Goal: Task Accomplishment & Management: Manage account settings

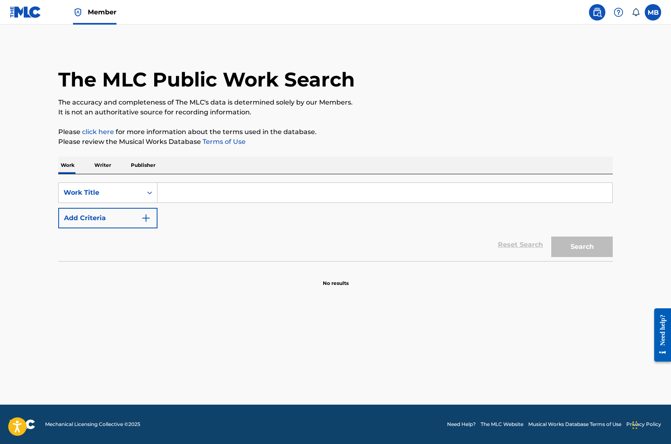
click at [93, 11] on span "Member" at bounding box center [102, 11] width 29 height 9
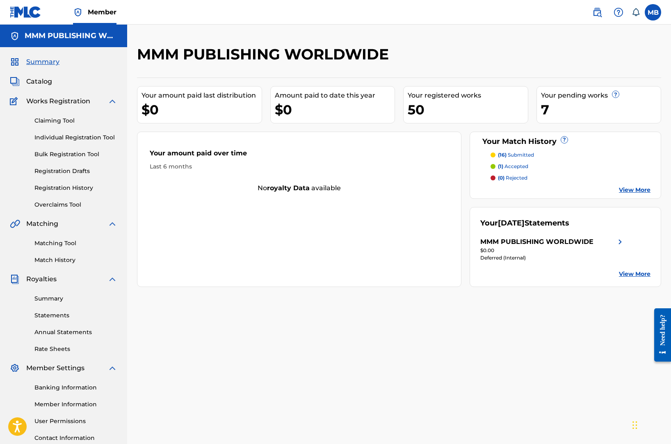
click at [84, 139] on link "Individual Registration Tool" at bounding box center [75, 137] width 83 height 9
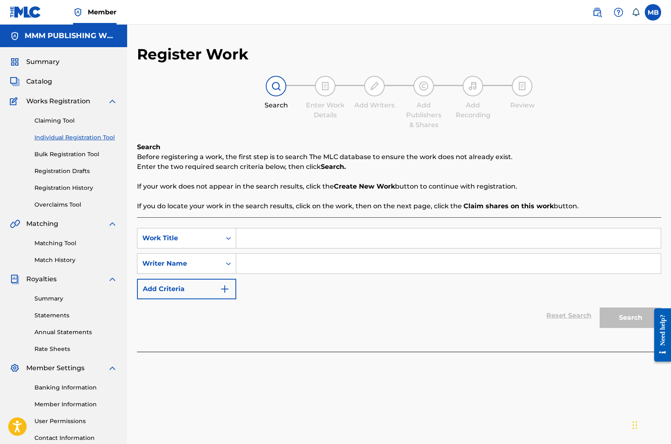
click at [47, 87] on div "Summary Catalog Works Registration Claiming Tool Individual Registration Tool B…" at bounding box center [63, 258] width 127 height 422
click at [43, 81] on span "Catalog" at bounding box center [39, 82] width 26 height 10
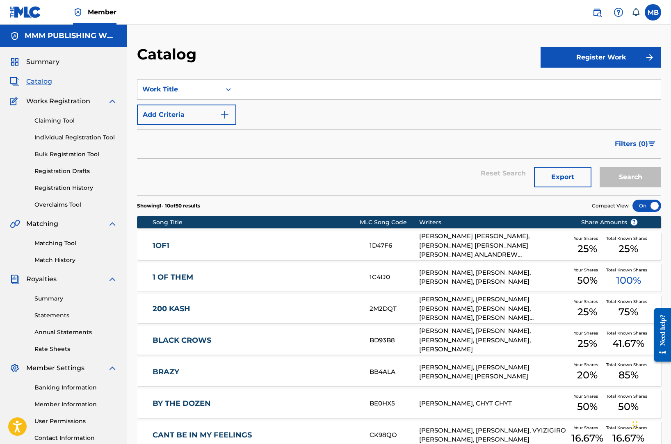
click at [595, 11] on img at bounding box center [597, 12] width 10 height 10
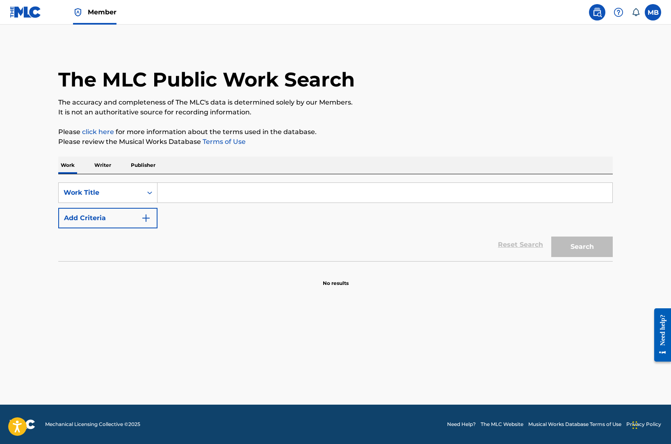
click at [641, 12] on div "MB MB Michael Berg mike@miamimusicmanagement.com Notification Preferences Profi…" at bounding box center [622, 12] width 77 height 16
click at [648, 12] on label at bounding box center [653, 12] width 16 height 16
click at [653, 12] on input "MB Michael Berg mike@miamimusicmanagement.com Notification Preferences Profile …" at bounding box center [653, 12] width 0 height 0
click at [595, 11] on img at bounding box center [597, 12] width 10 height 10
click at [91, 16] on span "Member" at bounding box center [102, 11] width 29 height 9
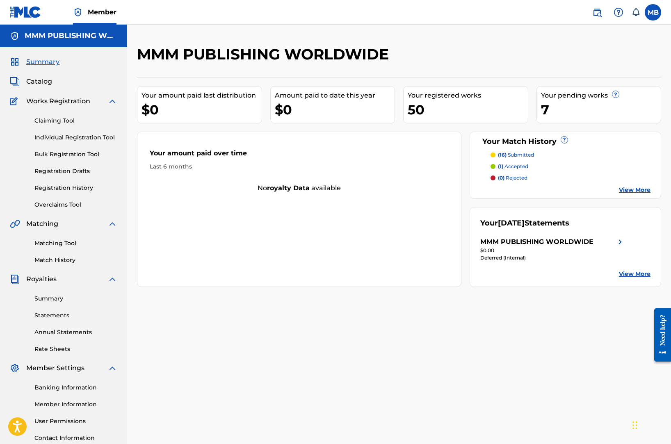
click at [84, 127] on div "Claiming Tool Individual Registration Tool Bulk Registration Tool Registration …" at bounding box center [63, 157] width 107 height 103
click at [74, 120] on link "Claiming Tool" at bounding box center [75, 120] width 83 height 9
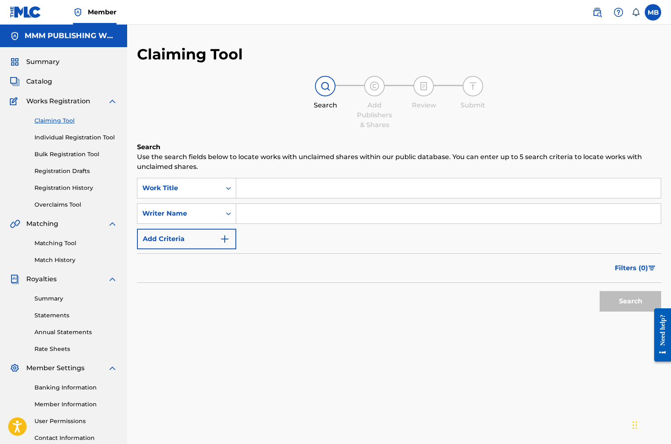
click at [43, 86] on span "Catalog" at bounding box center [39, 82] width 26 height 10
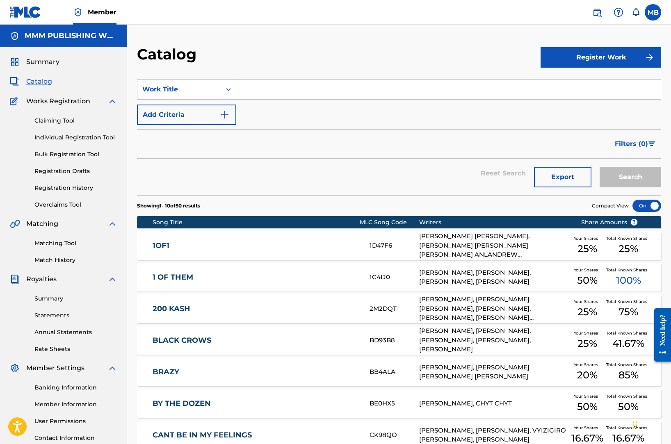
click at [48, 348] on link "Rate Sheets" at bounding box center [75, 349] width 83 height 9
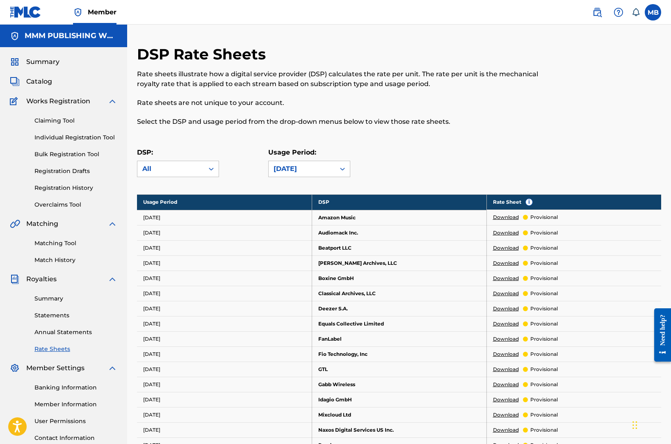
click at [593, 10] on img at bounding box center [597, 12] width 10 height 10
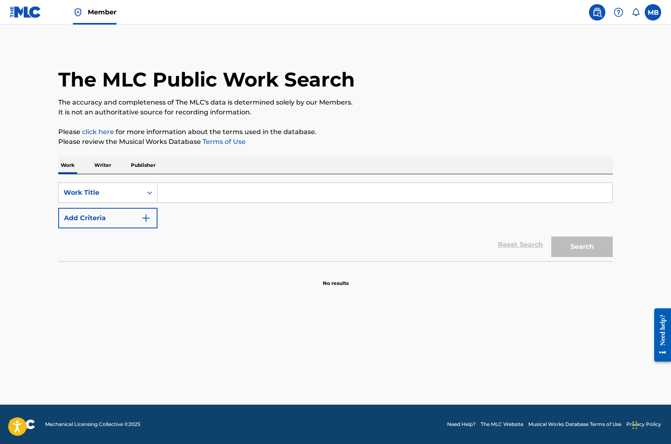
click at [255, 199] on input "Search Form" at bounding box center [384, 193] width 455 height 20
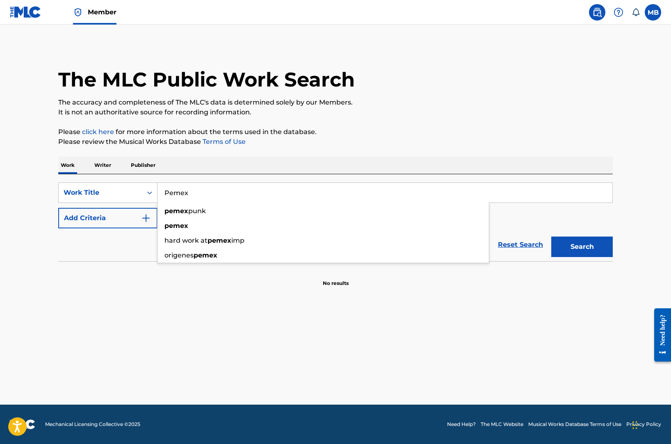
type input "Pemex"
click at [133, 224] on button "Add Criteria" at bounding box center [107, 218] width 99 height 21
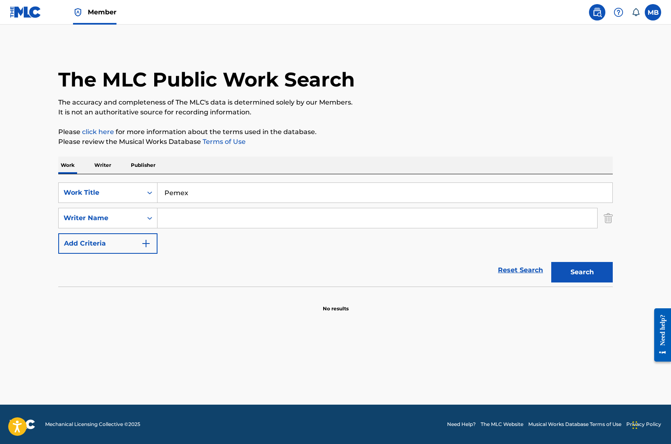
click at [192, 223] on input "Search Form" at bounding box center [377, 218] width 440 height 20
paste input "Nicholas Voutsinas"
type input "Nicholas Voutsinas"
click at [551, 262] on button "Search" at bounding box center [582, 272] width 62 height 21
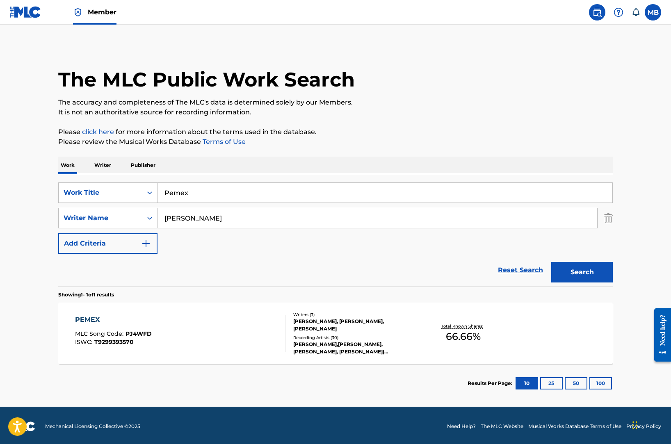
click at [169, 323] on div "PEMEX MLC Song Code : PJ4WFD ISWC : T9299393570" at bounding box center [180, 333] width 211 height 37
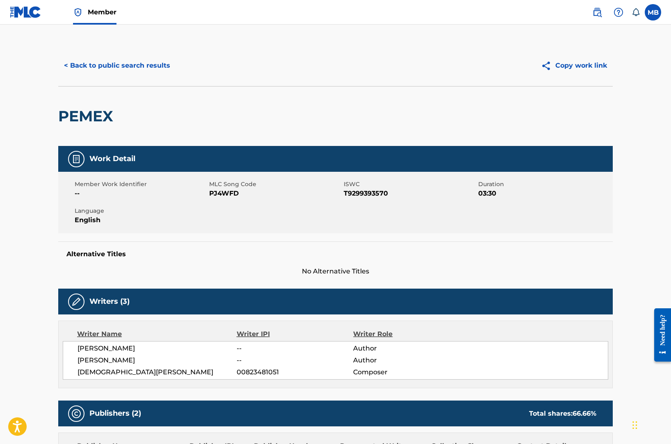
click at [595, 11] on img at bounding box center [597, 12] width 10 height 10
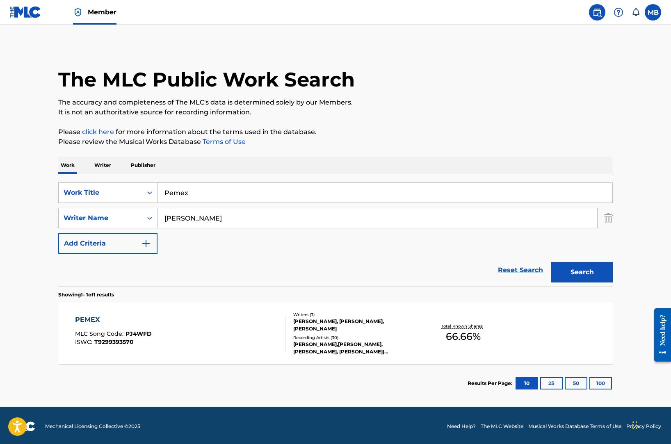
click at [235, 188] on input "Pemex" at bounding box center [384, 193] width 455 height 20
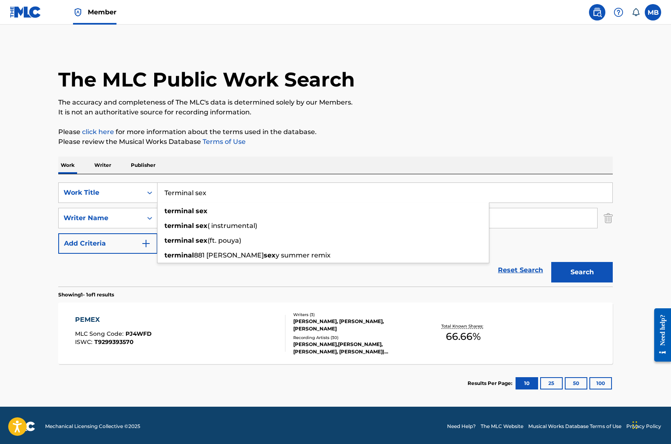
type input "Terminal sex"
click at [191, 160] on div "Work Writer Publisher" at bounding box center [335, 165] width 554 height 17
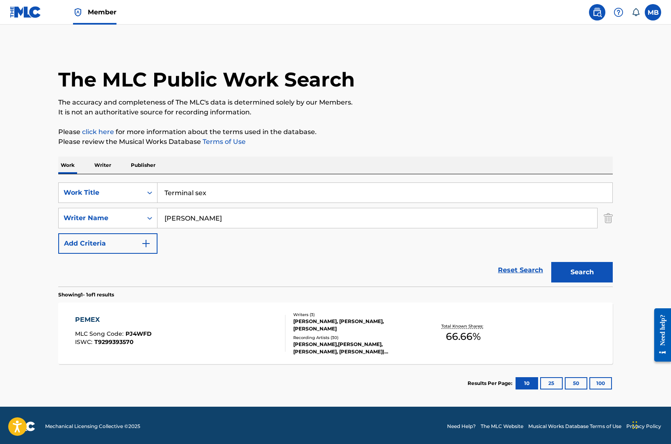
click at [194, 219] on input "Nicholas Voutsinas" at bounding box center [377, 218] width 440 height 20
paste input "ey Stone Prince"
click at [551, 262] on button "Search" at bounding box center [582, 272] width 62 height 21
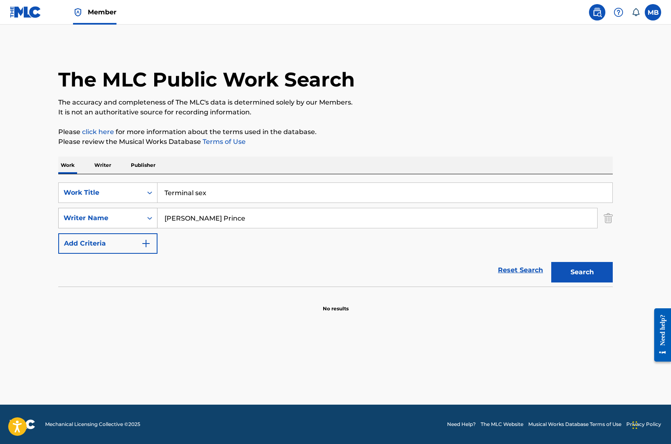
drag, startPoint x: 172, startPoint y: 220, endPoint x: 142, endPoint y: 220, distance: 29.9
click at [145, 220] on div "SearchWithCriteria8f303be9-9d4d-41d7-9817-0c53923ea77e Writer Name ey Stone Pri…" at bounding box center [335, 218] width 554 height 21
click at [551, 262] on button "Search" at bounding box center [582, 272] width 62 height 21
drag, startPoint x: 187, startPoint y: 217, endPoint x: 123, endPoint y: 216, distance: 64.8
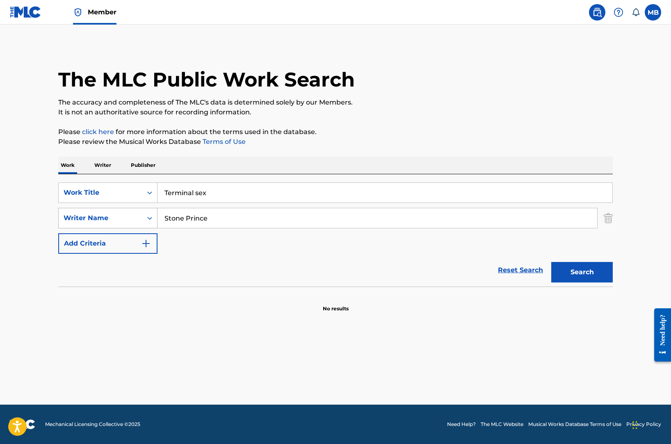
click at [126, 217] on div "SearchWithCriteria8f303be9-9d4d-41d7-9817-0c53923ea77e Writer Name Stone Prince" at bounding box center [335, 218] width 554 height 21
type input "Prince"
click at [551, 262] on button "Search" at bounding box center [582, 272] width 62 height 21
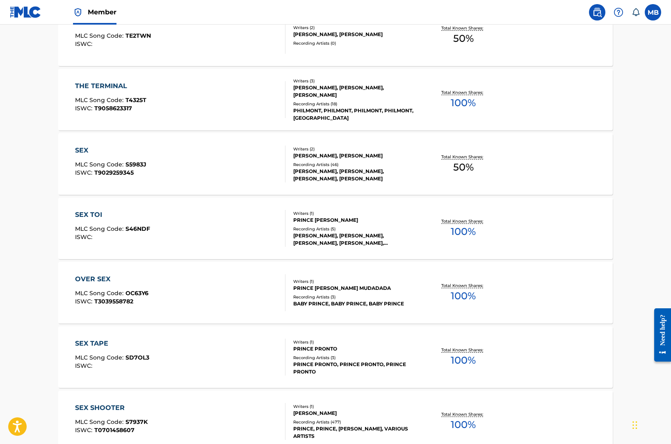
scroll to position [363, 0]
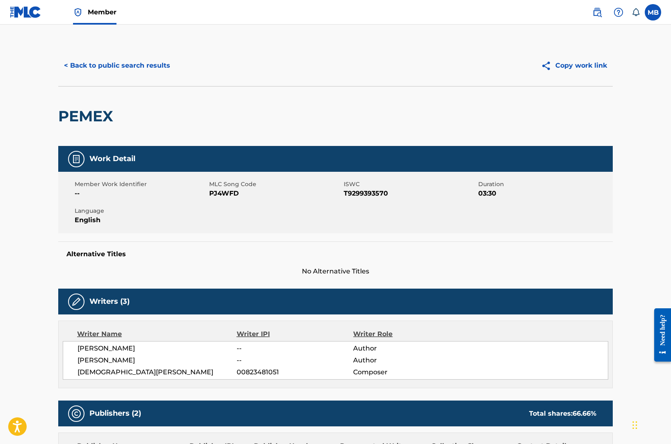
click at [244, 374] on span "00823481051" at bounding box center [295, 372] width 116 height 10
copy span "00823481051"
click at [609, 11] on span at bounding box center [614, 12] width 51 height 16
click at [600, 11] on img at bounding box center [597, 12] width 10 height 10
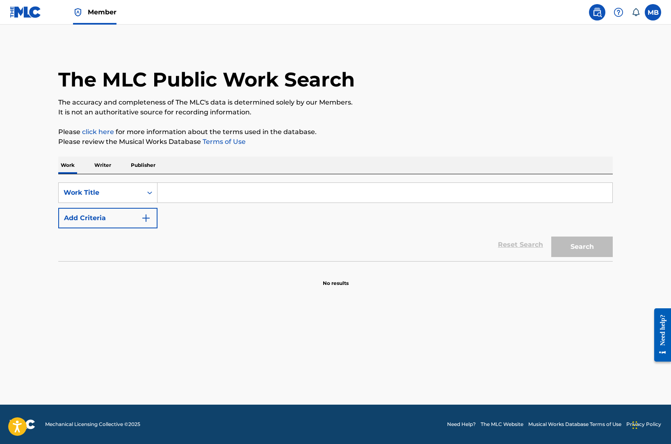
click at [233, 198] on input "Search Form" at bounding box center [384, 193] width 455 height 20
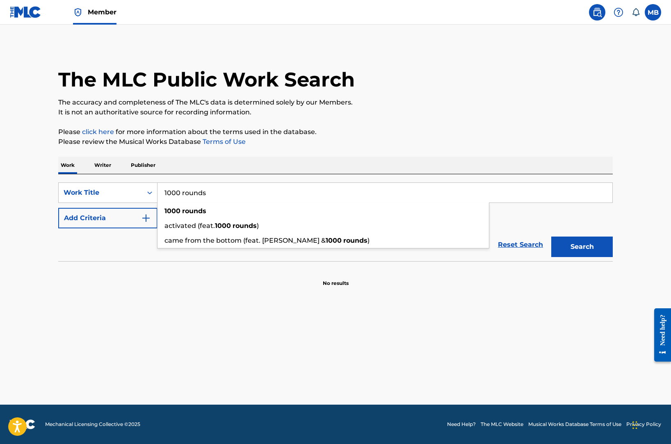
type input "1000 rounds"
click at [92, 221] on button "Add Criteria" at bounding box center [107, 218] width 99 height 21
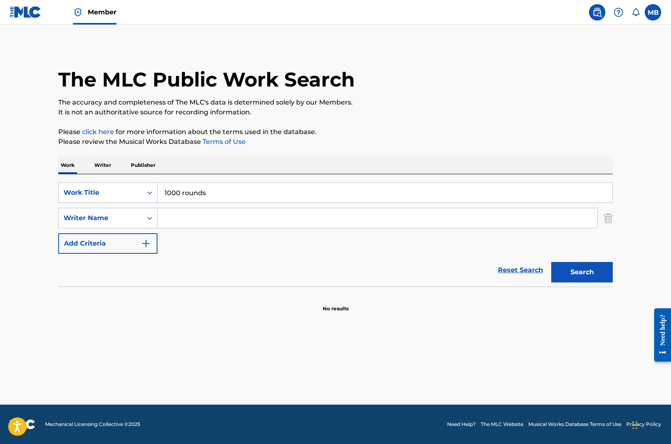
click at [182, 221] on input "Search Form" at bounding box center [377, 218] width 440 height 20
paste input "00823481051"
type input "00823481051"
click at [551, 262] on button "Search" at bounding box center [582, 272] width 62 height 21
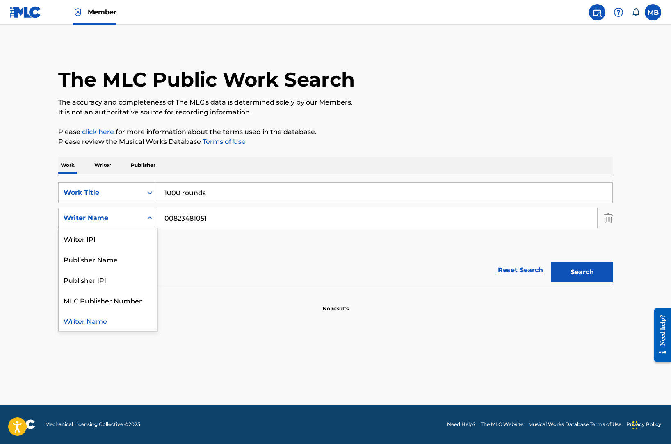
click at [121, 212] on div "Writer Name" at bounding box center [101, 218] width 84 height 16
click at [117, 237] on div "Writer IPI" at bounding box center [108, 238] width 98 height 21
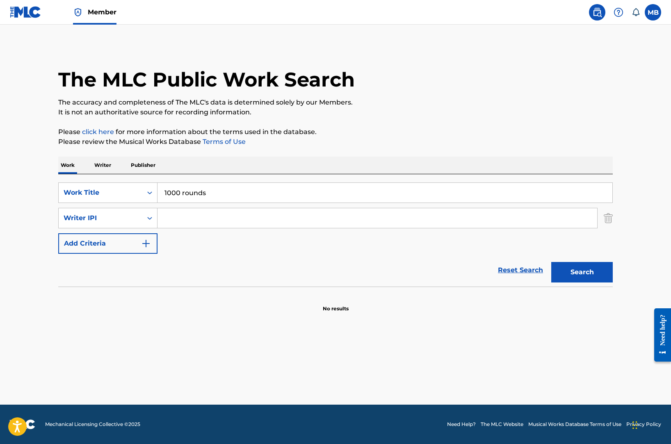
click at [168, 212] on input "Search Form" at bounding box center [377, 218] width 440 height 20
paste input "00823481051"
type input "00823481051"
click at [551, 262] on button "Search" at bounding box center [582, 272] width 62 height 21
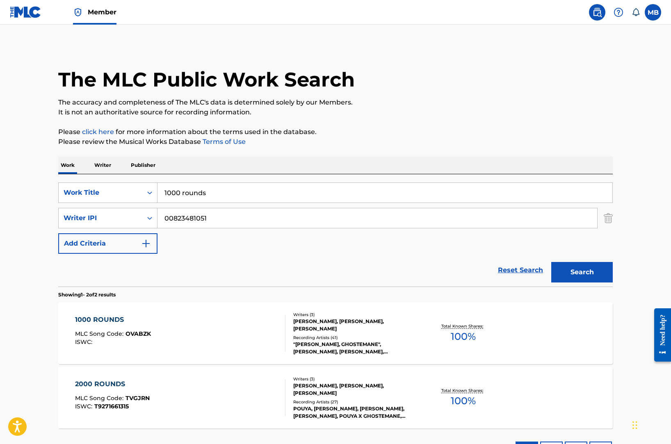
click at [222, 328] on div "1000 ROUNDS MLC Song Code : OVABZK ISWC :" at bounding box center [180, 333] width 211 height 37
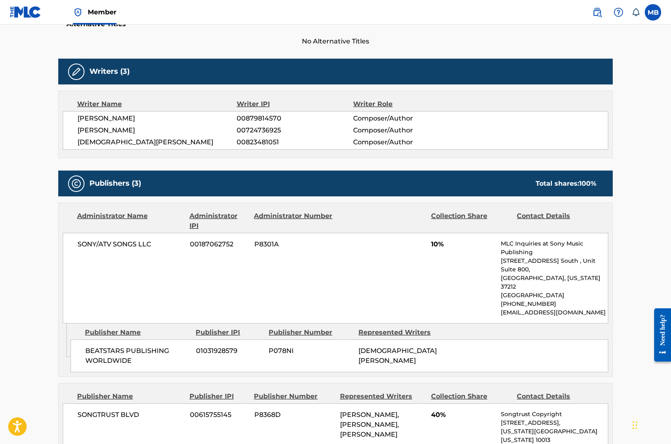
scroll to position [235, 0]
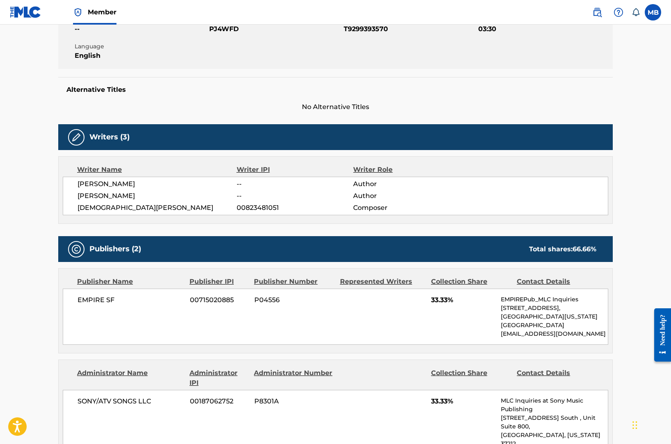
scroll to position [163, 0]
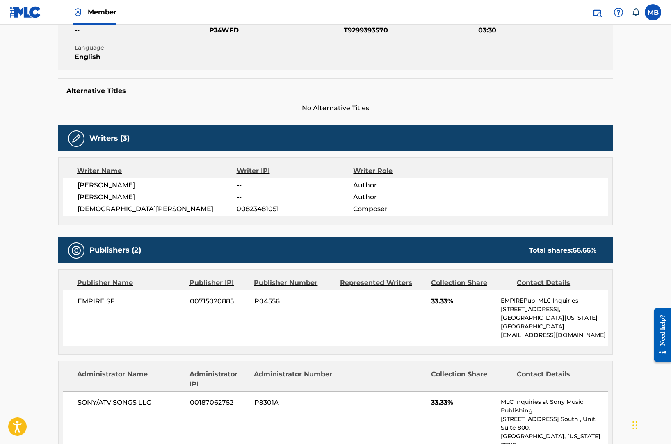
click at [141, 195] on span "ANDREW EDWARD ADOLPH" at bounding box center [157, 197] width 159 height 10
copy div "ANDREW EDWARD ADOLPH"
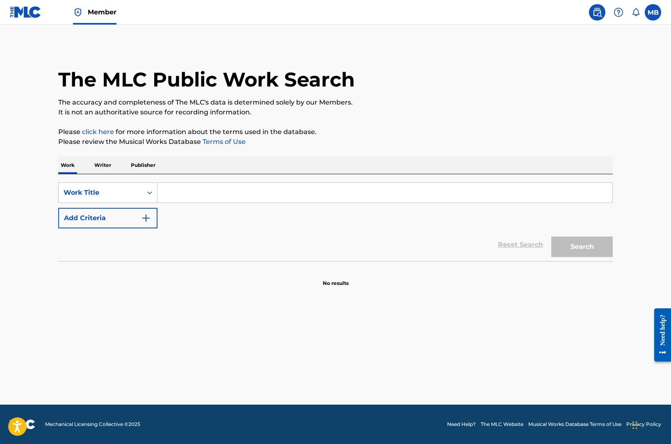
click at [110, 168] on p "Writer" at bounding box center [103, 165] width 22 height 17
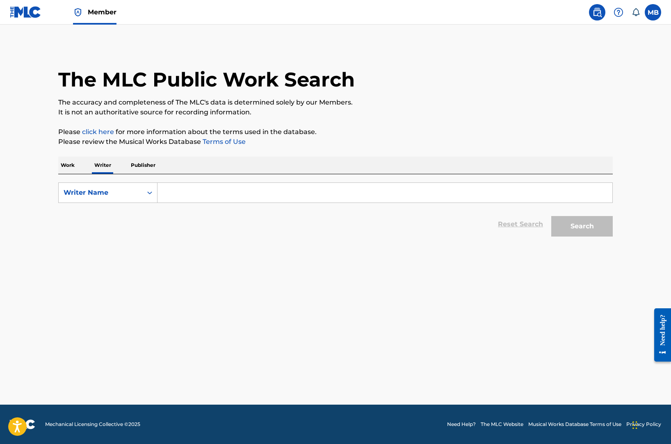
click at [191, 180] on div "SearchWithCriteria154c8692-edb5-4871-9b20-905b77a84dd5 Writer Name Reset Search…" at bounding box center [335, 207] width 554 height 66
click at [191, 188] on input "Search Form" at bounding box center [384, 193] width 455 height 20
paste input "ANDREW EDWARD ADOLPH"
type input "ANDREW EDWARD ADOLPH"
click at [551, 216] on button "Search" at bounding box center [582, 226] width 62 height 21
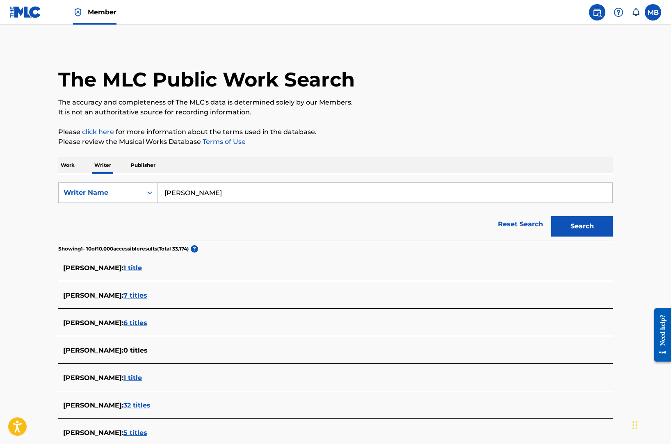
click at [193, 272] on div "ADOLPH HERZBERG : 1 title" at bounding box center [324, 268] width 523 height 10
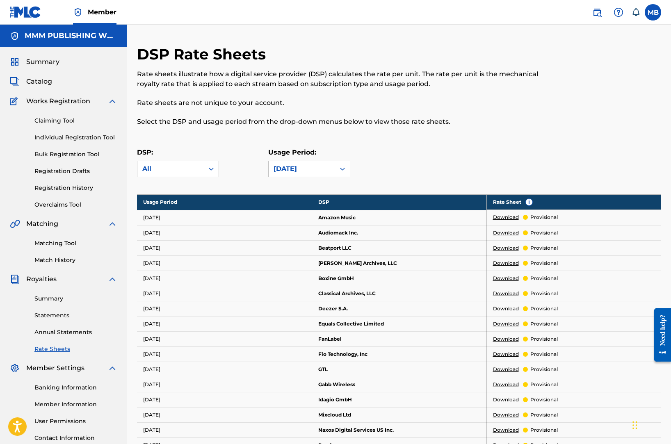
click at [598, 10] on img at bounding box center [597, 12] width 10 height 10
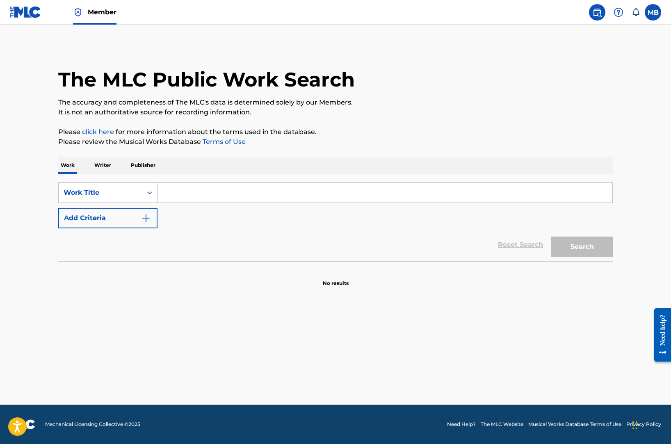
click at [221, 200] on input "Search Form" at bounding box center [384, 193] width 455 height 20
click at [109, 171] on p "Writer" at bounding box center [103, 165] width 22 height 17
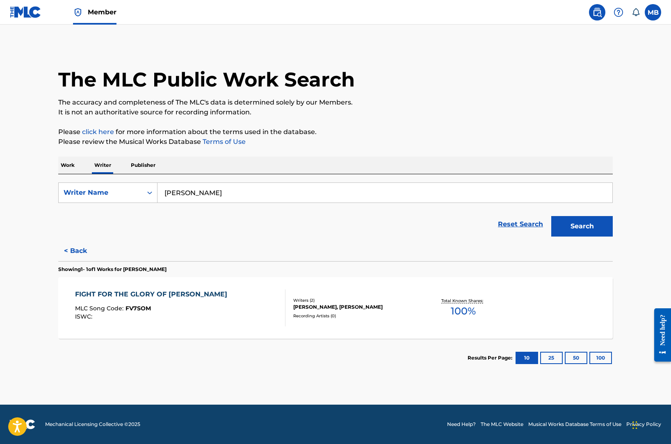
click at [207, 198] on input "ANDREW EDWARD ADOLPH" at bounding box center [384, 193] width 455 height 20
click at [551, 216] on button "Search" at bounding box center [582, 226] width 62 height 21
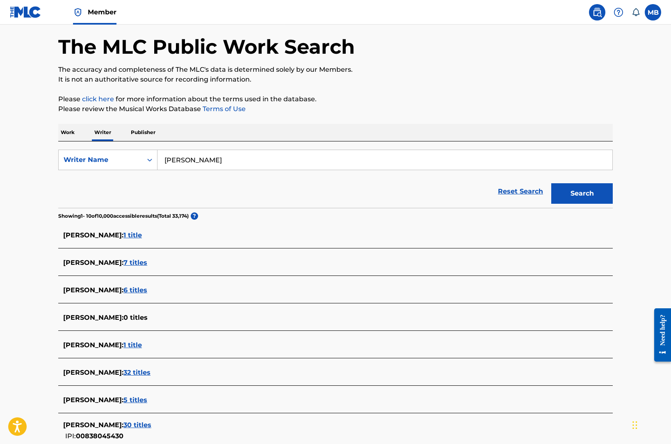
scroll to position [34, 0]
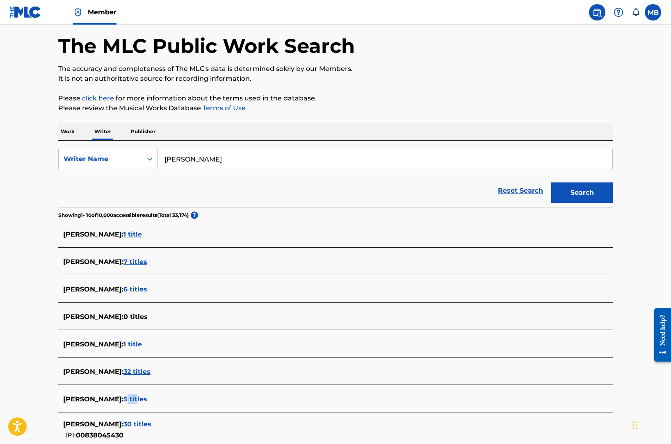
drag, startPoint x: 169, startPoint y: 399, endPoint x: 179, endPoint y: 398, distance: 9.6
click at [147, 398] on span "5 titles" at bounding box center [135, 399] width 24 height 8
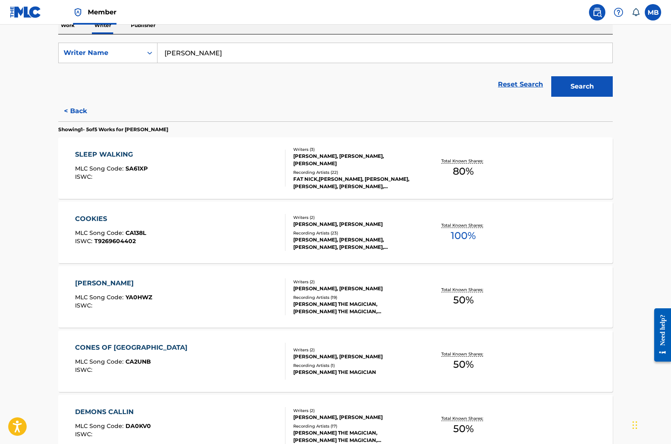
scroll to position [234, 0]
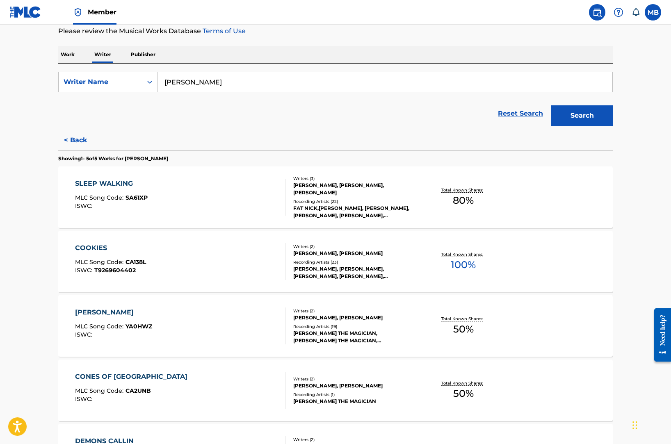
scroll to position [89, 0]
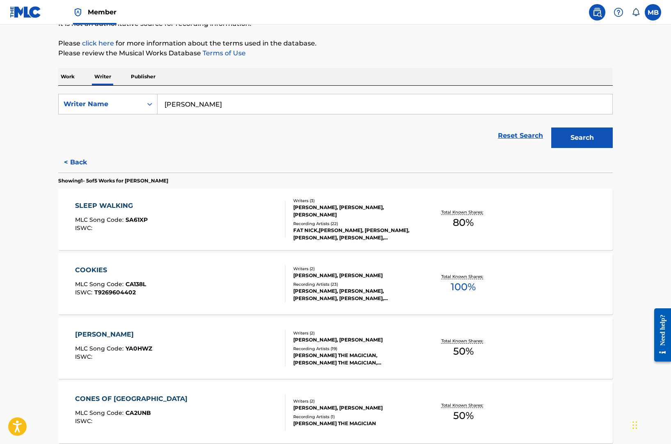
click at [80, 156] on button "< Back" at bounding box center [82, 162] width 49 height 21
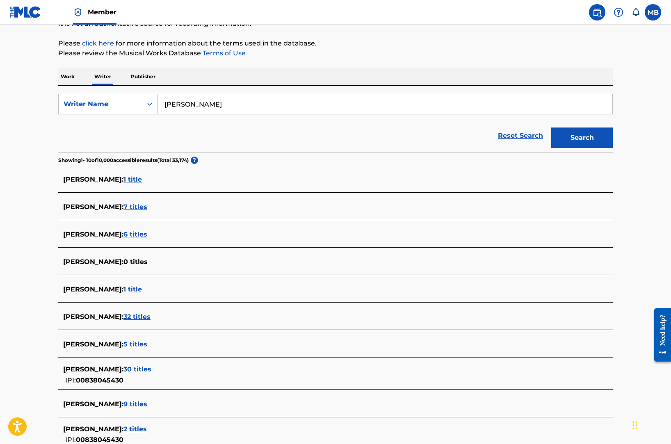
scroll to position [179, 0]
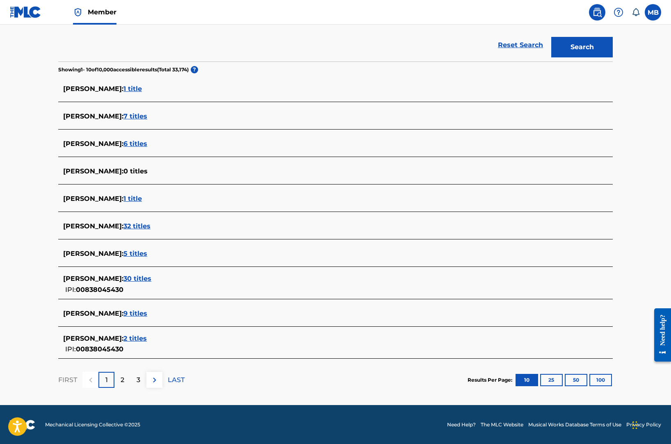
click at [177, 283] on div "ANDREW EDWARD ADOLPH : 30 titles" at bounding box center [324, 279] width 523 height 10
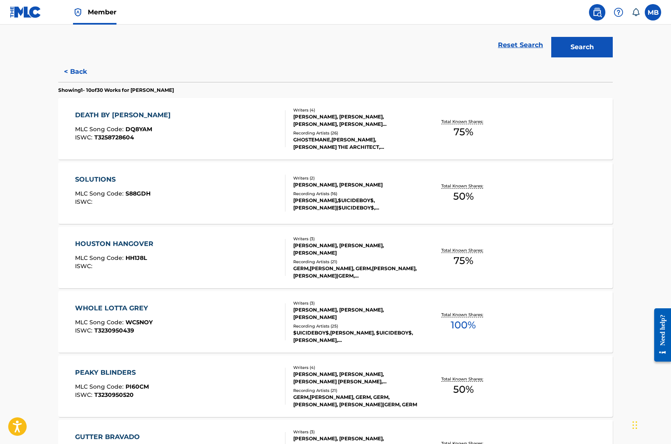
click at [180, 203] on div "SOLUTIONS MLC Song Code : S88GDH ISWC :" at bounding box center [180, 193] width 211 height 37
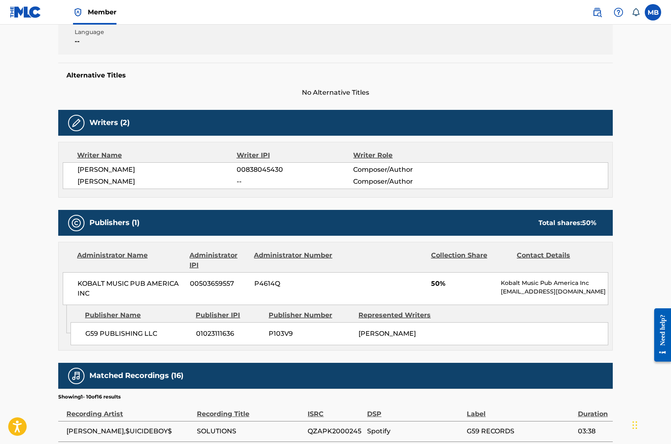
scroll to position [181, 0]
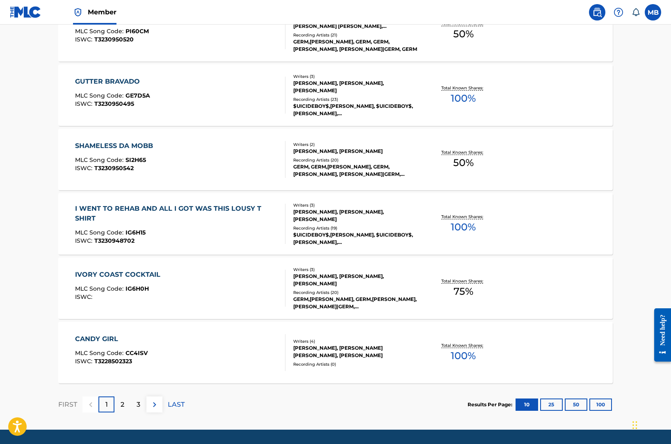
scroll to position [559, 0]
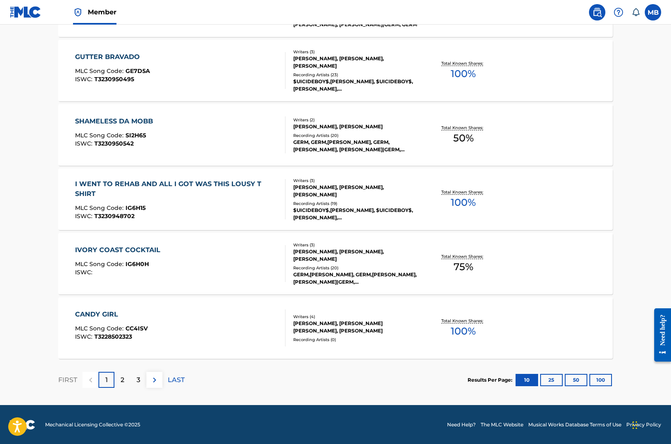
click at [172, 274] on div "IVORY COAST COCKTAIL MLC Song Code : IG6H0H ISWC :" at bounding box center [180, 263] width 211 height 37
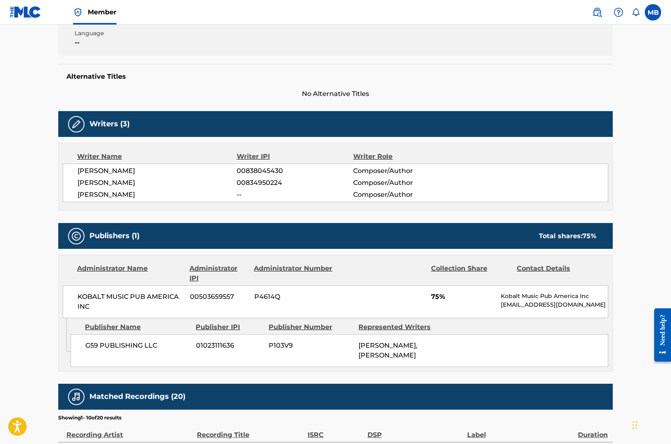
scroll to position [174, 0]
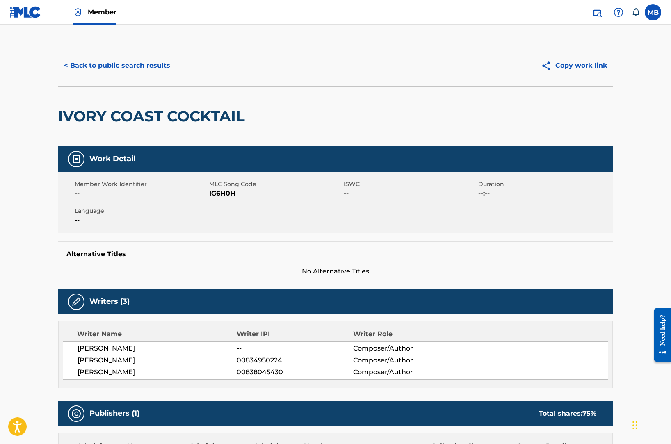
click at [112, 67] on button "< Back to public search results" at bounding box center [117, 65] width 118 height 21
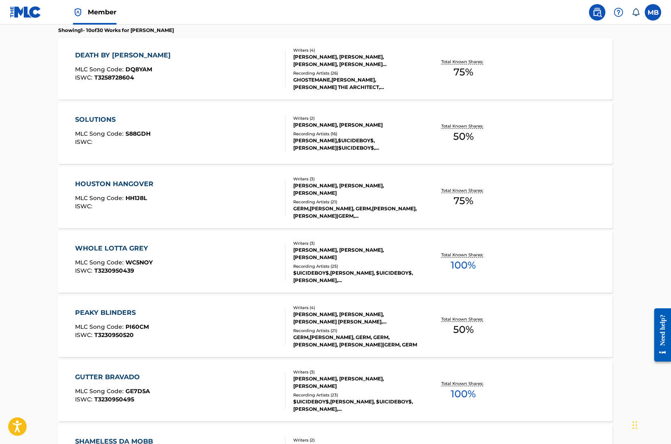
scroll to position [9, 0]
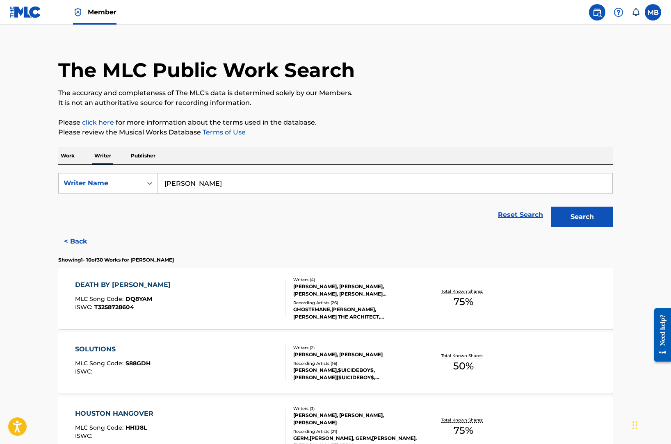
click at [73, 157] on p "Work" at bounding box center [67, 155] width 19 height 17
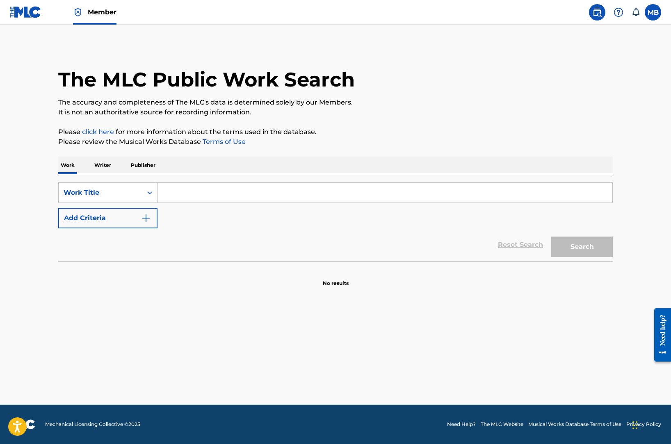
click at [222, 187] on input "Search Form" at bounding box center [384, 193] width 455 height 20
paste input "ANDREW EDWARD ADOLPH"
type input "ANDREW EDWARD ADOLPH"
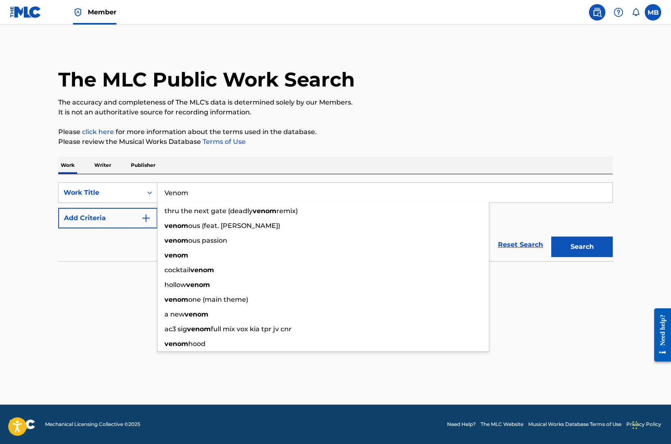
type input "Venom"
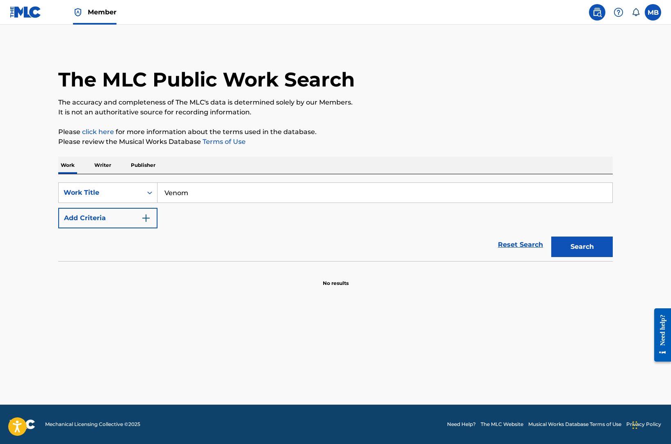
click at [116, 217] on button "Add Criteria" at bounding box center [107, 218] width 99 height 21
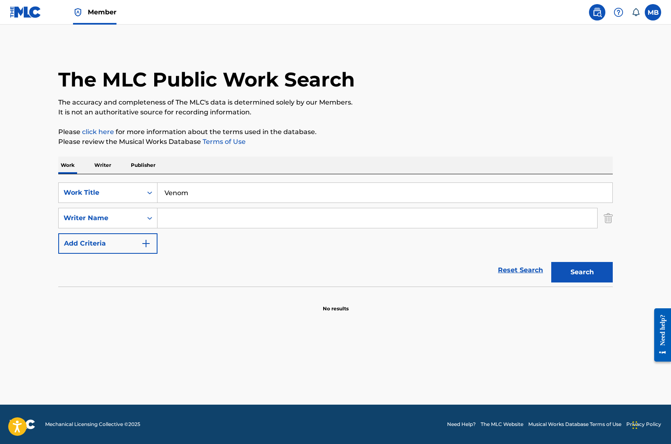
click at [168, 213] on input "Search Form" at bounding box center [377, 218] width 440 height 20
paste input "ANDREW EDWARD ADOLPH"
click at [551, 262] on button "Search" at bounding box center [582, 272] width 62 height 21
drag, startPoint x: 232, startPoint y: 218, endPoint x: 203, endPoint y: 217, distance: 29.1
click at [205, 218] on input "ANDREW EDWARD ADOLPH" at bounding box center [377, 218] width 440 height 20
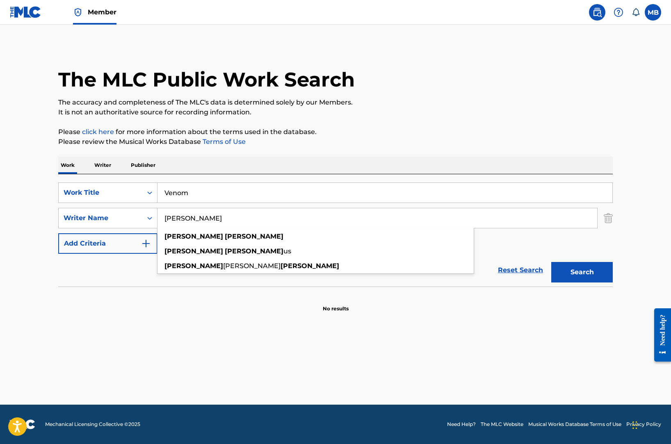
type input "ANDREW ADOLPH"
click at [551, 262] on button "Search" at bounding box center [582, 272] width 62 height 21
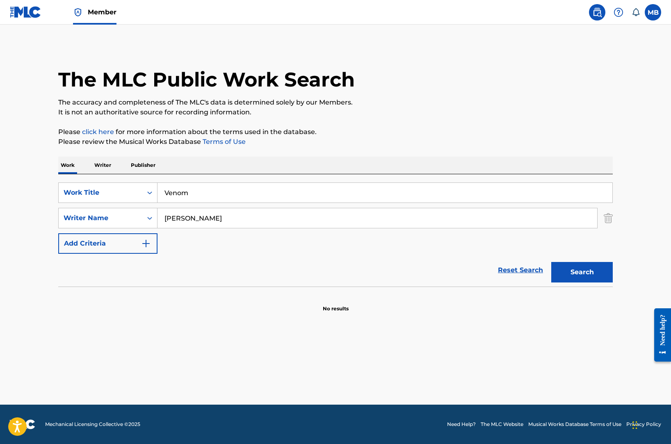
click at [551, 262] on button "Search" at bounding box center [582, 272] width 62 height 21
click at [276, 196] on input "Venom" at bounding box center [384, 193] width 455 height 20
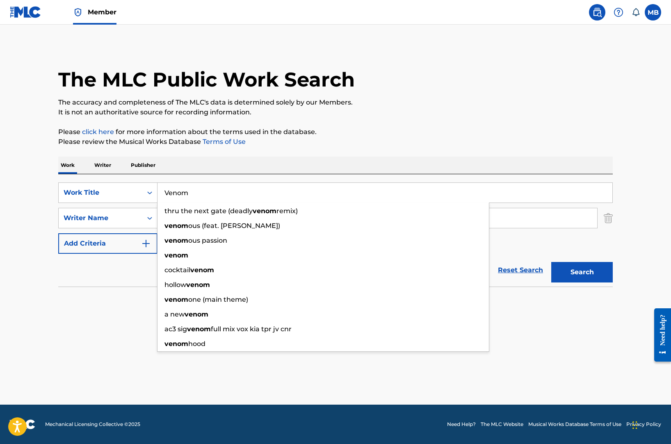
click at [276, 196] on input "Venom" at bounding box center [384, 193] width 455 height 20
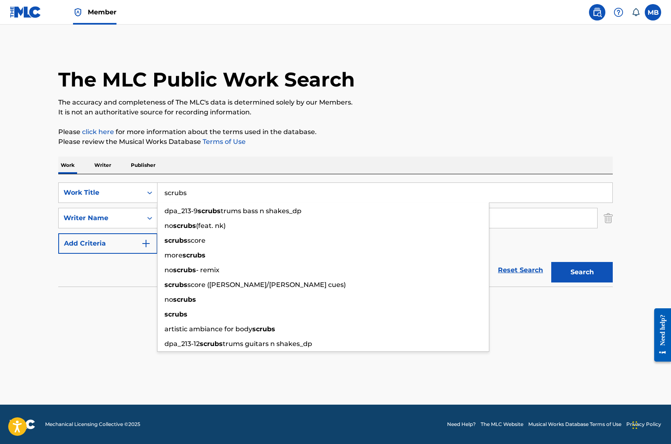
type input "scrubs"
click at [551, 262] on button "Search" at bounding box center [582, 272] width 62 height 21
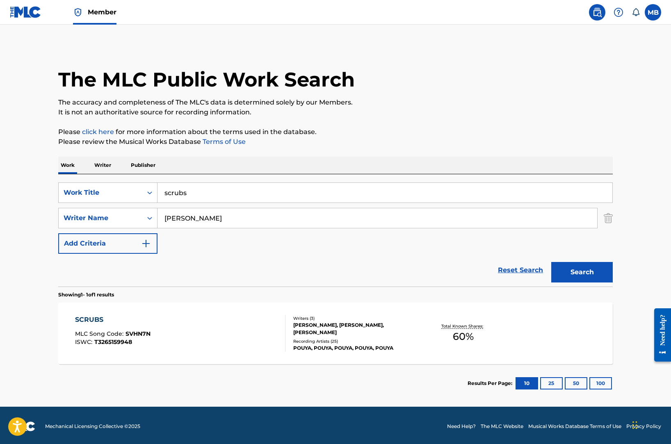
click at [551, 262] on button "Search" at bounding box center [582, 272] width 62 height 21
click at [135, 348] on div "SCRUBS MLC Song Code : SVHN7N ISWC : T3265159948" at bounding box center [112, 333] width 75 height 37
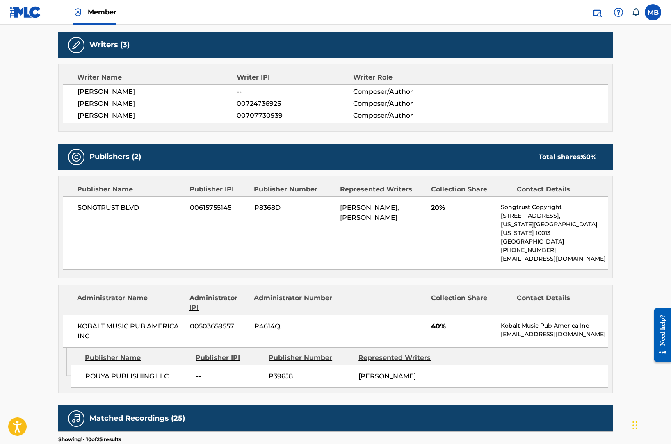
scroll to position [247, 0]
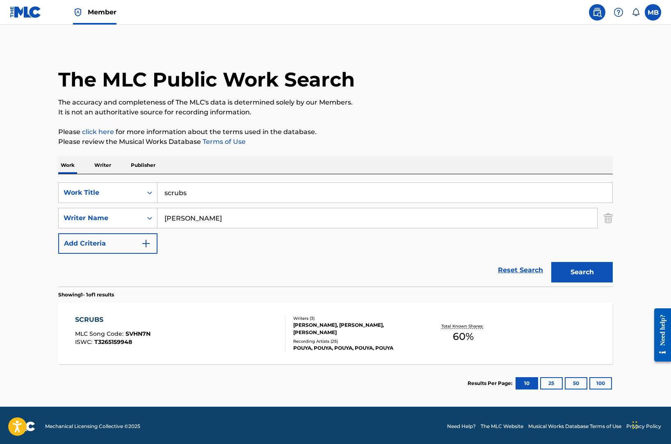
click at [220, 183] on input "scrubs" at bounding box center [384, 193] width 455 height 20
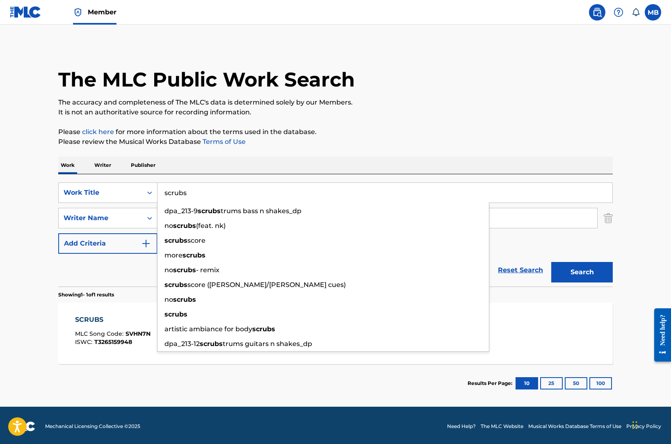
click at [220, 191] on input "scrubs" at bounding box center [384, 193] width 455 height 20
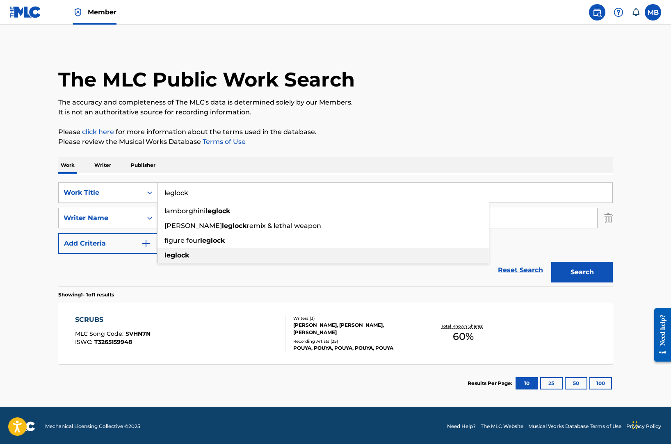
type input "leglock"
click at [203, 254] on div "leglock" at bounding box center [322, 255] width 331 height 15
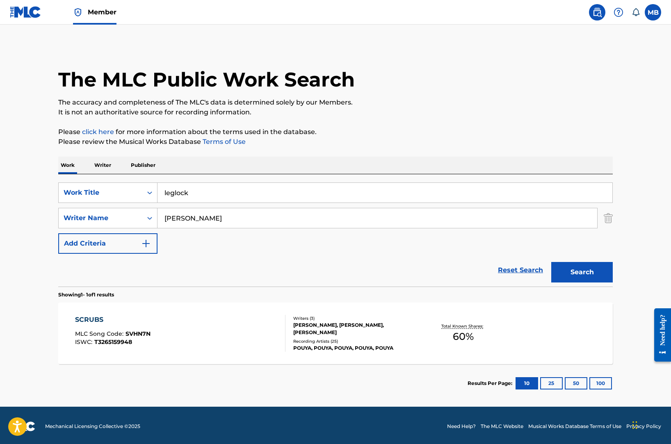
click at [551, 262] on button "Search" at bounding box center [582, 272] width 62 height 21
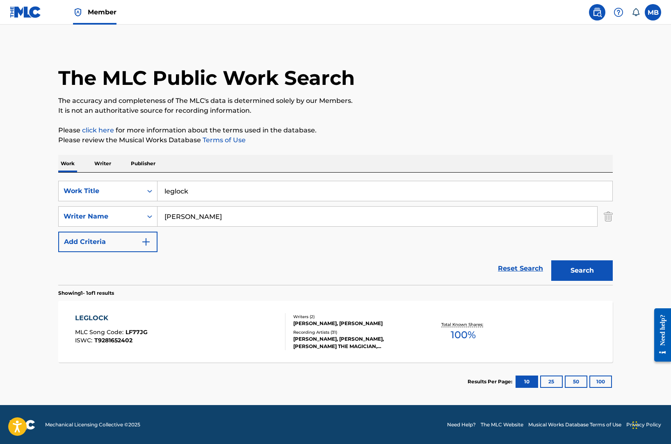
click at [208, 301] on div "LEGLOCK MLC Song Code : LF77JG ISWC : T9281652402 Writers ( 2 ) ANDREW ADOLPH, …" at bounding box center [335, 332] width 554 height 62
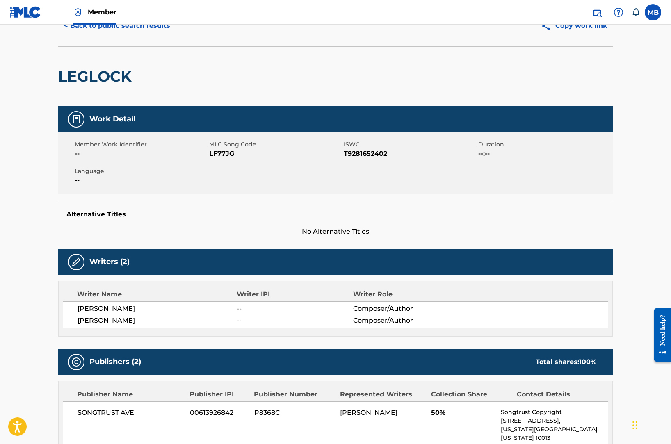
scroll to position [30, 0]
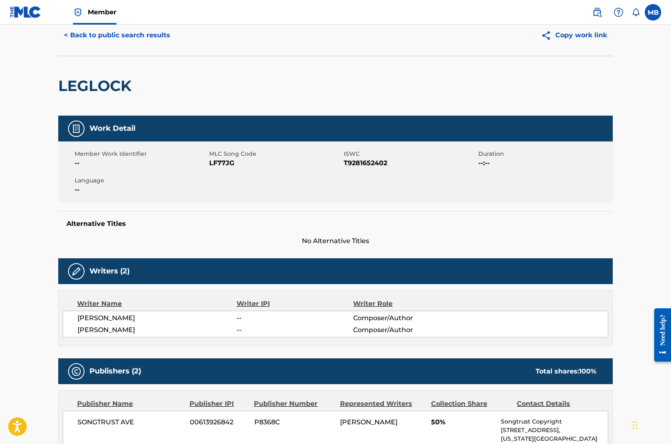
click at [110, 42] on button "< Back to public search results" at bounding box center [117, 35] width 118 height 21
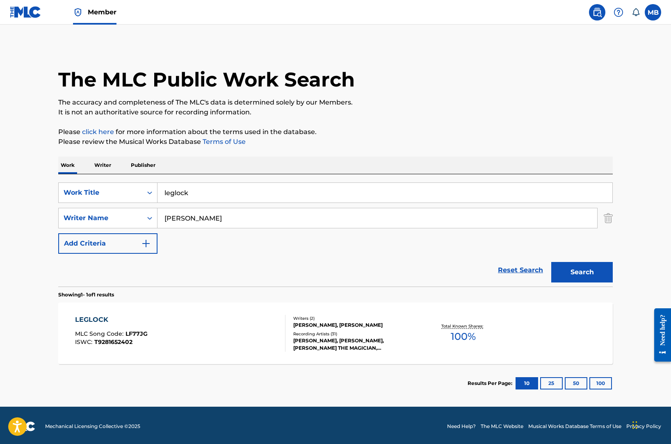
click at [185, 189] on input "leglock" at bounding box center [384, 193] width 455 height 20
click at [185, 188] on input "leglock" at bounding box center [384, 193] width 455 height 20
click at [185, 184] on input "bigleglock" at bounding box center [384, 193] width 455 height 20
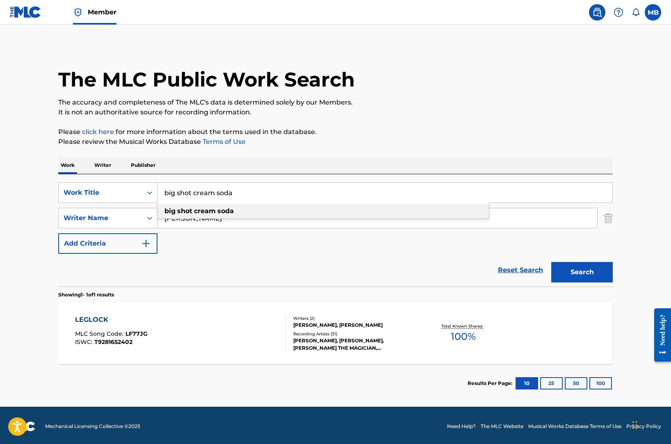
type input "big shot cream soda"
click at [197, 215] on div "big shot cream soda" at bounding box center [322, 211] width 331 height 15
click at [551, 262] on button "Search" at bounding box center [582, 272] width 62 height 21
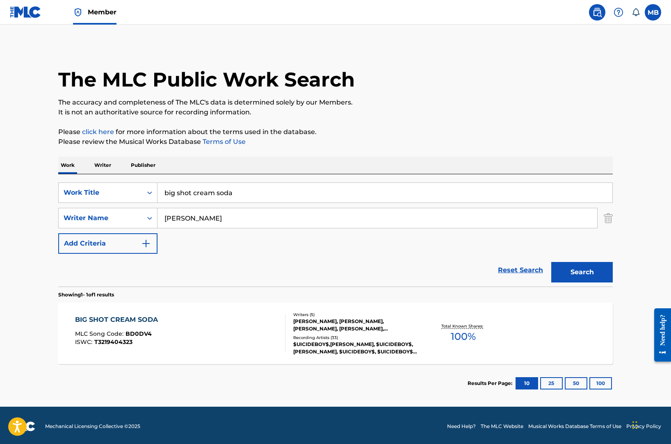
click at [189, 314] on div "BIG SHOT CREAM SODA MLC Song Code : BD0DV4 ISWC : T3219404323 Writers ( 5 ) KAV…" at bounding box center [335, 334] width 554 height 62
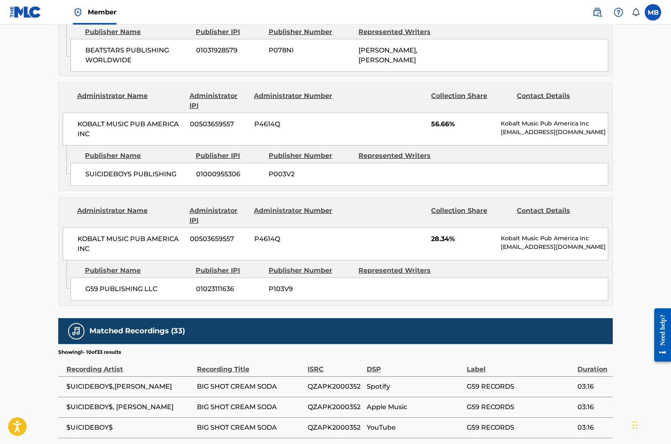
scroll to position [602, 0]
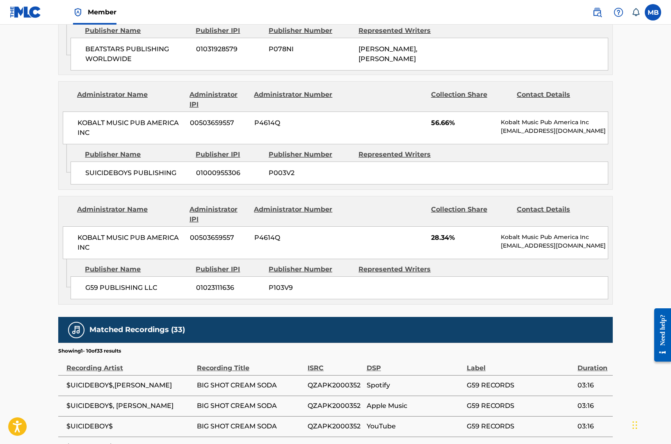
click at [142, 283] on span "G59 PUBLISHING LLC" at bounding box center [137, 288] width 105 height 10
click at [207, 283] on span "01023111636" at bounding box center [229, 288] width 66 height 10
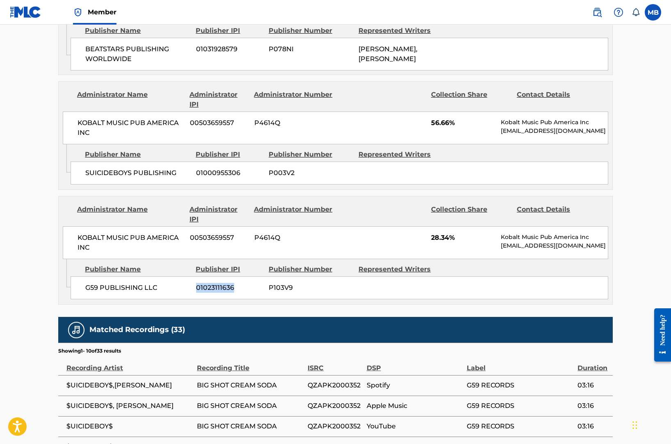
copy span "01023111636"
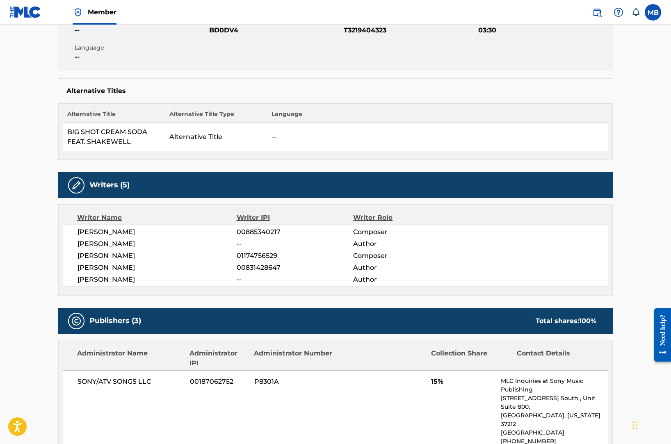
scroll to position [0, 0]
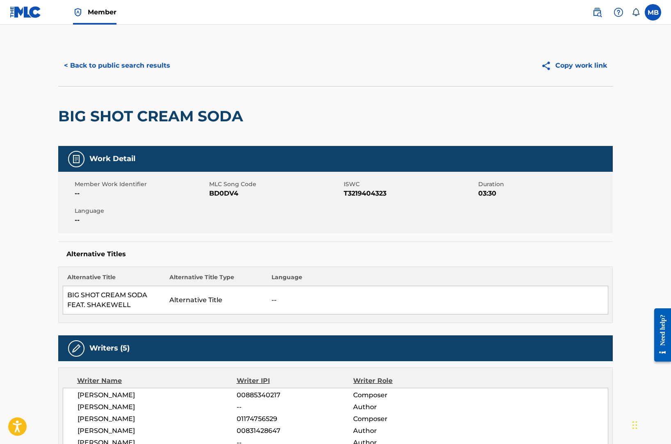
click at [87, 64] on button "< Back to public search results" at bounding box center [117, 65] width 118 height 21
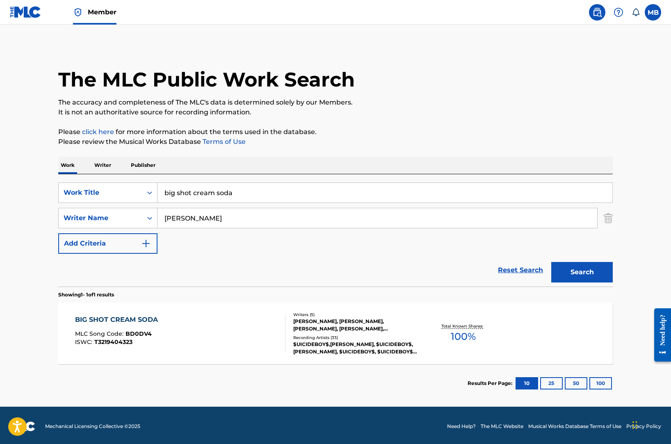
click at [143, 165] on p "Publisher" at bounding box center [143, 165] width 30 height 17
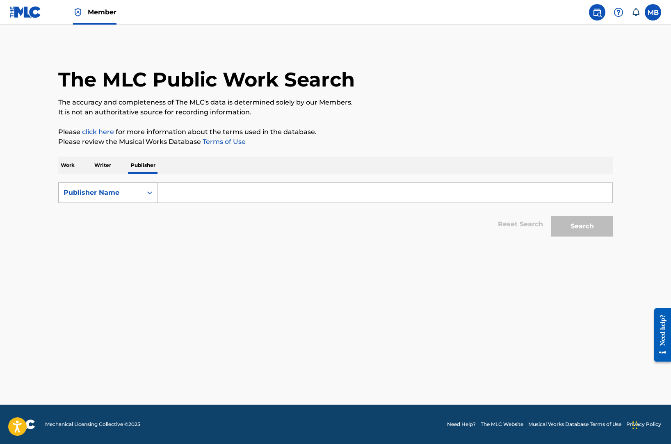
click at [135, 194] on div "Publisher Name" at bounding box center [101, 193] width 74 height 10
click at [134, 217] on div "Publisher IPI" at bounding box center [108, 213] width 98 height 21
click at [187, 195] on input "Search Form" at bounding box center [384, 193] width 455 height 20
paste input "01023111636"
type input "01023111636"
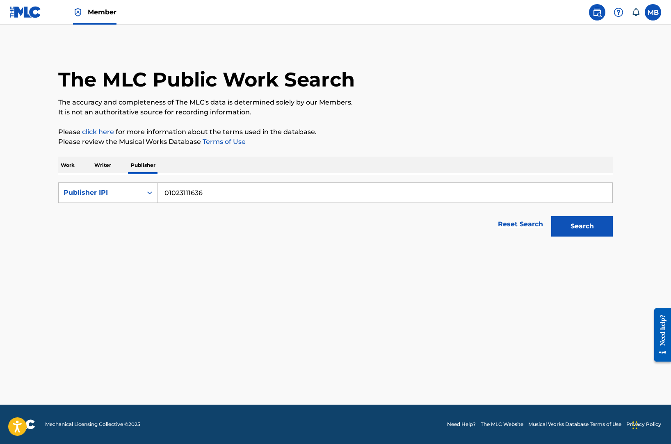
click at [551, 216] on button "Search" at bounding box center [582, 226] width 62 height 21
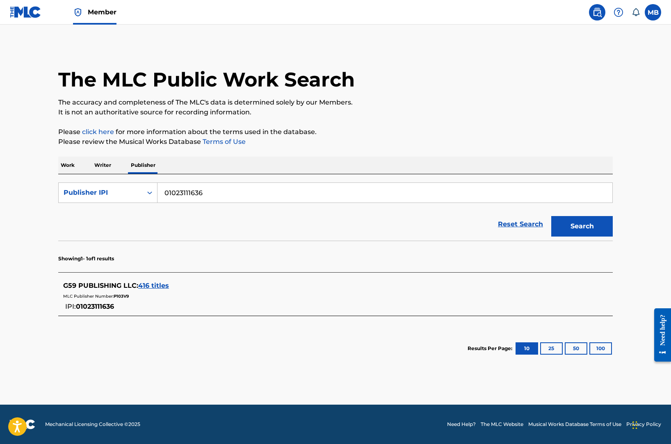
click at [160, 281] on div "G59 PUBLISHING LLC : 416 titles" at bounding box center [324, 286] width 523 height 10
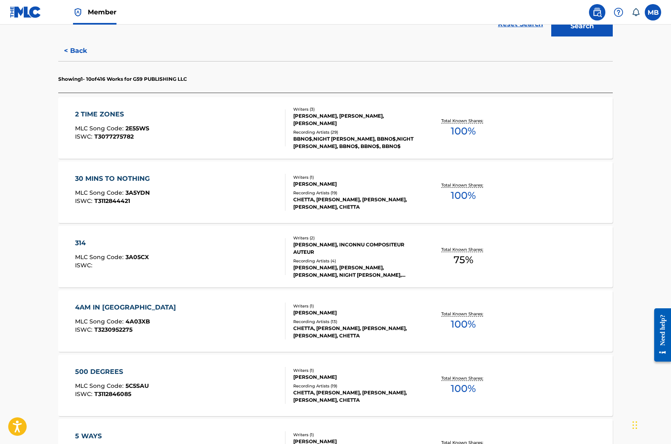
scroll to position [199, 0]
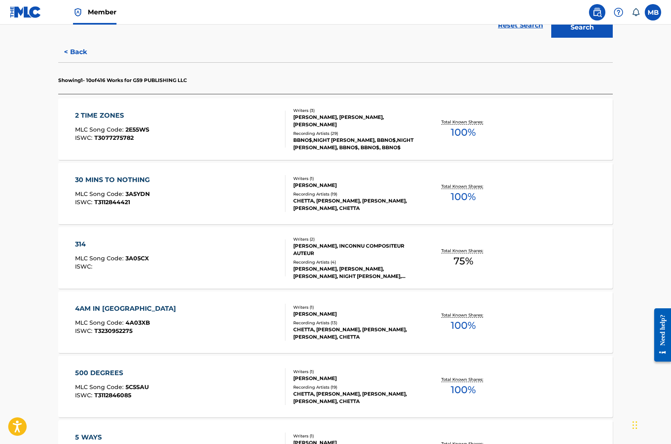
click at [157, 292] on div "4AM IN NOLA MLC Song Code : 4A03XB ISWC : T3230952275 Writers ( 1 ) JOSHUA MARC…" at bounding box center [335, 323] width 554 height 62
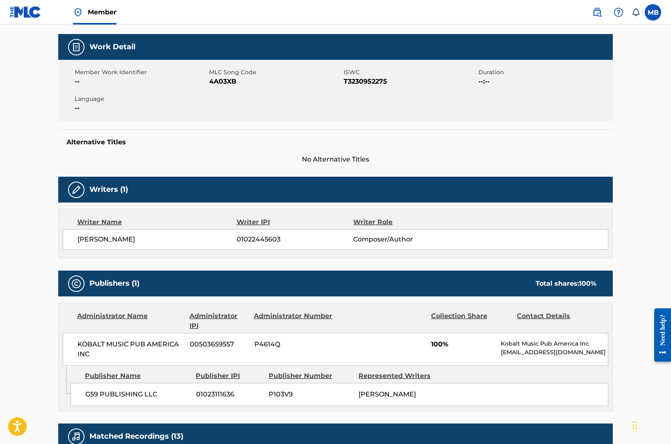
scroll to position [117, 0]
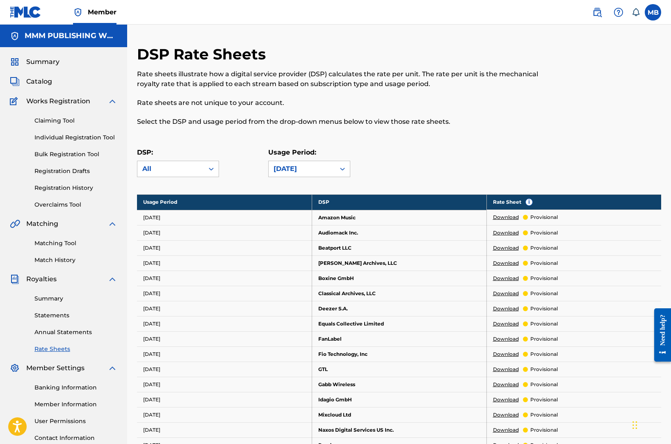
click at [99, 17] on link "Member" at bounding box center [94, 12] width 43 height 24
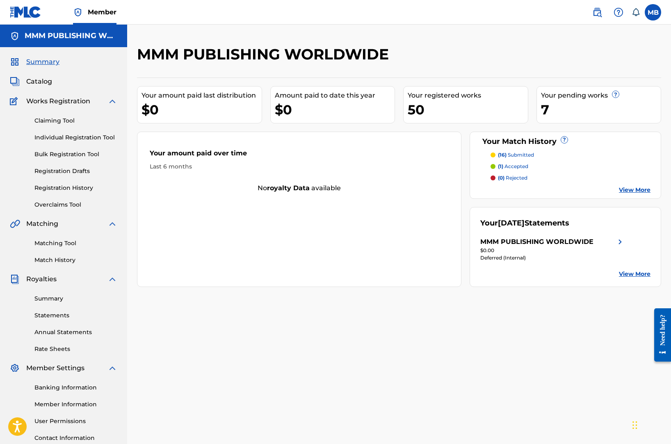
click at [588, 19] on div "MB MB Michael Berg mike@miamimusicmanagement.com Notification Preferences Profi…" at bounding box center [622, 12] width 77 height 16
click at [597, 15] on img at bounding box center [597, 12] width 10 height 10
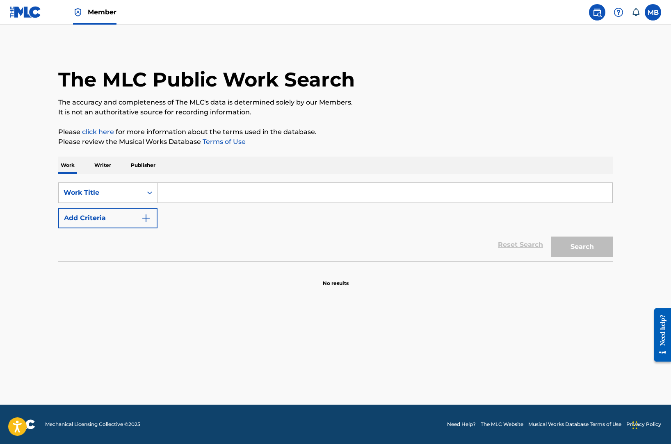
click at [80, 166] on div "Work Writer Publisher" at bounding box center [335, 165] width 554 height 17
click at [178, 192] on input "Search Form" at bounding box center [384, 193] width 455 height 20
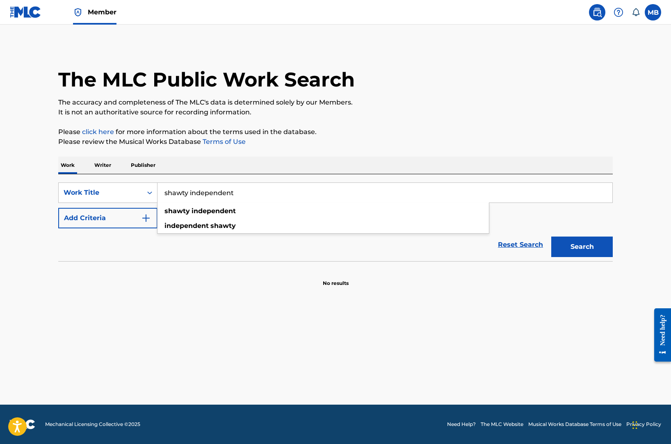
type input "shawty independent"
click at [107, 219] on button "Add Criteria" at bounding box center [107, 218] width 99 height 21
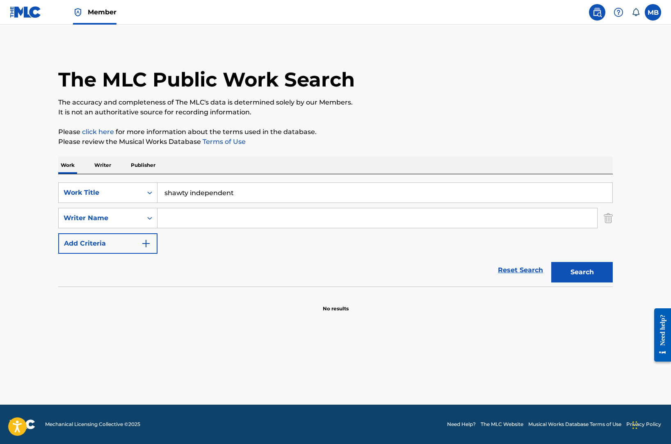
click at [192, 219] on input "Search Form" at bounding box center [377, 218] width 440 height 20
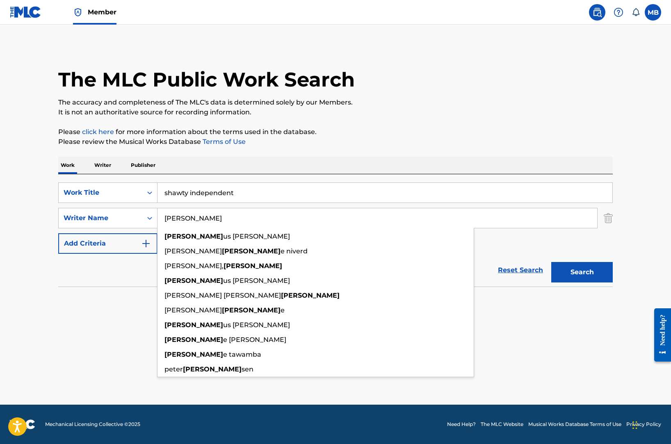
type input "adolph"
click at [551, 262] on button "Search" at bounding box center [582, 272] width 62 height 21
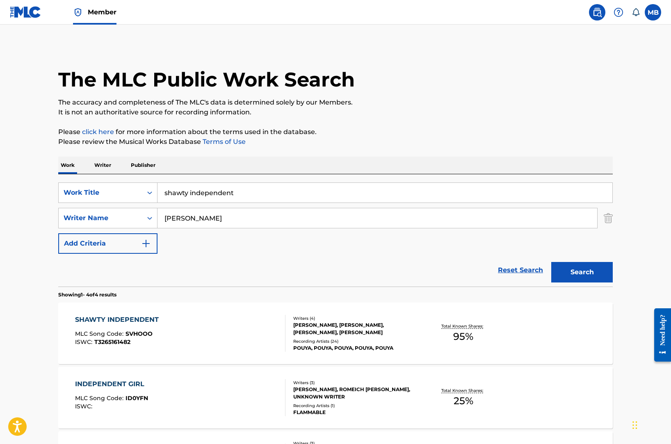
click at [204, 311] on div "SHAWTY INDEPENDENT MLC Song Code : SVHOOO ISWC : T3265161482 Writers ( 4 ) ANDR…" at bounding box center [335, 334] width 554 height 62
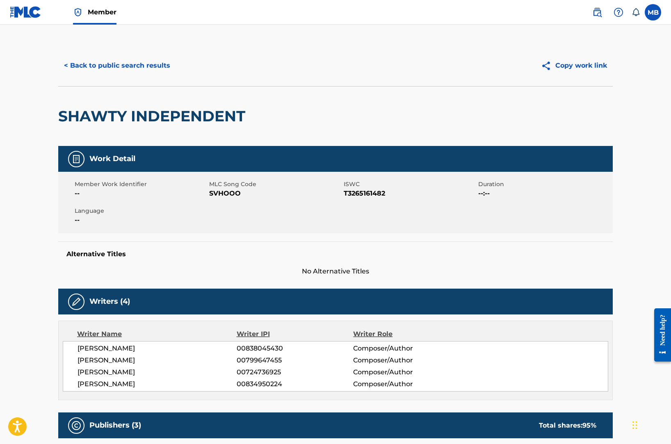
drag, startPoint x: 106, startPoint y: 68, endPoint x: 160, endPoint y: 194, distance: 137.1
click at [243, 345] on span "00838045430" at bounding box center [295, 349] width 116 height 10
copy span "00838045430"
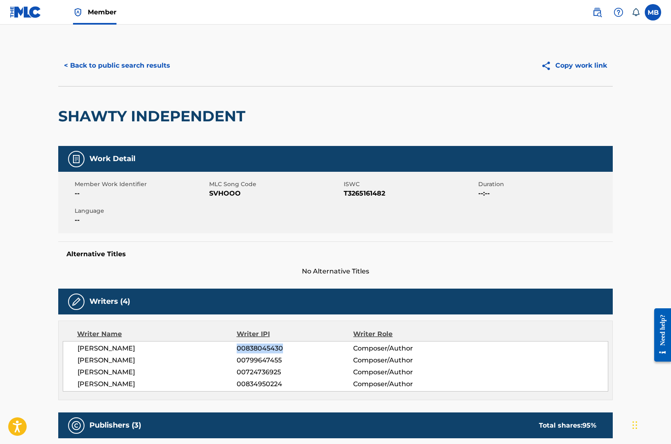
click at [123, 66] on button "< Back to public search results" at bounding box center [117, 65] width 118 height 21
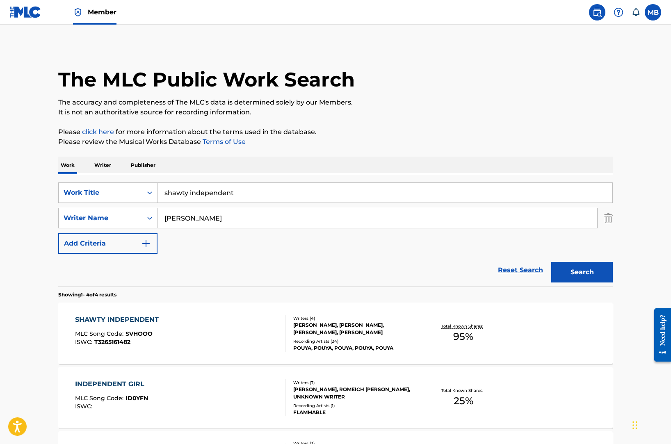
click at [112, 163] on p "Writer" at bounding box center [103, 165] width 22 height 17
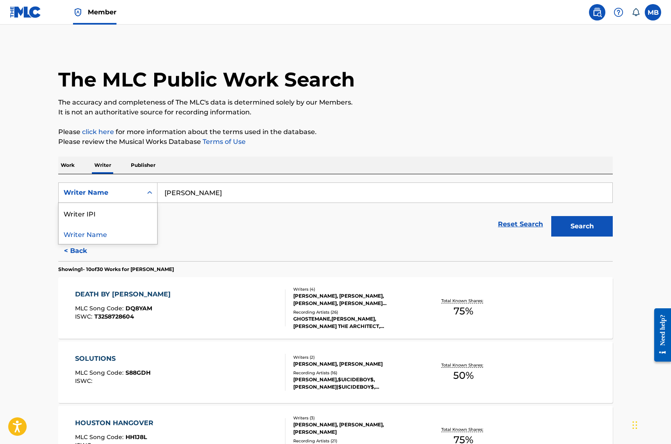
click at [121, 190] on div "Writer Name" at bounding box center [101, 193] width 74 height 10
click at [121, 210] on div "Writer IPI" at bounding box center [108, 213] width 98 height 21
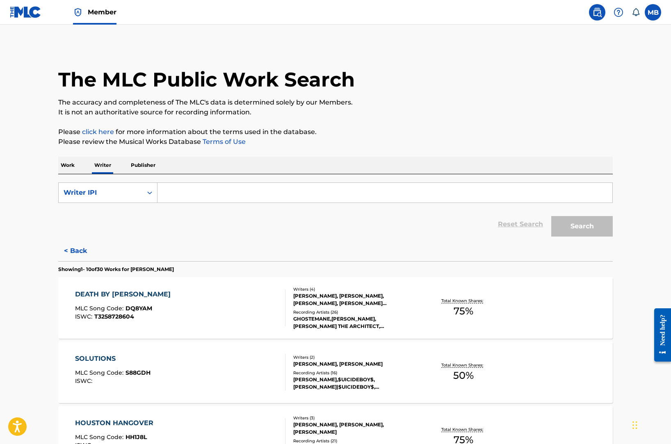
click at [172, 199] on input "Search Form" at bounding box center [384, 193] width 455 height 20
paste input "00838045430"
type input "00838045430"
click at [551, 216] on button "Search" at bounding box center [582, 226] width 62 height 21
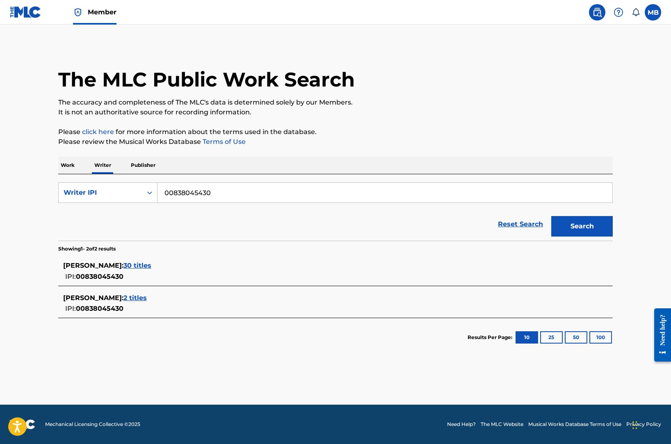
click at [151, 268] on span "30 titles" at bounding box center [137, 266] width 28 height 8
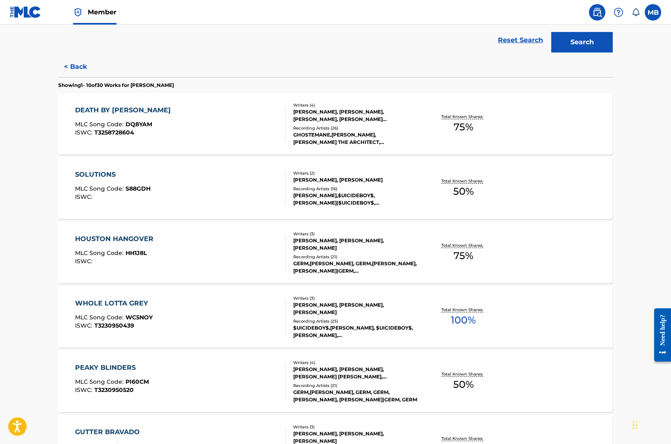
scroll to position [559, 0]
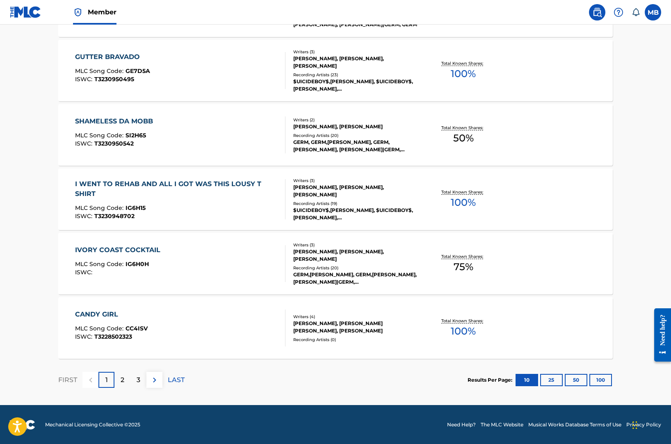
click at [181, 273] on div "IVORY COAST COCKTAIL MLC Song Code : IG6H0H ISWC :" at bounding box center [180, 263] width 211 height 37
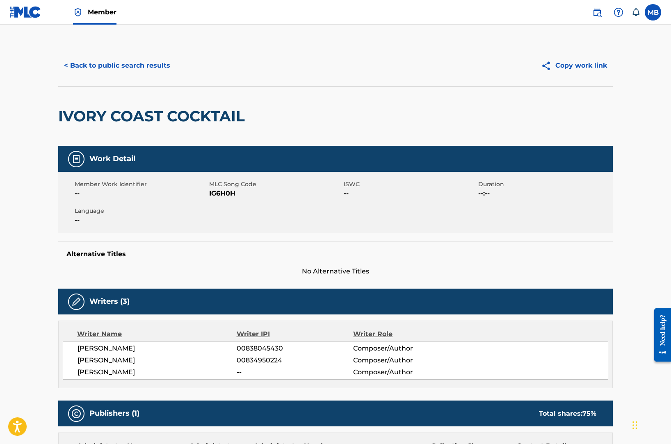
click at [130, 68] on button "< Back to public search results" at bounding box center [117, 65] width 118 height 21
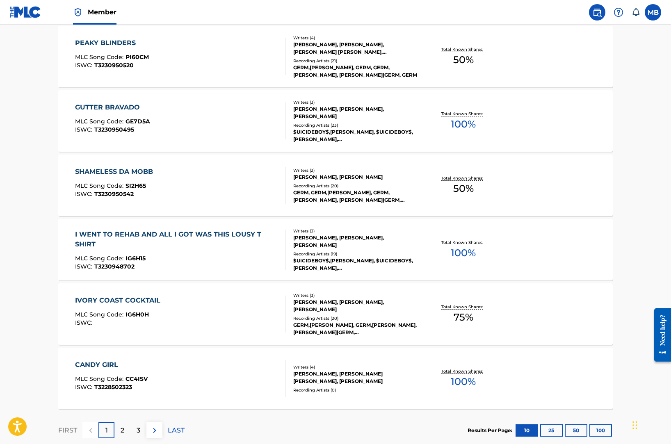
scroll to position [559, 0]
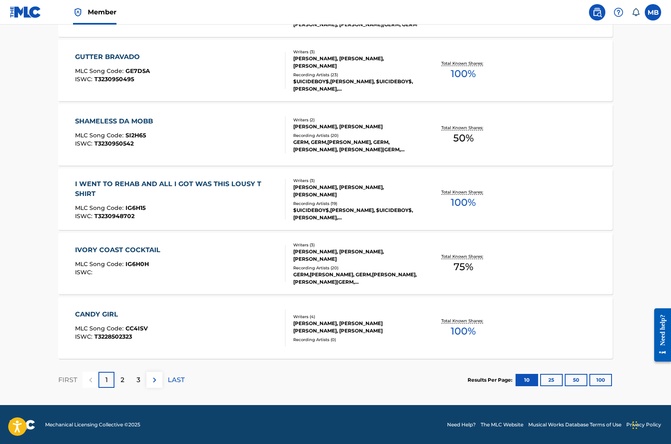
click at [554, 376] on button "25" at bounding box center [551, 380] width 23 height 12
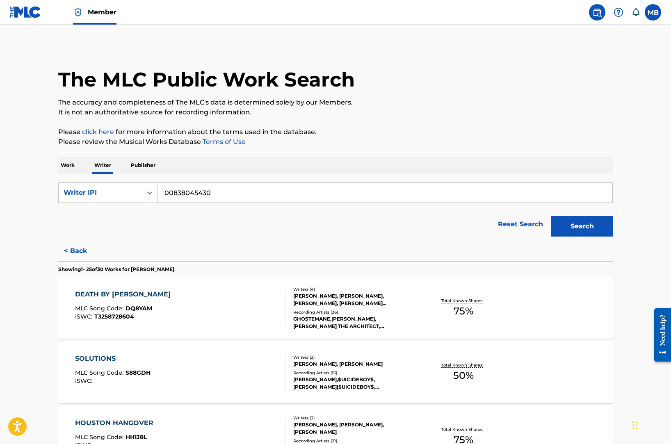
scroll to position [394, 0]
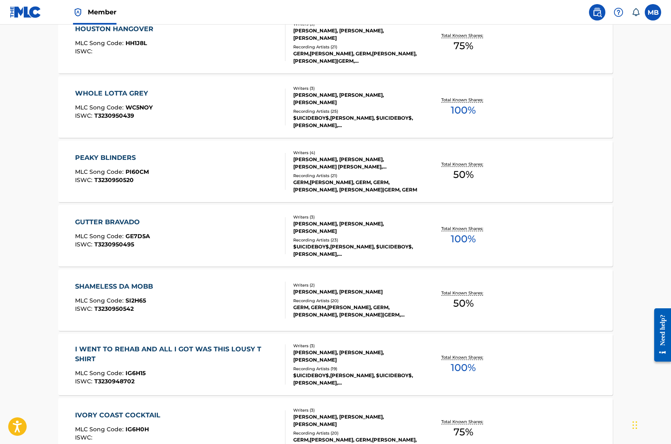
click at [451, 300] on div "Total Known Shares: 50 %" at bounding box center [463, 300] width 92 height 25
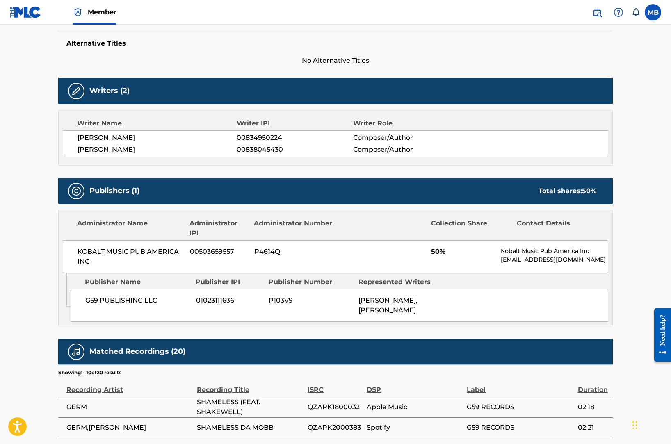
scroll to position [212, 0]
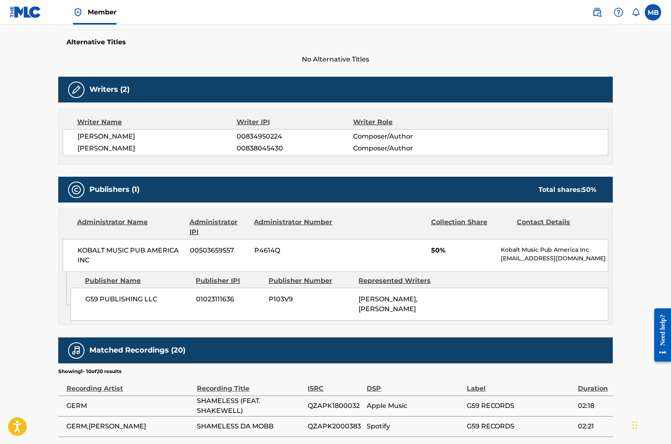
click at [145, 300] on span "G59 PUBLISHING LLC" at bounding box center [137, 299] width 105 height 10
copy div "G59 PUBLISHING LLC"
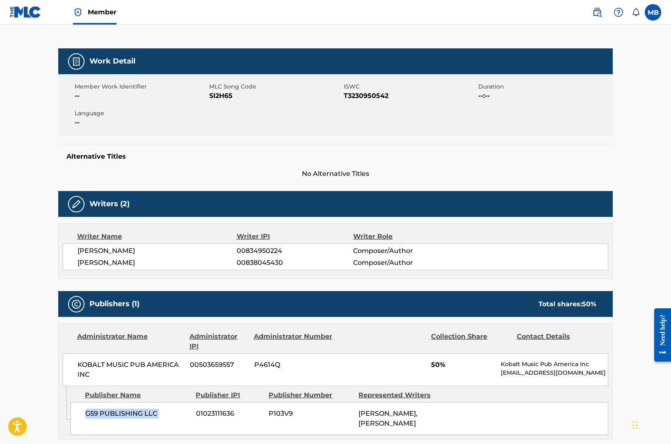
scroll to position [0, 0]
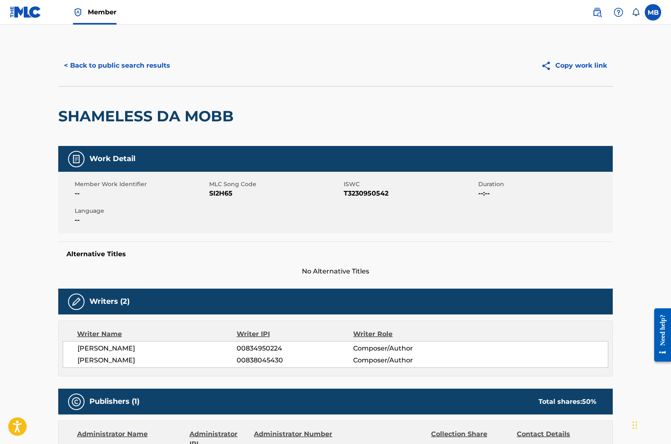
click at [121, 56] on button "< Back to public search results" at bounding box center [117, 65] width 118 height 21
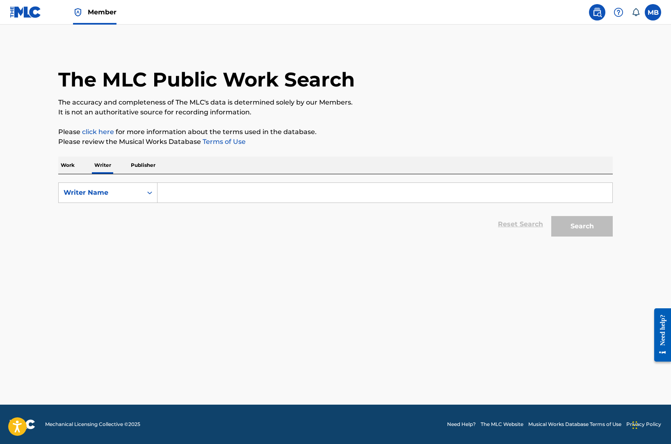
click at [269, 204] on form "SearchWithCriteriabc2571a6-18ce-4723-80b8-24aecff9f919 Writer Name Reset Search…" at bounding box center [335, 211] width 554 height 58
click at [269, 198] on input "Search Form" at bounding box center [384, 193] width 455 height 20
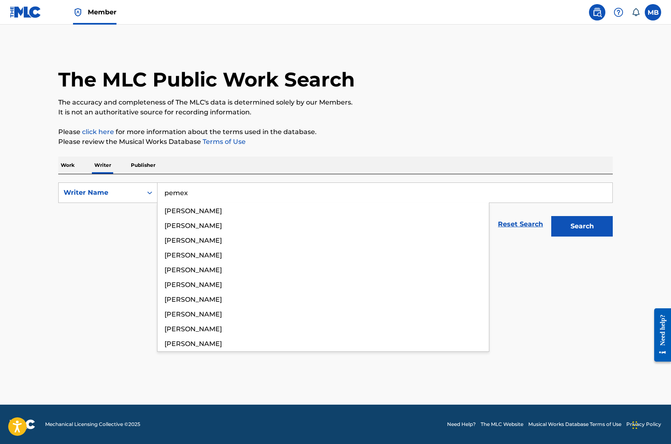
type input "pemex"
click at [551, 216] on button "Search" at bounding box center [582, 226] width 62 height 21
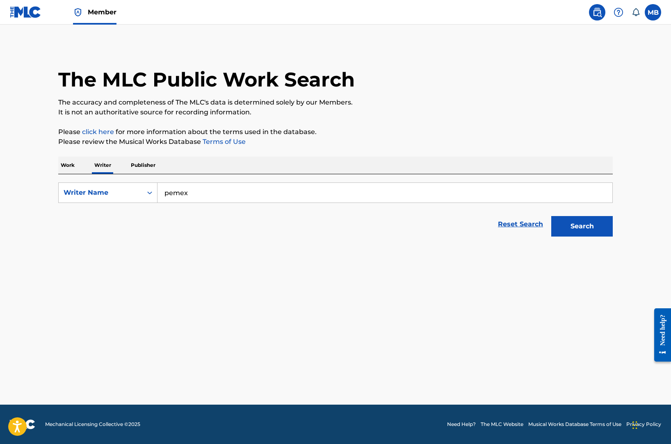
click at [551, 216] on button "Search" at bounding box center [582, 226] width 62 height 21
click at [61, 170] on p "Work" at bounding box center [67, 165] width 19 height 17
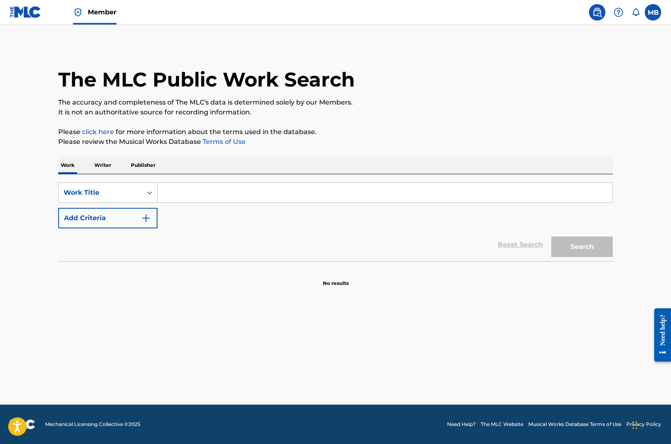
click at [189, 187] on input "Search Form" at bounding box center [384, 193] width 455 height 20
type input "pemex"
click at [551, 237] on button "Search" at bounding box center [582, 247] width 62 height 21
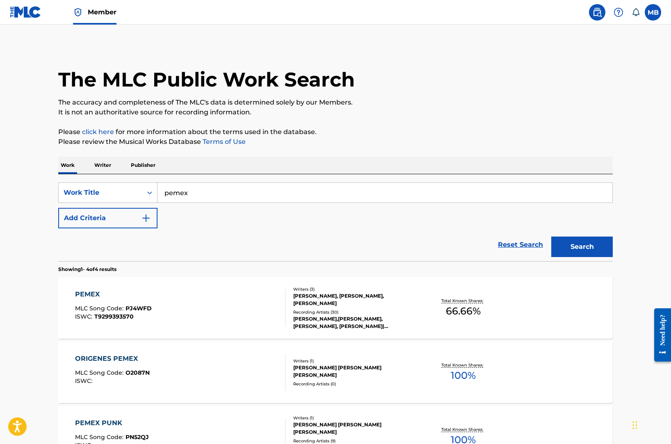
drag, startPoint x: 134, startPoint y: 217, endPoint x: 143, endPoint y: 268, distance: 51.6
click at [143, 268] on div "SearchWithCriteriae6010cd0-054a-483d-8aea-4c18fd2868ad Work Title pemex Add Cri…" at bounding box center [335, 372] width 554 height 396
click at [168, 291] on div "PEMEX MLC Song Code : PJ4WFD ISWC : T9299393570" at bounding box center [180, 308] width 211 height 37
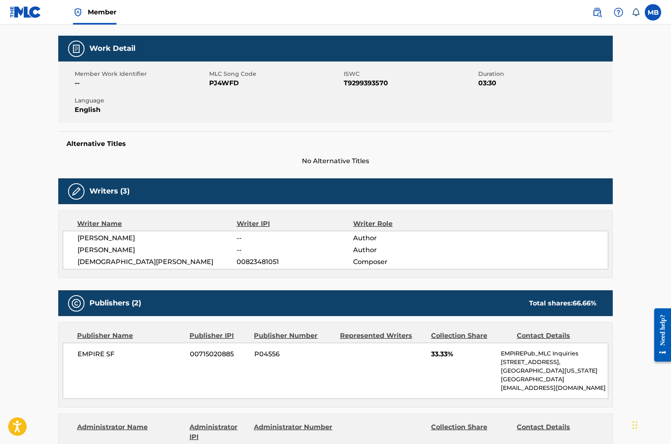
scroll to position [113, 0]
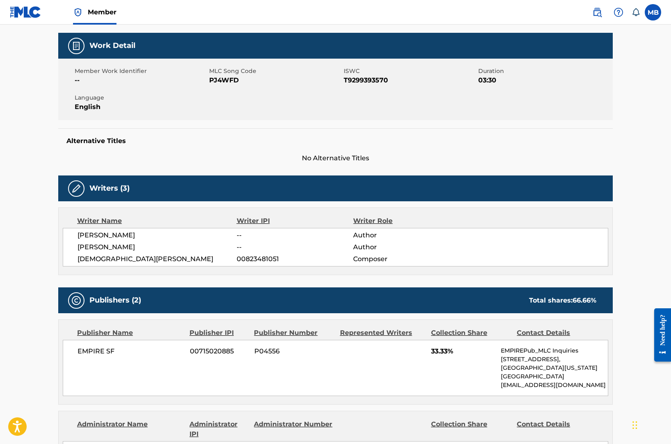
click at [138, 234] on span "NICHOLAS VOUTSINAS" at bounding box center [157, 235] width 159 height 10
copy div "NICHOLAS VOUTSINAS"
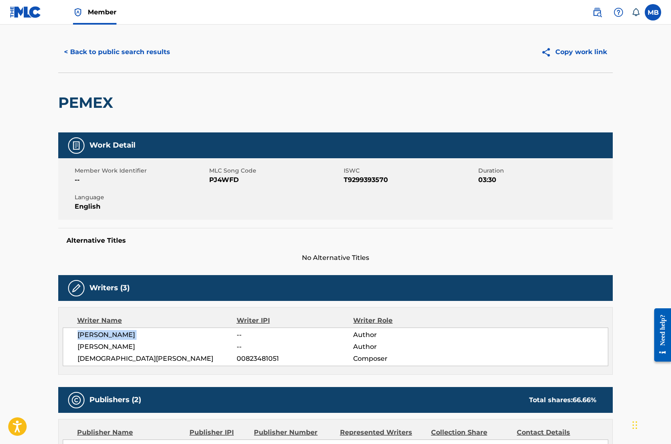
scroll to position [0, 0]
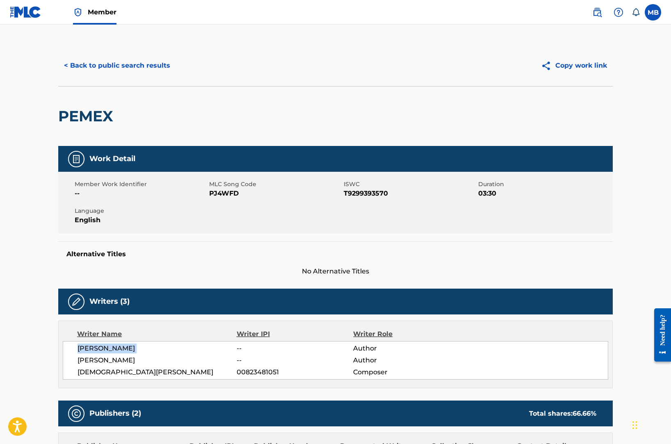
click at [105, 70] on button "< Back to public search results" at bounding box center [117, 65] width 118 height 21
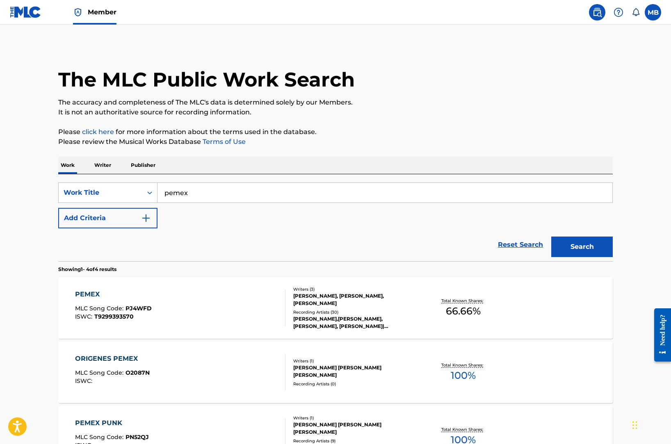
click at [105, 166] on p "Writer" at bounding box center [103, 165] width 22 height 17
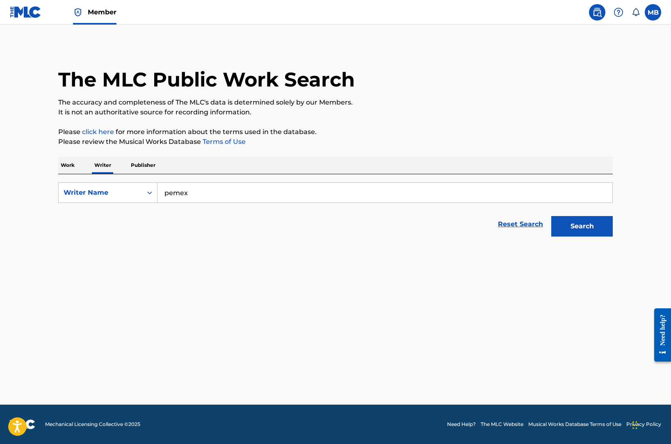
click at [186, 191] on input "pemex" at bounding box center [384, 193] width 455 height 20
paste input "NICHOLAS VOUTSINAS"
type input "NICHOLAS VOUTSINAS"
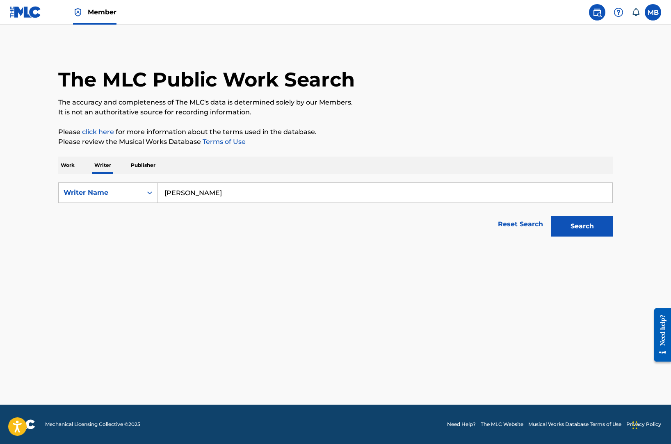
click at [551, 216] on button "Search" at bounding box center [582, 226] width 62 height 21
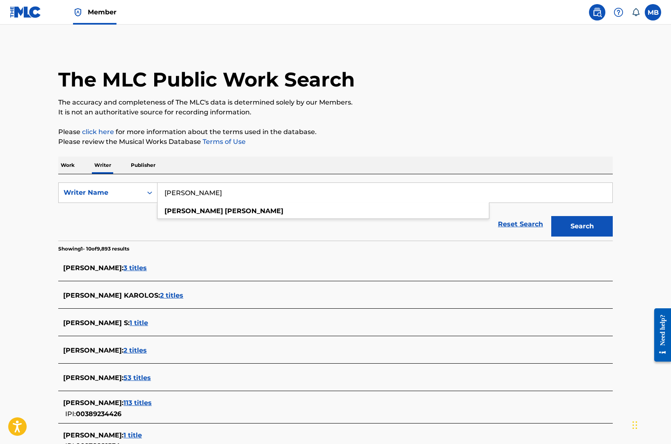
click at [152, 396] on div "NICHOLAS VOUTSINAS : 113 titles IPI: 00389234426" at bounding box center [335, 408] width 554 height 29
click at [152, 398] on div "NICHOLAS VOUTSINAS : 113 titles" at bounding box center [324, 403] width 523 height 10
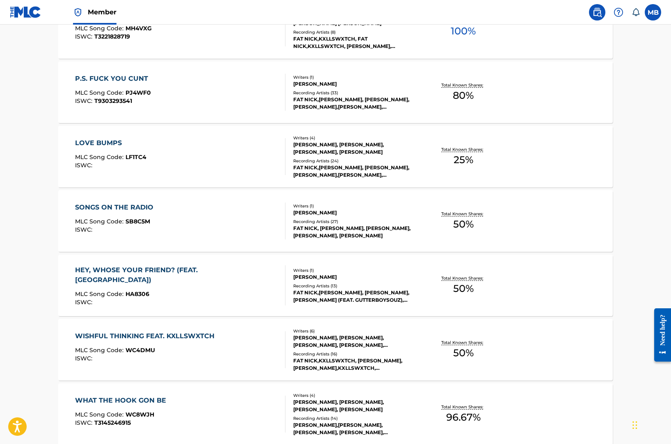
scroll to position [496, 0]
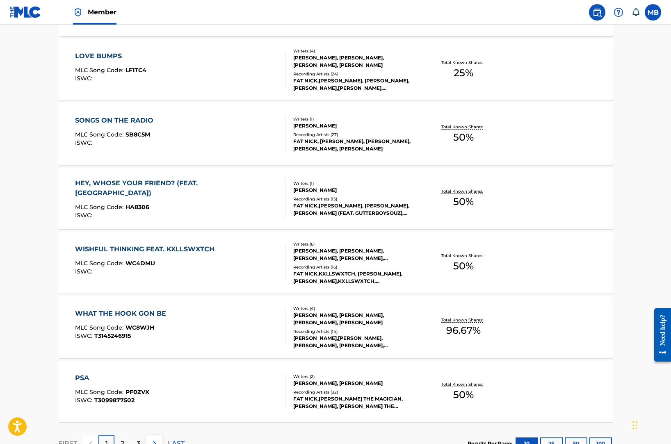
click at [175, 264] on div "MLC Song Code : WC4DMU" at bounding box center [147, 264] width 144 height 8
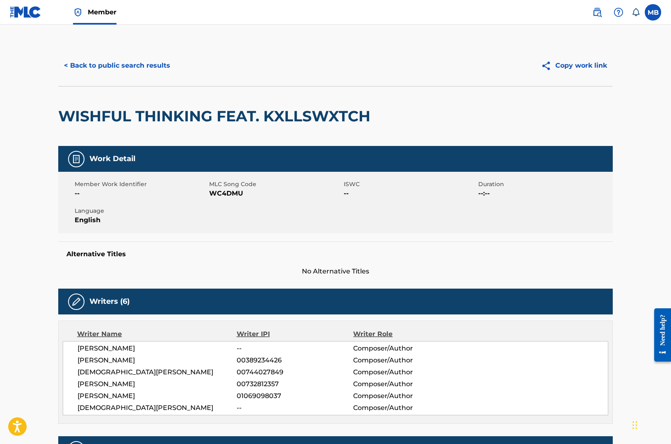
click at [100, 71] on button "< Back to public search results" at bounding box center [117, 65] width 118 height 21
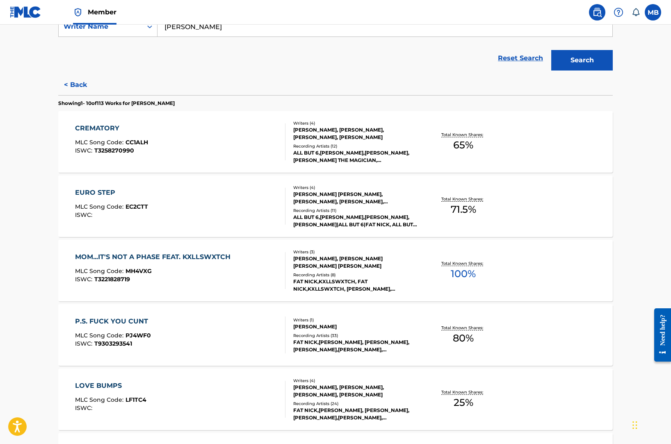
scroll to position [559, 0]
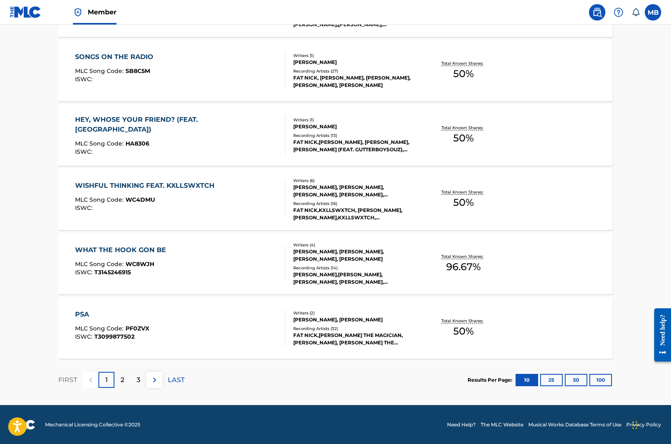
click at [178, 313] on div "PSA MLC Song Code : PF0ZVX ISWC : T3099877502" at bounding box center [180, 328] width 211 height 37
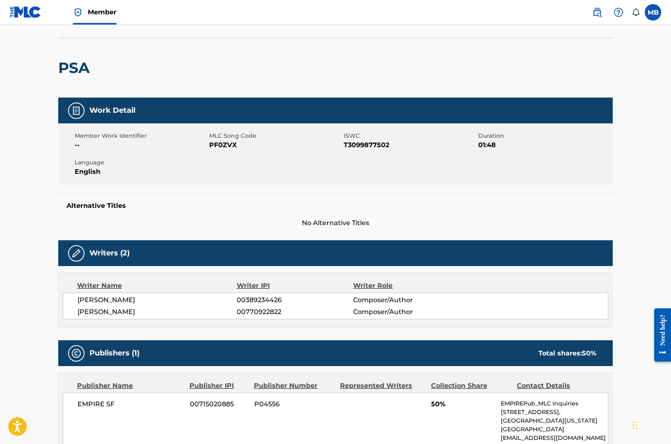
scroll to position [15, 0]
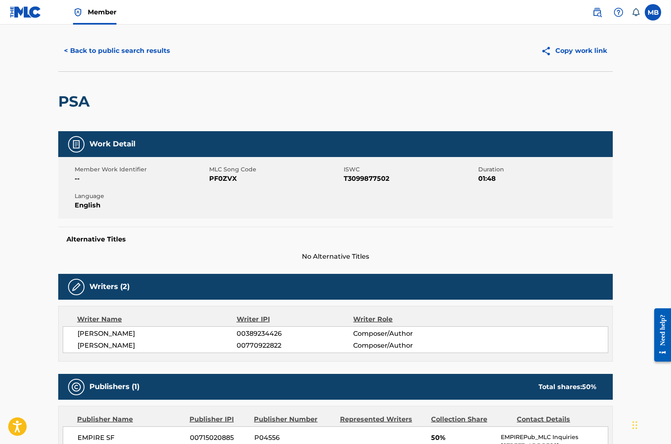
click at [103, 50] on button "< Back to public search results" at bounding box center [117, 51] width 118 height 21
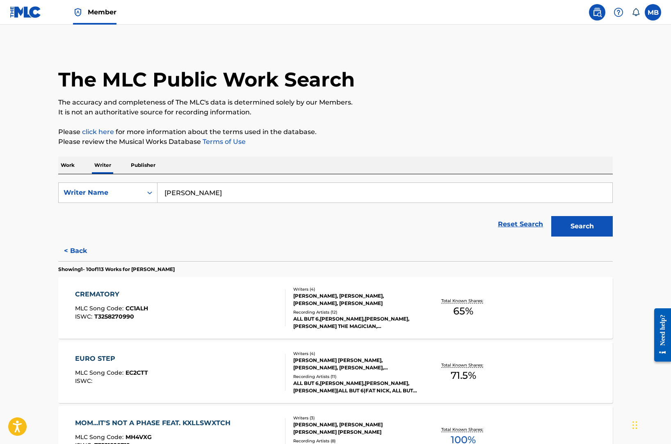
click at [83, 167] on div "Work Writer Publisher" at bounding box center [335, 165] width 554 height 17
drag, startPoint x: 68, startPoint y: 165, endPoint x: 131, endPoint y: 173, distance: 63.3
click at [68, 165] on p "Work" at bounding box center [67, 165] width 19 height 17
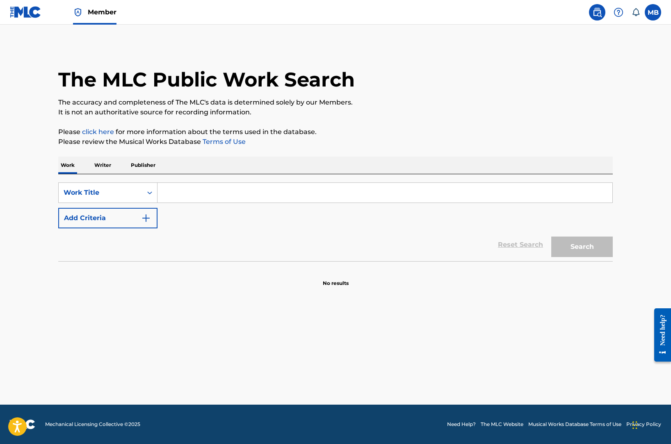
click at [194, 189] on input "Search Form" at bounding box center [384, 193] width 455 height 20
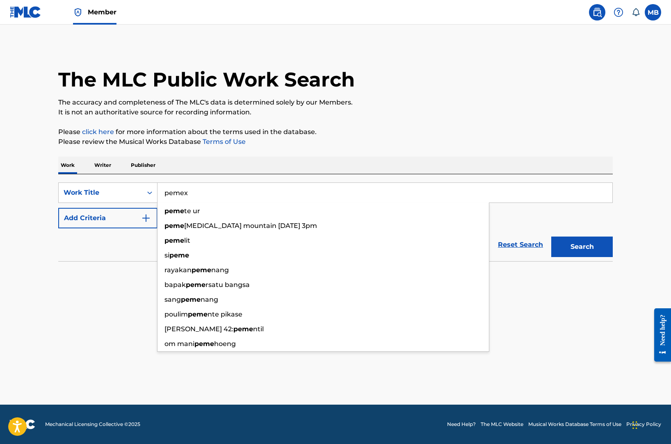
type input "pemex"
click at [551, 237] on button "Search" at bounding box center [582, 247] width 62 height 21
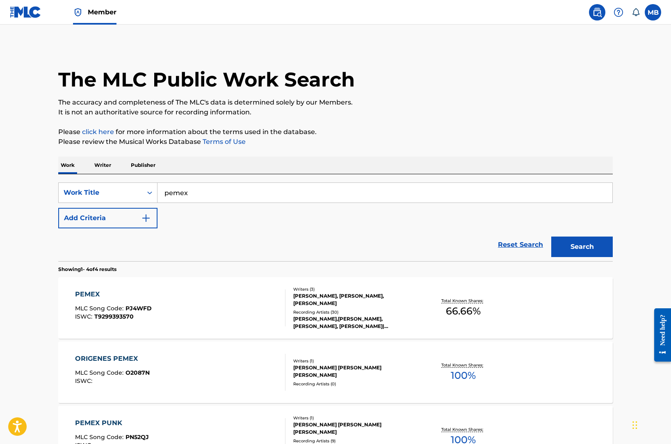
click at [196, 295] on div "PEMEX MLC Song Code : PJ4WFD ISWC : T9299393570" at bounding box center [180, 308] width 211 height 37
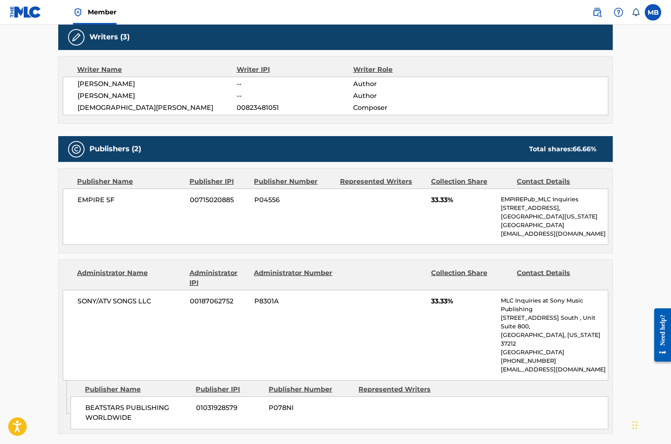
scroll to position [247, 0]
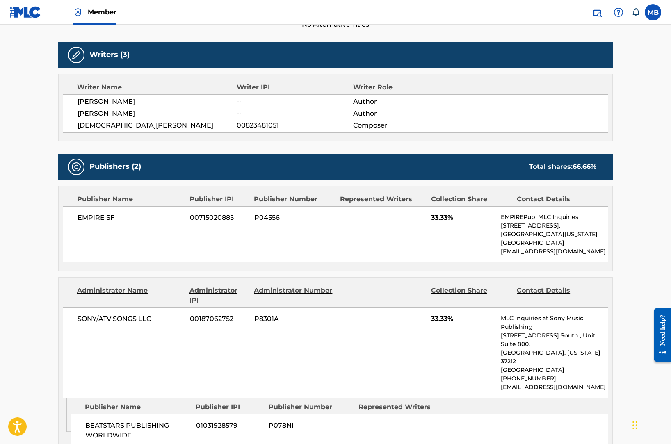
click at [141, 113] on span "ANDREW EDWARD ADOLPH" at bounding box center [157, 114] width 159 height 10
copy div "ANDREW EDWARD ADOLPH"
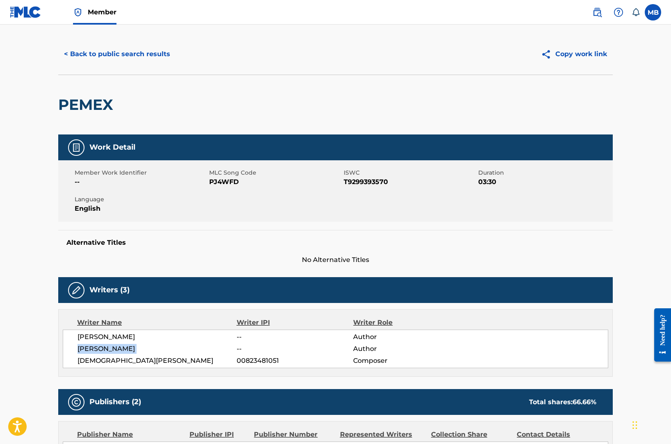
scroll to position [0, 0]
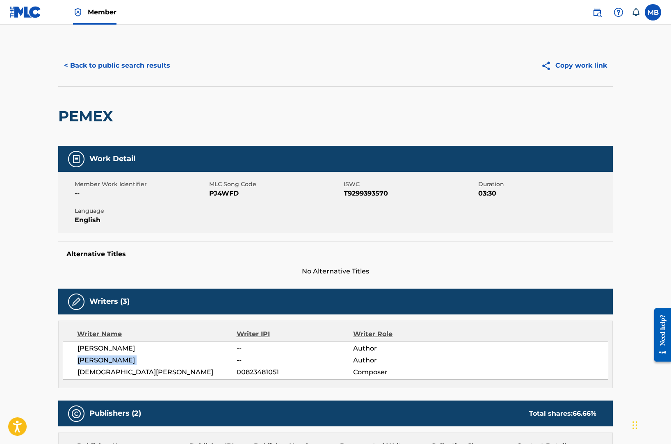
click at [128, 62] on button "< Back to public search results" at bounding box center [117, 65] width 118 height 21
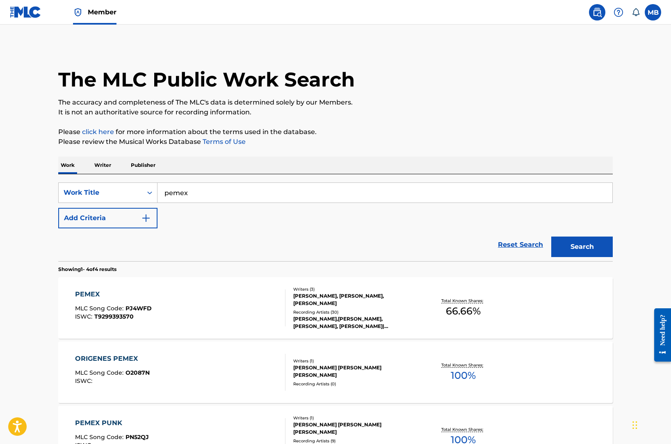
click at [193, 187] on input "pemex" at bounding box center [384, 193] width 455 height 20
click at [191, 160] on div "Work Writer Publisher" at bounding box center [335, 165] width 554 height 17
click at [190, 192] on input "pemex" at bounding box center [384, 193] width 455 height 20
paste input "SLAMM”"
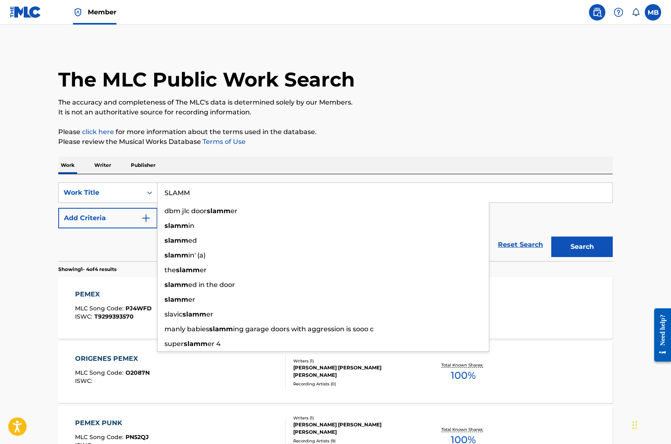
type input "SLAMM"
click at [114, 211] on button "Add Criteria" at bounding box center [107, 218] width 99 height 21
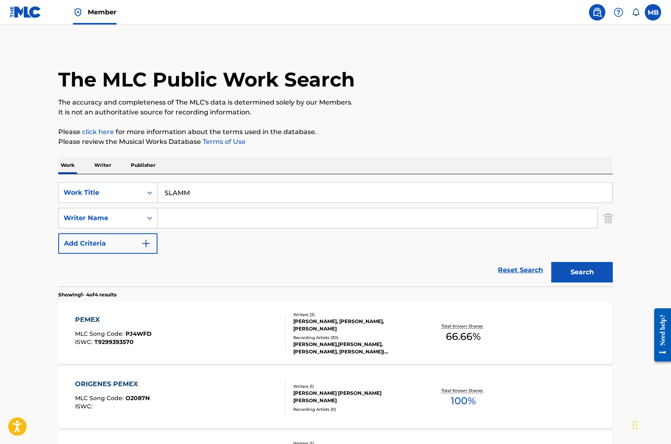
click at [188, 214] on input "Search Form" at bounding box center [377, 218] width 440 height 20
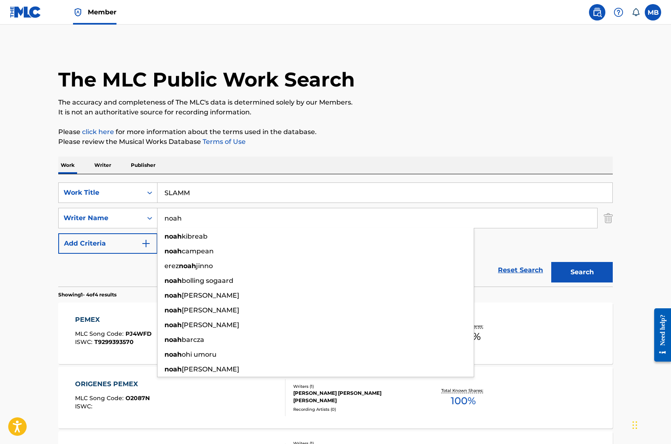
type input "noah"
click at [551, 262] on button "Search" at bounding box center [582, 272] width 62 height 21
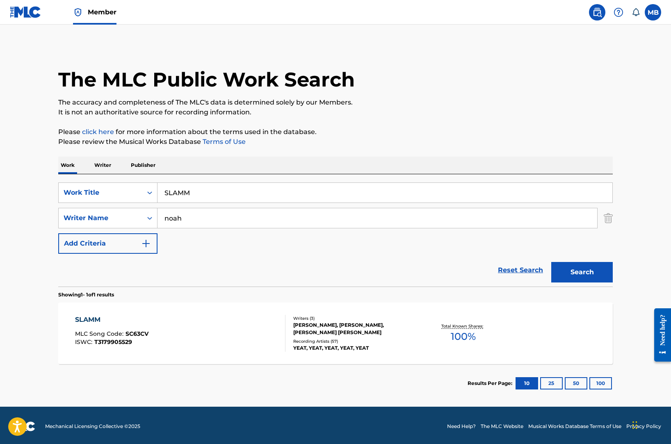
click at [165, 330] on div "SLAMM MLC Song Code : SC63CV ISWC : T3179905529" at bounding box center [180, 333] width 211 height 37
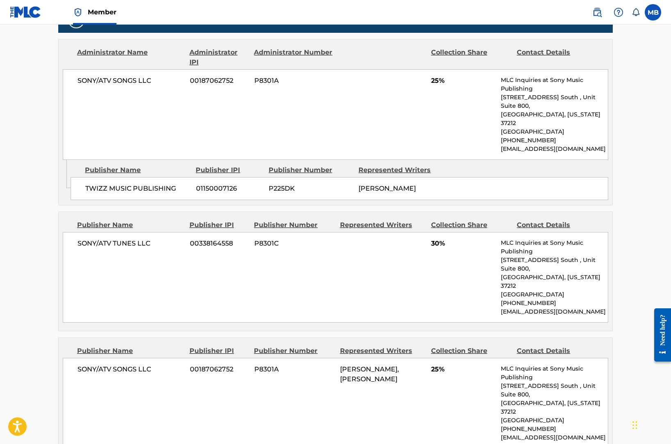
scroll to position [571, 0]
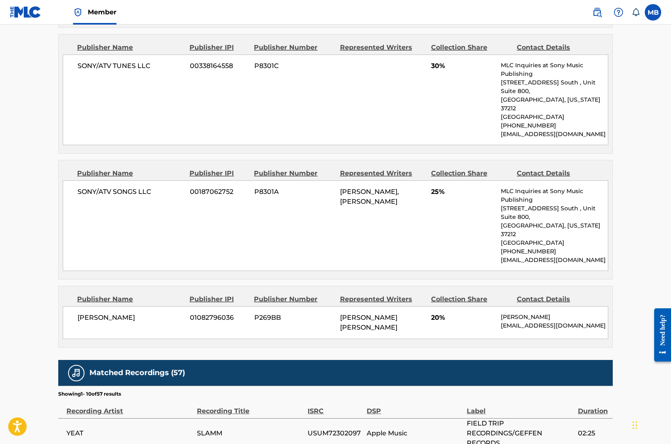
click at [217, 313] on span "01082796036" at bounding box center [219, 318] width 58 height 10
copy span "01082796036"
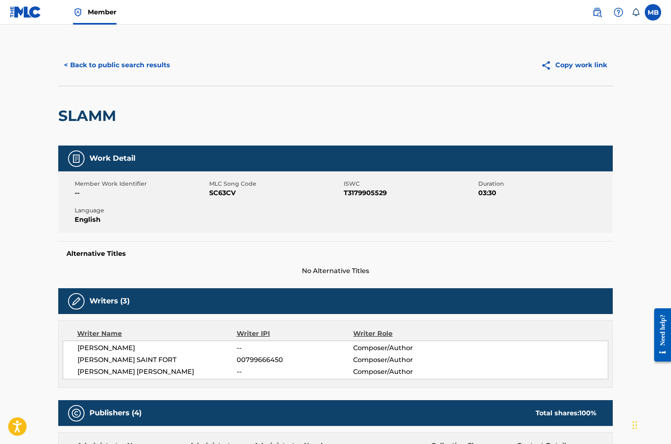
scroll to position [0, 0]
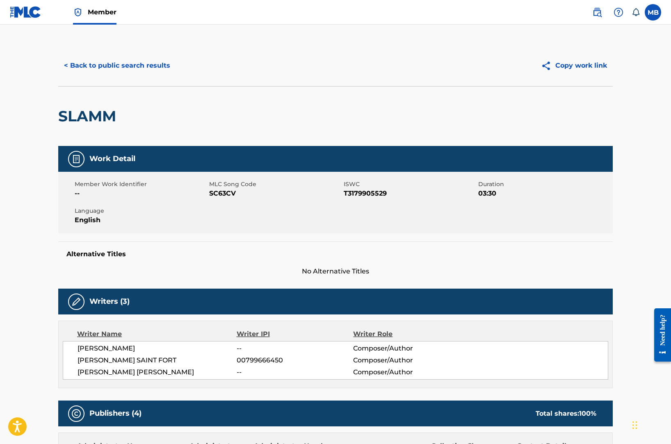
click at [74, 65] on button "< Back to public search results" at bounding box center [117, 65] width 118 height 21
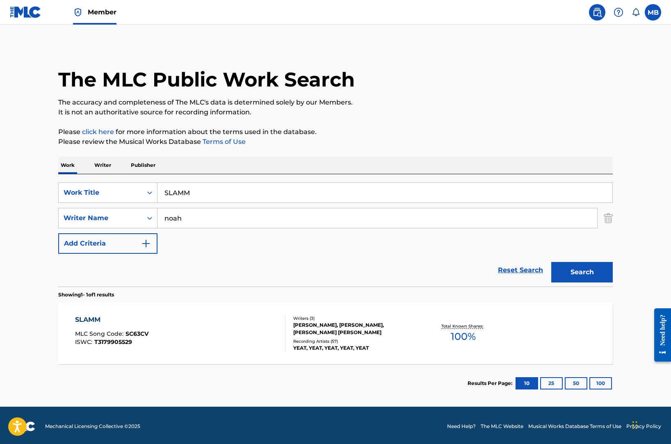
click at [133, 163] on p "Publisher" at bounding box center [143, 165] width 30 height 17
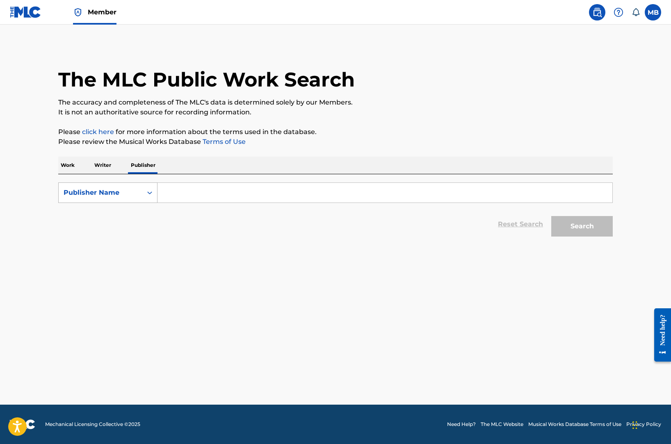
click at [137, 188] on div "Publisher Name" at bounding box center [101, 193] width 74 height 10
click at [137, 210] on div "Publisher IPI" at bounding box center [108, 213] width 98 height 21
click at [177, 203] on div "Search Form" at bounding box center [384, 192] width 455 height 21
click at [177, 195] on input "Search Form" at bounding box center [384, 193] width 455 height 20
paste input "01082796036"
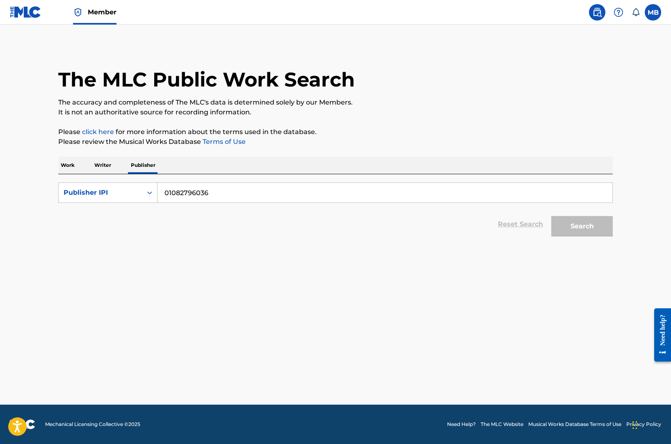
type input "01082796036"
click at [551, 216] on button "Search" at bounding box center [582, 226] width 62 height 21
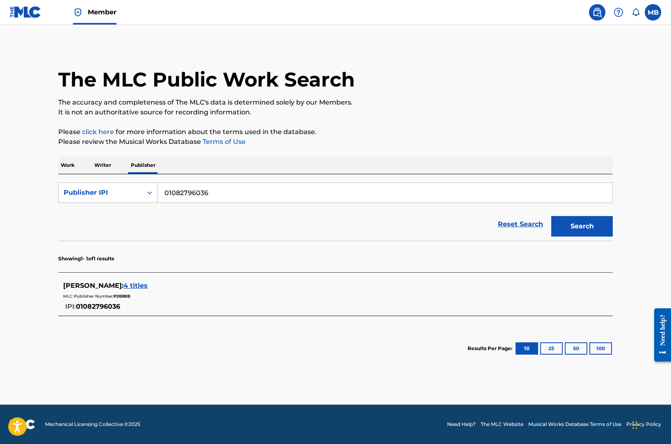
click at [143, 284] on span "4 titles" at bounding box center [135, 286] width 24 height 8
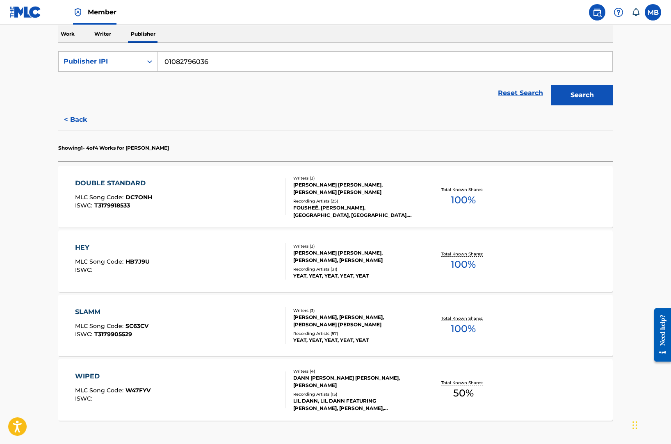
scroll to position [124, 0]
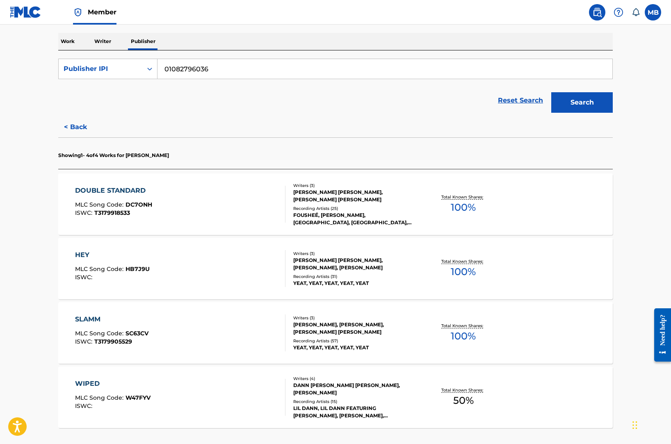
click at [176, 381] on div "WIPED MLC Song Code : W47FYV ISWC :" at bounding box center [180, 397] width 211 height 37
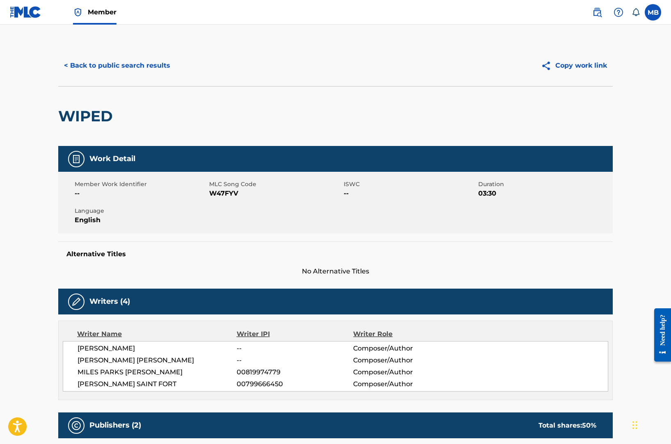
click at [132, 63] on button "< Back to public search results" at bounding box center [117, 65] width 118 height 21
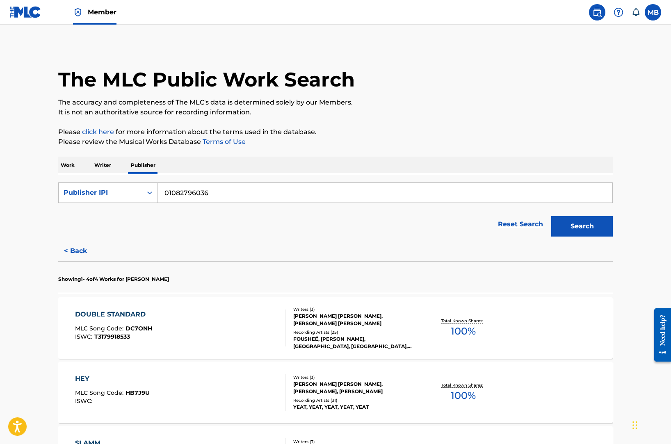
click at [76, 170] on p "Work" at bounding box center [67, 165] width 19 height 17
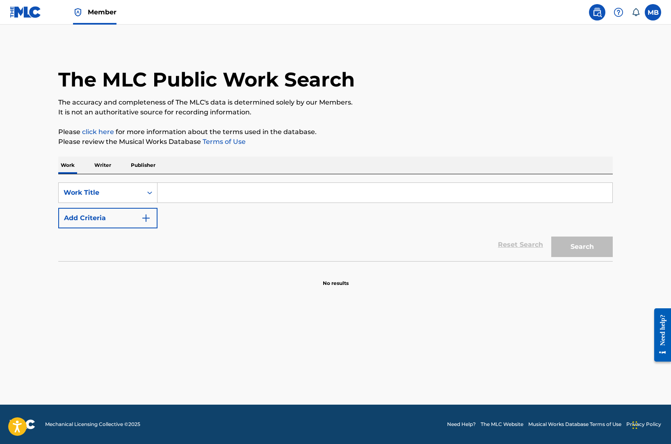
click at [184, 192] on input "Search Form" at bounding box center [384, 193] width 455 height 20
paste input "GILMORE KENNETH K"
drag, startPoint x: 199, startPoint y: 192, endPoint x: 116, endPoint y: 183, distance: 82.9
click at [117, 183] on div "SearchWithCriteriae6010cd0-054a-483d-8aea-4c18fd2868ad Work Title GILMORE KENNE…" at bounding box center [335, 192] width 554 height 21
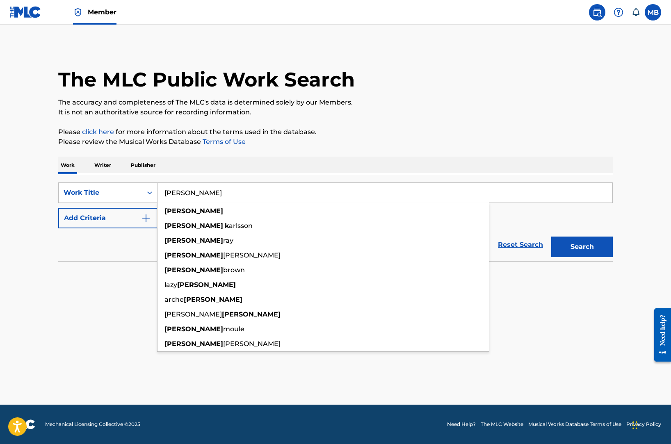
click at [207, 192] on input "KENNETH K" at bounding box center [384, 193] width 455 height 20
paste input "GILMORE"
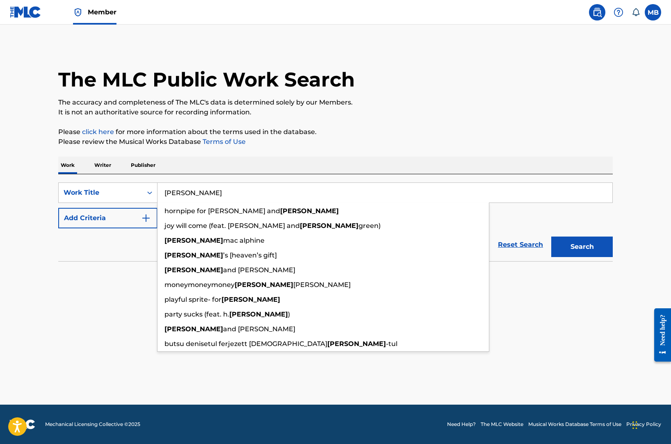
type input "KENNETH GILMORE"
click at [551, 237] on button "Search" at bounding box center [582, 247] width 62 height 21
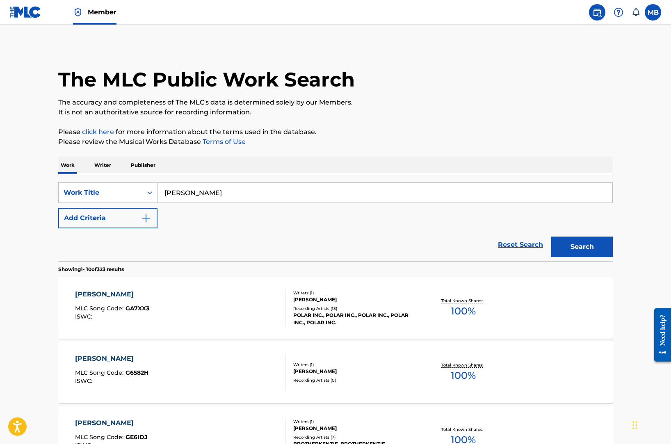
click at [194, 197] on input "KENNETH GILMORE" at bounding box center [384, 193] width 455 height 20
click at [99, 165] on p "Writer" at bounding box center [103, 165] width 22 height 17
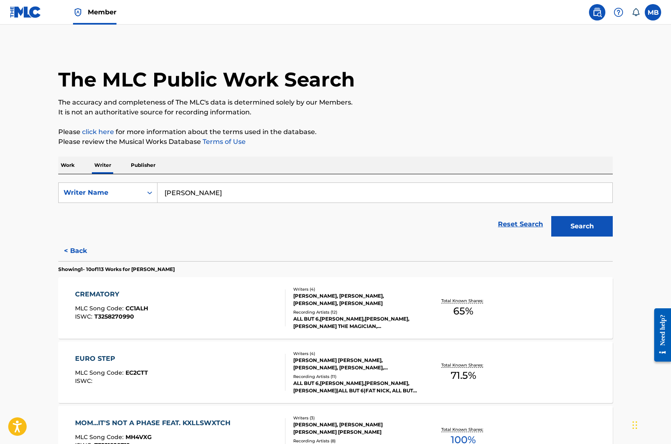
click at [201, 199] on input "NICHOLAS VOUTSINAS" at bounding box center [384, 193] width 455 height 20
paste input "KENNETH GILMORE"
type input "KENNETH GILMORE"
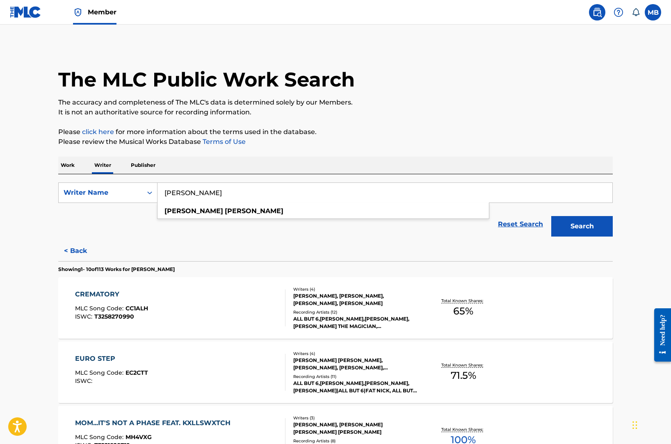
click at [551, 216] on button "Search" at bounding box center [582, 226] width 62 height 21
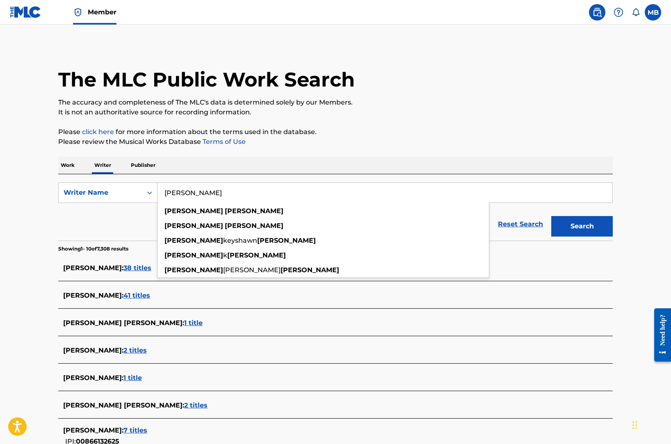
click at [121, 224] on div "Reset Search Search" at bounding box center [335, 224] width 554 height 33
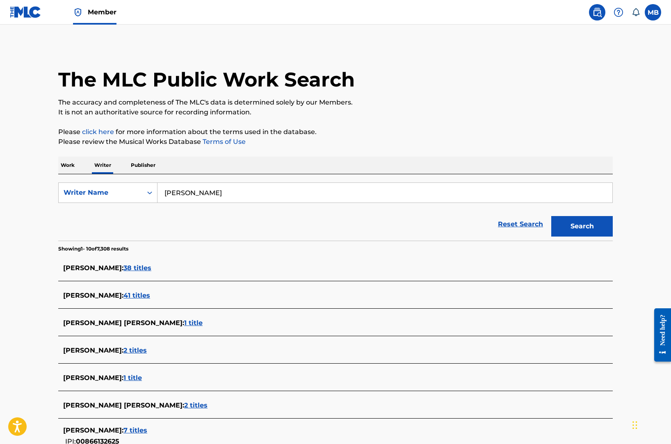
click at [150, 299] on span "41 titles" at bounding box center [136, 296] width 27 height 8
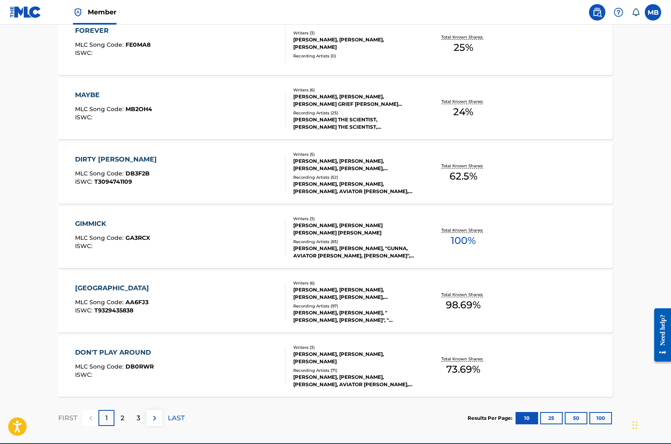
scroll to position [515, 0]
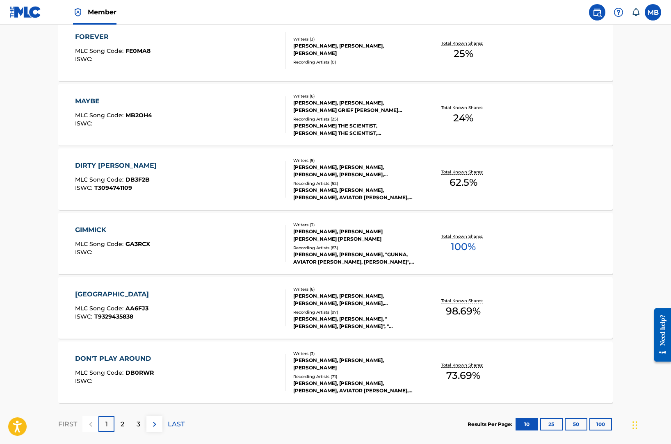
click at [125, 422] on div "2" at bounding box center [122, 424] width 16 height 16
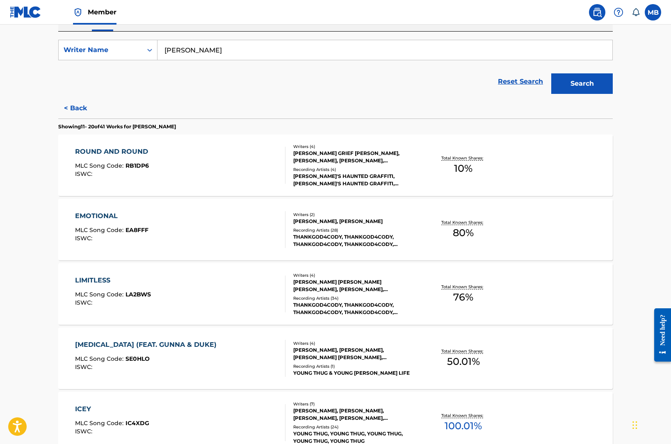
scroll to position [559, 0]
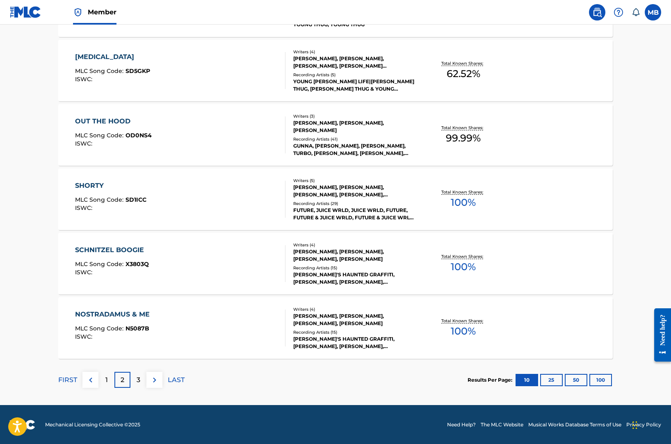
click at [100, 380] on div "1" at bounding box center [106, 380] width 16 height 16
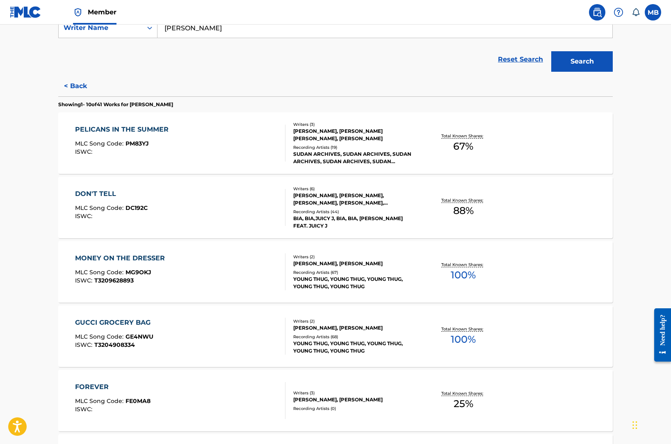
scroll to position [0, 0]
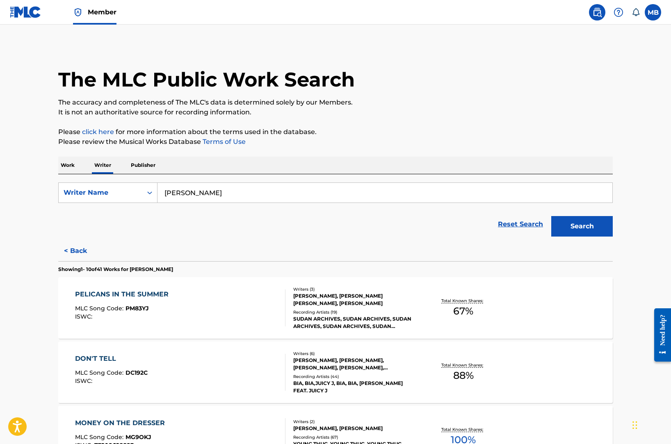
click at [76, 169] on p "Work" at bounding box center [67, 165] width 19 height 17
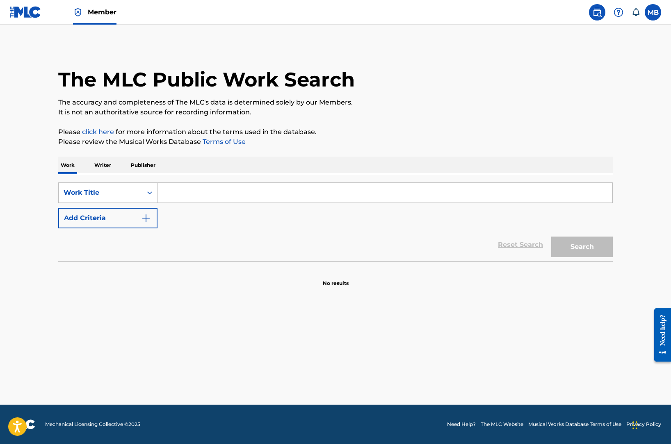
click at [125, 212] on button "Add Criteria" at bounding box center [107, 218] width 99 height 21
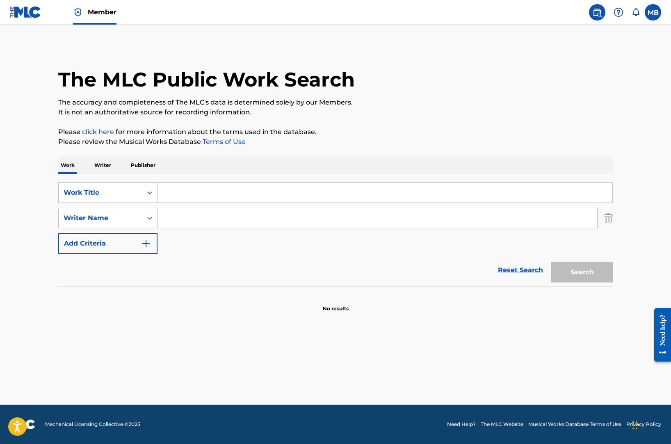
click at [177, 192] on input "Search Form" at bounding box center [384, 193] width 455 height 20
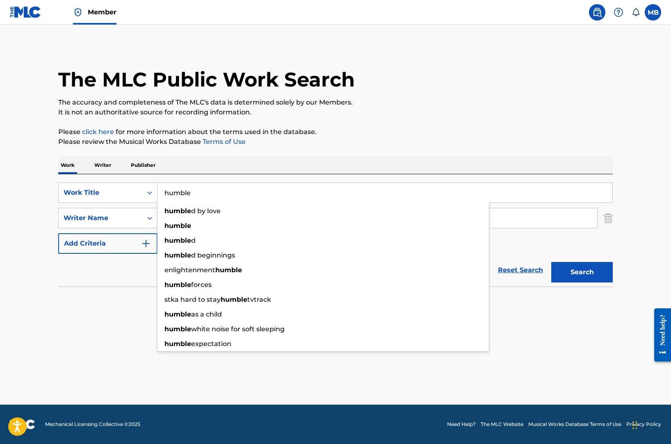
type input "humble"
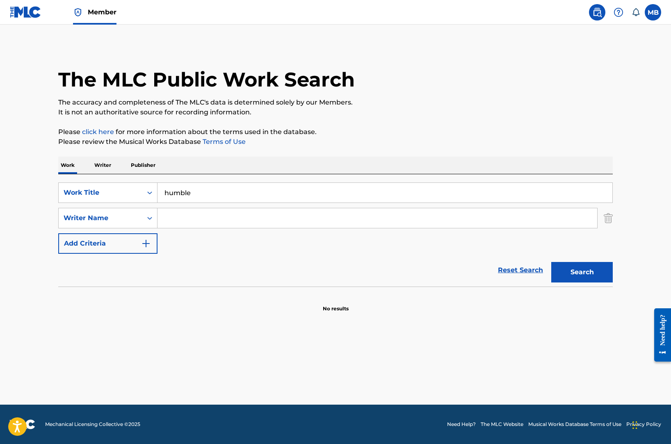
paste input "Asheton Hogan"
type input "Asheton Hogan"
click at [551, 262] on button "Search" at bounding box center [582, 272] width 62 height 21
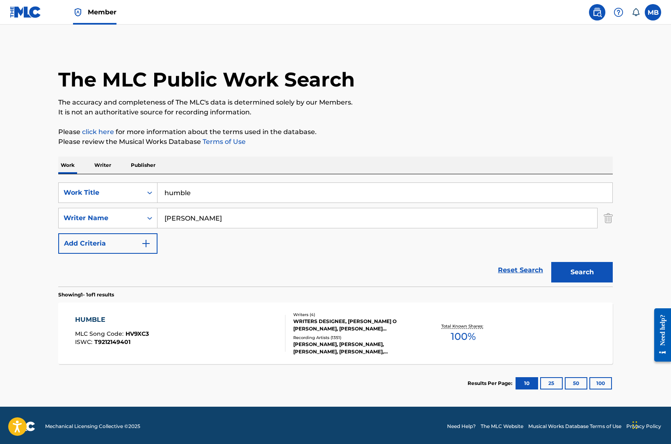
click at [178, 310] on div "HUMBLE MLC Song Code : HV9XC3 ISWC : T9212149401 Writers ( 4 ) WRITERS DESIGNEE…" at bounding box center [335, 334] width 554 height 62
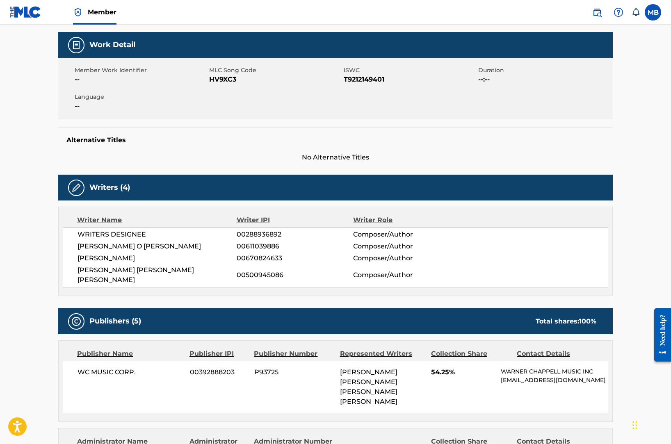
scroll to position [123, 0]
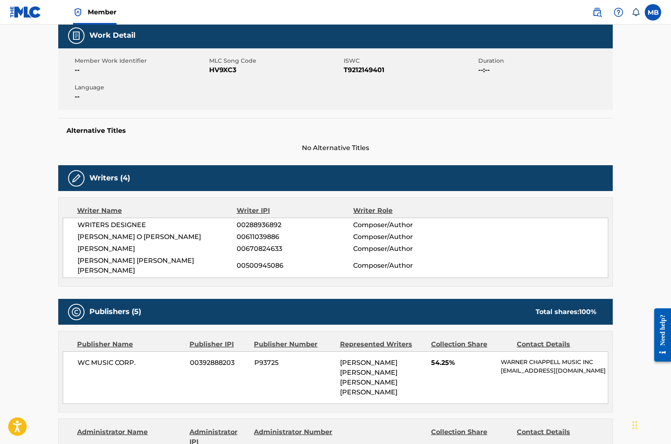
click at [255, 261] on span "00500945086" at bounding box center [295, 266] width 116 height 10
click at [256, 246] on span "00670824633" at bounding box center [295, 249] width 116 height 10
click at [256, 237] on span "00611039886" at bounding box center [295, 237] width 116 height 10
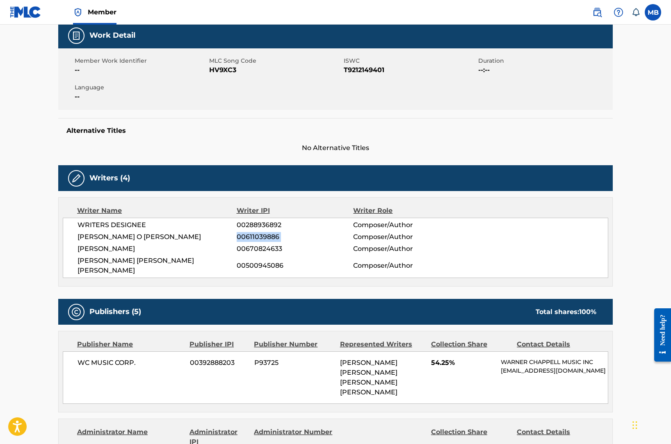
copy div "00611039886"
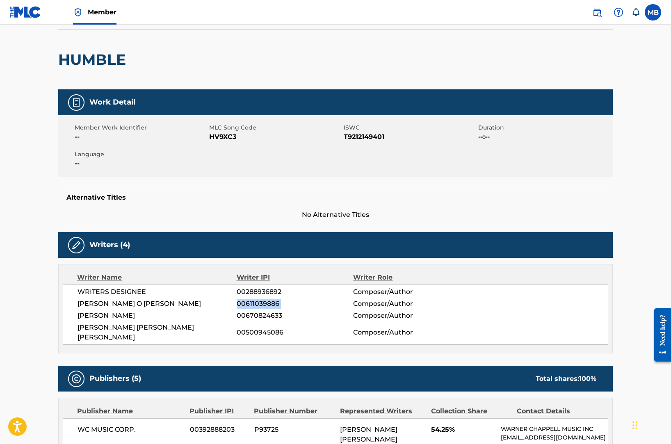
scroll to position [0, 0]
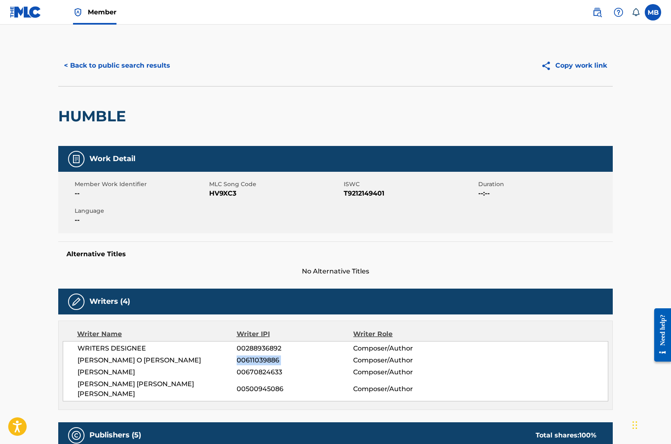
click at [100, 60] on button "< Back to public search results" at bounding box center [117, 65] width 118 height 21
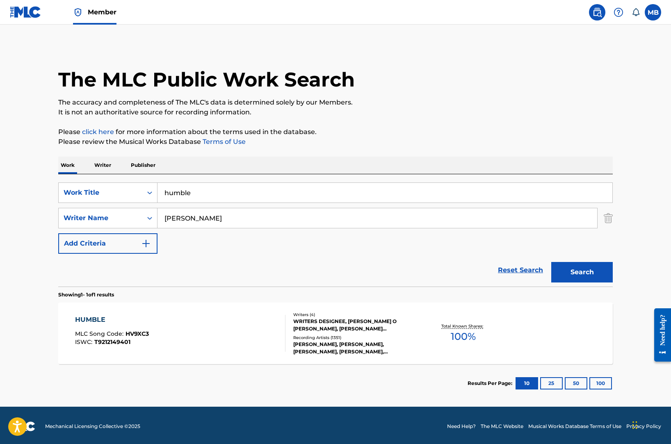
click at [104, 165] on p "Writer" at bounding box center [103, 165] width 22 height 17
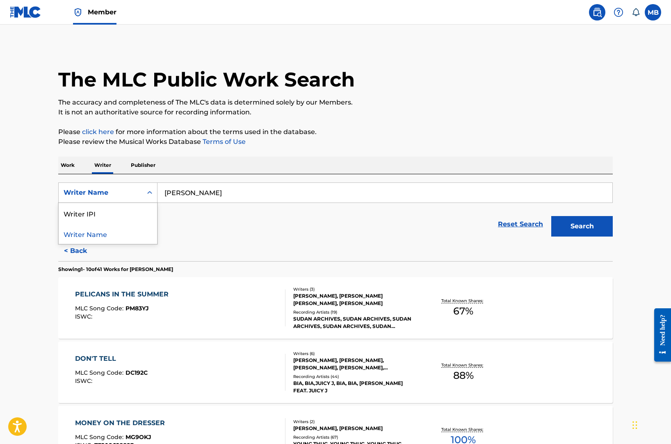
click at [137, 193] on div "Writer Name" at bounding box center [101, 193] width 74 height 10
click at [135, 210] on div "Writer IPI" at bounding box center [108, 213] width 98 height 21
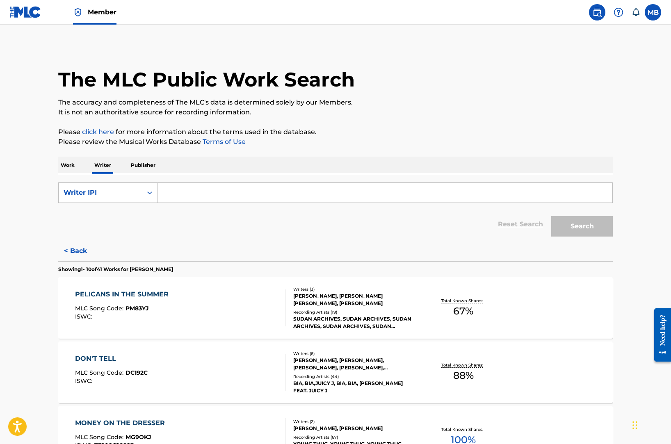
click at [231, 194] on input "Search Form" at bounding box center [384, 193] width 455 height 20
paste input "00611039886"
type input "00611039886"
click at [551, 216] on button "Search" at bounding box center [582, 226] width 62 height 21
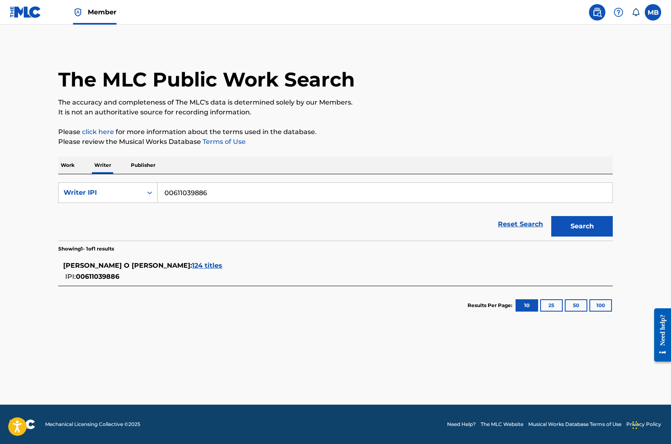
click at [206, 266] on span "124 titles" at bounding box center [207, 266] width 30 height 8
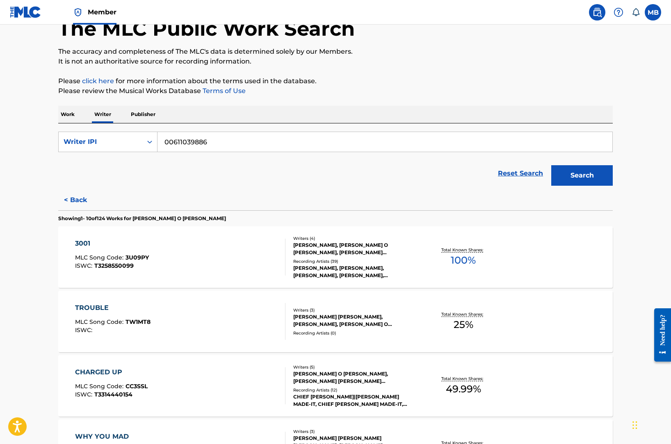
scroll to position [97, 0]
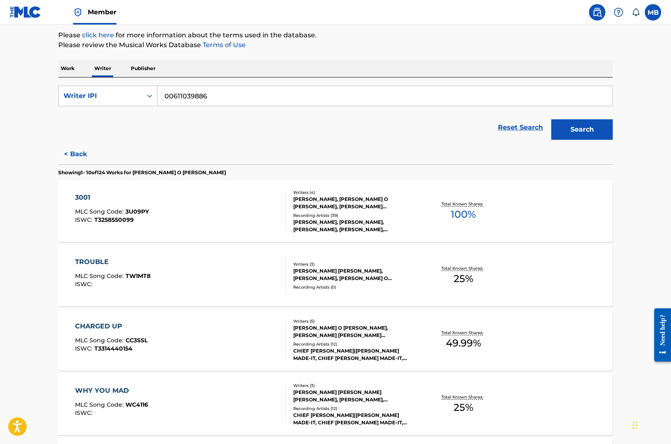
click at [207, 226] on div "3001 MLC Song Code : 3U09PY ISWC : T3258550099" at bounding box center [180, 211] width 211 height 37
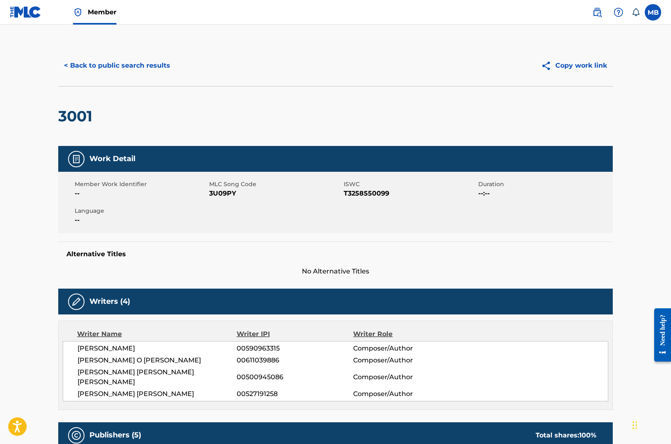
click at [103, 71] on button "< Back to public search results" at bounding box center [117, 65] width 118 height 21
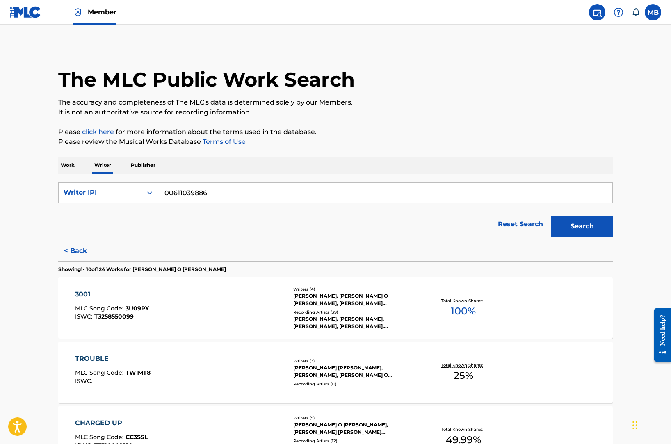
click at [69, 172] on p "Work" at bounding box center [67, 165] width 19 height 17
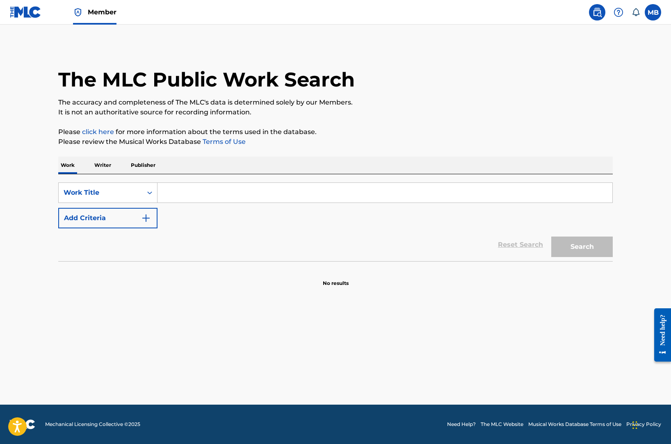
click at [183, 204] on div "SearchWithCriteriae6010cd0-054a-483d-8aea-4c18fd2868ad Work Title Add Criteria" at bounding box center [335, 205] width 554 height 46
click at [182, 195] on input "Search Form" at bounding box center [384, 193] width 455 height 20
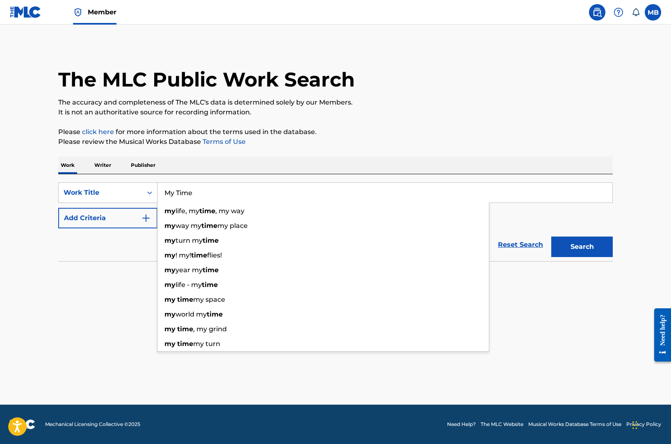
type input "My Time"
click at [124, 221] on button "Add Criteria" at bounding box center [107, 218] width 99 height 21
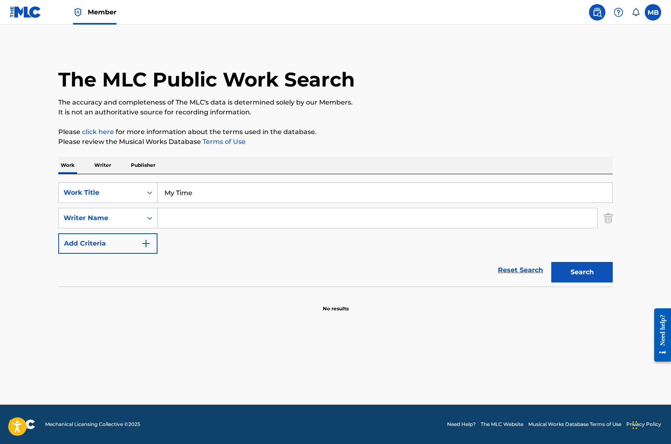
click at [188, 221] on input "Search Form" at bounding box center [377, 218] width 440 height 20
paste input "Grant Feldman"
type input "Grant Feldman"
click at [551, 262] on button "Search" at bounding box center [582, 272] width 62 height 21
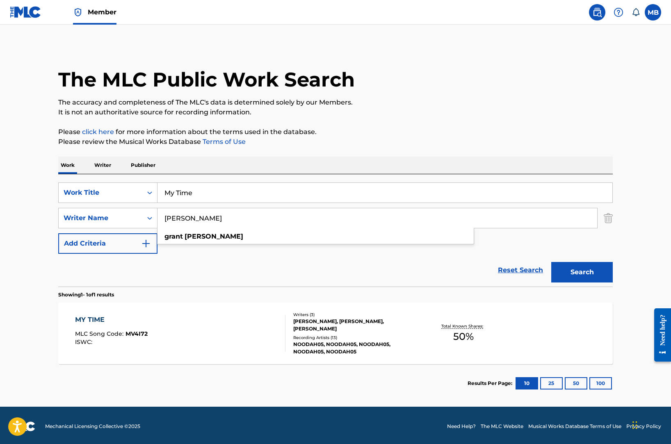
click at [153, 352] on div "MY TIME MLC Song Code : MV4I72 ISWC : Writers ( 3 ) LAYNE KELDER, DEANGELO GREE…" at bounding box center [335, 334] width 554 height 62
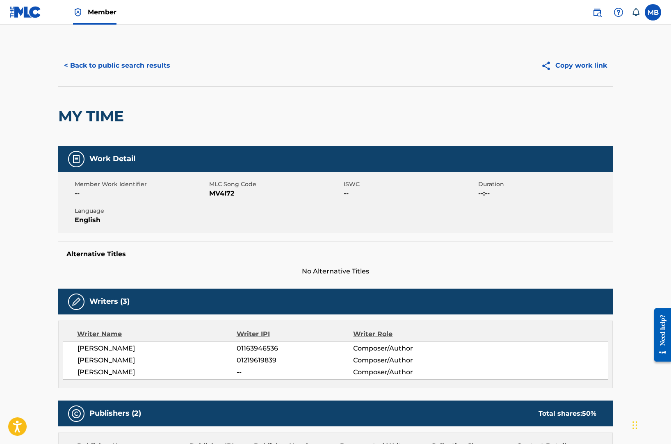
click at [119, 72] on button "< Back to public search results" at bounding box center [117, 65] width 118 height 21
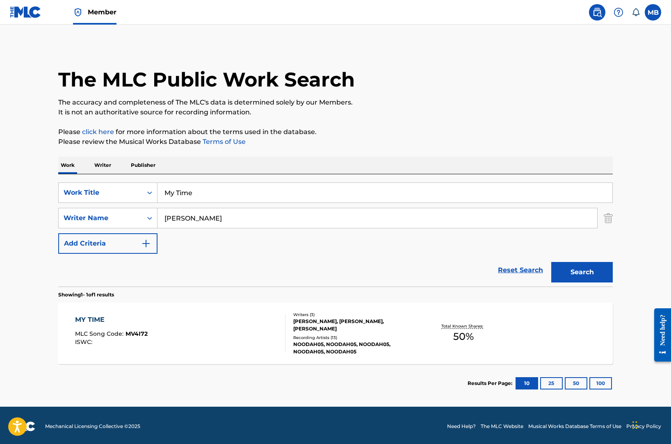
click at [198, 196] on input "My Time" at bounding box center [384, 193] width 455 height 20
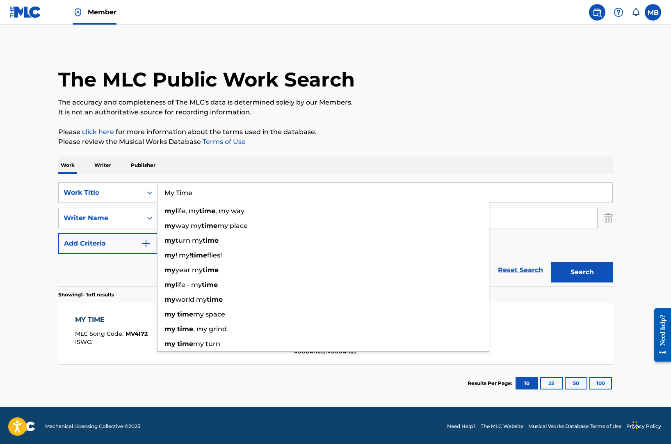
click at [198, 196] on input "My Time" at bounding box center [384, 193] width 455 height 20
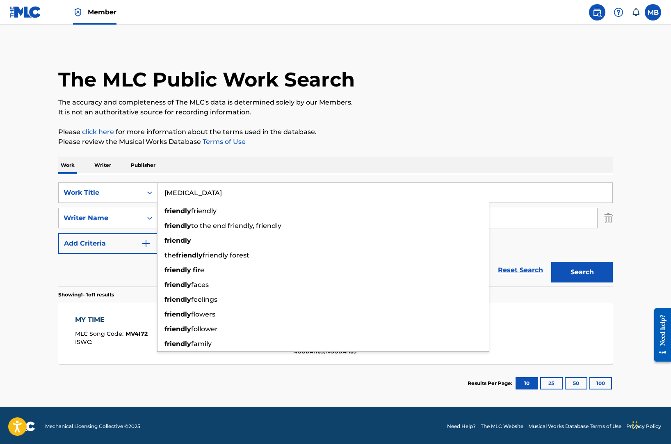
type input "friendly fire"
click at [551, 262] on button "Search" at bounding box center [582, 272] width 62 height 21
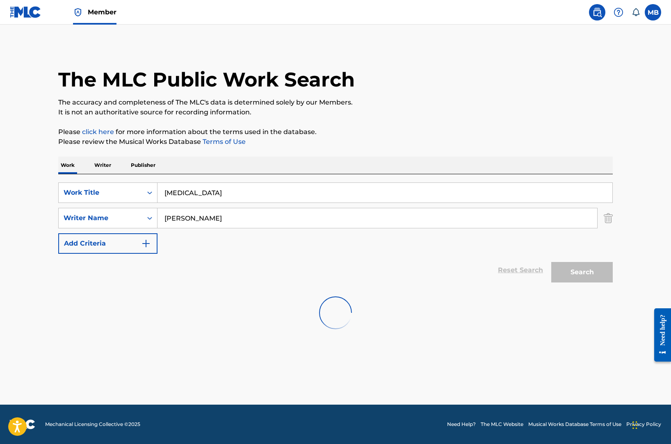
click at [551, 262] on button "Search" at bounding box center [582, 272] width 62 height 21
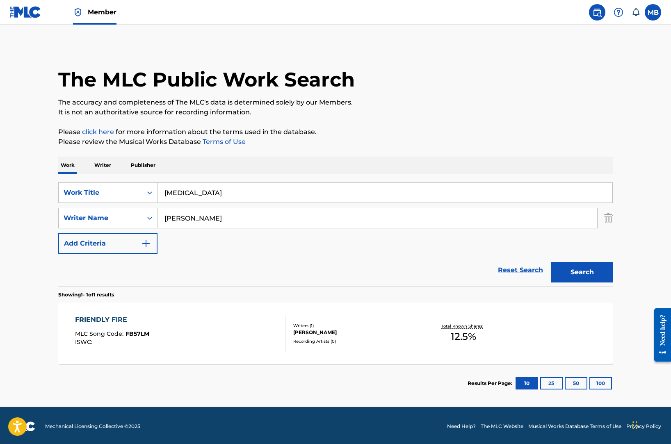
click at [160, 325] on div "FRIENDLY FIRE MLC Song Code : FB57LM ISWC :" at bounding box center [180, 333] width 211 height 37
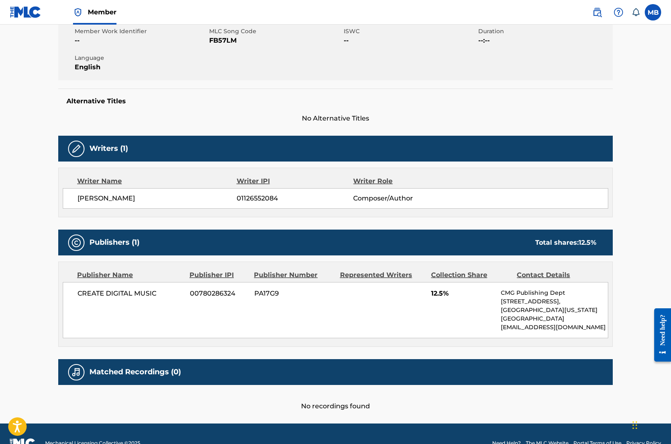
scroll to position [166, 0]
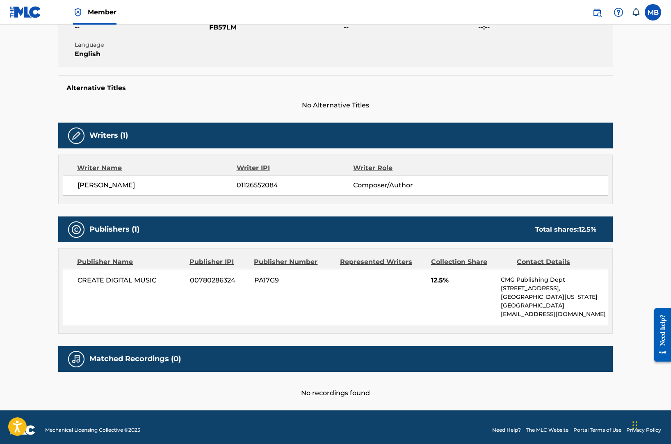
click at [247, 184] on span "01126552084" at bounding box center [295, 185] width 116 height 10
copy span "01126552084"
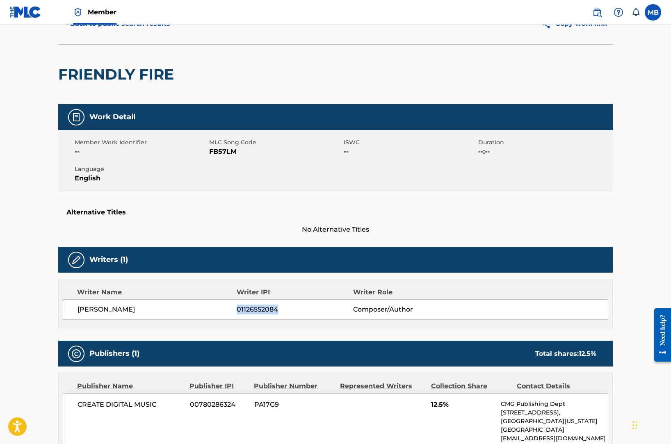
scroll to position [0, 0]
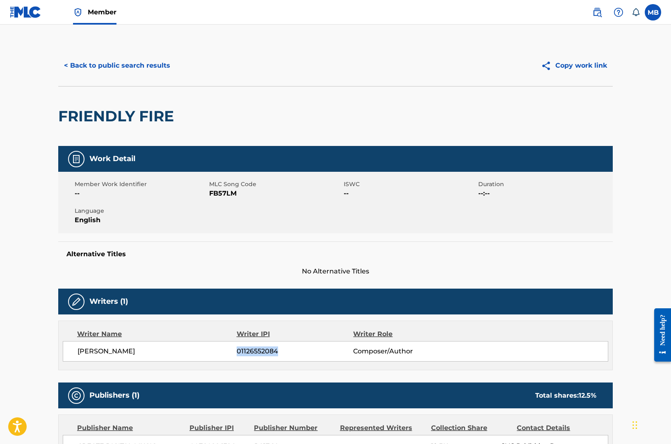
click at [126, 69] on button "< Back to public search results" at bounding box center [117, 65] width 118 height 21
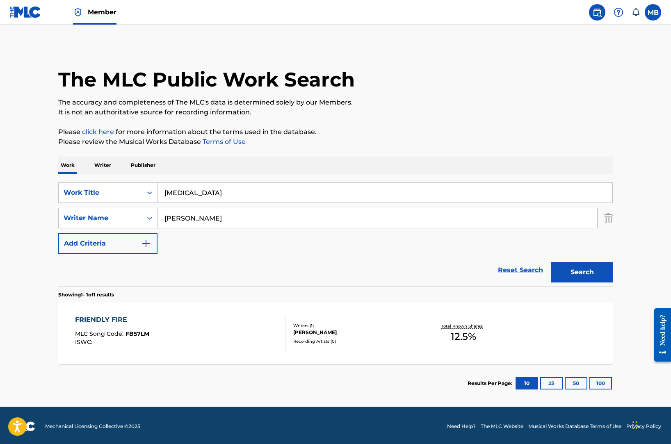
click at [106, 165] on p "Writer" at bounding box center [103, 165] width 22 height 17
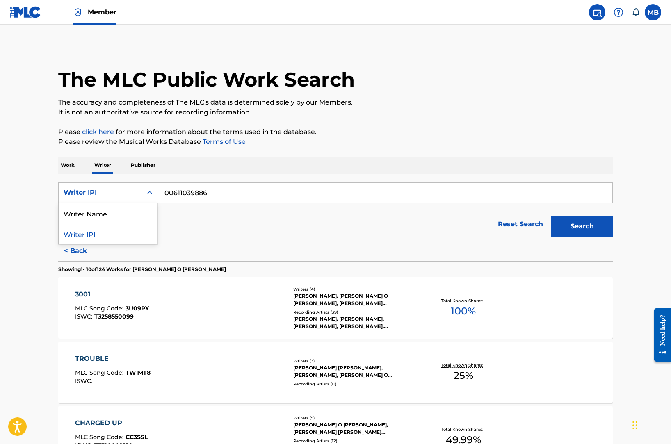
click at [112, 192] on div "Writer IPI" at bounding box center [101, 193] width 74 height 10
click at [203, 200] on input "00611039886" at bounding box center [384, 193] width 455 height 20
paste input "1126552084"
type input "01126552084"
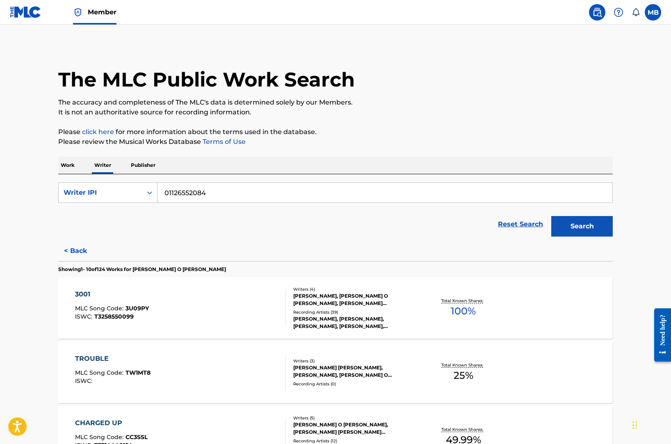
click at [551, 216] on button "Search" at bounding box center [582, 226] width 62 height 21
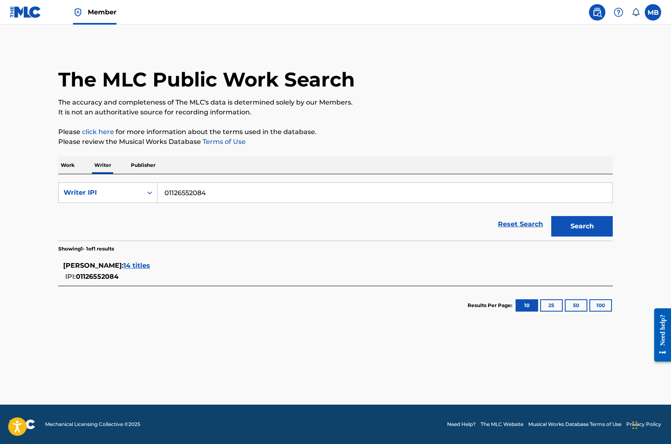
click at [132, 266] on span "14 titles" at bounding box center [136, 266] width 27 height 8
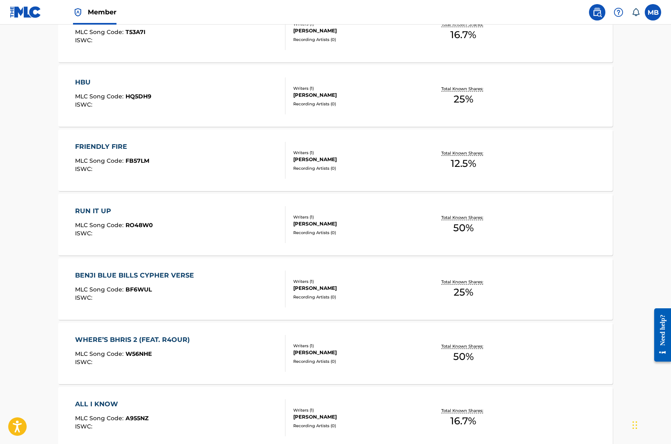
scroll to position [486, 0]
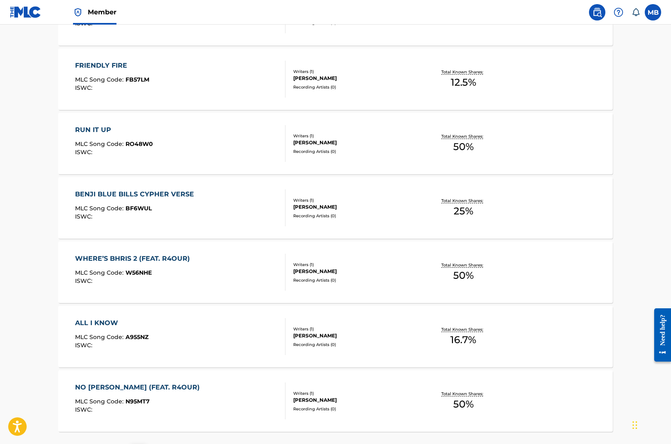
click at [162, 278] on div "ISWC :" at bounding box center [134, 281] width 119 height 6
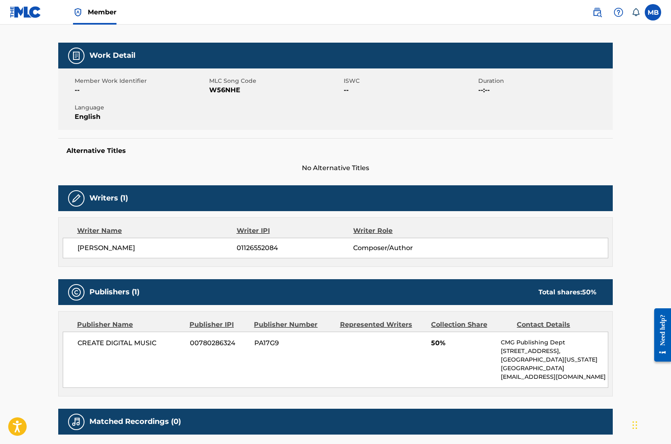
scroll to position [171, 0]
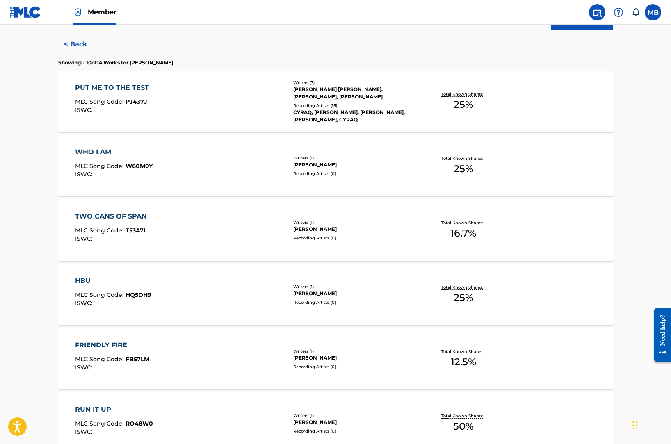
scroll to position [559, 0]
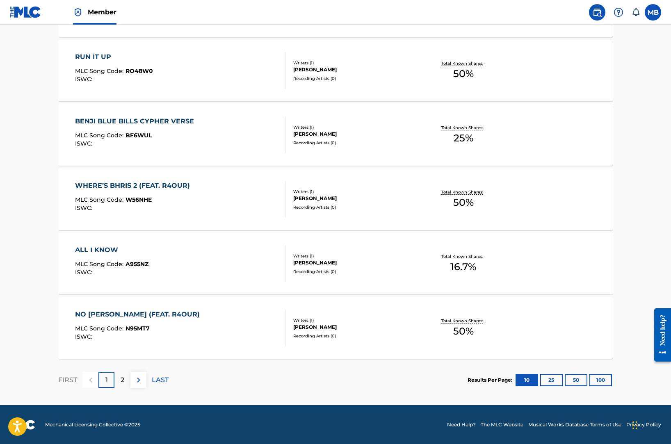
click at [146, 270] on div "ISWC :" at bounding box center [111, 272] width 73 height 6
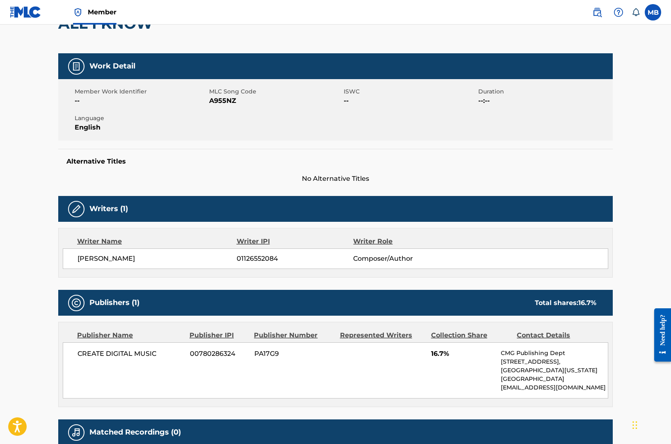
scroll to position [97, 0]
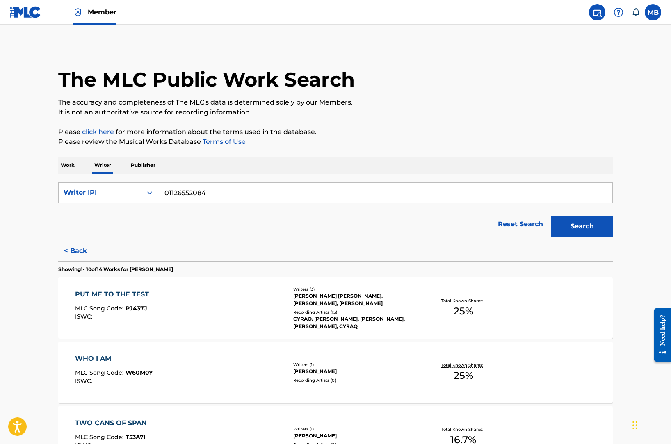
click at [124, 302] on div "PUT ME TO THE TEST MLC Song Code : PJ437J ISWC :" at bounding box center [114, 308] width 78 height 37
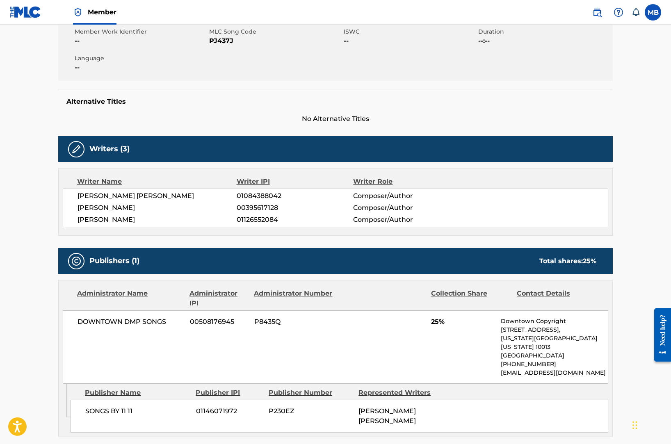
scroll to position [148, 0]
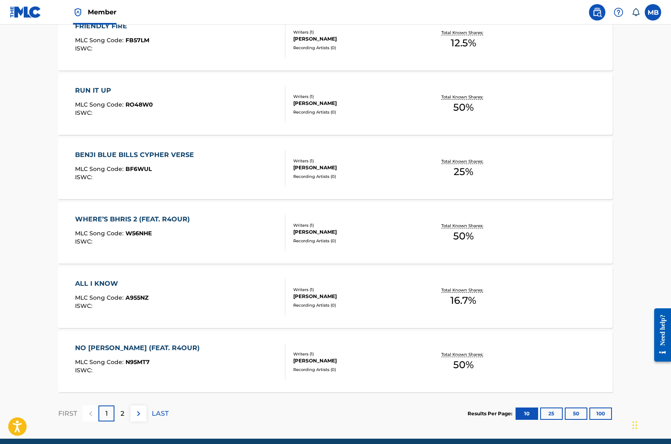
scroll to position [559, 0]
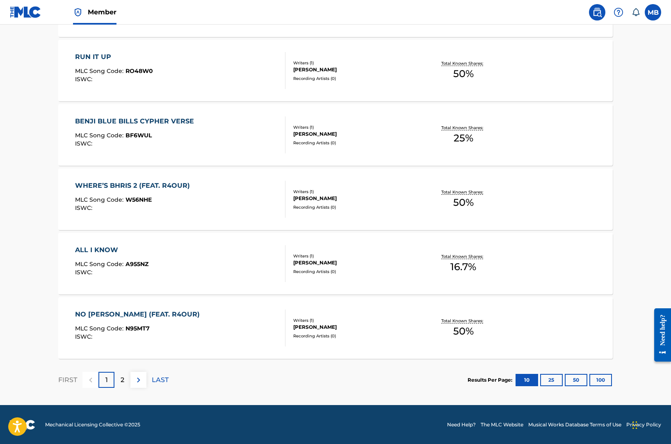
click at [127, 377] on div "2" at bounding box center [122, 380] width 16 height 16
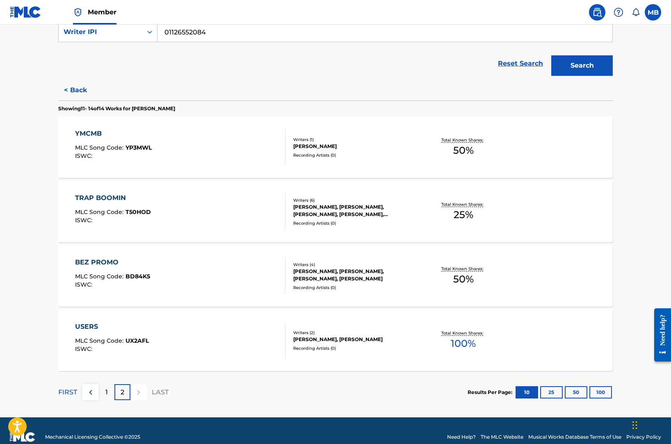
scroll to position [162, 0]
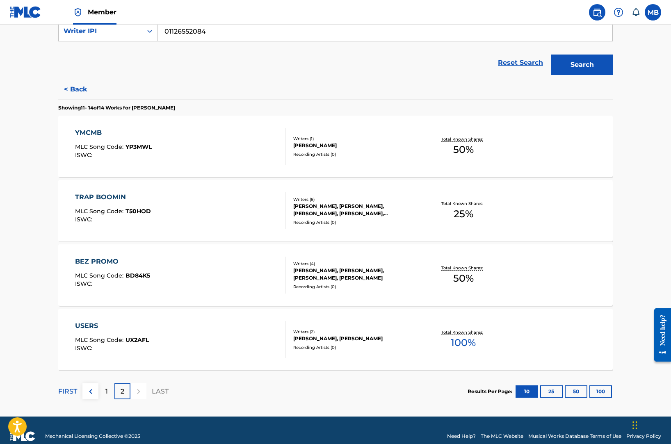
click at [153, 226] on div "TRAP BOOMIN MLC Song Code : T50HOD ISWC :" at bounding box center [180, 210] width 211 height 37
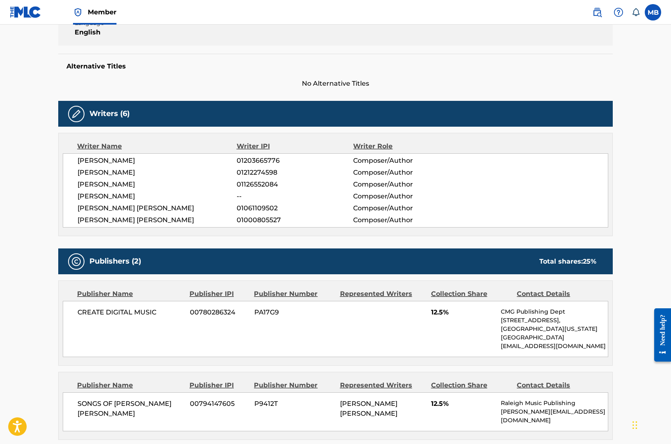
scroll to position [190, 0]
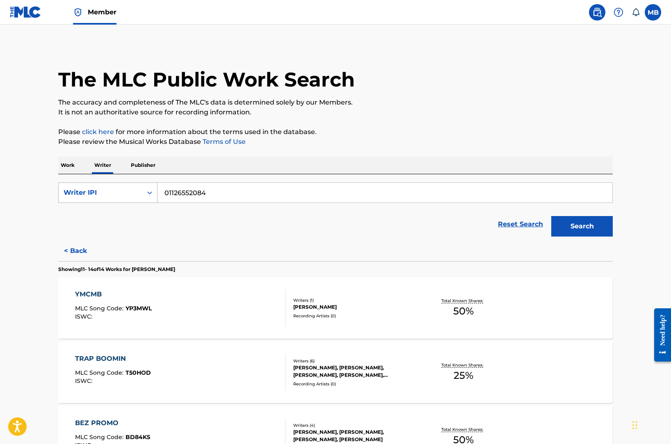
scroll to position [173, 0]
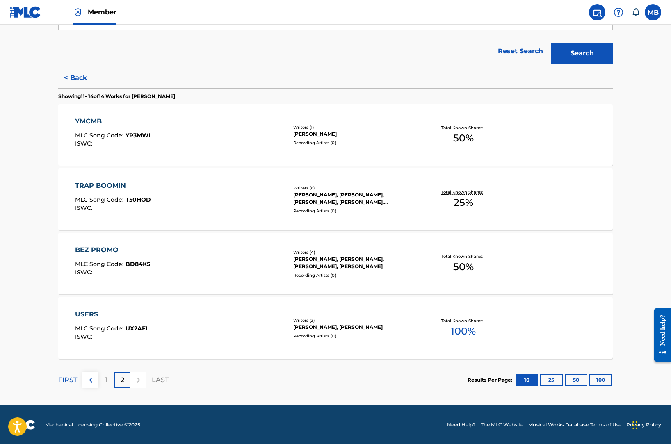
click at [105, 383] on p "1" at bounding box center [106, 380] width 2 height 10
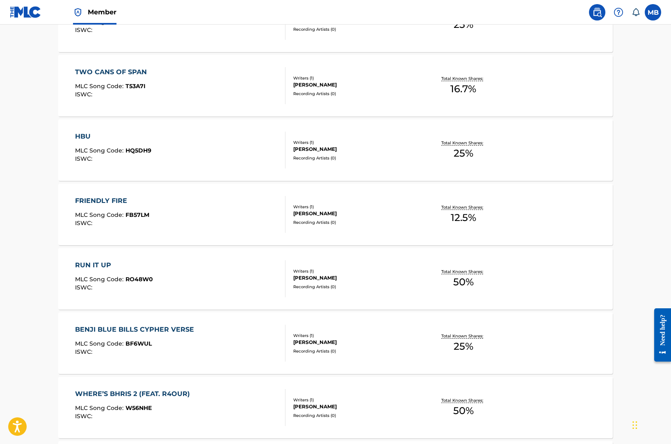
scroll to position [357, 0]
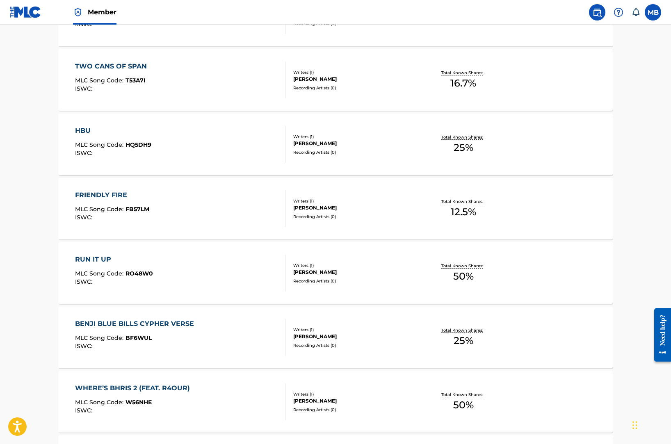
click at [149, 321] on div "BENJI BLUE BILLS CYPHER VERSE" at bounding box center [136, 324] width 123 height 10
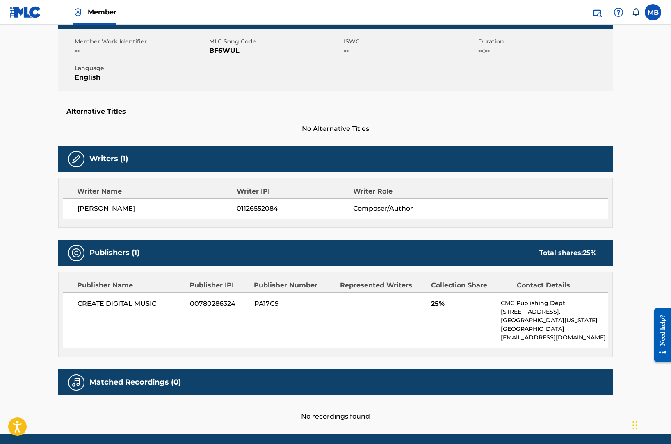
scroll to position [144, 0]
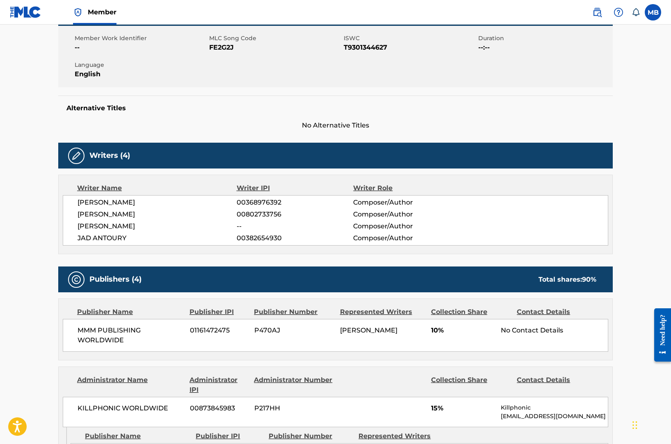
scroll to position [168, 0]
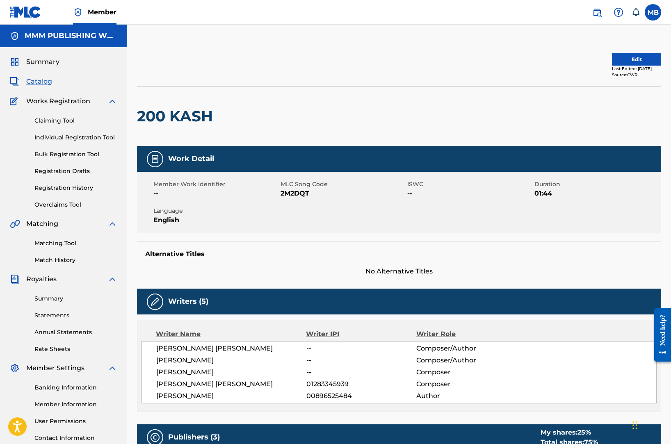
click at [64, 67] on div "Summary Catalog Works Registration Claiming Tool Individual Registration Tool B…" at bounding box center [63, 258] width 127 height 422
click at [43, 66] on span "Summary" at bounding box center [42, 62] width 33 height 10
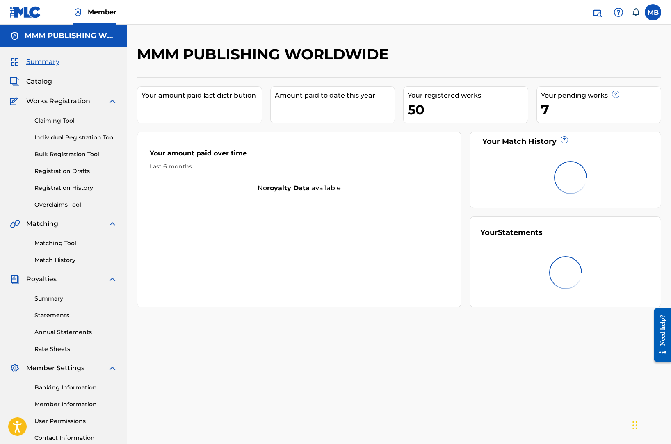
click at [43, 66] on span "Summary" at bounding box center [42, 62] width 33 height 10
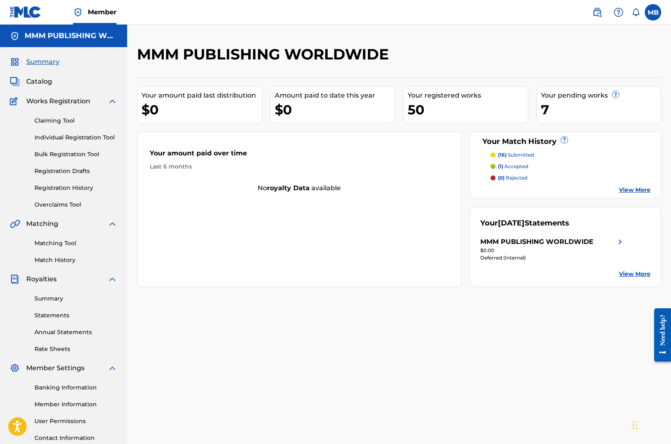
click at [422, 99] on div "Your registered works" at bounding box center [468, 96] width 120 height 10
click at [73, 191] on link "Registration History" at bounding box center [75, 188] width 83 height 9
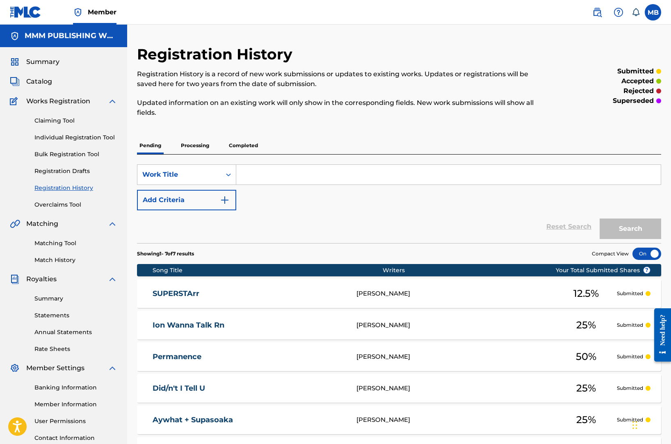
click at [203, 142] on p "Processing" at bounding box center [194, 145] width 33 height 17
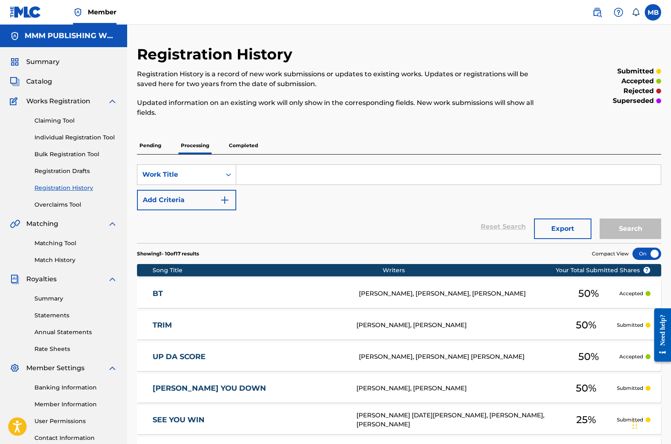
click at [237, 135] on div "Registration History Registration History is a record of new work submissions o…" at bounding box center [399, 346] width 524 height 602
click at [237, 146] on p "Completed" at bounding box center [243, 145] width 34 height 17
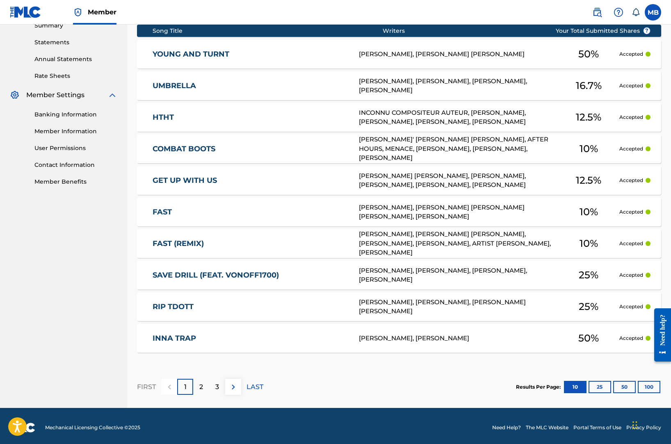
scroll to position [276, 0]
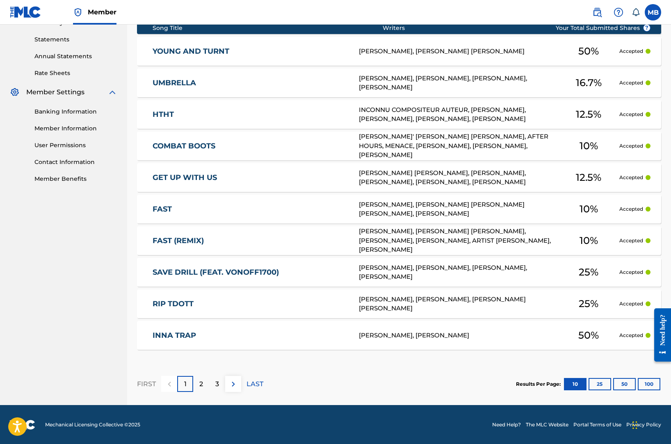
click at [223, 235] on div "FAST (REMIX) FE022B DEAN STRAUB, WILLIAM HENRY VICTOR SCHULTZ, JAD ANTOURY, MAX…" at bounding box center [399, 240] width 524 height 29
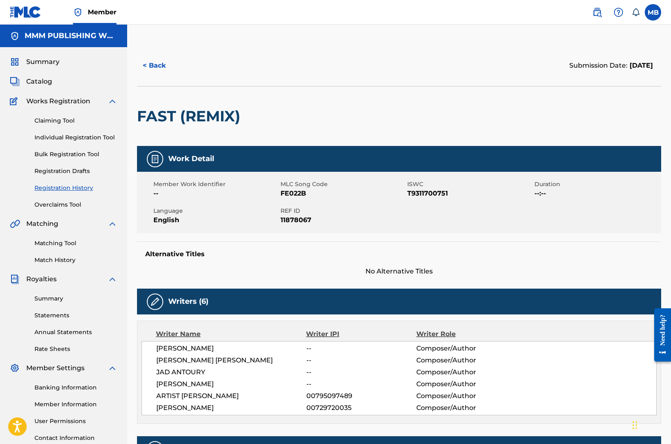
click at [47, 63] on span "Summary" at bounding box center [42, 62] width 33 height 10
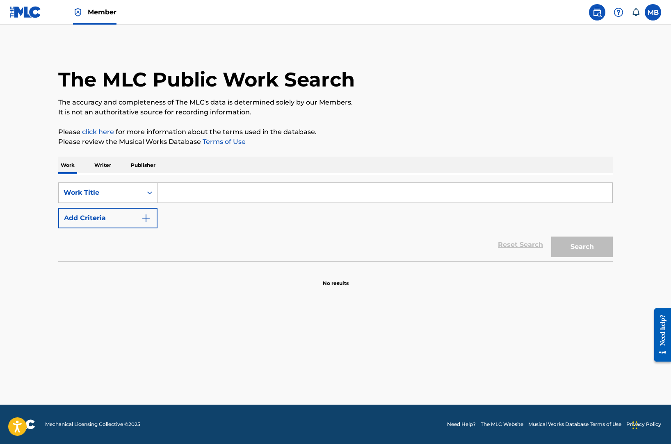
click at [162, 199] on input "Search Form" at bounding box center [384, 193] width 455 height 20
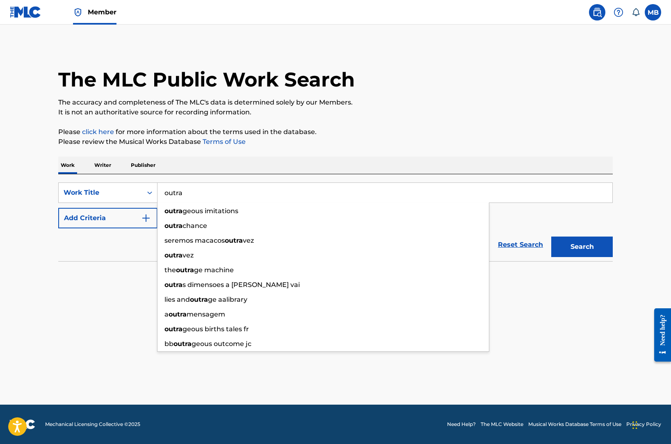
type input "outra"
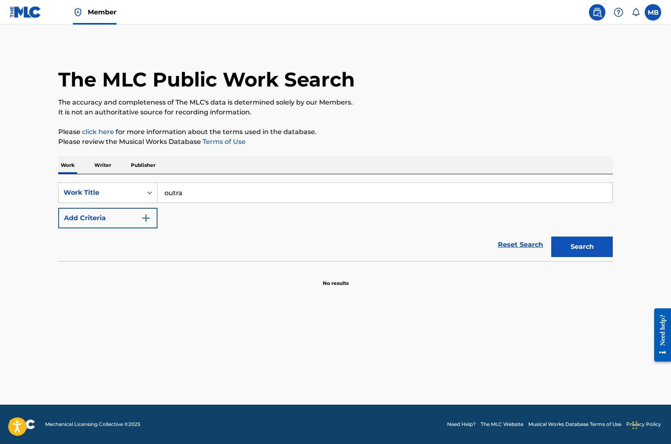
click at [120, 222] on button "Add Criteria" at bounding box center [107, 218] width 99 height 21
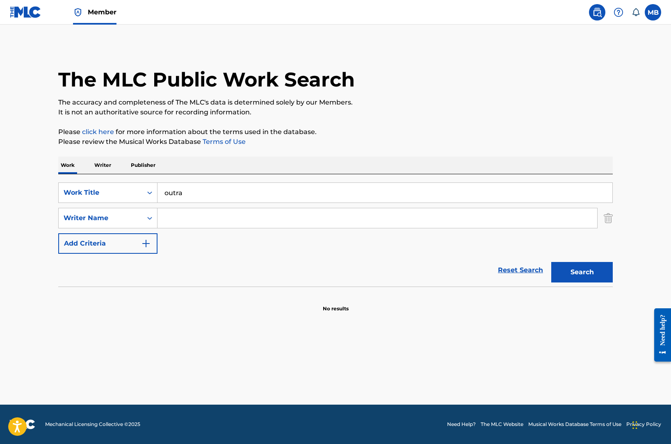
click at [342, 210] on input "Search Form" at bounding box center [377, 218] width 440 height 20
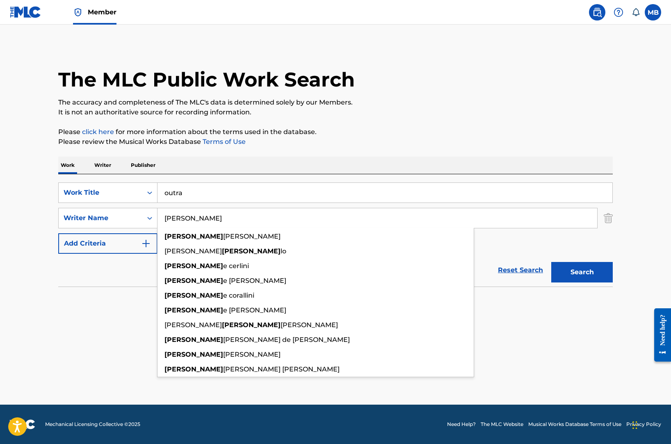
click at [551, 262] on button "Search" at bounding box center [582, 272] width 62 height 21
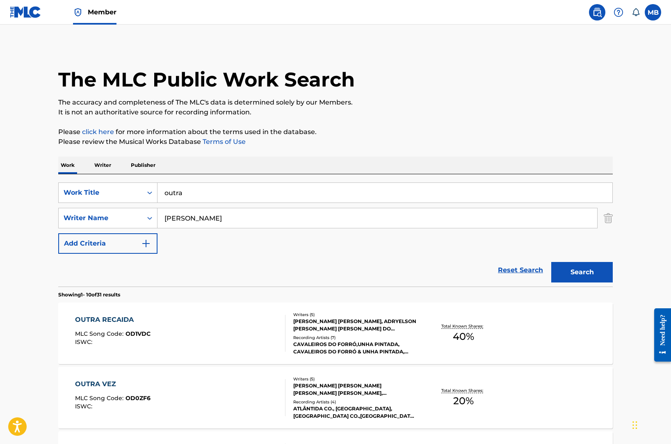
click at [295, 215] on input "[PERSON_NAME]" at bounding box center [377, 218] width 440 height 20
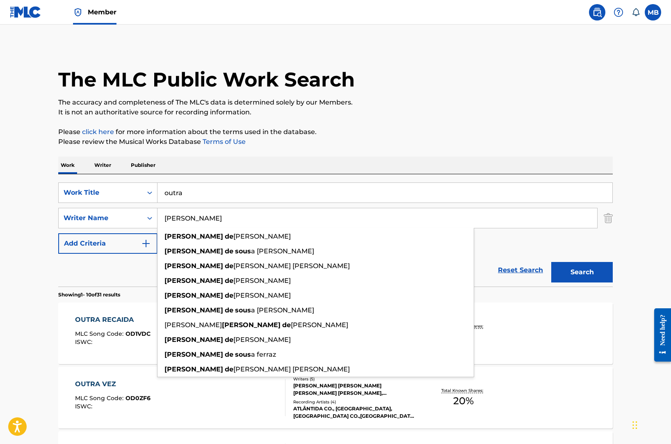
click at [551, 262] on button "Search" at bounding box center [582, 272] width 62 height 21
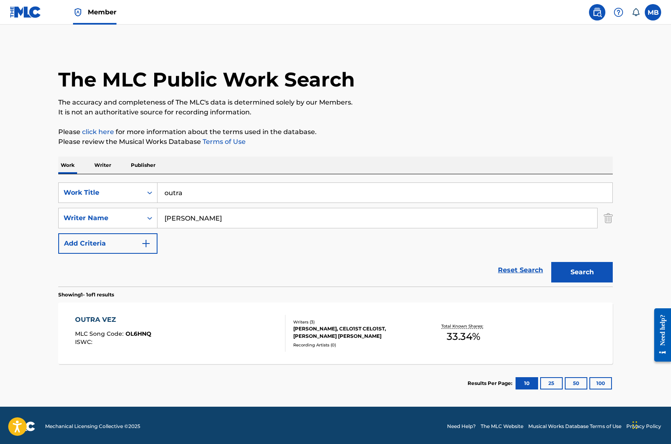
drag, startPoint x: 200, startPoint y: 216, endPoint x: 166, endPoint y: 209, distance: 34.3
click at [166, 211] on input "[PERSON_NAME]" at bounding box center [377, 218] width 440 height 20
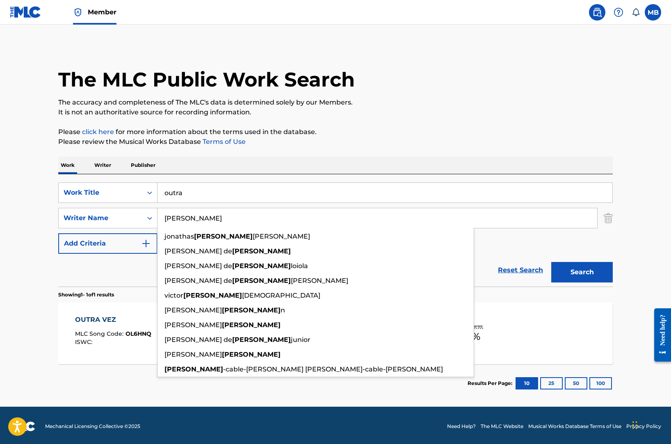
type input "[PERSON_NAME]"
click at [551, 262] on button "Search" at bounding box center [582, 272] width 62 height 21
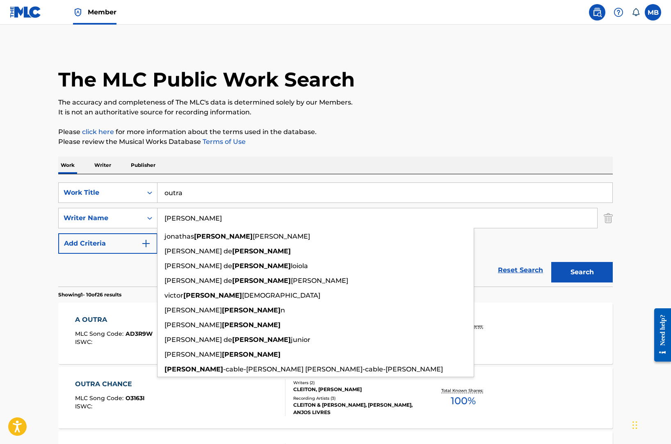
click at [323, 191] on input "outra" at bounding box center [384, 193] width 455 height 20
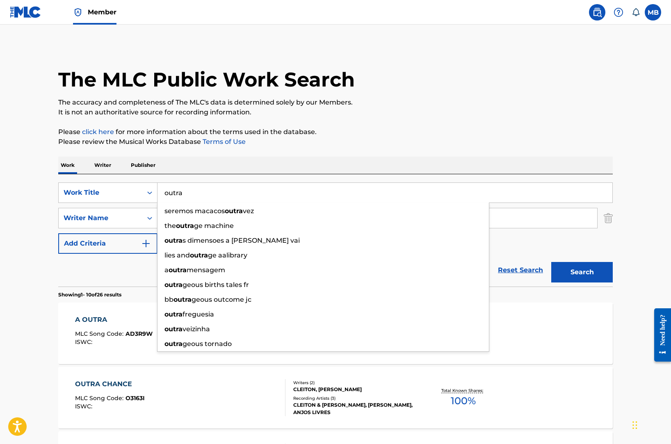
click at [323, 191] on input "outra" at bounding box center [384, 193] width 455 height 20
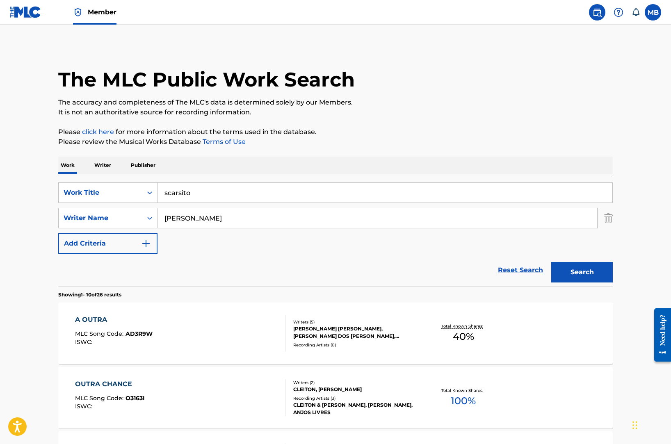
type input "scarsito"
click at [551, 262] on button "Search" at bounding box center [582, 272] width 62 height 21
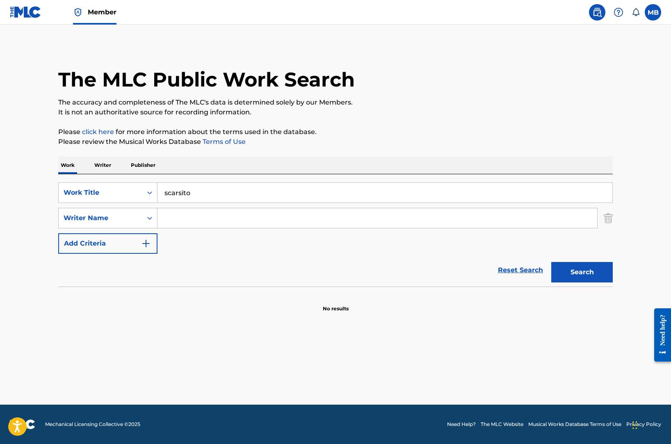
click at [342, 188] on input "scarsito" at bounding box center [384, 193] width 455 height 20
click at [551, 262] on button "Search" at bounding box center [582, 272] width 62 height 21
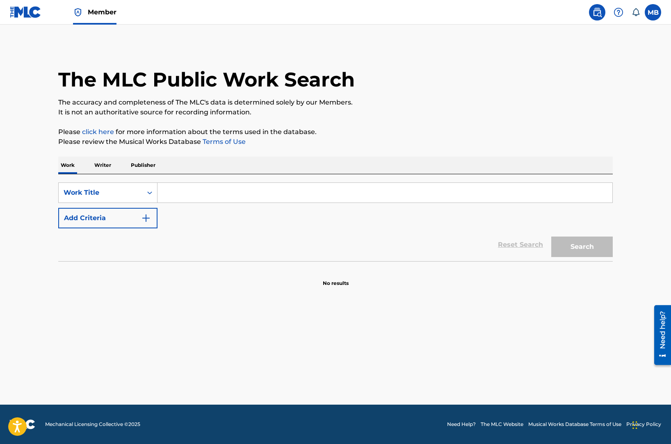
click at [168, 193] on input "Search Form" at bounding box center [384, 193] width 455 height 20
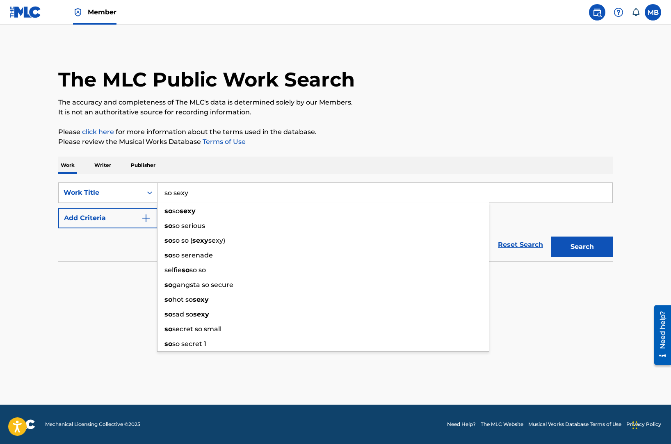
type input "so sexy"
click at [551, 237] on button "Search" at bounding box center [582, 247] width 62 height 21
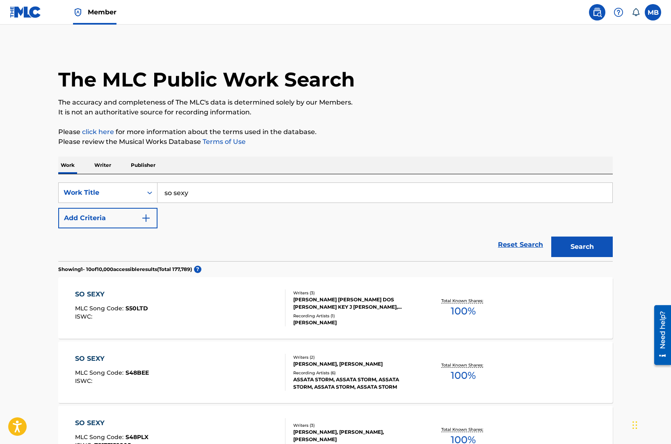
click at [112, 219] on button "Add Criteria" at bounding box center [107, 218] width 99 height 21
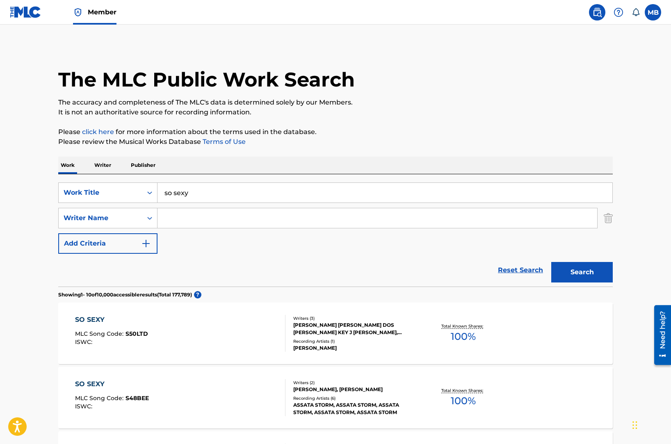
click at [192, 219] on input "Search Form" at bounding box center [377, 218] width 440 height 20
click at [551, 262] on button "Search" at bounding box center [582, 272] width 62 height 21
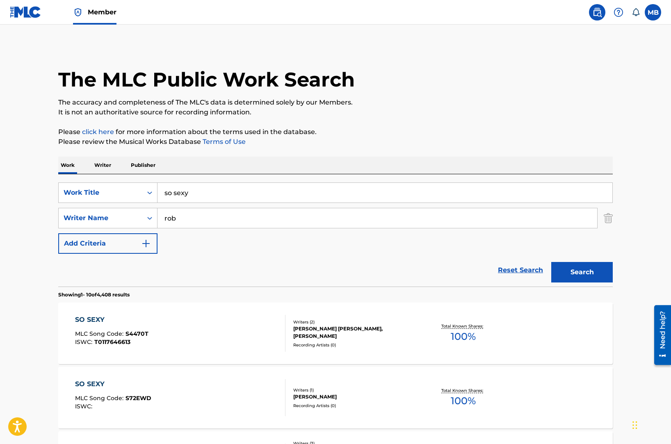
click at [196, 210] on input "rob" at bounding box center [377, 218] width 440 height 20
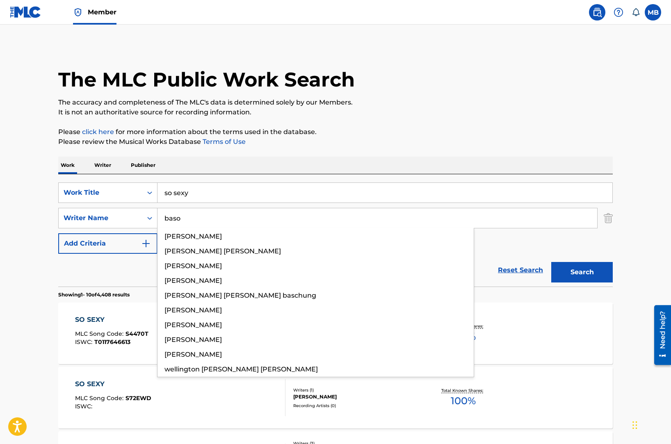
click at [551, 262] on button "Search" at bounding box center [582, 272] width 62 height 21
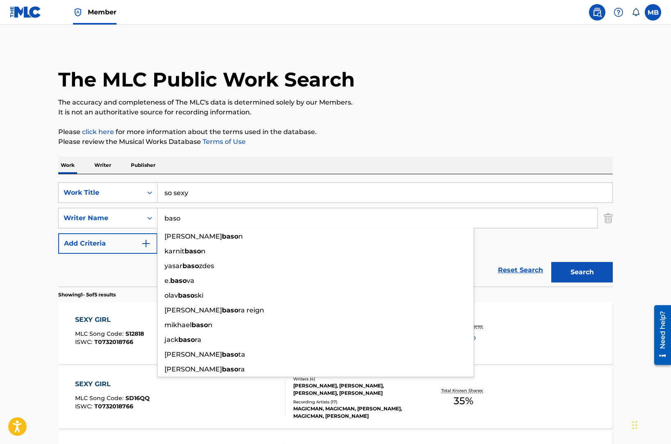
click at [175, 218] on input "baso" at bounding box center [377, 218] width 440 height 20
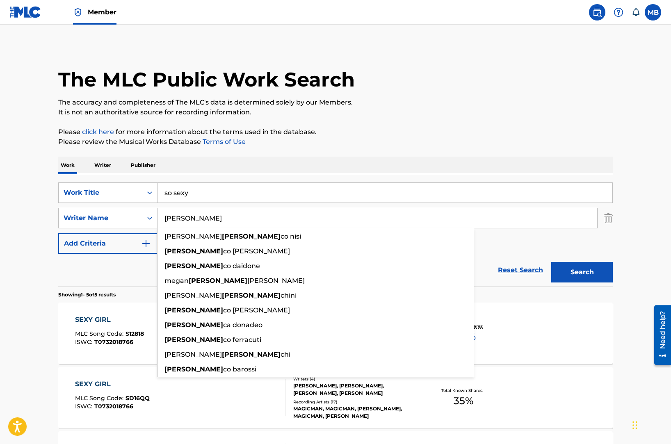
click at [551, 262] on button "Search" at bounding box center [582, 272] width 62 height 21
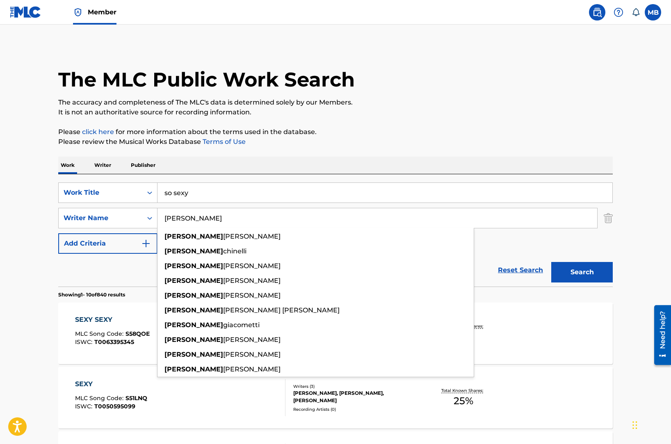
click at [98, 280] on div "Reset Search Search" at bounding box center [335, 270] width 554 height 33
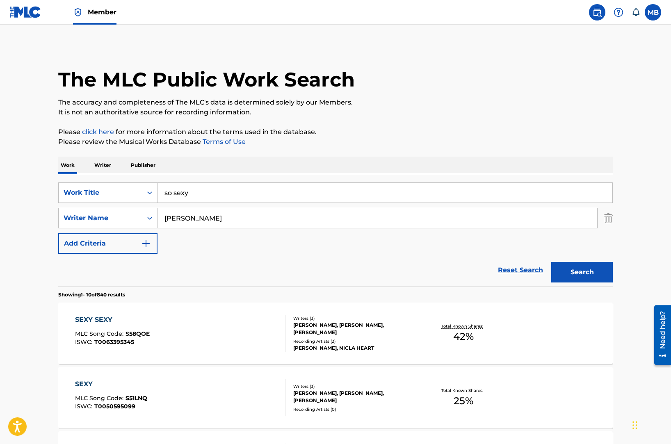
click at [226, 228] on input "francesco" at bounding box center [377, 218] width 440 height 20
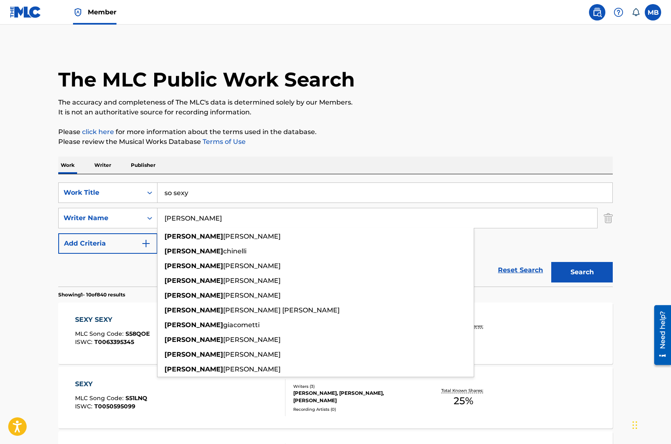
click at [226, 228] on div "francesco colacino francesco chinelli francesco saverio sica francesco berta fr…" at bounding box center [315, 302] width 317 height 149
click at [226, 222] on input "francesco" at bounding box center [377, 218] width 440 height 20
paste input "Francesco Basat"
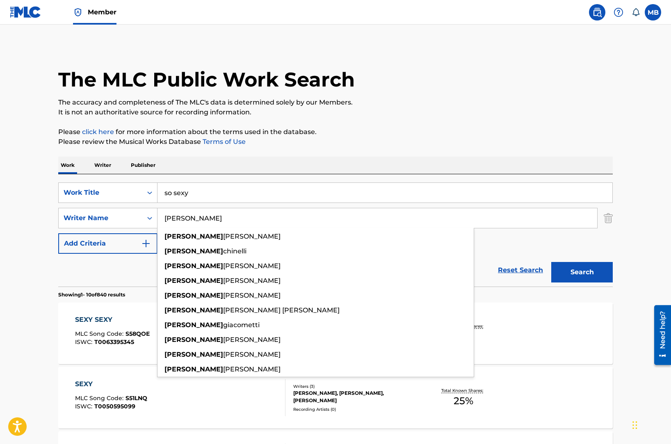
type input "Francesco Basato"
click at [551, 262] on button "Search" at bounding box center [582, 272] width 62 height 21
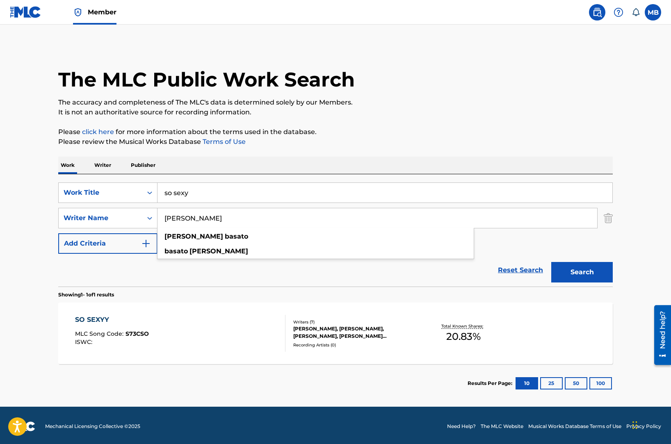
click at [173, 318] on div "SO SEXYY MLC Song Code : S73CSO ISWC :" at bounding box center [180, 333] width 211 height 37
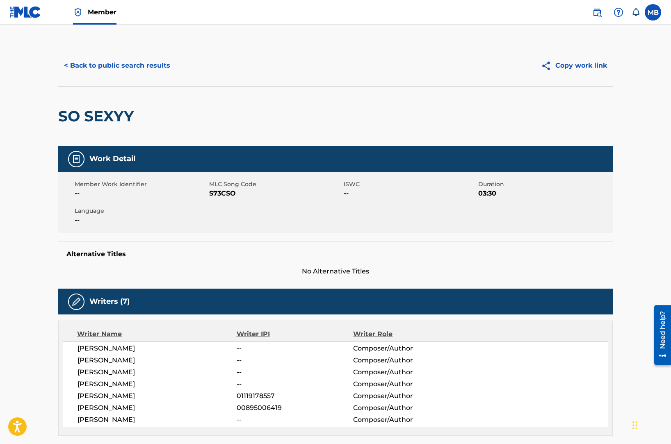
click at [102, 16] on span "Member" at bounding box center [102, 11] width 29 height 9
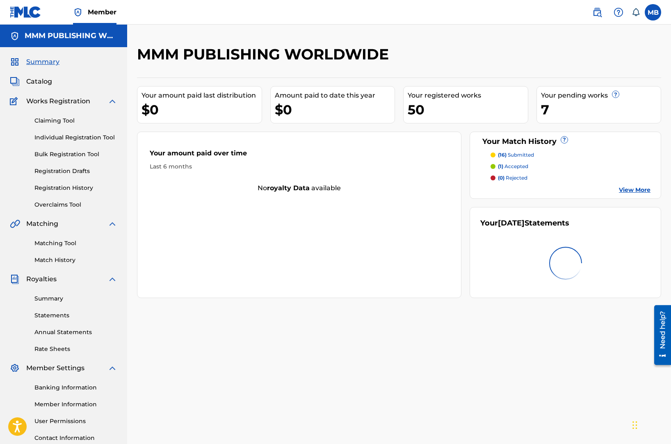
click at [57, 121] on link "Claiming Tool" at bounding box center [75, 120] width 83 height 9
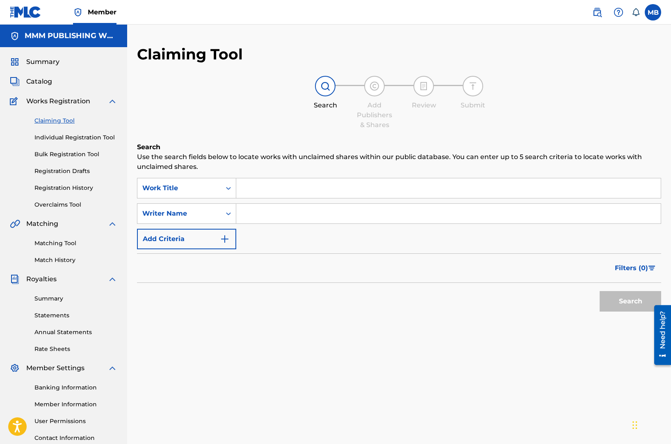
click at [260, 187] on input "Search Form" at bounding box center [448, 188] width 424 height 20
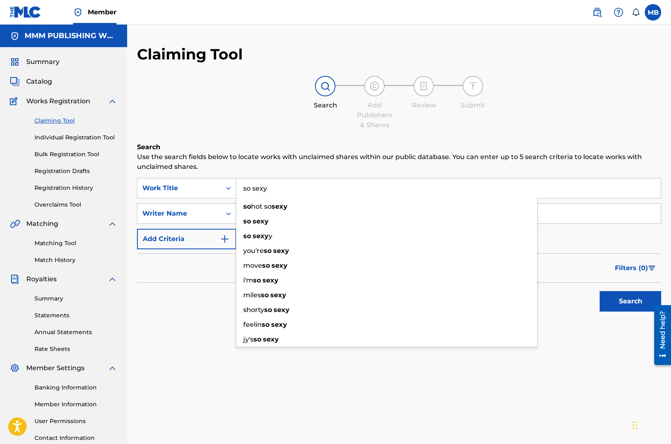
type input "so sexy"
drag, startPoint x: 205, startPoint y: 339, endPoint x: 211, endPoint y: 278, distance: 61.4
click at [205, 338] on div "Search Use the search fields below to locate works with unclaimed shares within…" at bounding box center [399, 249] width 524 height 214
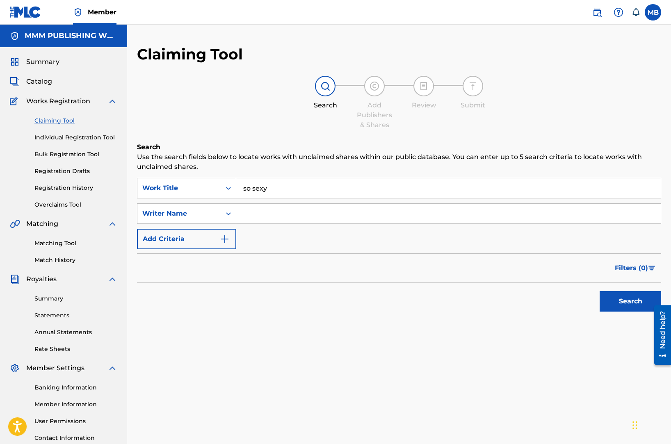
click at [251, 220] on input "Search Form" at bounding box center [448, 214] width 424 height 20
paste input "Francesco Basato"
type input "Francesco Basato"
click at [600, 291] on button "Search" at bounding box center [631, 301] width 62 height 21
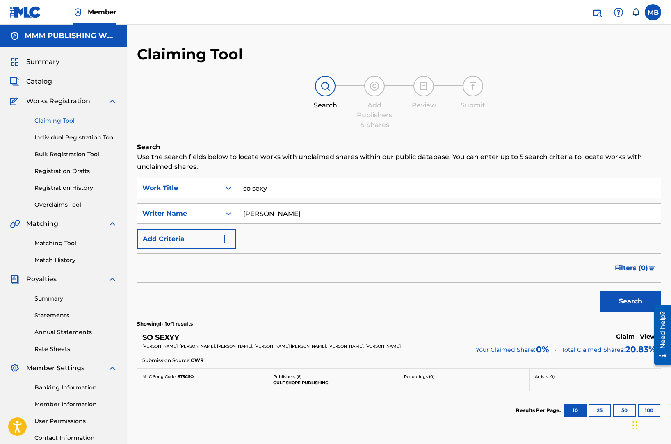
click at [256, 351] on div "SHELDON GADSON, FRANCESCO BASATO, MATTHEW TAYLOR, CAVON PAIGE, JASON MARIA PITA…" at bounding box center [302, 348] width 321 height 11
click at [643, 335] on h5 "View" at bounding box center [648, 337] width 16 height 8
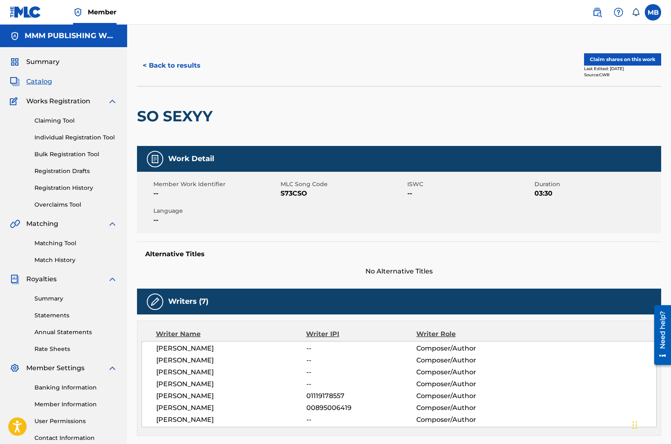
click at [597, 58] on button "Claim shares on this work" at bounding box center [622, 59] width 77 height 12
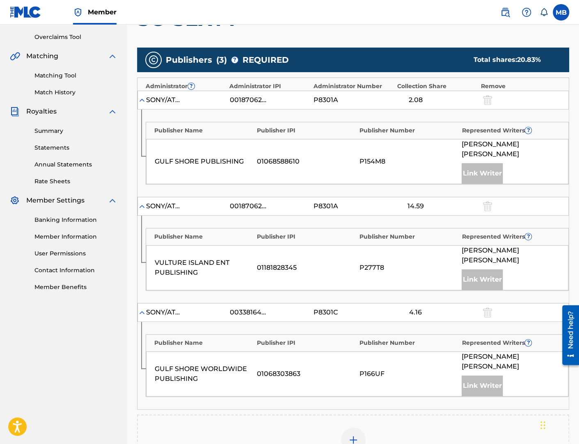
scroll to position [210, 0]
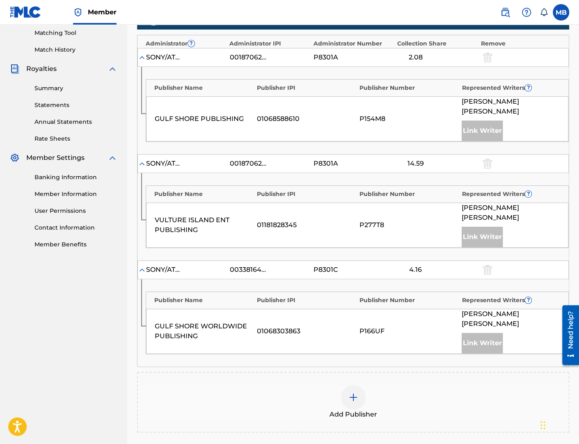
click at [344, 385] on div "Add Publisher" at bounding box center [353, 402] width 430 height 34
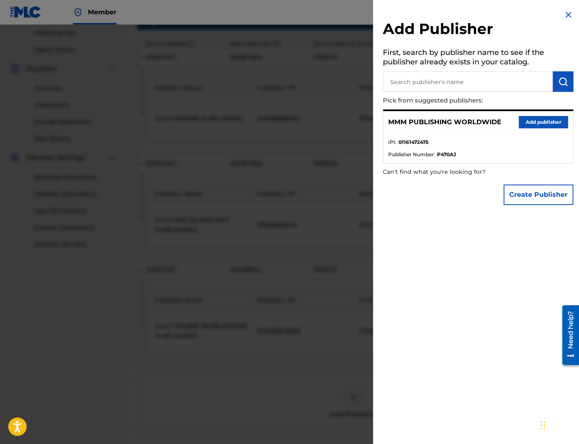
click at [540, 126] on button "Add publisher" at bounding box center [542, 122] width 49 height 12
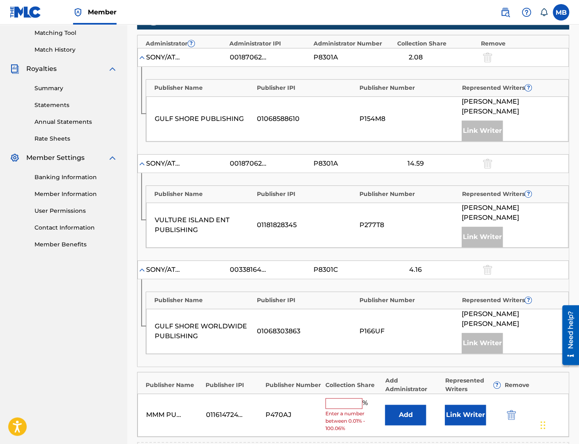
click at [468, 405] on button "Link Writer" at bounding box center [465, 415] width 41 height 21
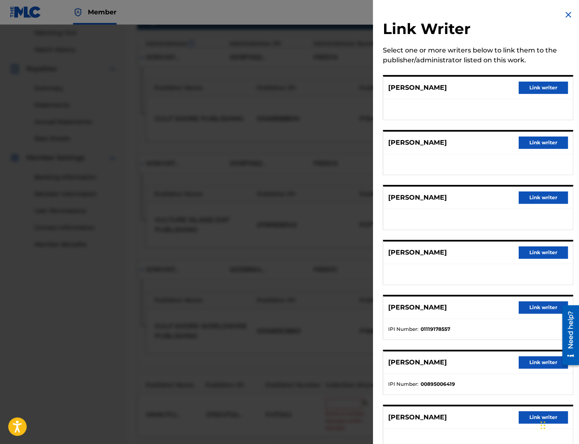
click at [529, 140] on button "Link writer" at bounding box center [542, 143] width 49 height 12
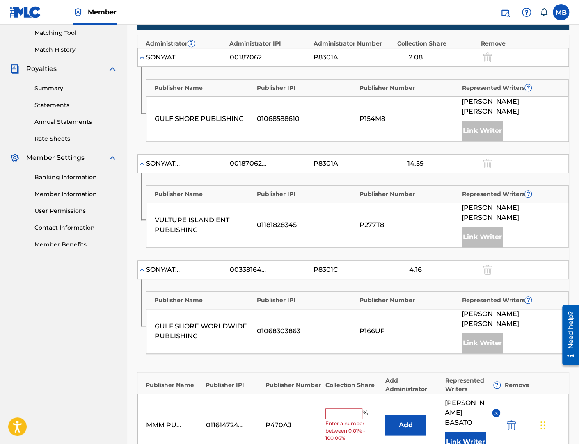
click at [336, 408] on input "text" at bounding box center [343, 413] width 37 height 11
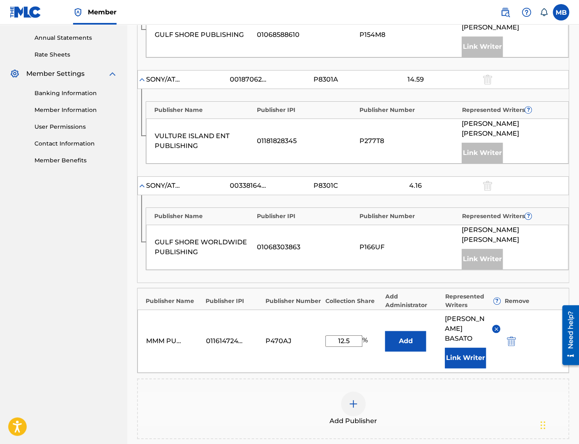
scroll to position [328, 0]
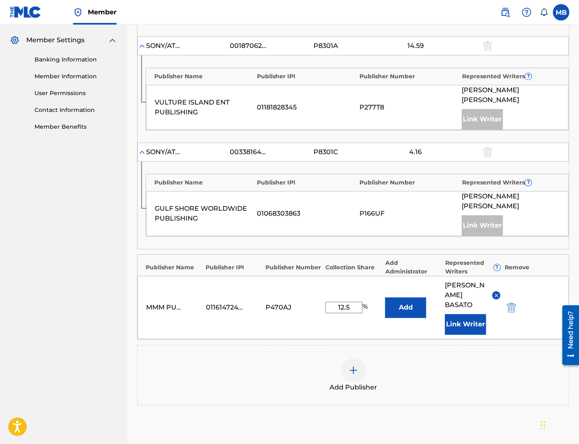
type input "12.5"
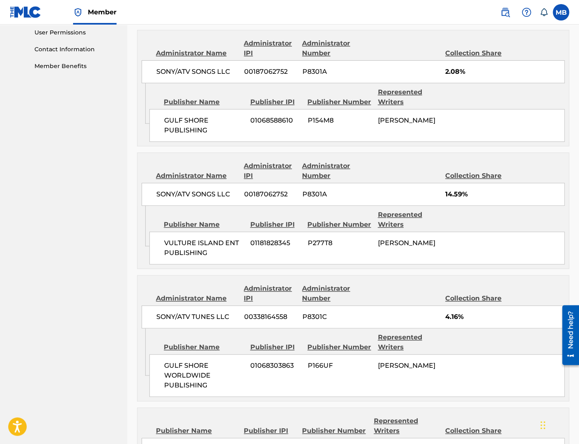
scroll to position [521, 0]
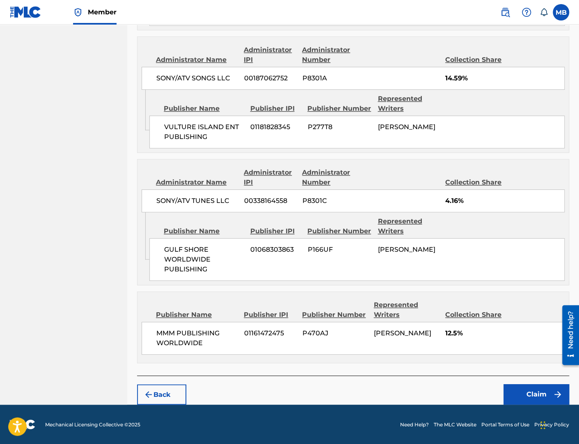
click at [526, 395] on button "Claim" at bounding box center [536, 394] width 66 height 21
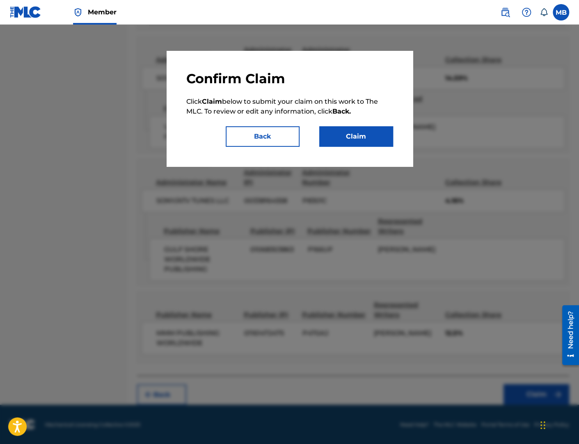
click at [362, 133] on button "Claim" at bounding box center [356, 136] width 74 height 21
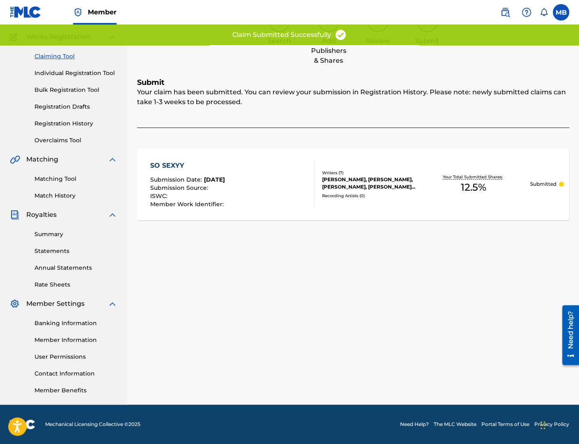
scroll to position [64, 0]
click at [64, 57] on link "Claiming Tool" at bounding box center [75, 56] width 83 height 9
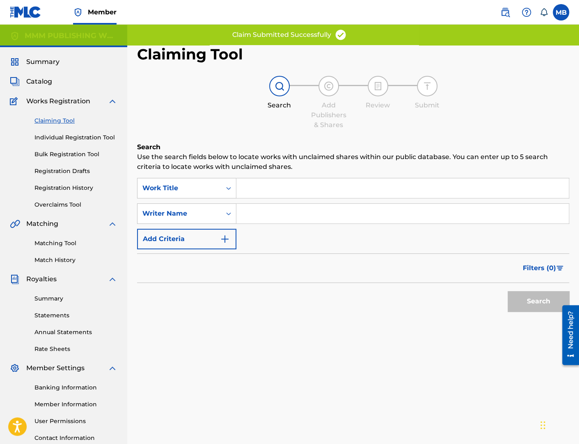
click at [250, 197] on input "Search Form" at bounding box center [402, 188] width 332 height 20
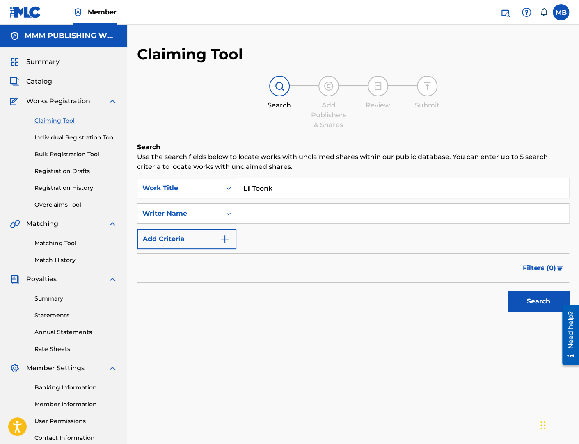
type input "Lil Toonk"
click at [256, 210] on input "finally h" at bounding box center [402, 214] width 332 height 20
paste input "Francesco Basato"
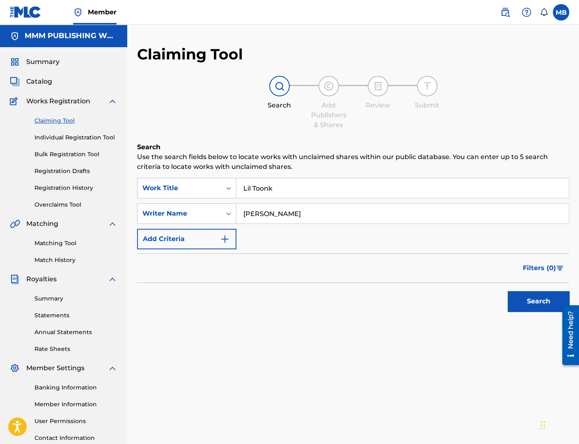
type input "Francesco Basato"
click at [507, 291] on button "Search" at bounding box center [538, 301] width 62 height 21
click at [258, 189] on input "Lil Toonk" at bounding box center [402, 188] width 332 height 20
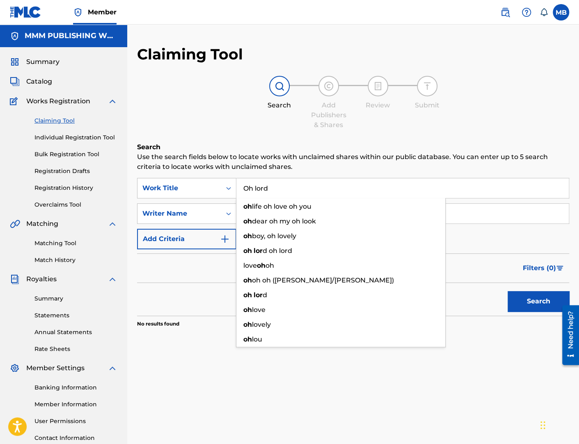
type input "Oh lord"
click at [507, 291] on button "Search" at bounding box center [538, 301] width 62 height 21
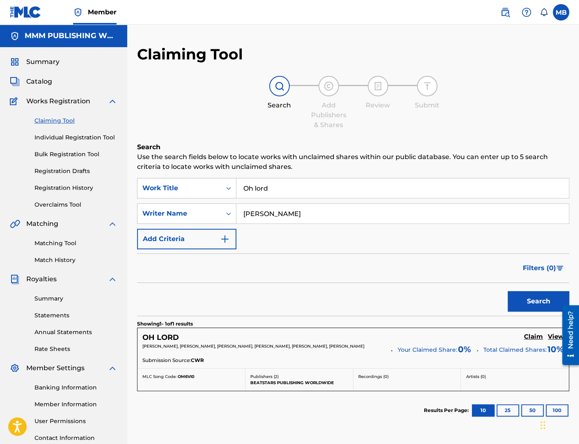
click at [184, 296] on div "Search" at bounding box center [353, 299] width 432 height 33
click at [552, 336] on h5 "View" at bounding box center [555, 337] width 16 height 8
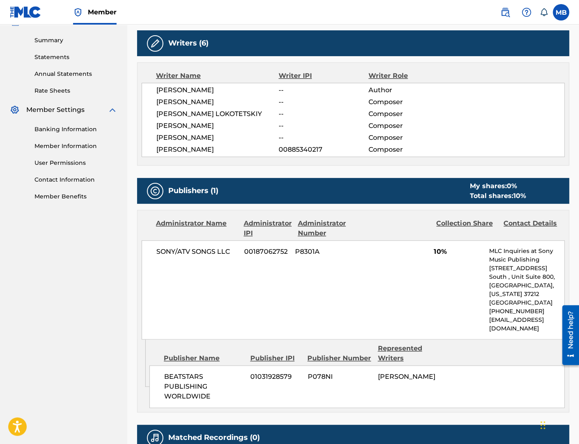
scroll to position [260, 0]
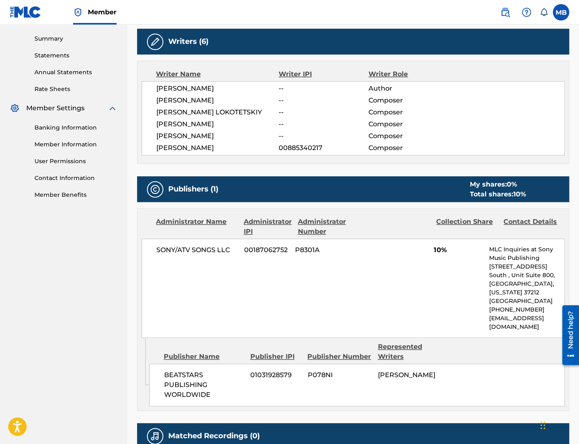
drag, startPoint x: 200, startPoint y: 130, endPoint x: 185, endPoint y: 130, distance: 15.2
click at [187, 130] on div "CAVON DESHAWN PAIGE -- Author STEPHEN OYENIRAN -- Composer MATVEY LOKOTETSKIY -…" at bounding box center [352, 118] width 423 height 74
drag, startPoint x: 195, startPoint y: 122, endPoint x: 188, endPoint y: 122, distance: 7.0
click at [188, 122] on span "FRANCESCO BASATO" at bounding box center [217, 124] width 122 height 10
drag, startPoint x: 190, startPoint y: 113, endPoint x: 178, endPoint y: 113, distance: 11.5
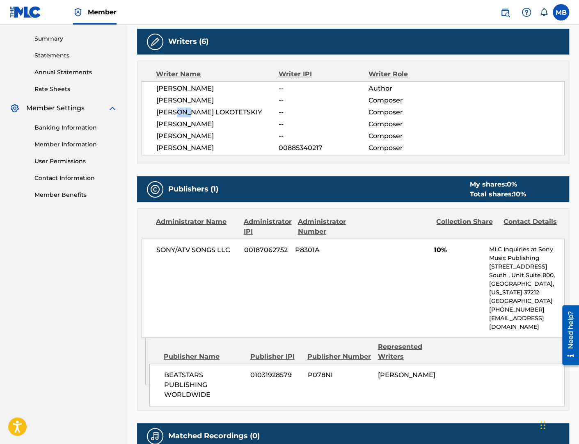
click at [178, 113] on span "MATVEY LOKOTETSKIY" at bounding box center [217, 112] width 122 height 10
drag, startPoint x: 181, startPoint y: 100, endPoint x: 171, endPoint y: 100, distance: 10.7
click at [171, 100] on span "STEPHEN OYENIRAN" at bounding box center [217, 101] width 122 height 10
drag, startPoint x: 190, startPoint y: 89, endPoint x: 174, endPoint y: 89, distance: 16.0
click at [176, 89] on span "CAVON DESHAWN PAIGE" at bounding box center [217, 89] width 122 height 10
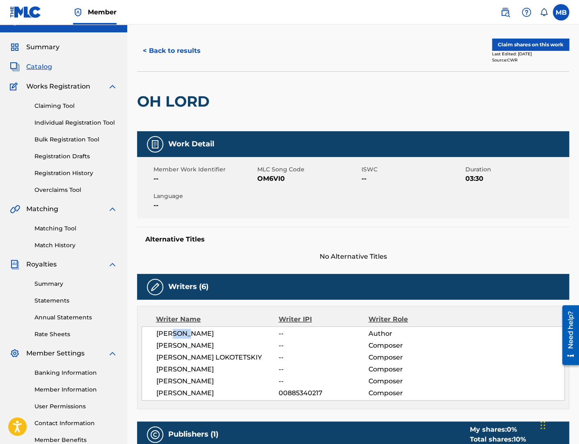
scroll to position [0, 0]
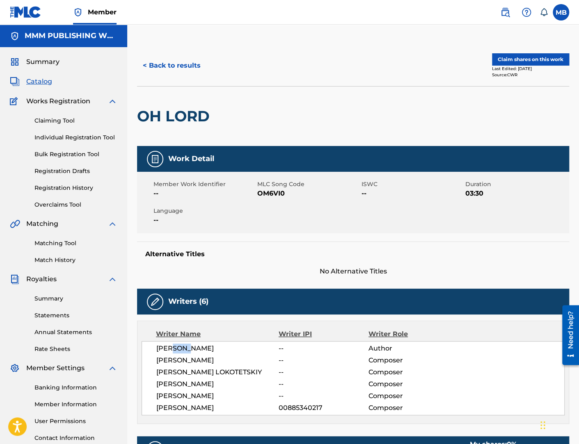
click at [166, 63] on button "< Back to results" at bounding box center [171, 65] width 69 height 21
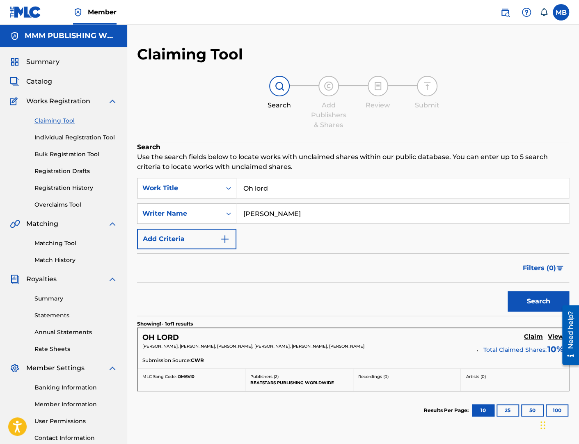
click at [165, 187] on div "Work Title" at bounding box center [179, 188] width 74 height 10
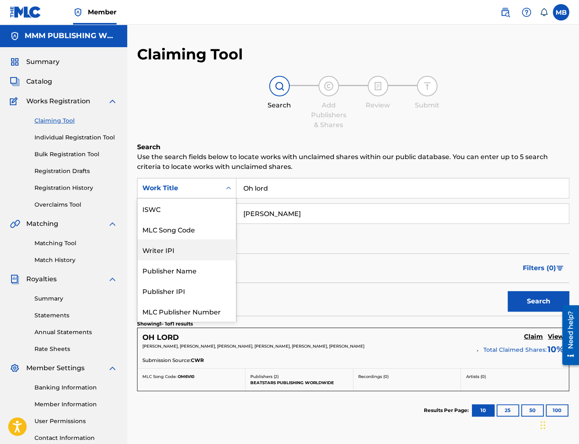
scroll to position [21, 0]
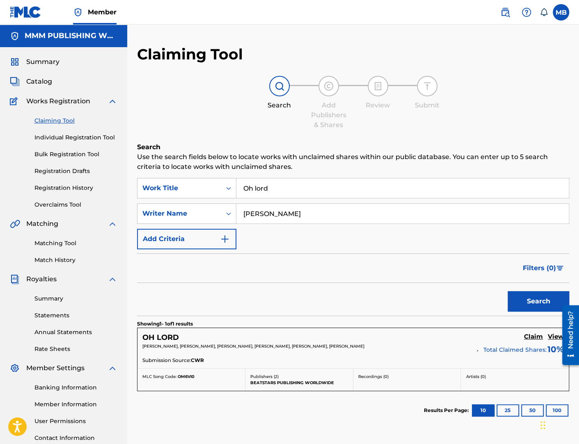
click at [267, 220] on input "Francesco Basato" at bounding box center [402, 214] width 332 height 20
click at [548, 334] on h5 "View" at bounding box center [555, 337] width 16 height 8
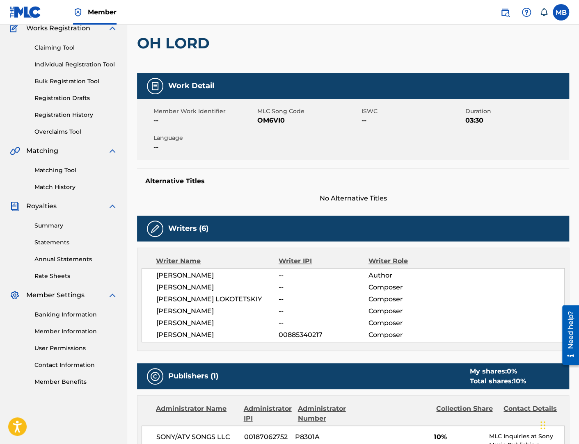
scroll to position [75, 0]
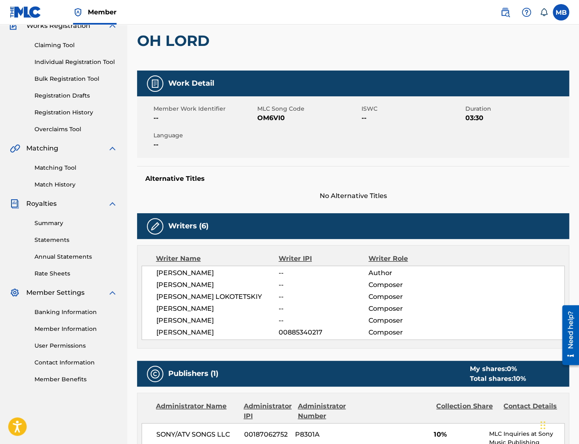
drag, startPoint x: 221, startPoint y: 272, endPoint x: 212, endPoint y: 272, distance: 8.6
click at [212, 272] on span "CAVON DESHAWN PAIGE" at bounding box center [217, 273] width 122 height 10
drag, startPoint x: 224, startPoint y: 288, endPoint x: 208, endPoint y: 288, distance: 15.6
click at [209, 288] on span "STEPHEN OYENIRAN" at bounding box center [217, 285] width 122 height 10
drag, startPoint x: 212, startPoint y: 299, endPoint x: 196, endPoint y: 299, distance: 16.0
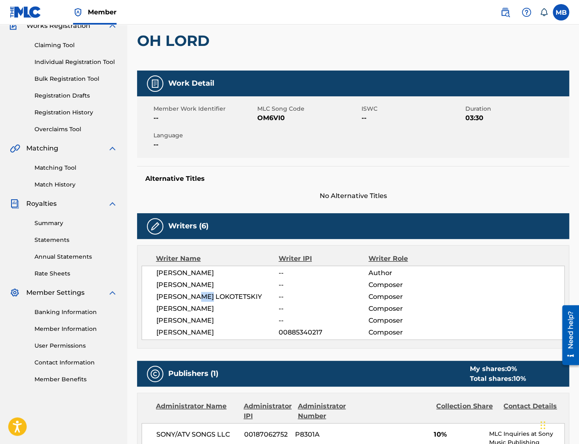
click at [196, 299] on span "MATVEY LOKOTETSKIY" at bounding box center [217, 297] width 122 height 10
drag, startPoint x: 201, startPoint y: 309, endPoint x: 187, endPoint y: 309, distance: 13.9
click at [188, 309] on span "FRANCESCO BASATO" at bounding box center [217, 309] width 122 height 10
drag, startPoint x: 195, startPoint y: 319, endPoint x: 187, endPoint y: 319, distance: 8.2
click at [187, 319] on span "MATTHEW TAYLOR" at bounding box center [217, 321] width 122 height 10
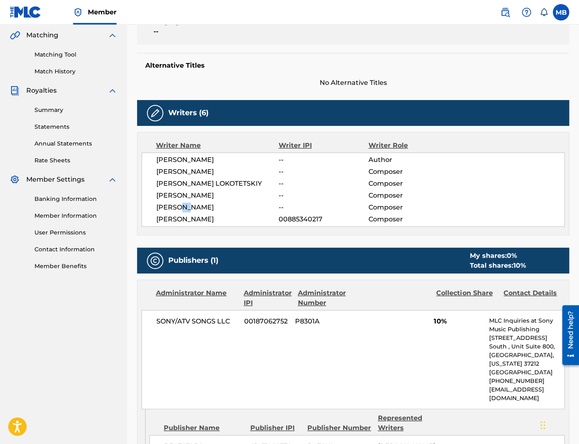
scroll to position [38, 0]
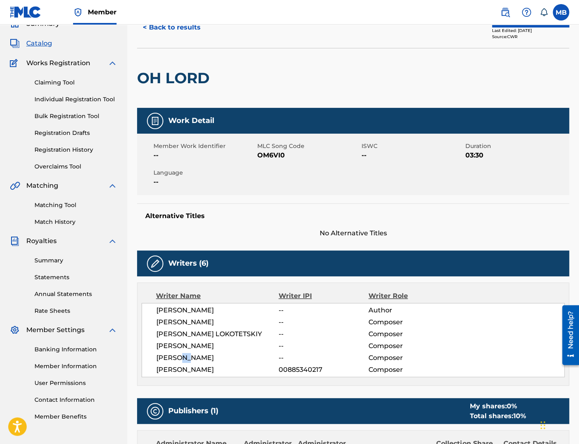
click at [152, 27] on button "< Back to results" at bounding box center [171, 27] width 69 height 21
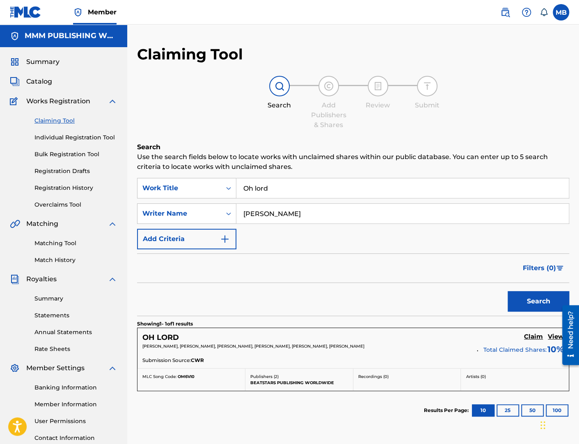
click at [277, 185] on input "Oh lord" at bounding box center [402, 188] width 332 height 20
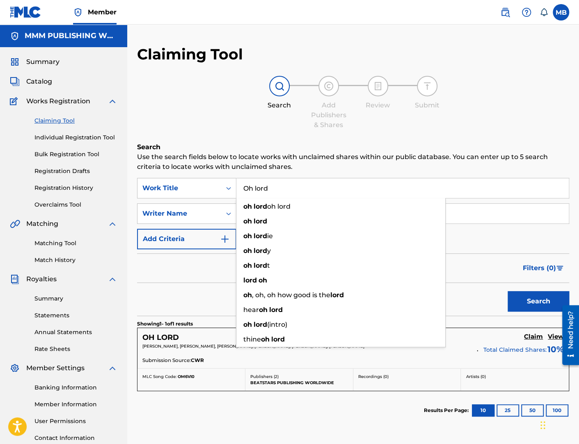
click at [277, 185] on input "Oh lord" at bounding box center [402, 188] width 332 height 20
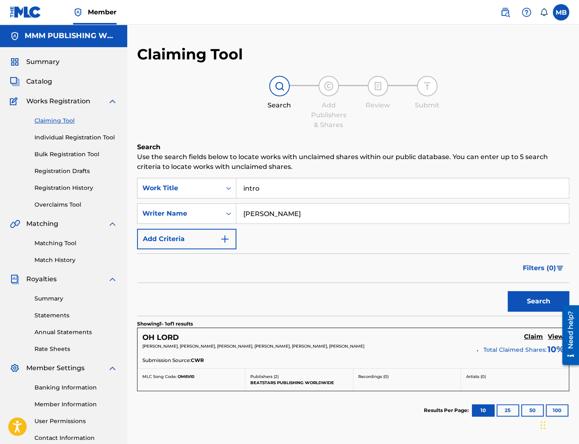
click at [507, 291] on button "Search" at bounding box center [538, 301] width 62 height 21
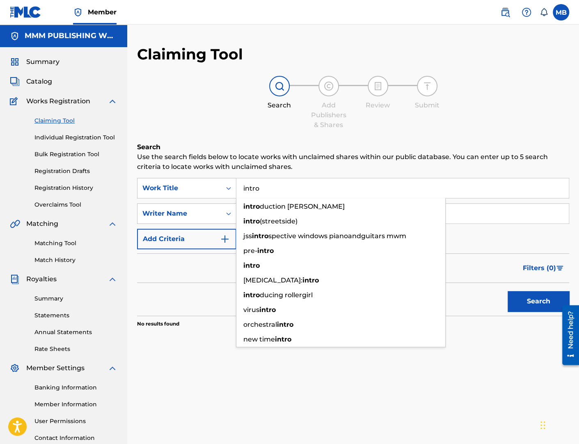
click at [246, 111] on div "Search Add Publishers & Shares Review Submit" at bounding box center [353, 103] width 432 height 54
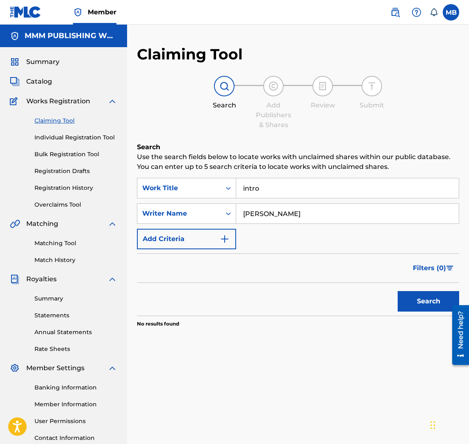
click at [261, 185] on input "intro" at bounding box center [347, 188] width 223 height 20
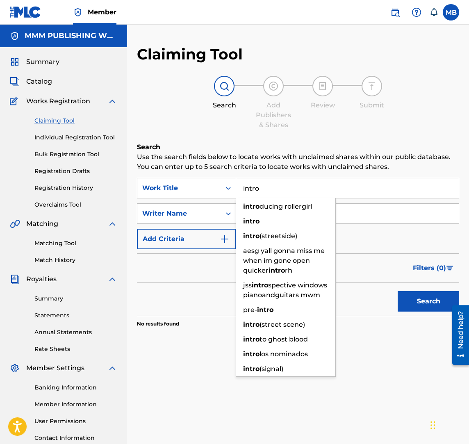
click at [261, 185] on input "intro" at bounding box center [347, 188] width 223 height 20
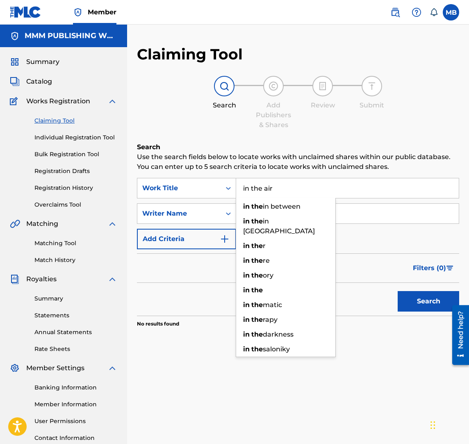
type input "in the air"
click at [398, 291] on button "Search" at bounding box center [429, 301] width 62 height 21
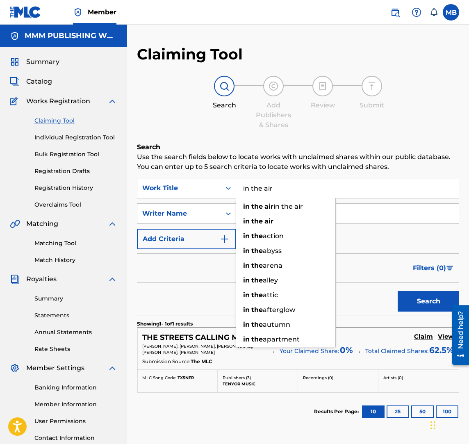
click at [401, 256] on div "Filters ( 0 )" at bounding box center [298, 268] width 322 height 30
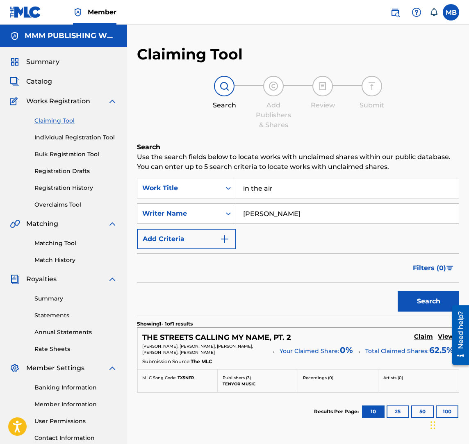
click at [356, 221] on input "Francesco Basato" at bounding box center [347, 214] width 223 height 20
click at [398, 291] on button "Search" at bounding box center [429, 301] width 62 height 21
click at [420, 339] on h5 "Claim" at bounding box center [423, 337] width 19 height 8
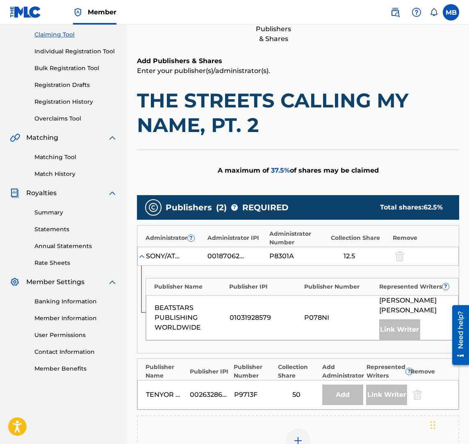
scroll to position [239, 0]
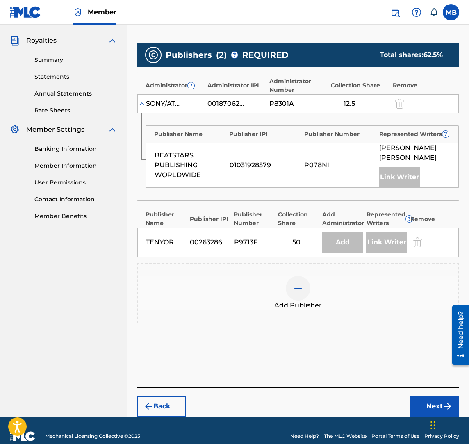
click at [298, 283] on img at bounding box center [298, 288] width 10 height 10
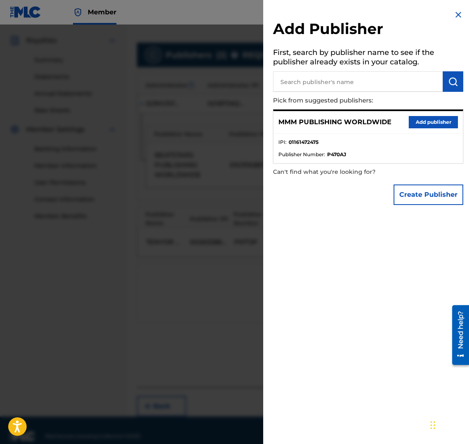
click at [410, 121] on button "Add publisher" at bounding box center [433, 122] width 49 height 12
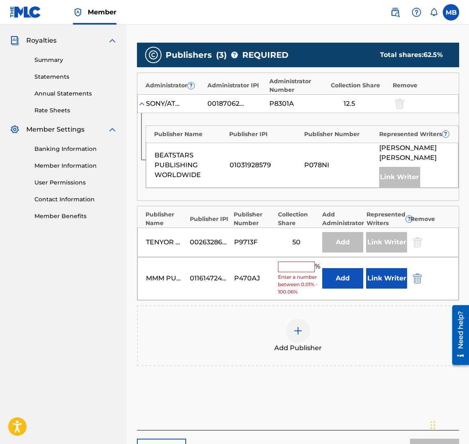
click at [295, 262] on input "text" at bounding box center [296, 267] width 37 height 11
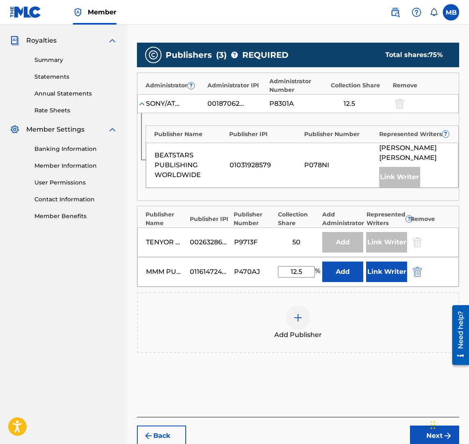
type input "12.5"
click at [377, 262] on button "Link Writer" at bounding box center [386, 272] width 41 height 21
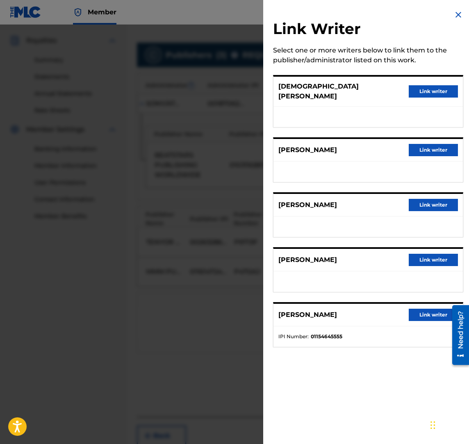
click at [428, 162] on ul at bounding box center [368, 172] width 189 height 21
click at [428, 146] on button "Link writer" at bounding box center [433, 150] width 49 height 12
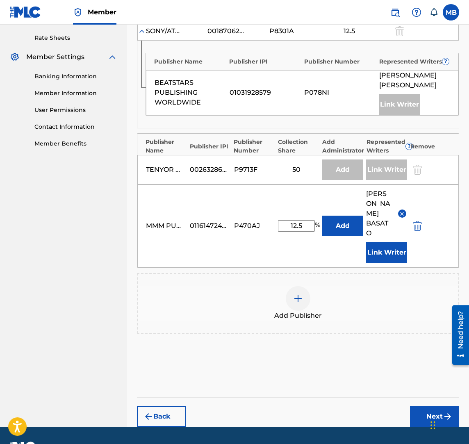
click at [425, 406] on button "Next" at bounding box center [434, 416] width 49 height 21
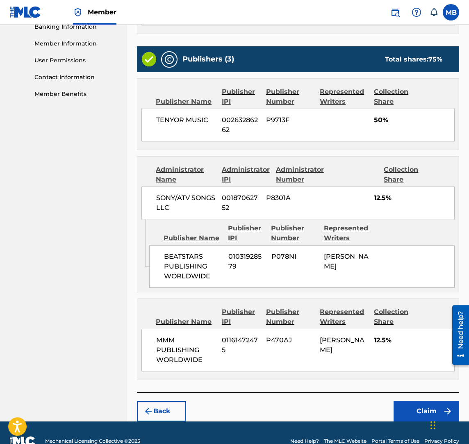
scroll to position [365, 0]
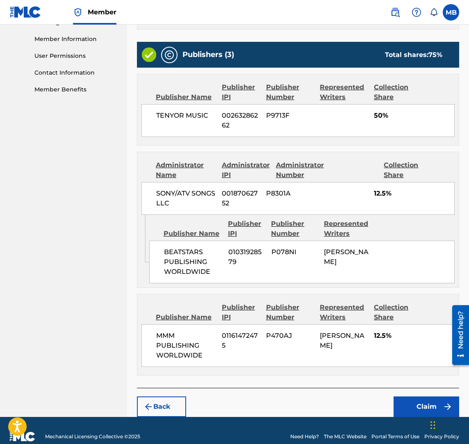
click at [412, 397] on button "Claim" at bounding box center [427, 407] width 66 height 21
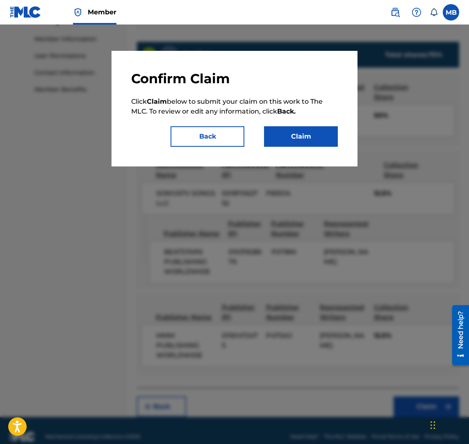
click at [286, 142] on button "Claim" at bounding box center [301, 136] width 74 height 21
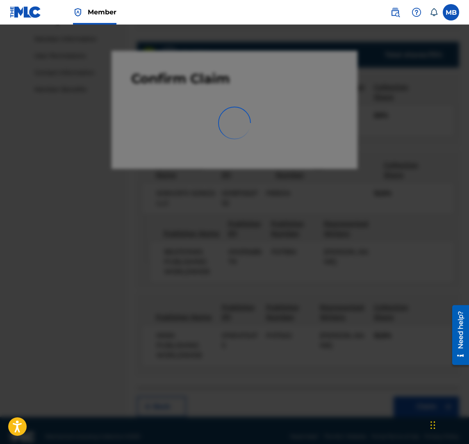
scroll to position [64, 0]
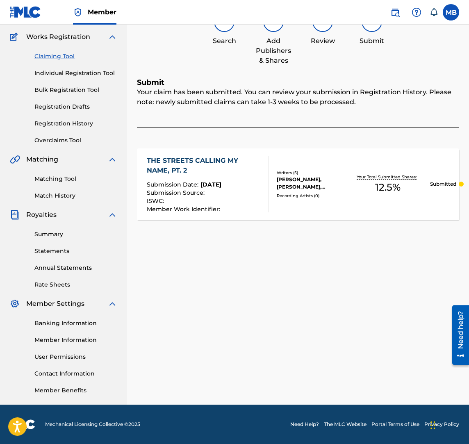
click at [58, 53] on link "Claiming Tool" at bounding box center [75, 56] width 83 height 9
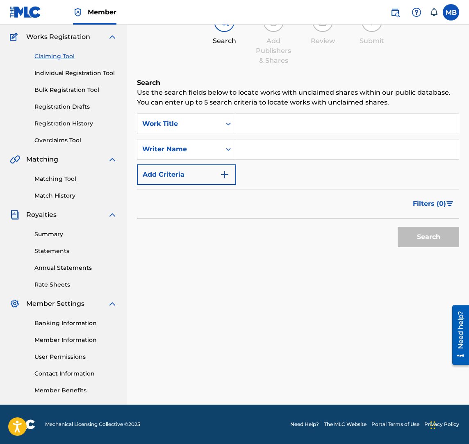
scroll to position [0, 0]
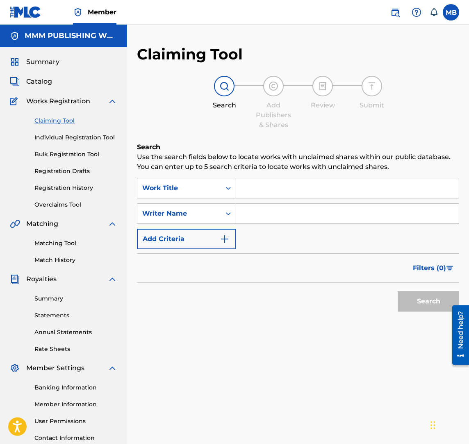
click at [280, 188] on input "Search Form" at bounding box center [347, 188] width 223 height 20
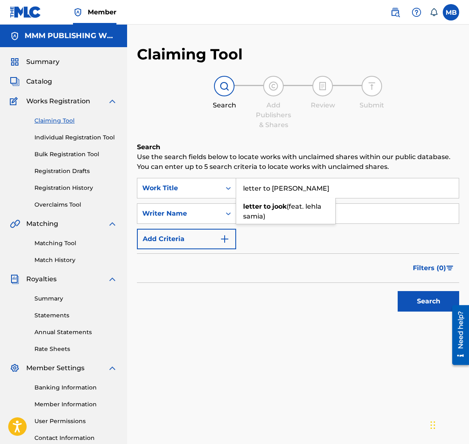
type input "letter to jook"
click at [286, 217] on input "Search Form" at bounding box center [347, 214] width 223 height 20
paste input "Francesco Basato"
type input "Francesco Basato"
click at [398, 291] on button "Search" at bounding box center [429, 301] width 62 height 21
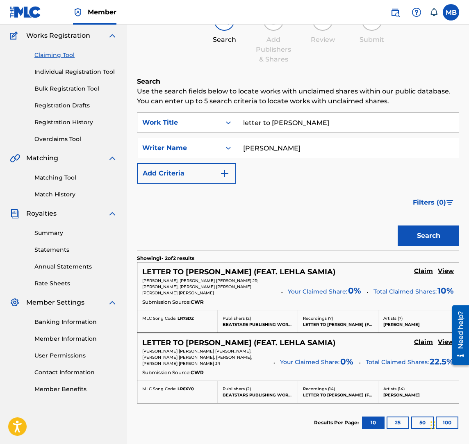
scroll to position [67, 0]
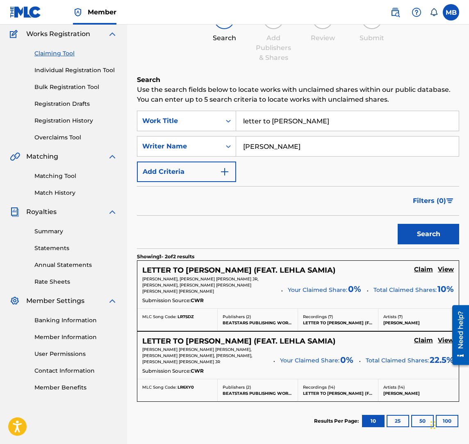
click at [422, 276] on p "Total Claimed Shares: 10 %" at bounding box center [414, 285] width 80 height 18
click at [422, 272] on h5 "Claim" at bounding box center [423, 270] width 19 height 8
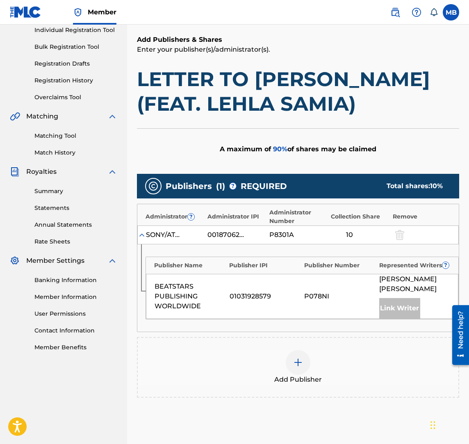
scroll to position [192, 0]
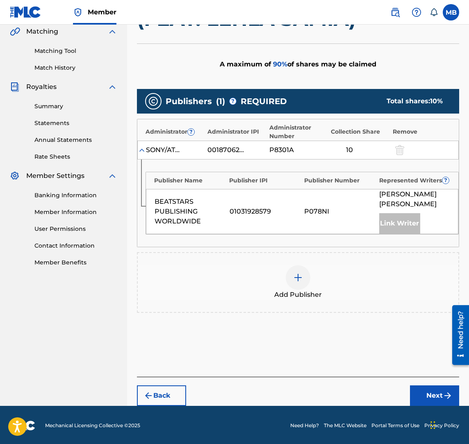
click at [299, 279] on img at bounding box center [298, 278] width 10 height 10
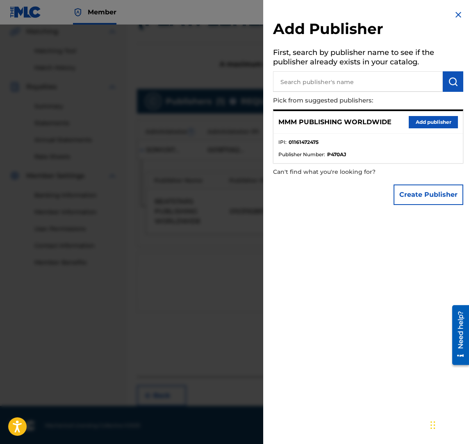
click at [422, 124] on button "Add publisher" at bounding box center [433, 122] width 49 height 12
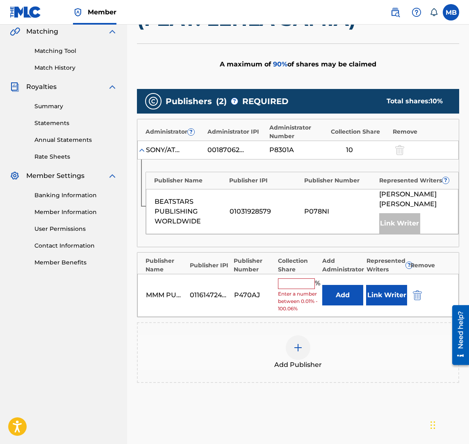
click at [384, 292] on button "Link Writer" at bounding box center [386, 295] width 41 height 21
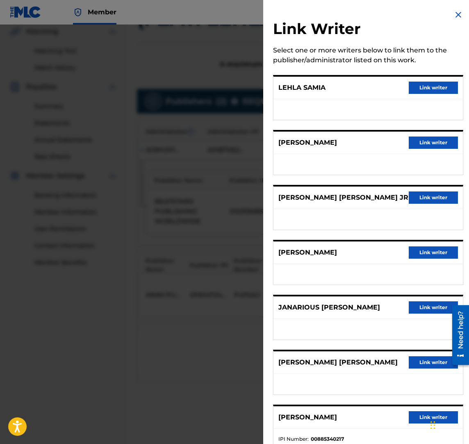
click at [421, 134] on div "FRANCESCO BASATO Link writer" at bounding box center [368, 143] width 189 height 23
click at [421, 138] on button "Link writer" at bounding box center [433, 143] width 49 height 12
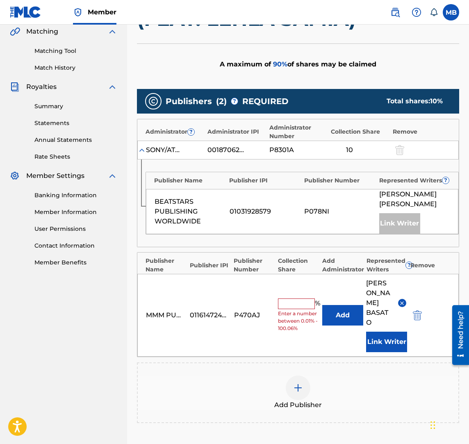
click at [290, 292] on div "MMM PUBLISHING WORLDWIDE 01161472475 P470AJ % Enter a number between 0.01% - 10…" at bounding box center [298, 315] width 322 height 83
click at [293, 299] on input "text" at bounding box center [296, 304] width 37 height 11
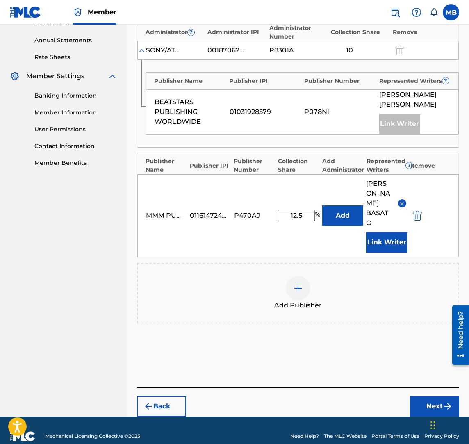
type input "12.5"
click at [429, 397] on button "Next" at bounding box center [434, 406] width 49 height 21
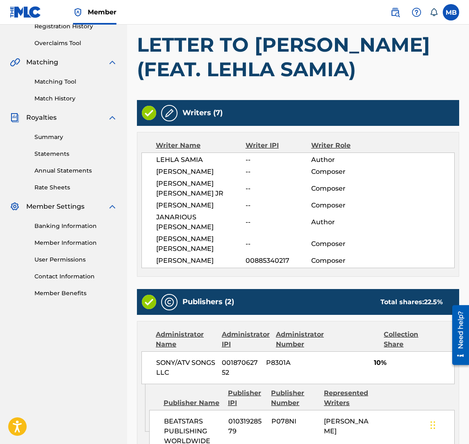
scroll to position [331, 0]
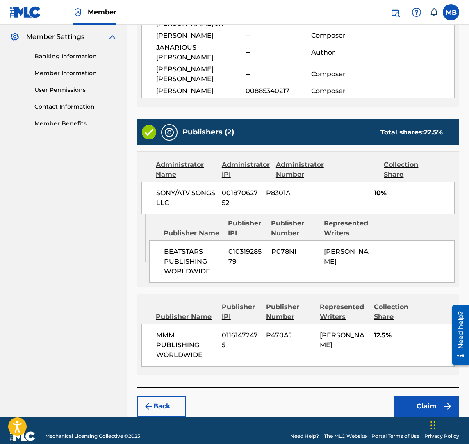
click at [418, 396] on button "Claim" at bounding box center [427, 406] width 66 height 21
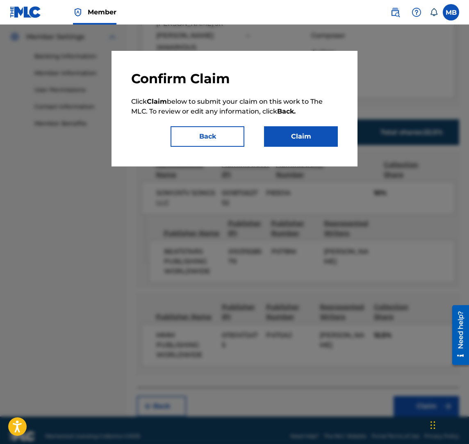
click at [285, 149] on div "Confirm Claim Click Claim below to submit your claim on this work to The MLC. T…" at bounding box center [235, 109] width 246 height 116
click at [285, 144] on button "Claim" at bounding box center [301, 136] width 74 height 21
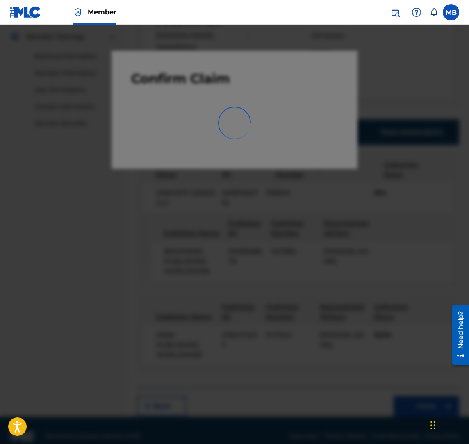
scroll to position [64, 0]
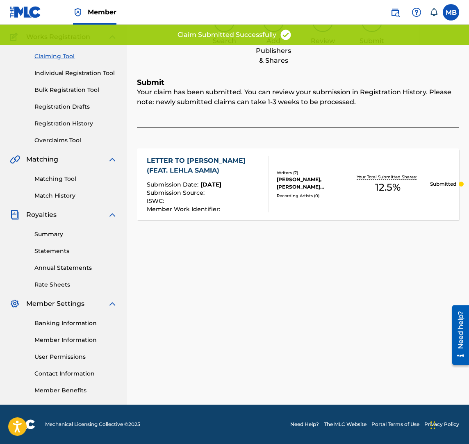
click at [60, 54] on link "Claiming Tool" at bounding box center [75, 56] width 83 height 9
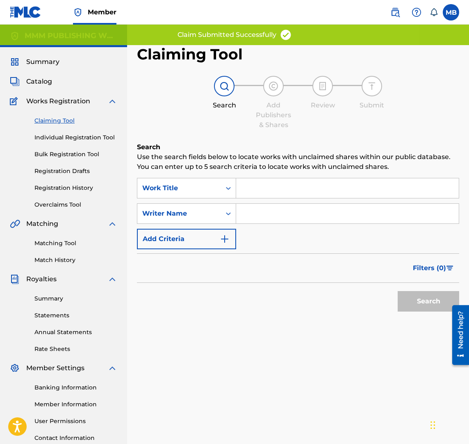
click at [260, 187] on input "Search Form" at bounding box center [347, 188] width 223 height 20
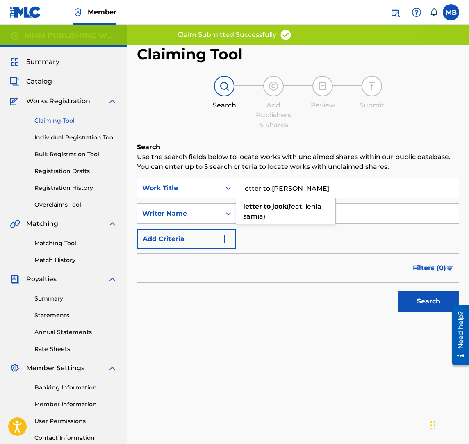
type input "letter to jook"
click at [398, 291] on button "Search" at bounding box center [429, 301] width 62 height 21
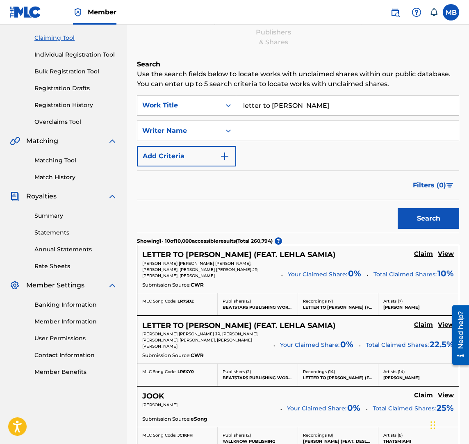
scroll to position [86, 0]
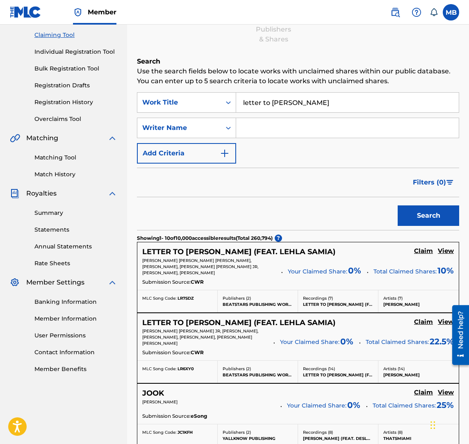
click at [415, 255] on h5 "Claim" at bounding box center [423, 251] width 19 height 8
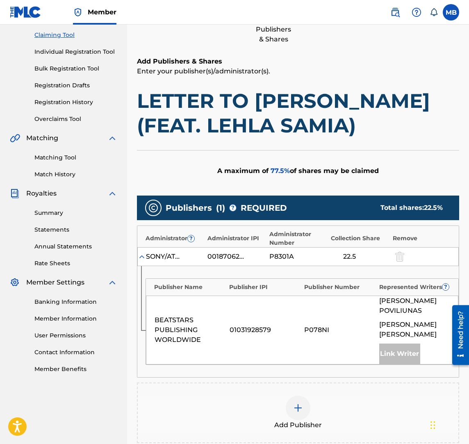
click at [283, 397] on div "Add Publisher" at bounding box center [298, 413] width 321 height 34
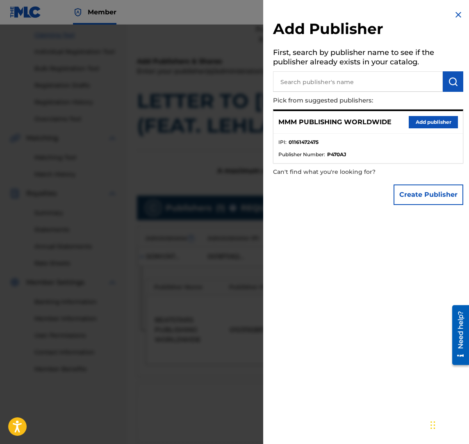
click at [424, 125] on button "Add publisher" at bounding box center [433, 122] width 49 height 12
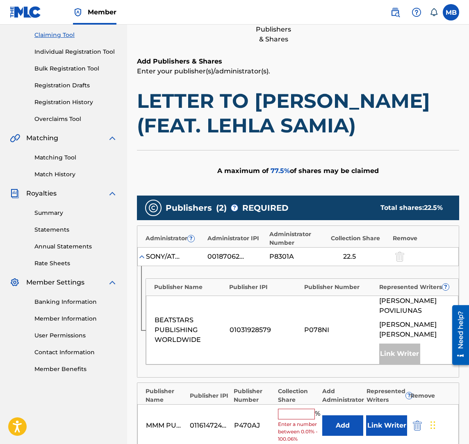
click at [300, 409] on input "text" at bounding box center [296, 414] width 37 height 11
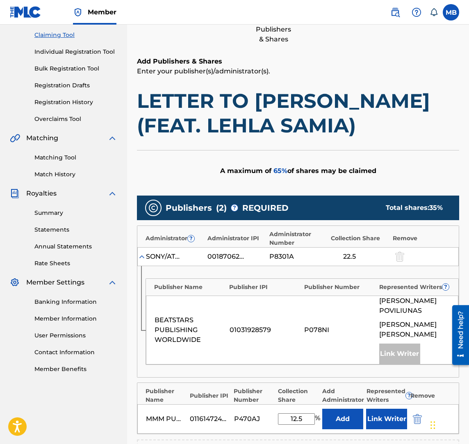
type input "12.5"
click at [379, 409] on button "Link Writer" at bounding box center [386, 419] width 41 height 21
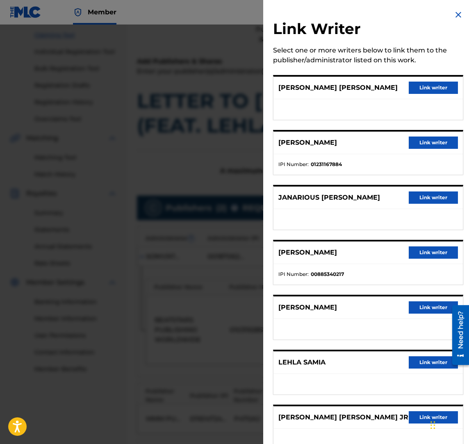
click at [415, 306] on button "Link writer" at bounding box center [433, 307] width 49 height 12
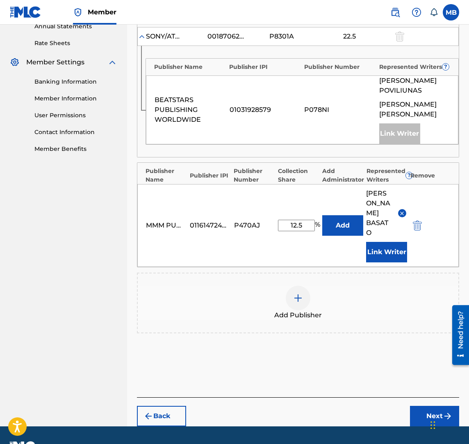
click at [414, 406] on button "Next" at bounding box center [434, 416] width 49 height 21
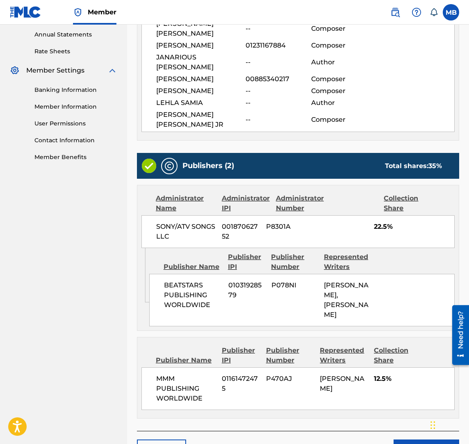
scroll to position [351, 0]
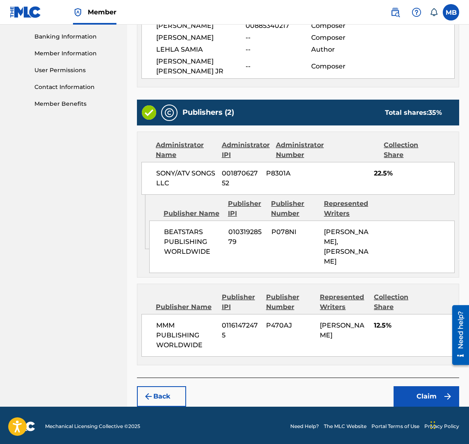
click at [419, 402] on button "Claim" at bounding box center [427, 396] width 66 height 21
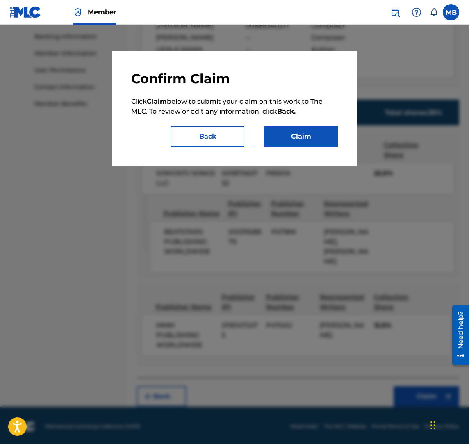
click at [335, 136] on button "Claim" at bounding box center [301, 136] width 74 height 21
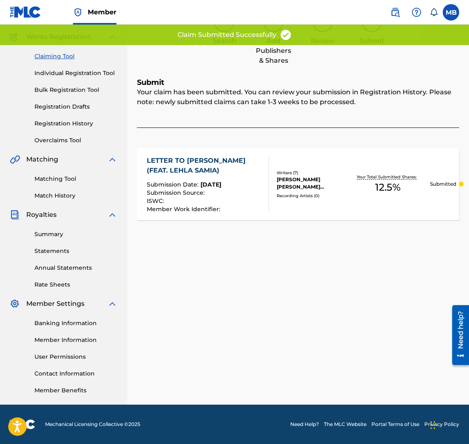
scroll to position [64, 0]
click at [59, 55] on link "Claiming Tool" at bounding box center [75, 56] width 83 height 9
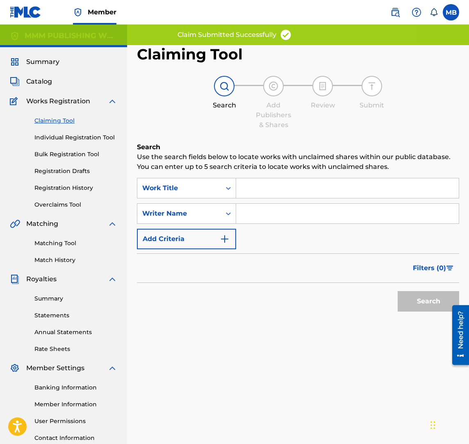
click at [261, 220] on input "Search Form" at bounding box center [347, 214] width 223 height 20
paste input "Francesco Basato"
type input "Francesco Basato"
click at [261, 194] on input "Search Form" at bounding box center [347, 188] width 223 height 20
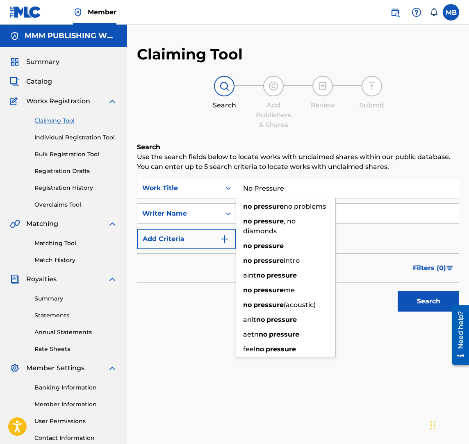
click at [398, 291] on button "Search" at bounding box center [429, 301] width 62 height 21
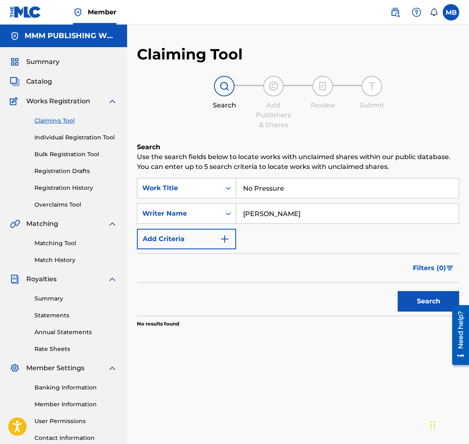
click at [398, 291] on button "Search" at bounding box center [429, 301] width 62 height 21
click at [269, 192] on input "No Pressure" at bounding box center [347, 188] width 223 height 20
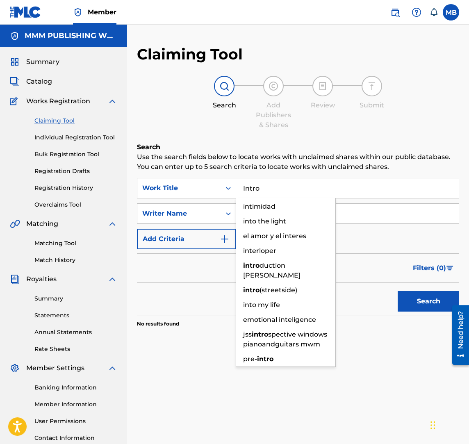
click at [398, 291] on button "Search" at bounding box center [429, 301] width 62 height 21
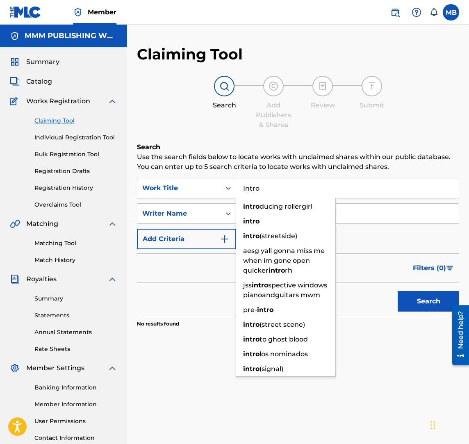
click at [274, 186] on input "Intro" at bounding box center [347, 188] width 223 height 20
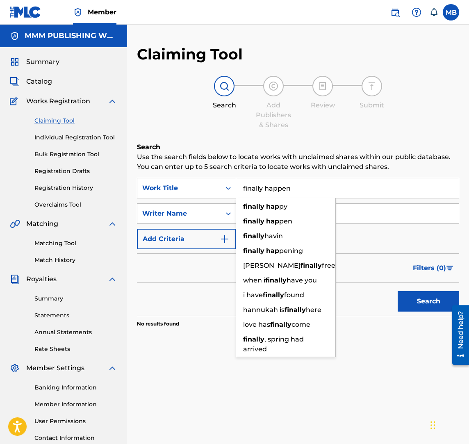
type input "finally happen"
click at [398, 291] on button "Search" at bounding box center [429, 301] width 62 height 21
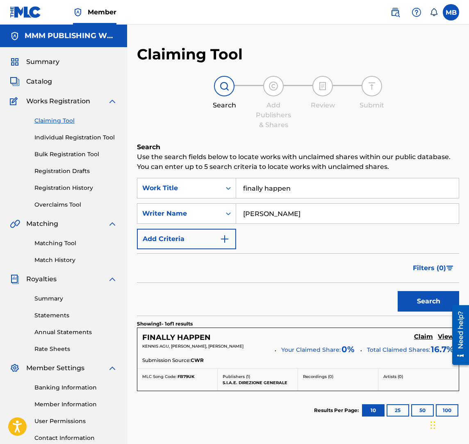
click at [441, 340] on h5 "View" at bounding box center [446, 337] width 16 height 8
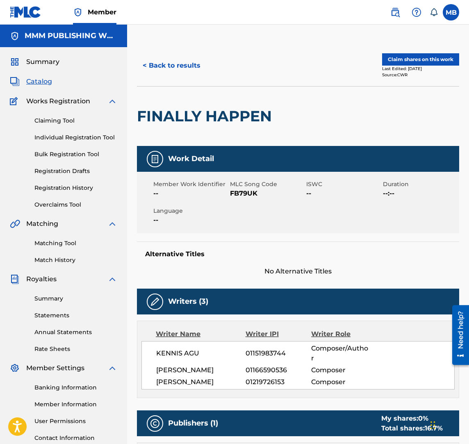
click at [403, 66] on div "Last Edited: June 24, 2025" at bounding box center [420, 69] width 77 height 6
click at [408, 62] on button "Claim shares on this work" at bounding box center [420, 59] width 77 height 12
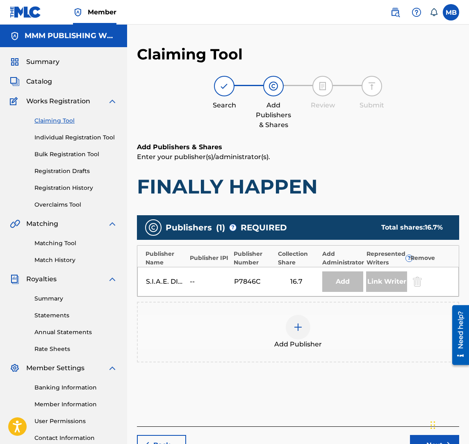
click at [303, 321] on div at bounding box center [298, 327] width 25 height 25
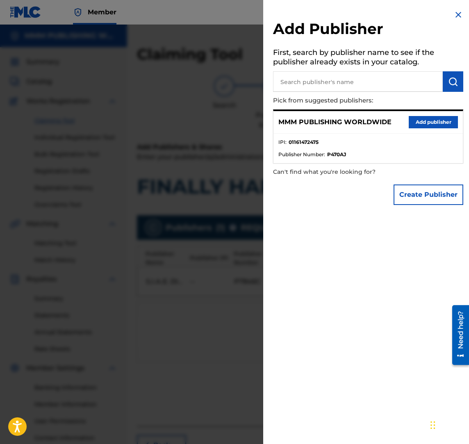
click at [415, 125] on button "Add publisher" at bounding box center [433, 122] width 49 height 12
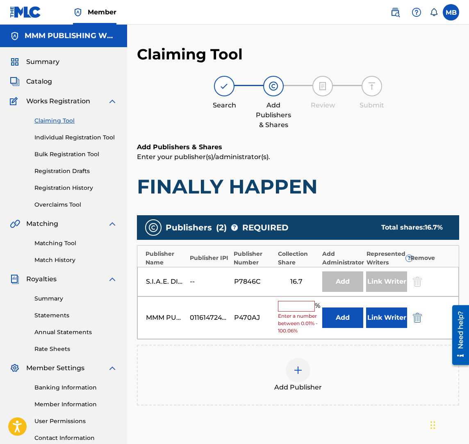
click at [297, 311] on div "% Enter a number between 0.01% - 100.06%" at bounding box center [298, 318] width 40 height 34
click at [297, 306] on input "text" at bounding box center [296, 306] width 37 height 11
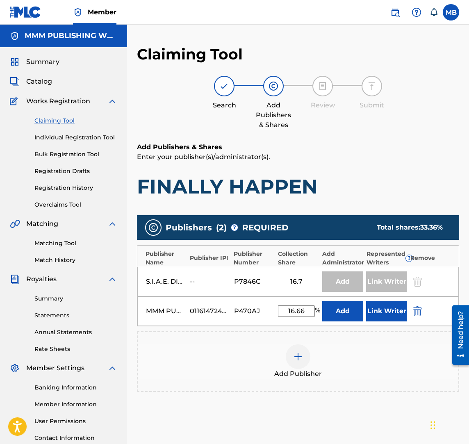
type input "16.66"
click at [372, 310] on button "Link Writer" at bounding box center [386, 311] width 41 height 21
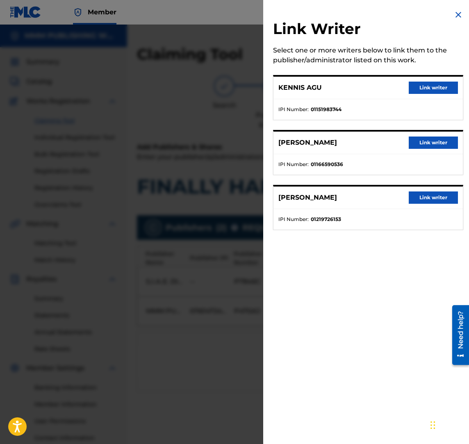
click at [427, 201] on button "Link writer" at bounding box center [433, 198] width 49 height 12
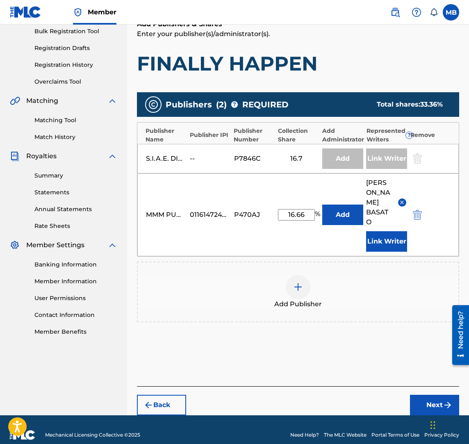
click at [427, 395] on button "Next" at bounding box center [434, 405] width 49 height 21
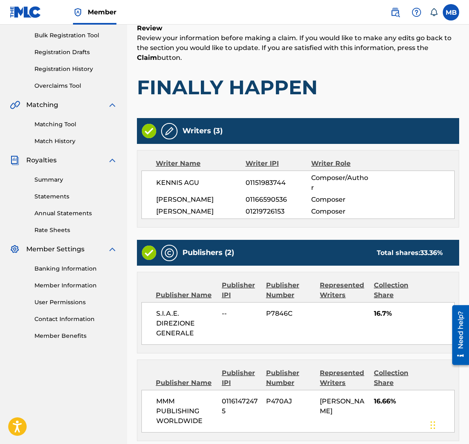
scroll to position [185, 0]
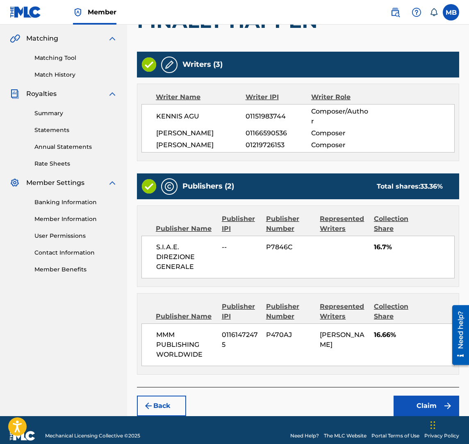
click at [421, 396] on button "Claim" at bounding box center [427, 406] width 66 height 21
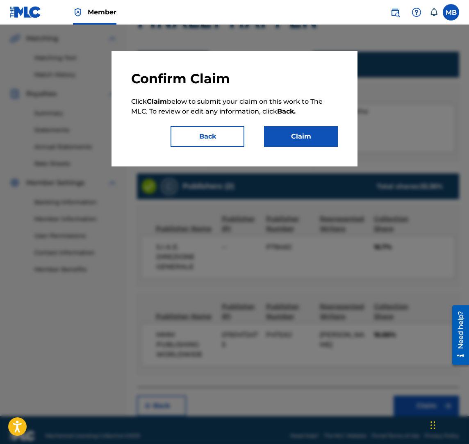
click at [299, 136] on button "Claim" at bounding box center [301, 136] width 74 height 21
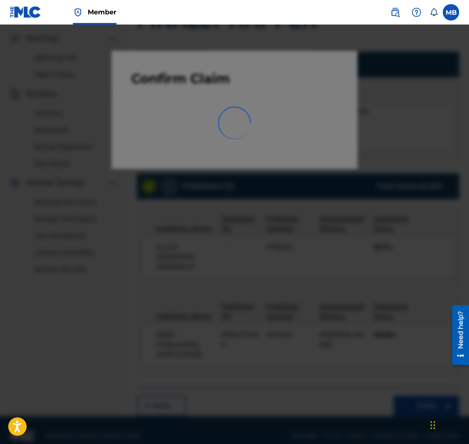
scroll to position [64, 0]
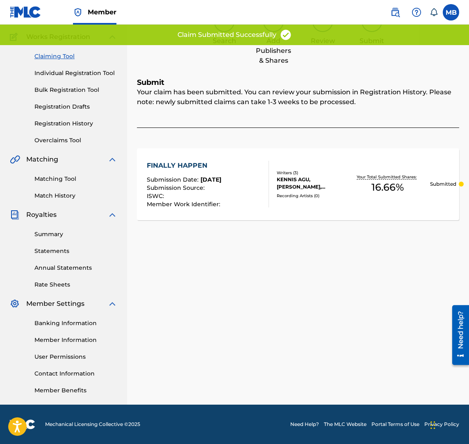
click at [61, 52] on link "Claiming Tool" at bounding box center [75, 56] width 83 height 9
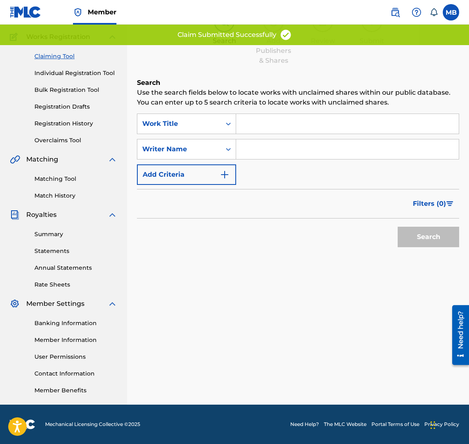
scroll to position [0, 0]
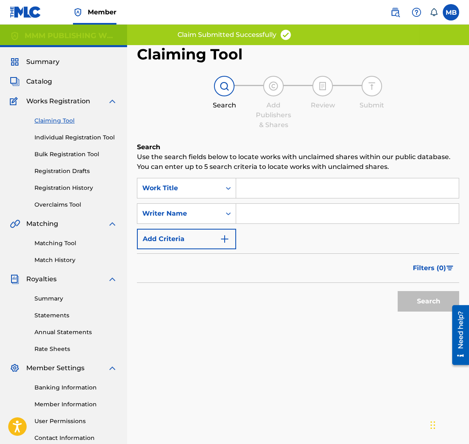
click at [280, 187] on input "Search Form" at bounding box center [347, 188] width 223 height 20
click at [278, 219] on input "Search Form" at bounding box center [347, 214] width 223 height 20
paste input "Francesco Basato"
type input "Francesco Basato"
click at [273, 189] on input "Search Form" at bounding box center [347, 188] width 223 height 20
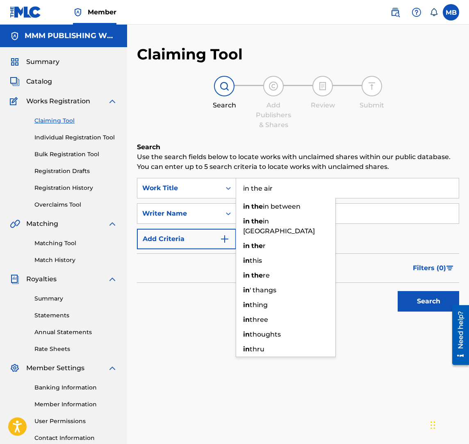
click at [398, 291] on button "Search" at bounding box center [429, 301] width 62 height 21
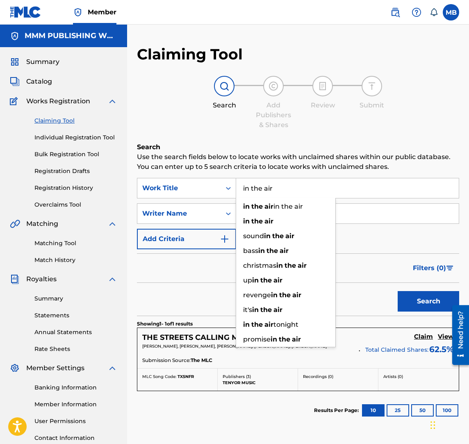
click at [398, 291] on button "Search" at bounding box center [429, 301] width 62 height 21
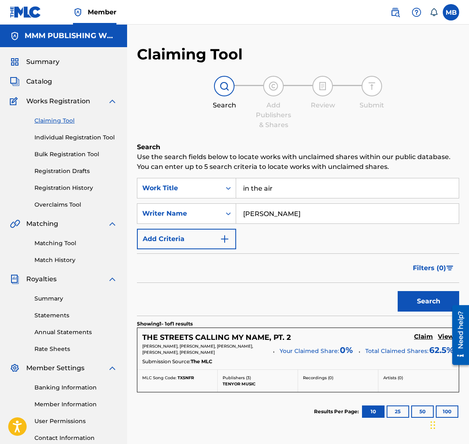
click at [309, 185] on input "in the air" at bounding box center [347, 188] width 223 height 20
click at [309, 187] on input "in the air" at bounding box center [347, 188] width 223 height 20
click at [398, 291] on button "Search" at bounding box center [429, 301] width 62 height 21
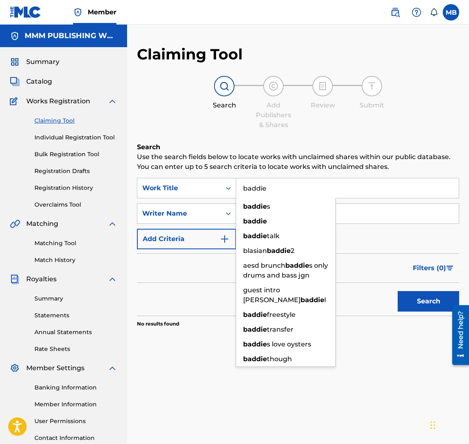
click at [308, 186] on input "baddie" at bounding box center [347, 188] width 223 height 20
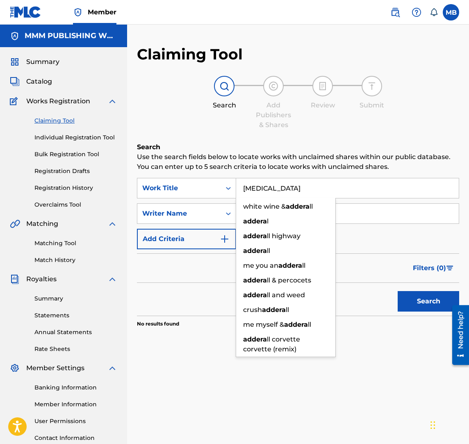
click at [398, 291] on button "Search" at bounding box center [429, 301] width 62 height 21
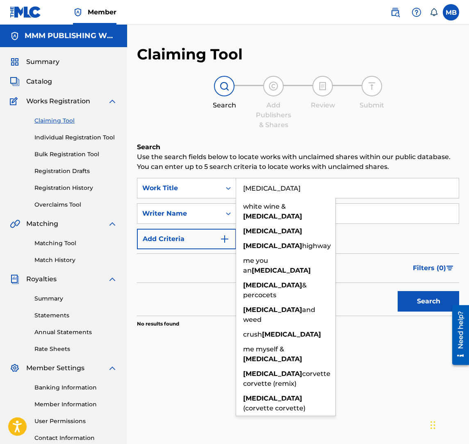
click at [288, 185] on input "adderall" at bounding box center [347, 188] width 223 height 20
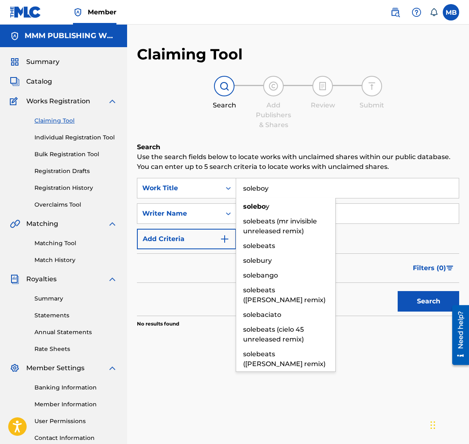
click at [398, 291] on button "Search" at bounding box center [429, 301] width 62 height 21
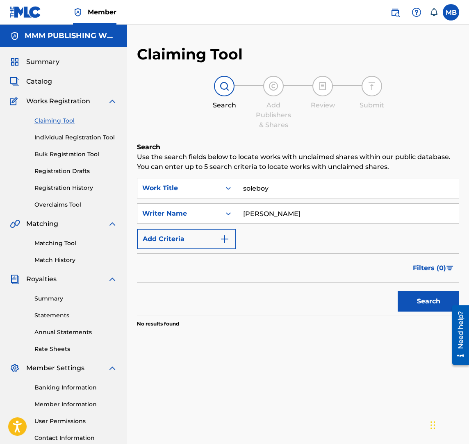
click at [281, 192] on input "soleboy" at bounding box center [347, 188] width 223 height 20
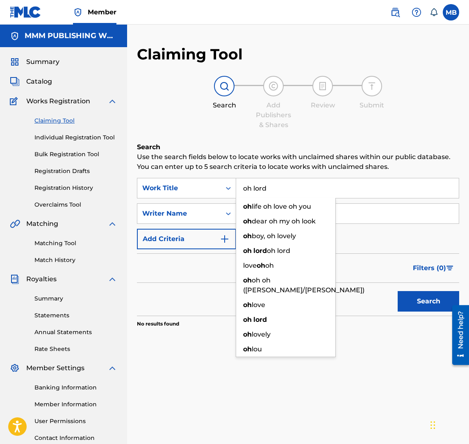
type input "oh lord"
click at [398, 291] on button "Search" at bounding box center [429, 301] width 62 height 21
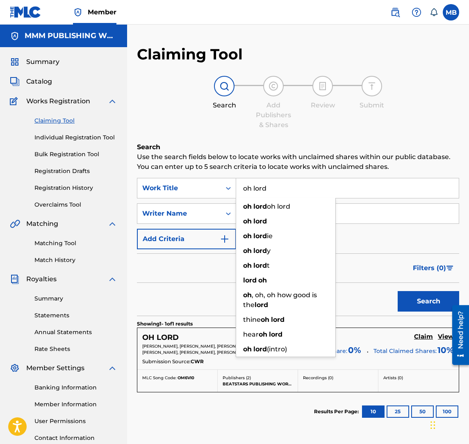
click at [394, 192] on input "oh lord" at bounding box center [347, 188] width 223 height 20
click at [187, 185] on div "Work Title" at bounding box center [179, 188] width 74 height 10
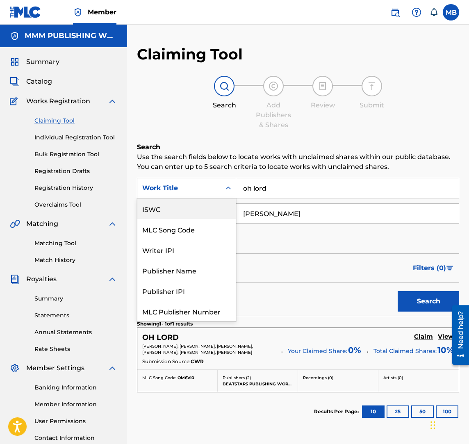
click at [39, 63] on span "Summary" at bounding box center [42, 62] width 33 height 10
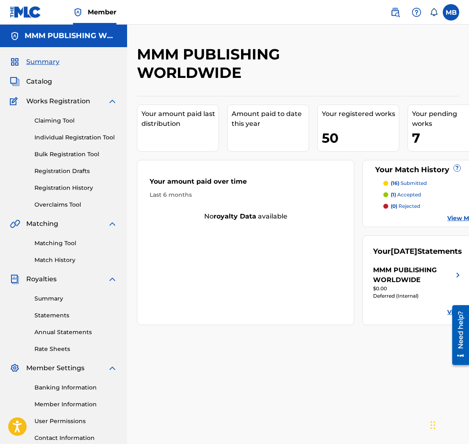
click at [41, 79] on span "Catalog" at bounding box center [39, 82] width 26 height 10
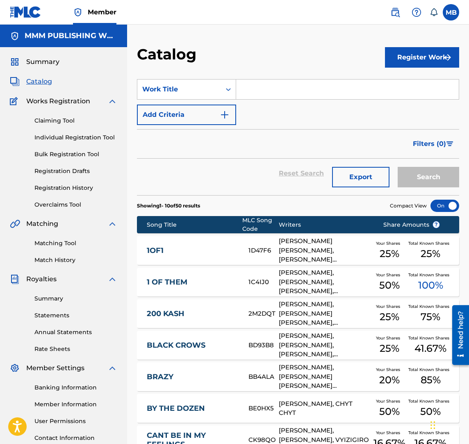
click at [388, 16] on link at bounding box center [395, 12] width 16 height 16
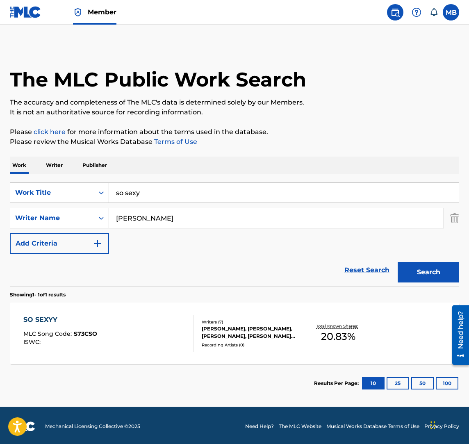
click at [48, 168] on p "Writer" at bounding box center [54, 165] width 22 height 17
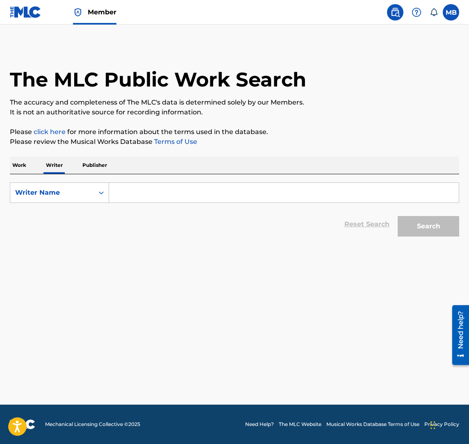
click at [146, 195] on input "Search Form" at bounding box center [284, 193] width 350 height 20
paste input "Francesco Basato"
type input "Francesco Basato"
click at [398, 216] on button "Search" at bounding box center [429, 226] width 62 height 21
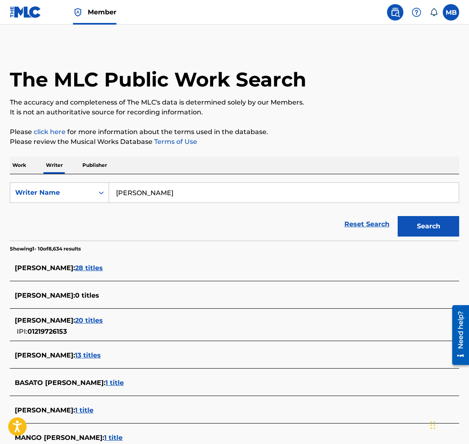
click at [103, 318] on span "20 titles" at bounding box center [89, 321] width 28 height 8
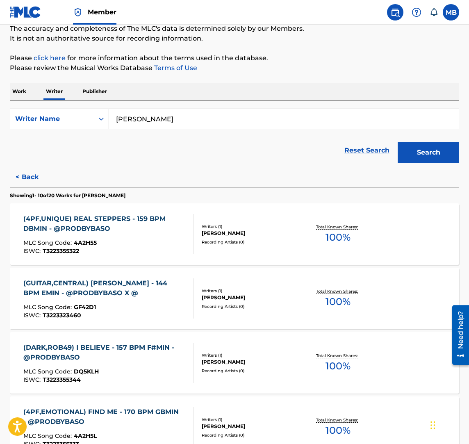
scroll to position [89, 0]
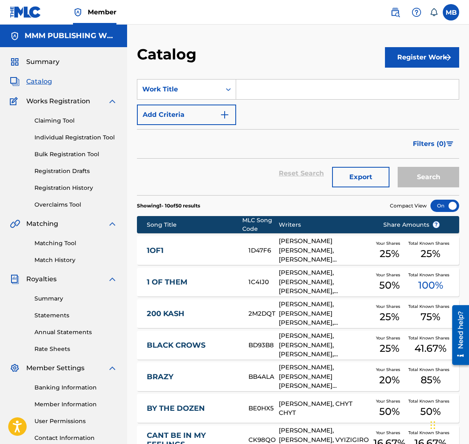
click at [253, 88] on input "Search Form" at bounding box center [347, 90] width 223 height 20
paste input "Francesco Basato"
type input "Francesco Basato"
click at [398, 167] on button "Search" at bounding box center [429, 177] width 62 height 21
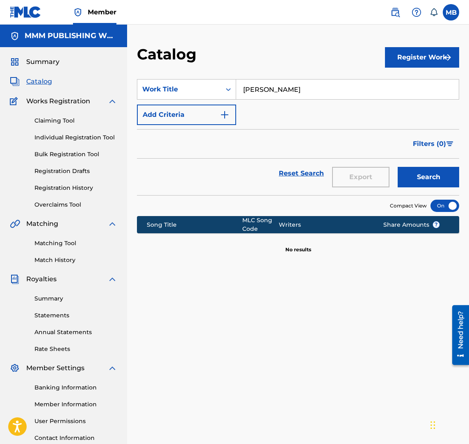
click at [400, 8] on img at bounding box center [395, 12] width 10 height 10
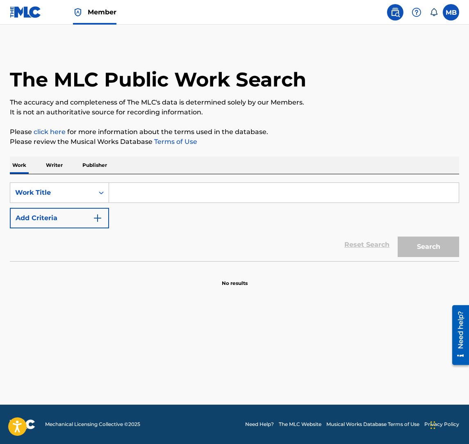
click at [250, 195] on input "Search Form" at bounding box center [284, 193] width 350 height 20
paste input "Francesco Basato"
type input "Francesco Basato"
click at [54, 171] on p "Writer" at bounding box center [54, 165] width 22 height 17
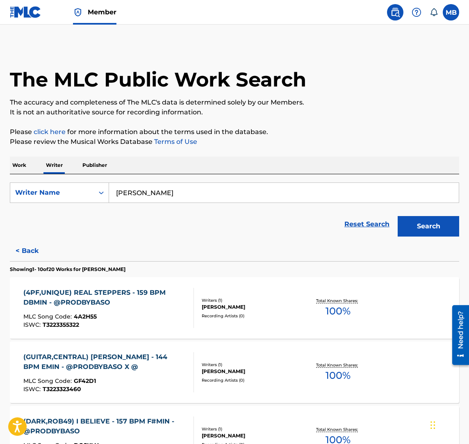
click at [34, 247] on button "< Back" at bounding box center [34, 251] width 49 height 21
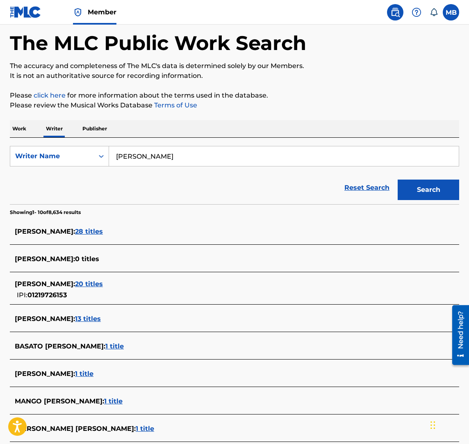
scroll to position [37, 0]
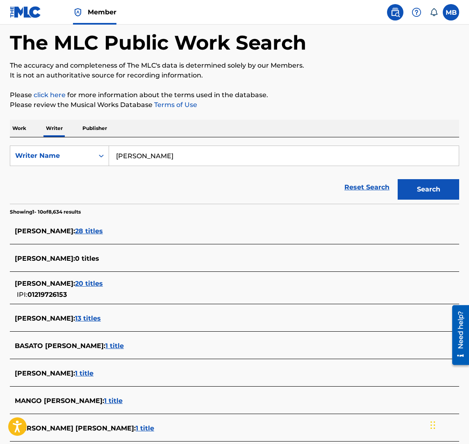
click at [101, 319] on span "13 titles" at bounding box center [88, 319] width 26 height 8
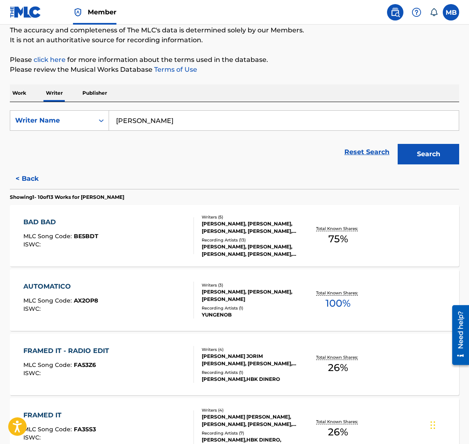
scroll to position [67, 0]
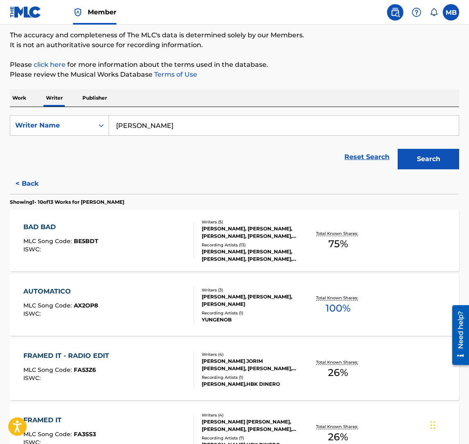
click at [100, 257] on div "BAD BAD MLC Song Code : BE5BDT ISWC :" at bounding box center [108, 240] width 171 height 37
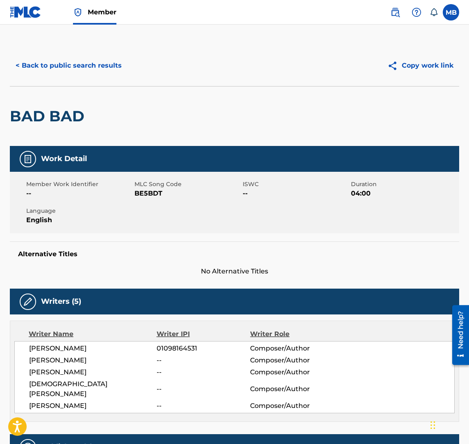
click at [35, 67] on button "< Back to public search results" at bounding box center [69, 65] width 118 height 21
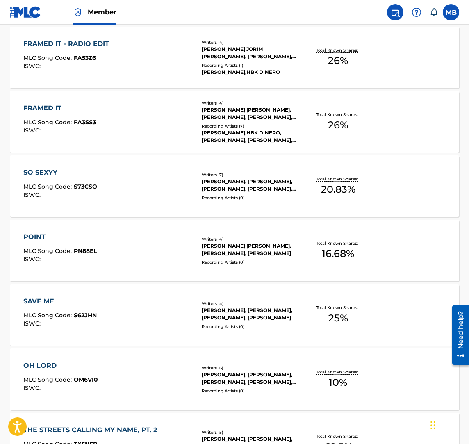
scroll to position [387, 0]
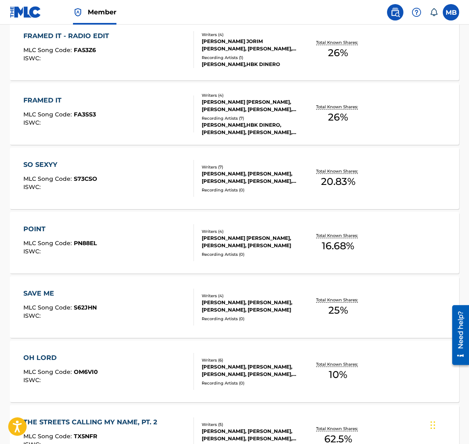
click at [101, 194] on div "SO SEXYY MLC Song Code : S73CSO ISWC :" at bounding box center [108, 178] width 171 height 37
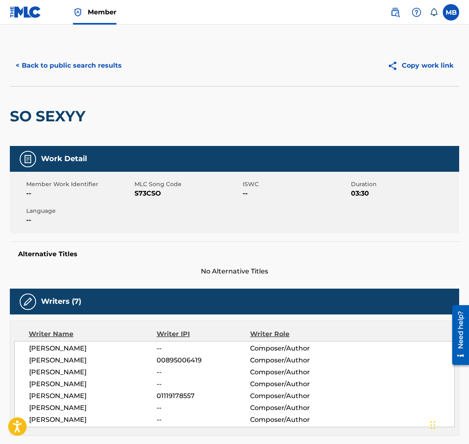
click at [57, 68] on button "< Back to public search results" at bounding box center [69, 65] width 118 height 21
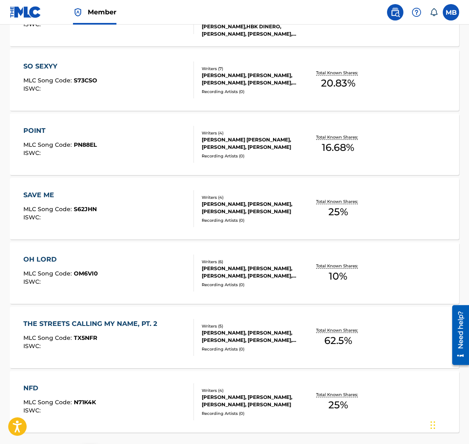
scroll to position [559, 0]
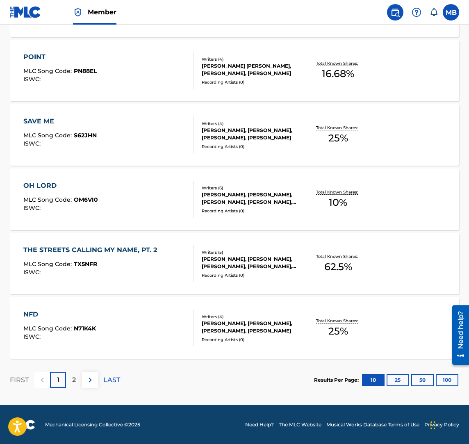
click at [73, 373] on div "2" at bounding box center [74, 380] width 16 height 16
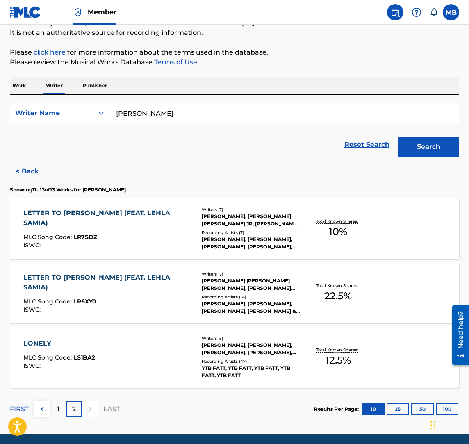
scroll to position [109, 0]
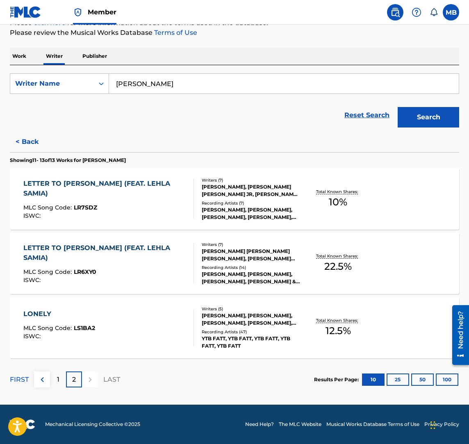
click at [78, 338] on div "ISWC :" at bounding box center [59, 336] width 72 height 6
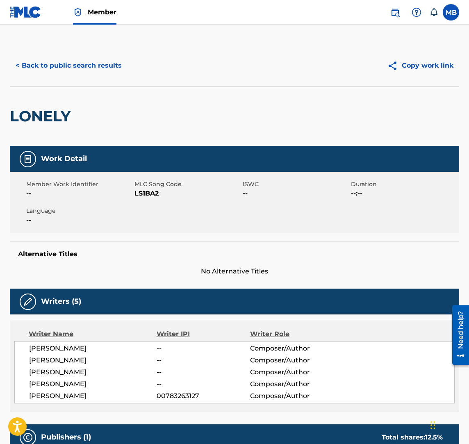
click at [149, 193] on span "LS1BA2" at bounding box center [188, 194] width 106 height 10
copy span "LS1BA2"
click at [102, 63] on button "< Back to public search results" at bounding box center [69, 65] width 118 height 21
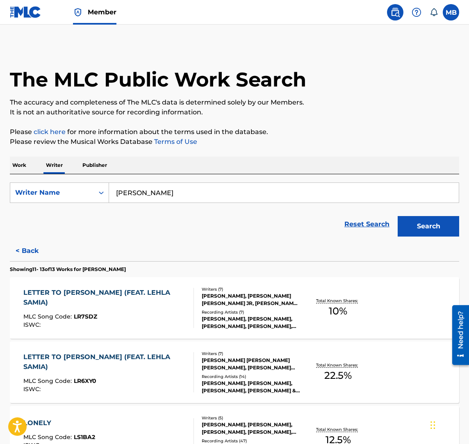
click at [27, 166] on p "Work" at bounding box center [19, 165] width 19 height 17
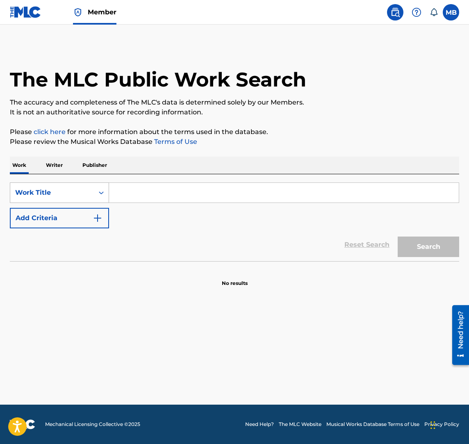
click at [48, 196] on div "Work Title" at bounding box center [52, 193] width 74 height 10
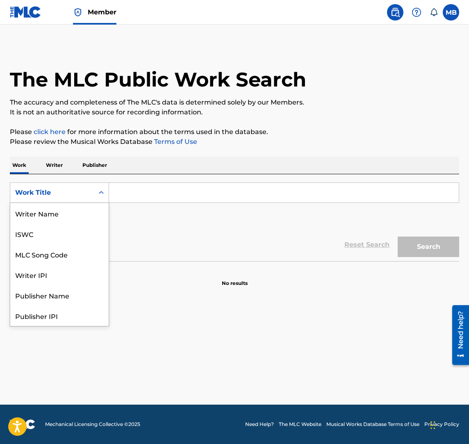
scroll to position [41, 0]
click at [53, 217] on div "MLC Song Code" at bounding box center [59, 213] width 98 height 21
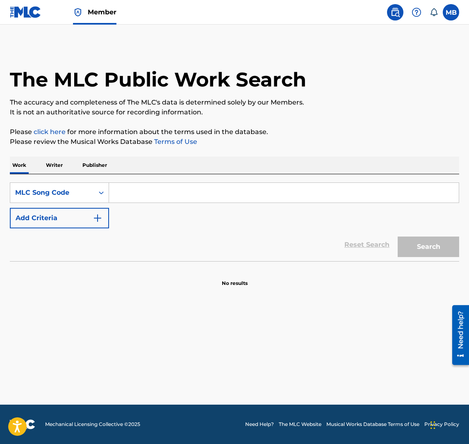
click at [140, 187] on input "Search Form" at bounding box center [284, 193] width 350 height 20
paste input "LS1BA2"
type input "LS1BA2"
click at [398, 237] on button "Search" at bounding box center [429, 247] width 62 height 21
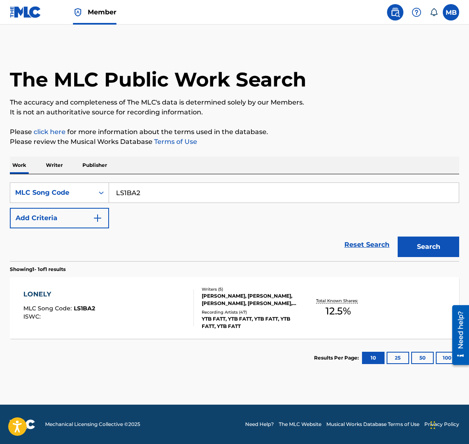
click at [411, 310] on div "LONELY MLC Song Code : LS1BA2 ISWC : Writers ( 5 ) MATTHEW TAYLOR, LUCA PARENTE…" at bounding box center [234, 308] width 449 height 62
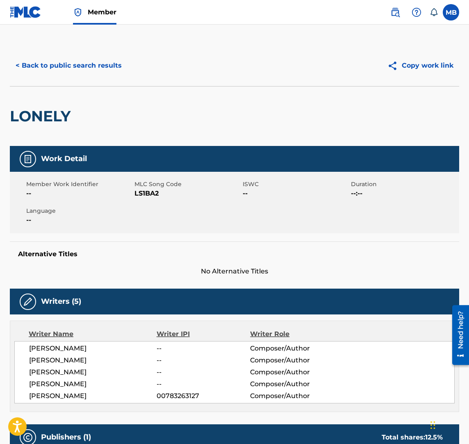
click at [79, 70] on button "< Back to public search results" at bounding box center [69, 65] width 118 height 21
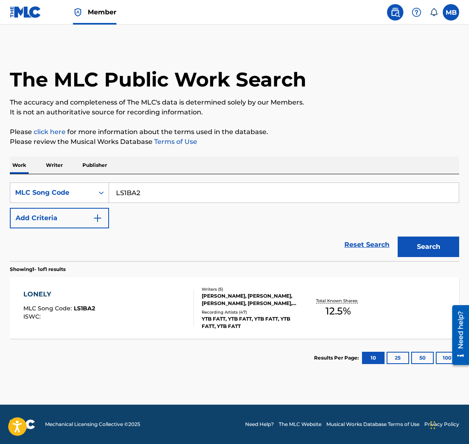
click at [36, 17] on img at bounding box center [26, 12] width 32 height 12
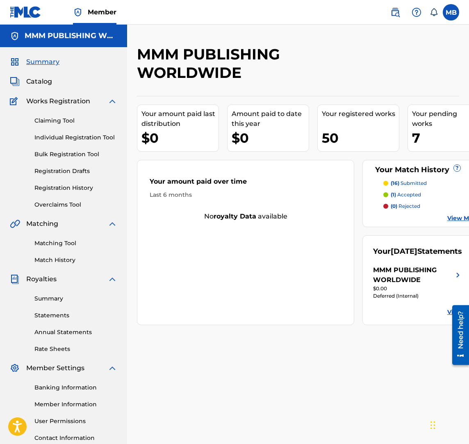
click at [46, 122] on link "Claiming Tool" at bounding box center [75, 120] width 83 height 9
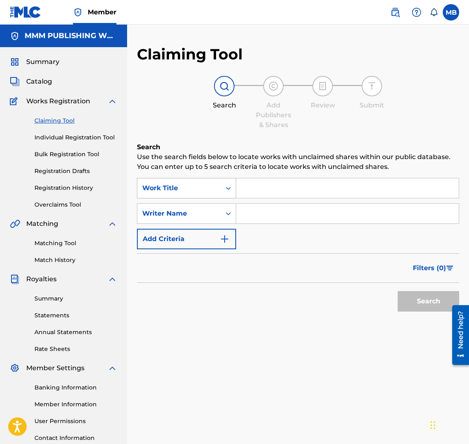
click at [211, 185] on div "Work Title" at bounding box center [179, 188] width 74 height 10
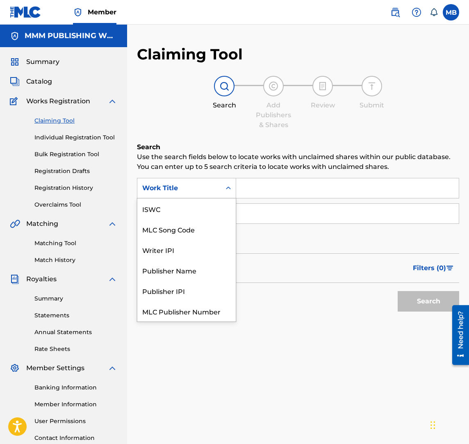
scroll to position [21, 0]
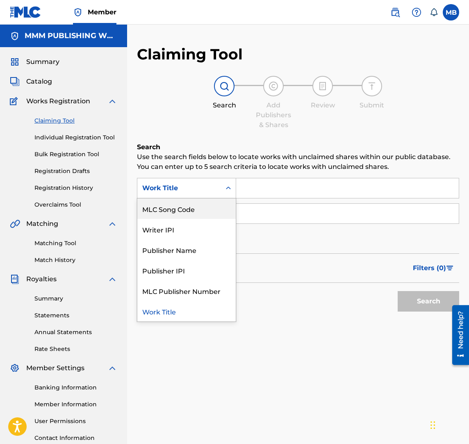
click at [211, 213] on div "MLC Song Code" at bounding box center [186, 208] width 98 height 21
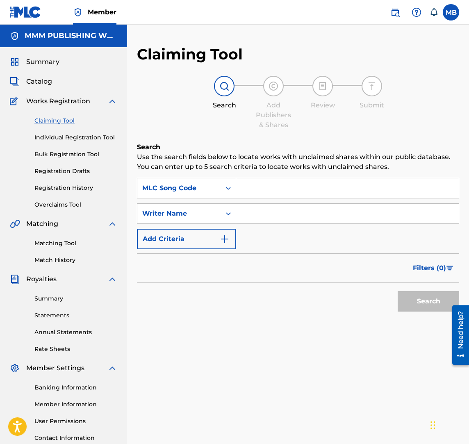
click at [247, 195] on input "Search Form" at bounding box center [347, 188] width 223 height 20
paste input "LS1BA2"
type input "LS1BA2"
click at [398, 291] on button "Search" at bounding box center [429, 301] width 62 height 21
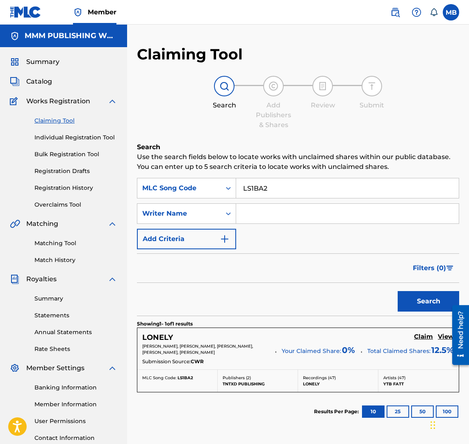
click at [422, 337] on h5 "Claim" at bounding box center [423, 337] width 19 height 8
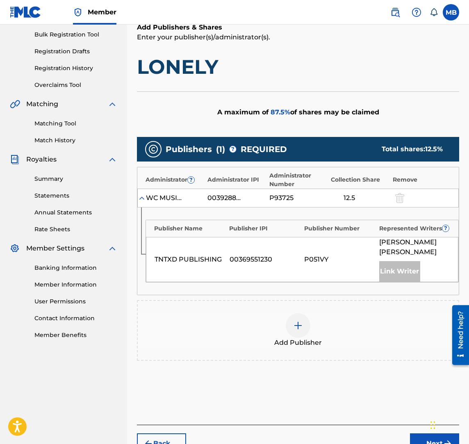
scroll to position [140, 0]
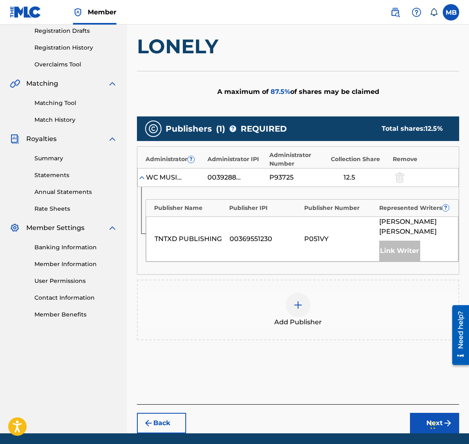
click at [306, 302] on div at bounding box center [298, 305] width 25 height 25
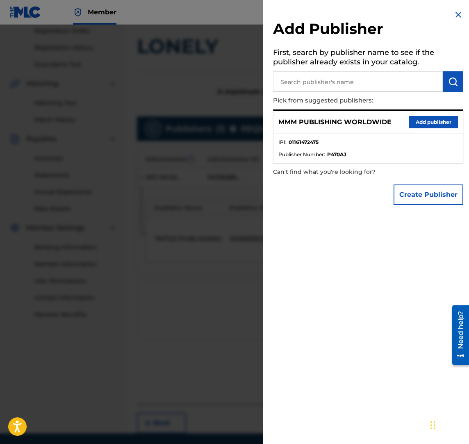
click at [424, 130] on div "MMM PUBLISHING WORLDWIDE Add publisher" at bounding box center [368, 122] width 189 height 23
click at [424, 126] on button "Add publisher" at bounding box center [433, 122] width 49 height 12
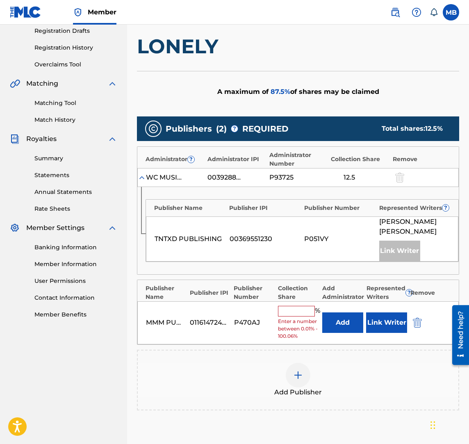
click at [391, 312] on button "Link Writer" at bounding box center [386, 322] width 41 height 21
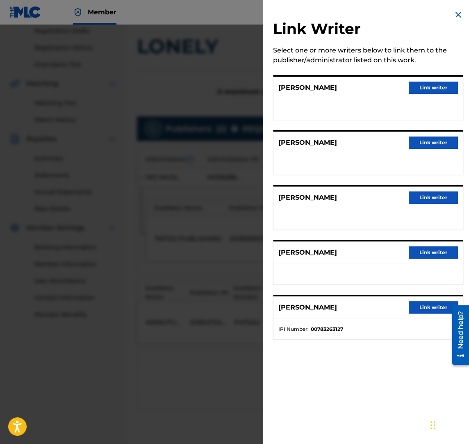
click at [429, 249] on button "Link writer" at bounding box center [433, 252] width 49 height 12
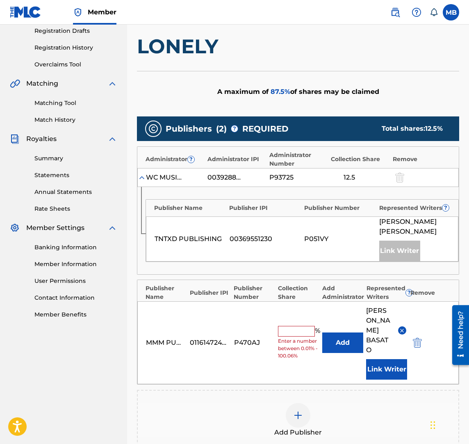
click at [299, 326] on input "text" at bounding box center [296, 331] width 37 height 11
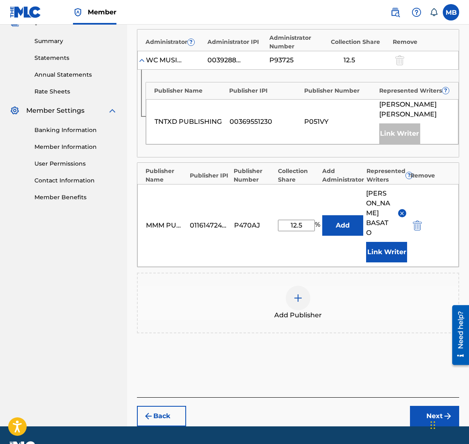
type input "12.5"
click at [430, 406] on button "Next" at bounding box center [434, 416] width 49 height 21
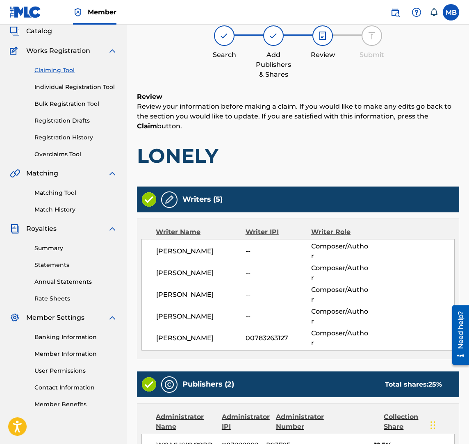
scroll to position [253, 0]
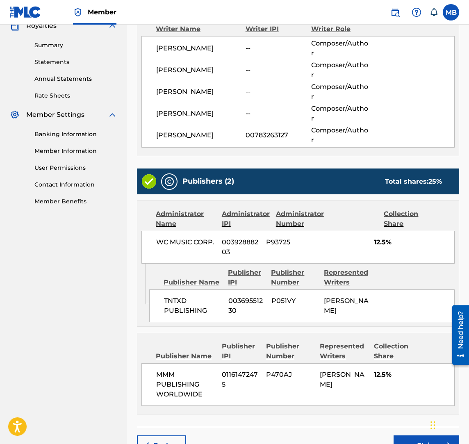
click at [429, 436] on button "Claim" at bounding box center [427, 446] width 66 height 21
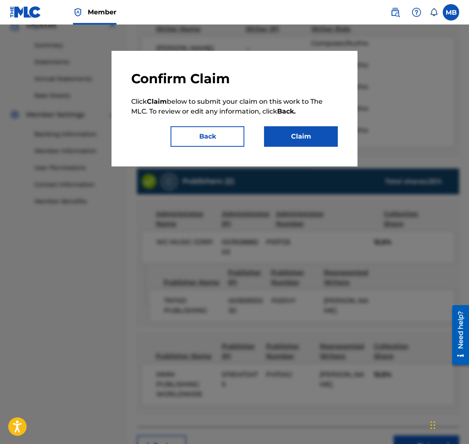
click at [282, 139] on button "Claim" at bounding box center [301, 136] width 74 height 21
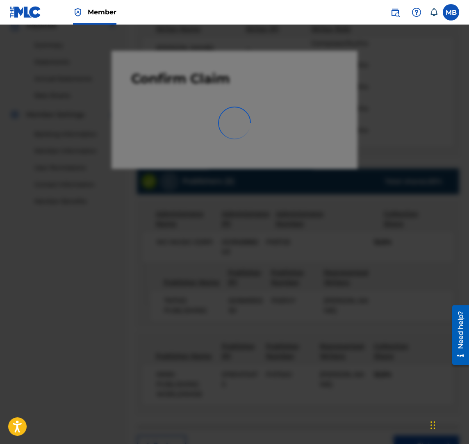
scroll to position [64, 0]
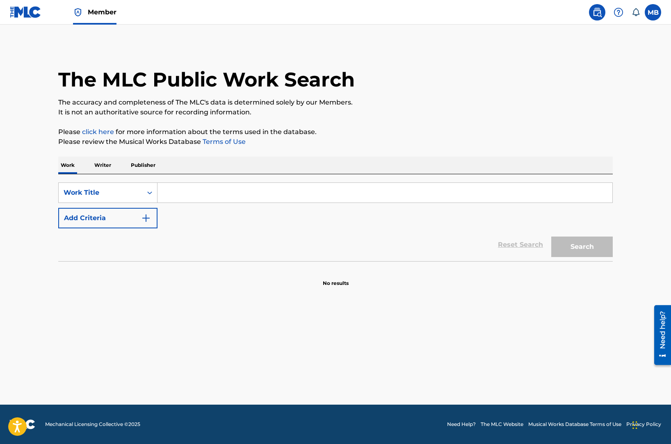
click at [120, 221] on button "Add Criteria" at bounding box center [107, 218] width 99 height 21
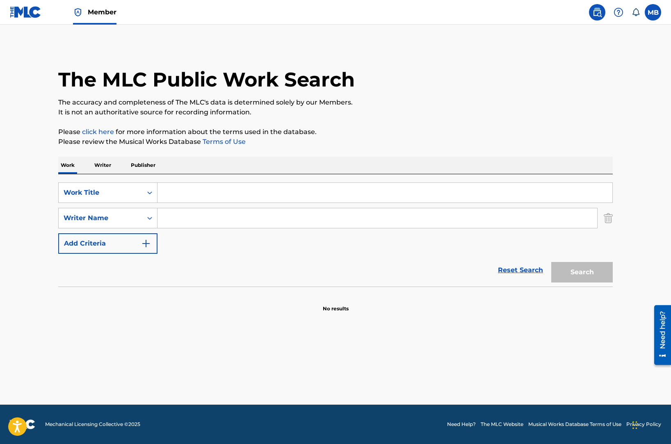
click at [176, 221] on input "Search Form" at bounding box center [377, 218] width 440 height 20
paste input "[PERSON_NAME]"
type input "[PERSON_NAME]"
click at [236, 188] on input "Search Form" at bounding box center [384, 193] width 455 height 20
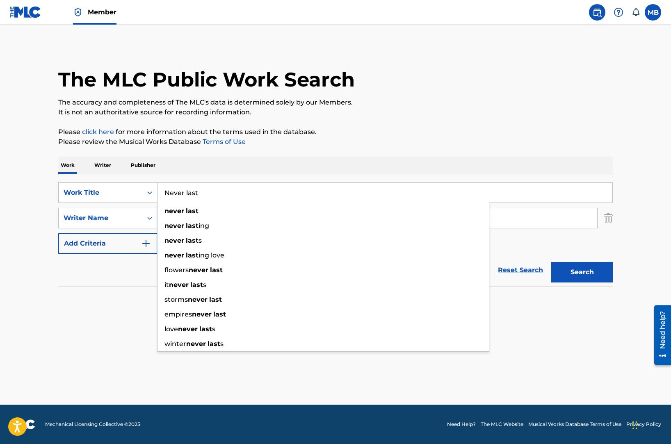
type input "Never last"
click at [551, 262] on button "Search" at bounding box center [582, 272] width 62 height 21
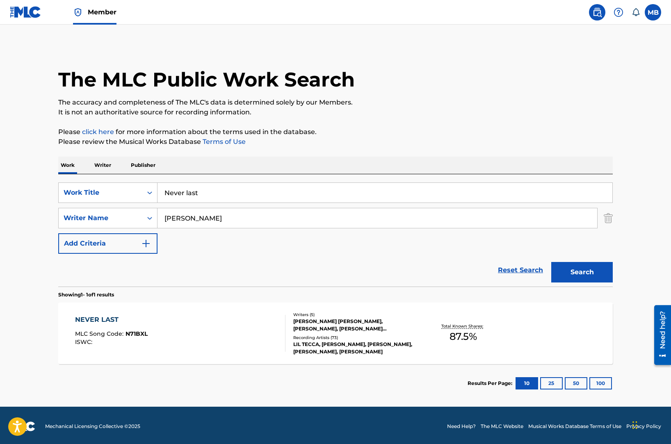
click at [224, 336] on div "NEVER LAST MLC Song Code : N71BXL ISWC :" at bounding box center [180, 333] width 211 height 37
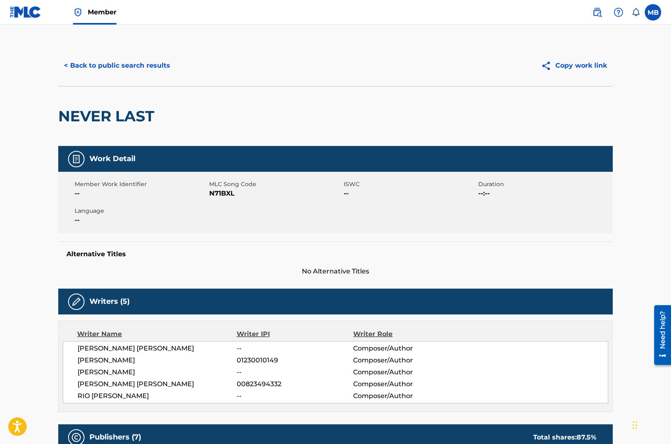
click at [222, 194] on span "N71BXL" at bounding box center [275, 194] width 132 height 10
copy span "N71BXL"
click at [94, 11] on span "Member" at bounding box center [102, 11] width 29 height 9
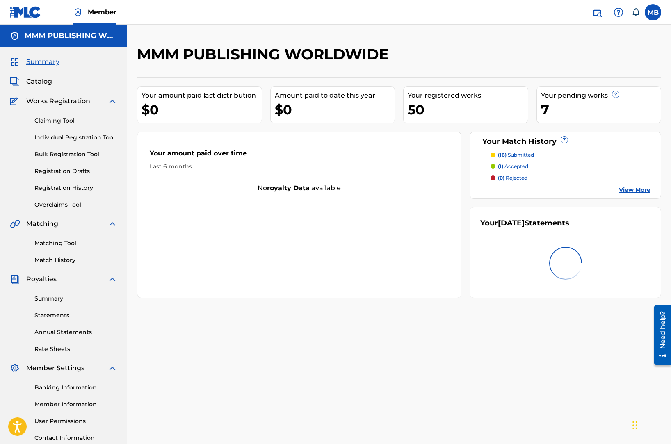
click at [50, 122] on link "Claiming Tool" at bounding box center [75, 120] width 83 height 9
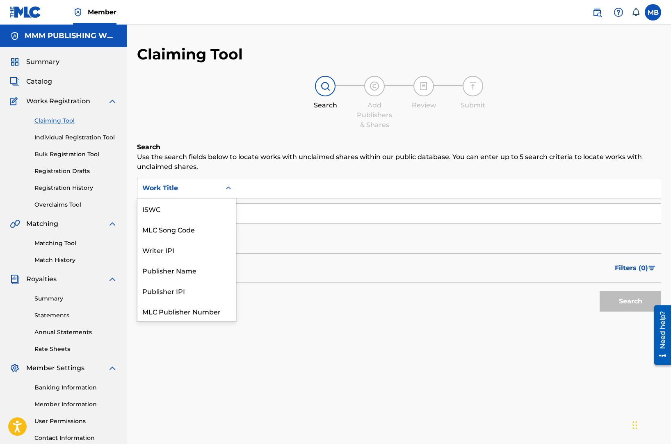
click at [219, 186] on div "Work Title" at bounding box center [179, 188] width 84 height 16
click at [217, 205] on div "MLC Song Code" at bounding box center [186, 208] width 98 height 21
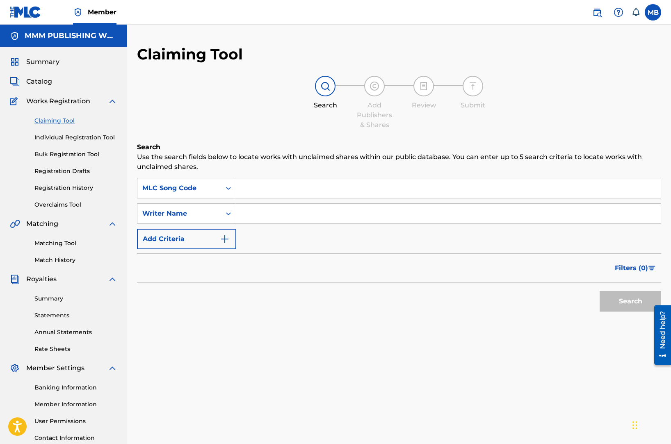
click at [258, 187] on input "Search Form" at bounding box center [448, 188] width 424 height 20
paste input "N71BXL"
type input "N71BXL"
click at [600, 291] on button "Search" at bounding box center [631, 301] width 62 height 21
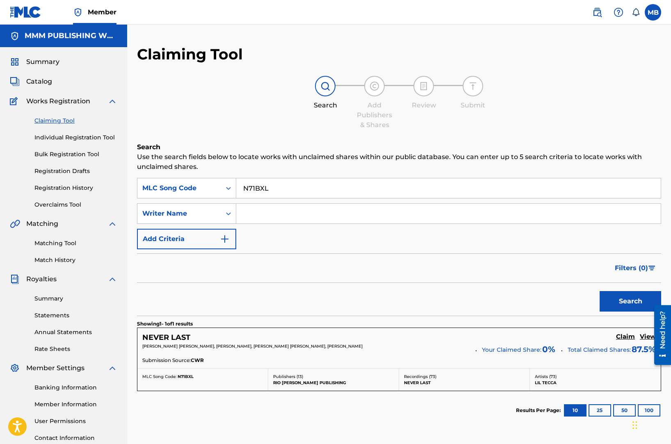
click at [629, 335] on h5 "Claim" at bounding box center [625, 337] width 19 height 8
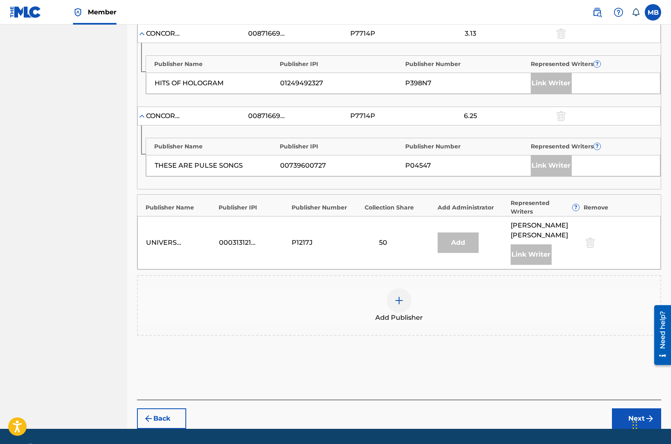
scroll to position [693, 0]
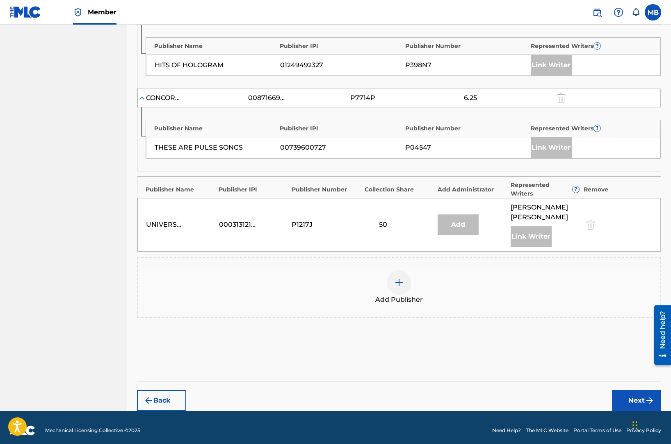
click at [409, 295] on span "Add Publisher" at bounding box center [399, 300] width 48 height 10
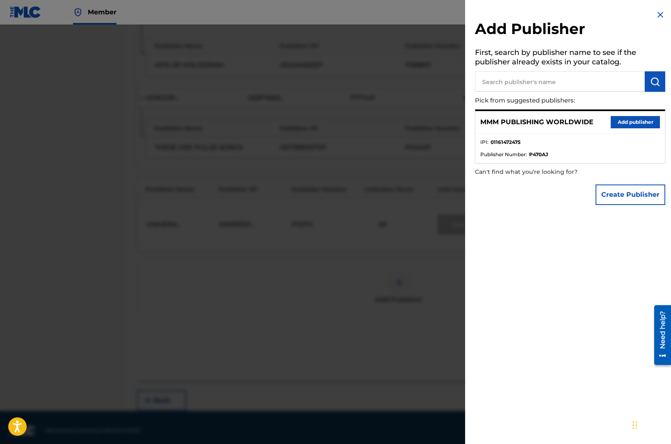
click at [611, 123] on button "Add publisher" at bounding box center [635, 122] width 49 height 12
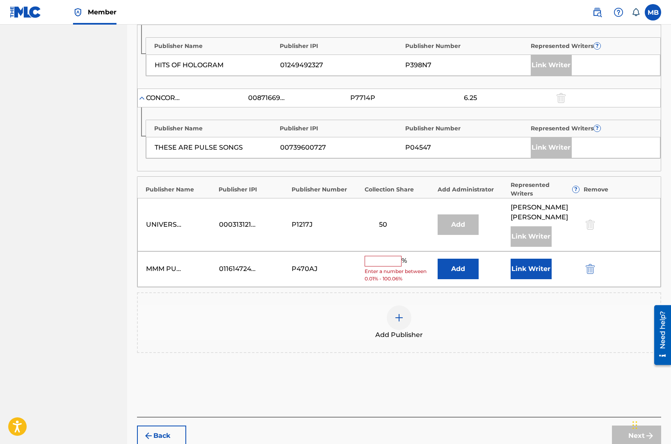
click at [536, 260] on button "Link Writer" at bounding box center [531, 269] width 41 height 21
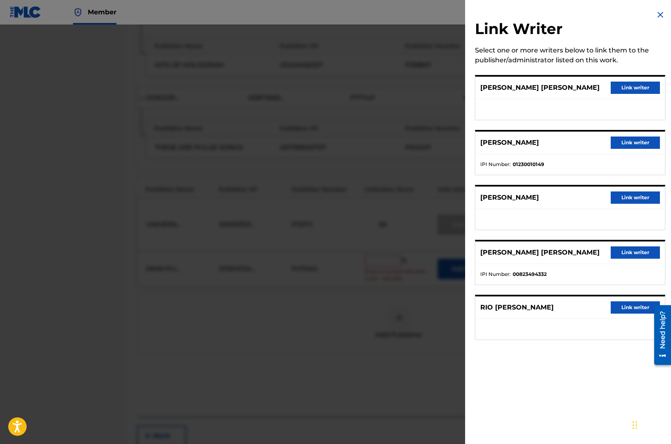
click at [635, 142] on button "Link writer" at bounding box center [635, 143] width 49 height 12
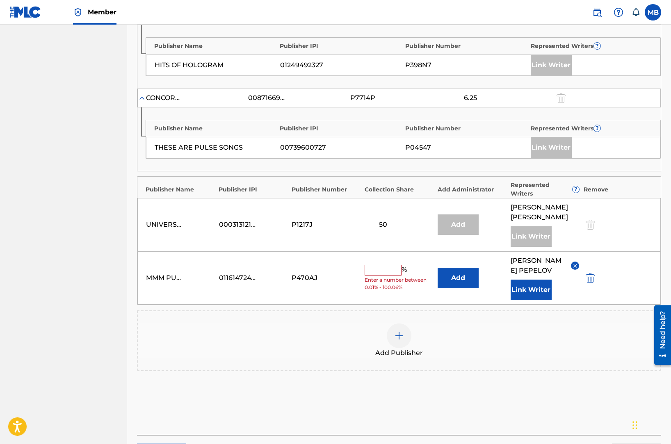
click at [381, 268] on input "text" at bounding box center [383, 270] width 37 height 11
type input "12.5"
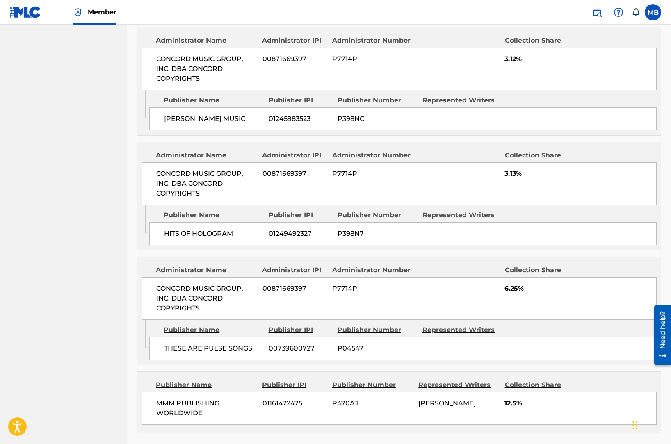
scroll to position [825, 0]
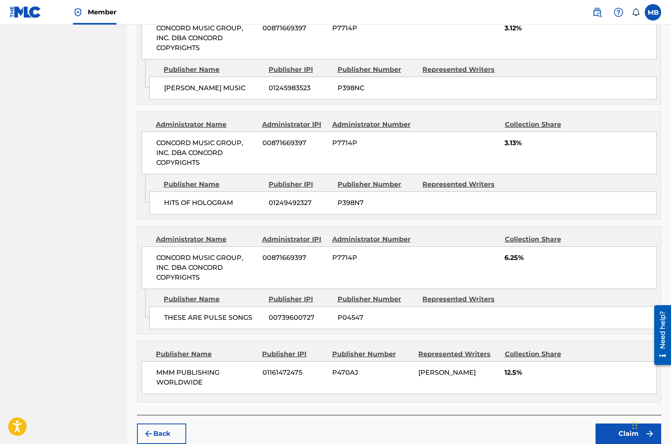
click at [602, 424] on button "Claim" at bounding box center [628, 434] width 66 height 21
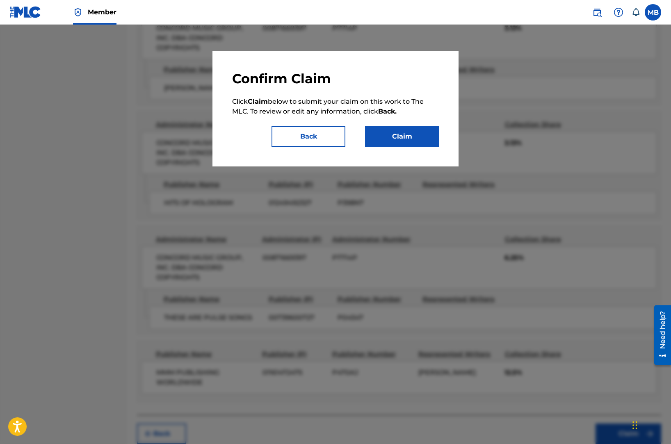
click at [405, 143] on button "Claim" at bounding box center [402, 136] width 74 height 21
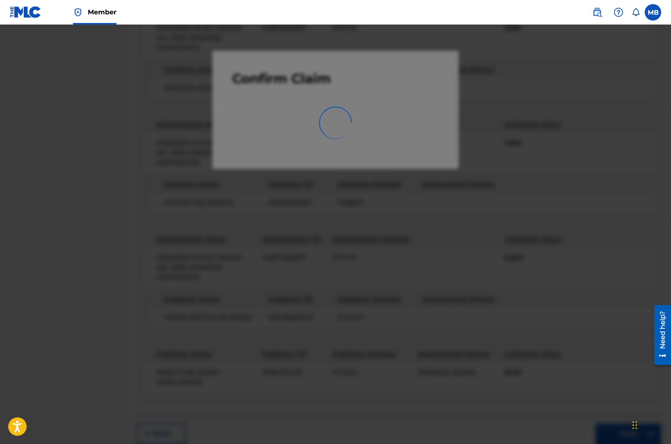
scroll to position [64, 0]
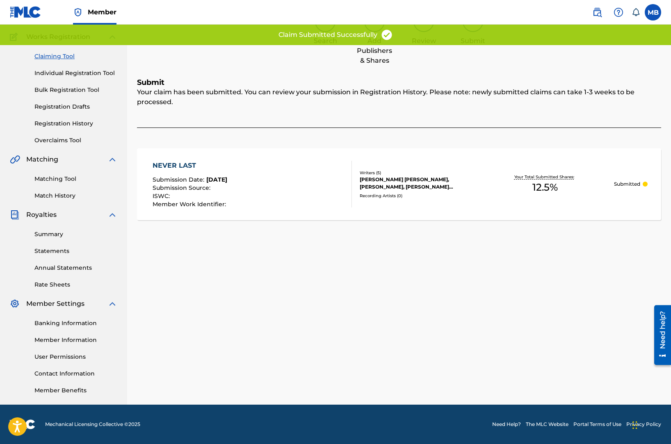
click at [65, 52] on link "Claiming Tool" at bounding box center [75, 56] width 83 height 9
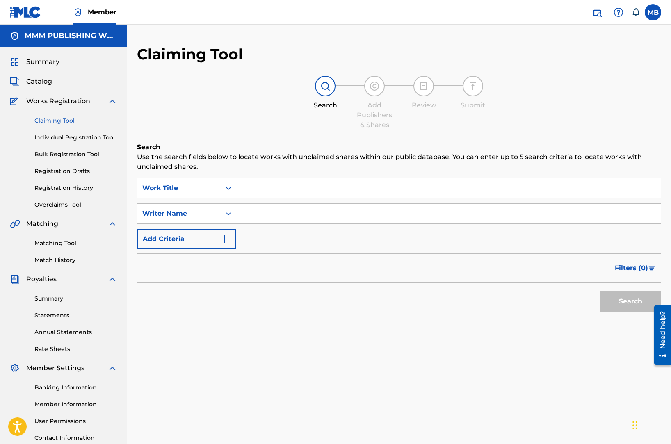
click at [263, 197] on input "Search Form" at bounding box center [448, 188] width 424 height 20
type input "[PERSON_NAME] story"
click at [264, 213] on input "Search Form" at bounding box center [448, 214] width 424 height 20
paste input "[PERSON_NAME]"
type input "[PERSON_NAME]"
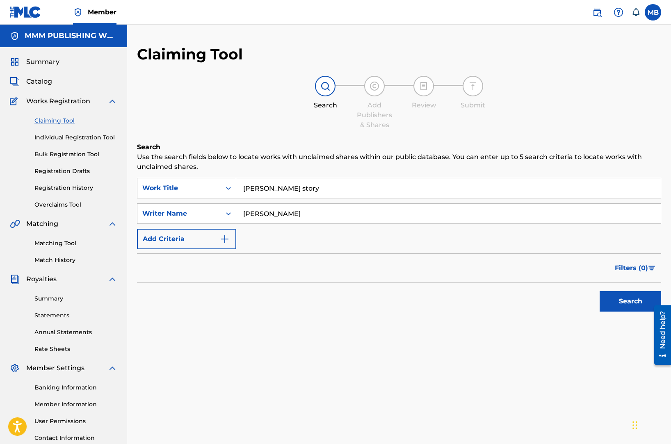
click at [600, 291] on button "Search" at bounding box center [631, 301] width 62 height 21
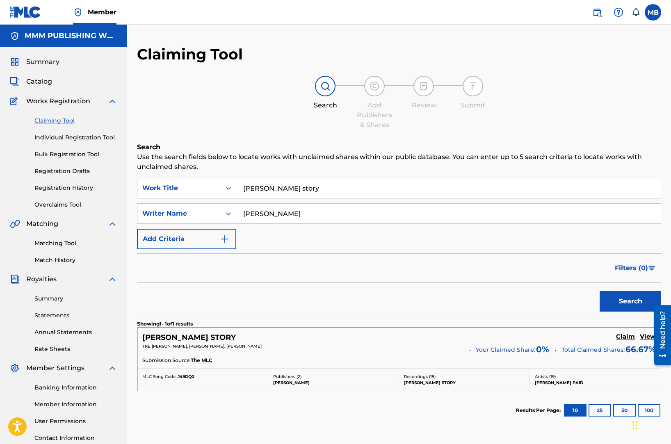
click at [625, 334] on h5 "Claim" at bounding box center [625, 337] width 19 height 8
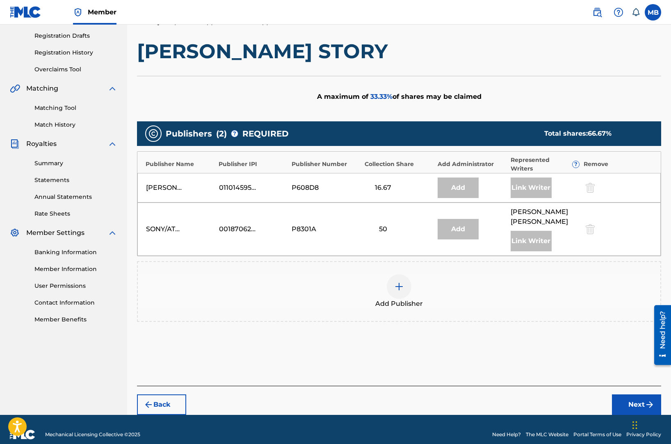
scroll to position [144, 0]
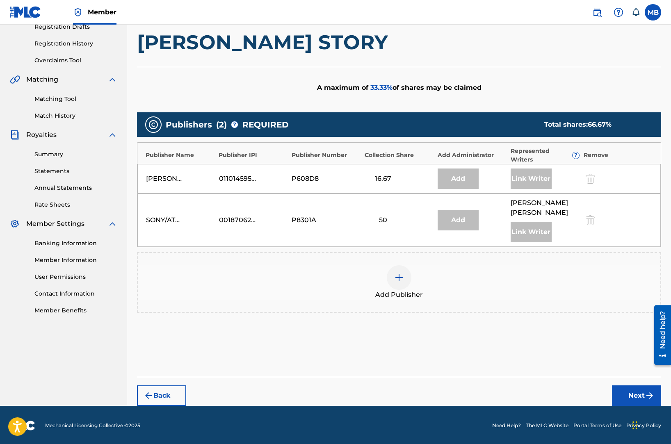
click at [400, 281] on div at bounding box center [399, 277] width 25 height 25
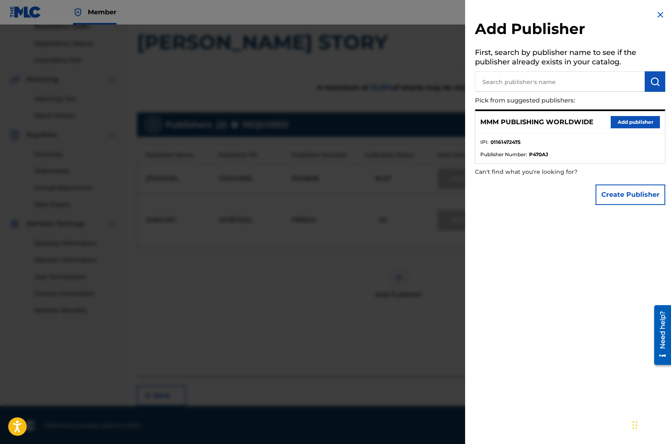
click at [608, 136] on ul "IPI : 01161472475 Publisher Number : P470AJ" at bounding box center [569, 149] width 189 height 30
click at [619, 123] on button "Add publisher" at bounding box center [635, 122] width 49 height 12
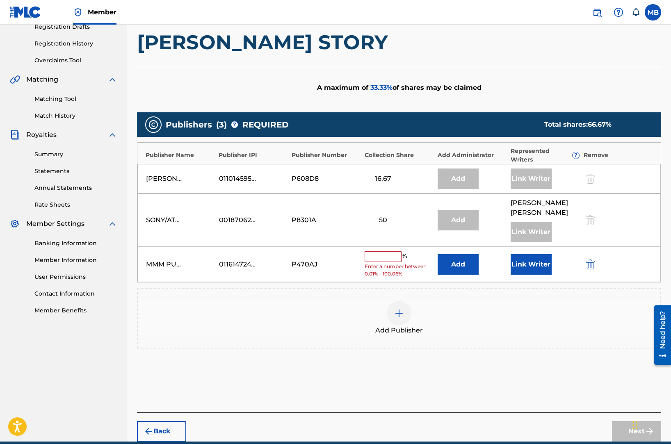
click at [536, 269] on button "Link Writer" at bounding box center [531, 264] width 41 height 21
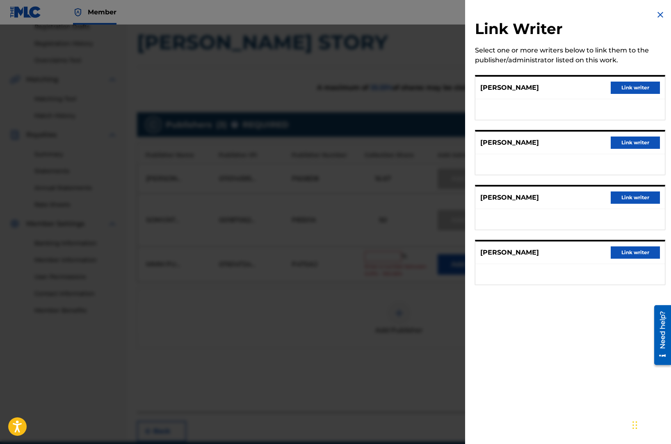
click at [624, 145] on button "Link writer" at bounding box center [635, 143] width 49 height 12
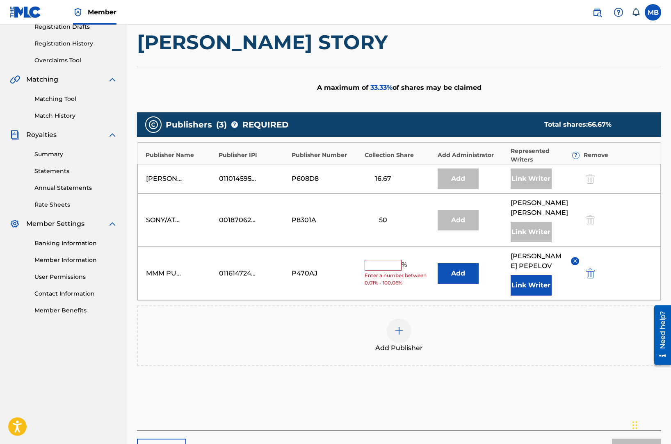
click at [388, 267] on input "text" at bounding box center [383, 265] width 37 height 11
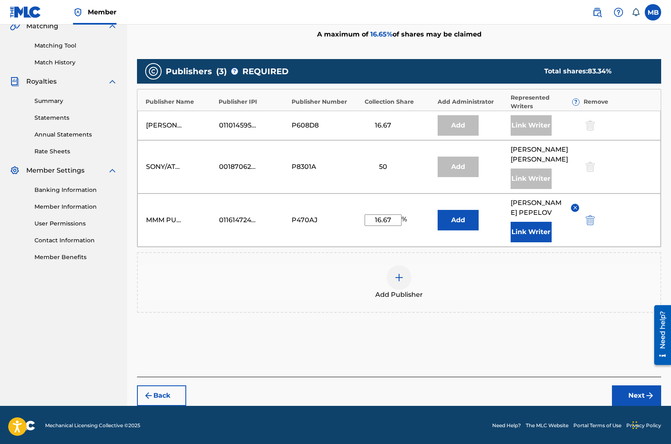
type input "16.67"
click at [630, 396] on button "Next" at bounding box center [636, 395] width 49 height 21
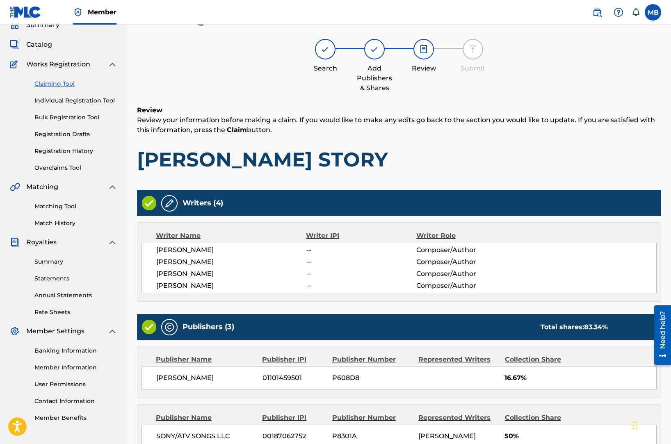
scroll to position [196, 0]
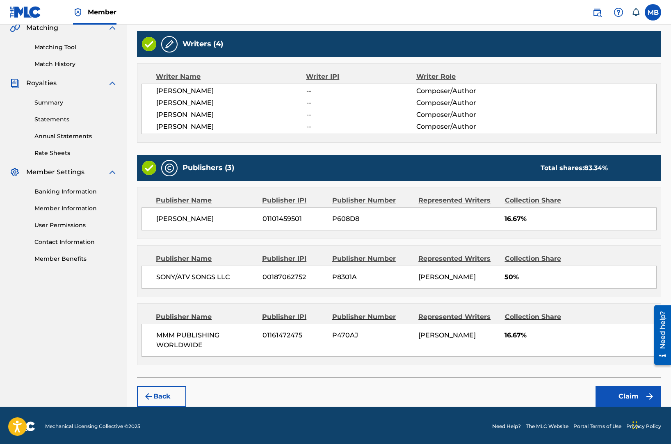
click at [614, 387] on button "Claim" at bounding box center [628, 396] width 66 height 21
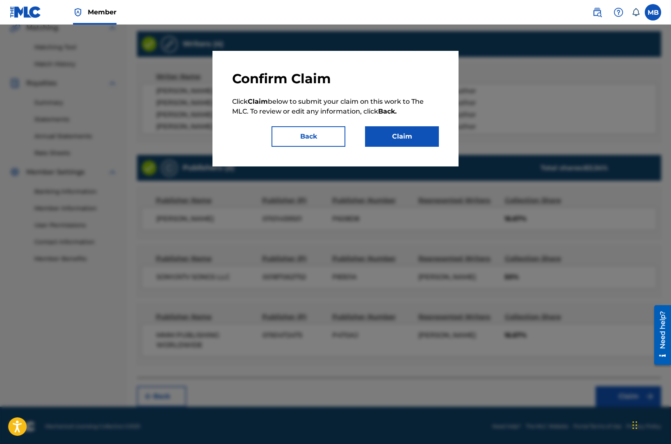
click at [397, 137] on button "Claim" at bounding box center [402, 136] width 74 height 21
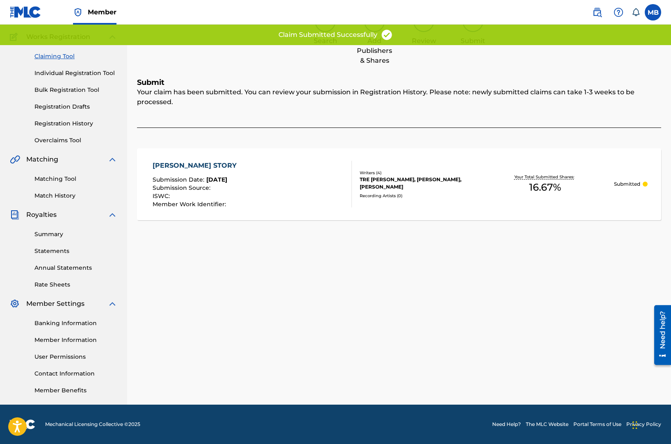
scroll to position [64, 0]
click at [64, 59] on link "Claiming Tool" at bounding box center [75, 56] width 83 height 9
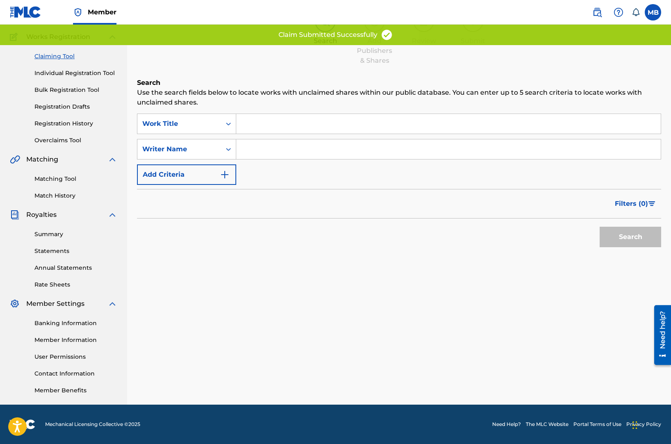
scroll to position [0, 0]
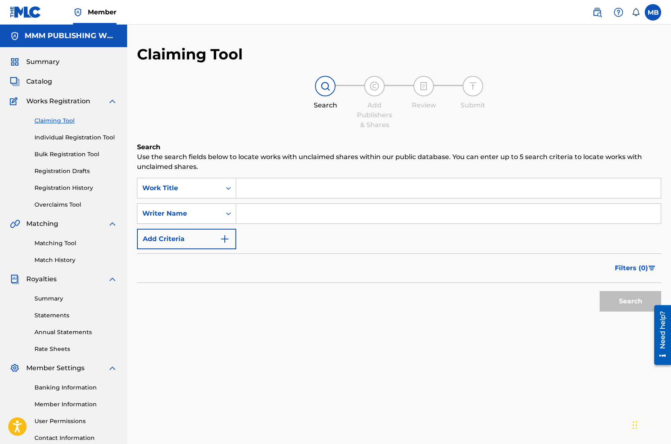
click at [268, 193] on input "Search Form" at bounding box center [448, 188] width 424 height 20
type input "for lyfe"
paste input "[PERSON_NAME]"
type input "[PERSON_NAME]"
click at [600, 291] on button "Search" at bounding box center [631, 301] width 62 height 21
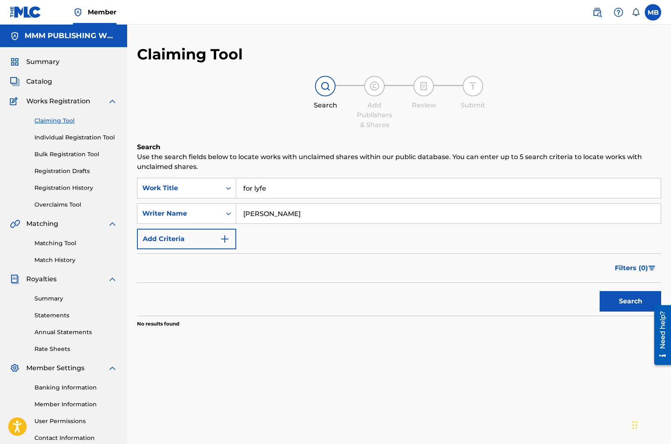
click at [267, 191] on input "for lyfe" at bounding box center [448, 188] width 424 height 20
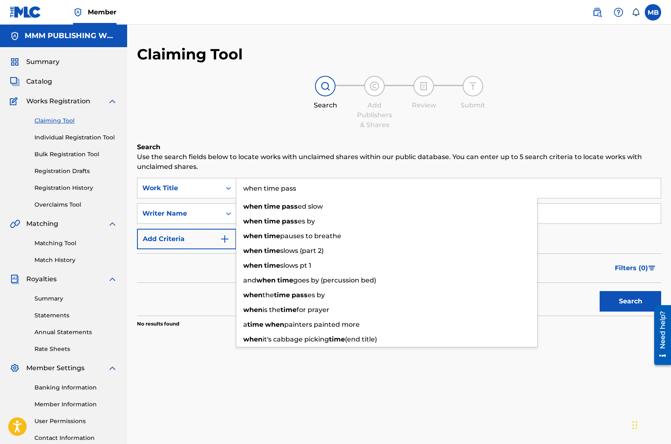
type input "when time pass"
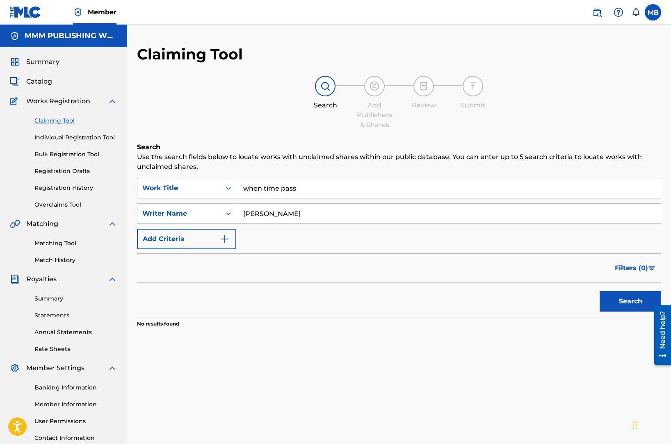
click at [276, 210] on input "[PERSON_NAME]" at bounding box center [448, 214] width 424 height 20
click at [600, 291] on button "Search" at bounding box center [631, 301] width 62 height 21
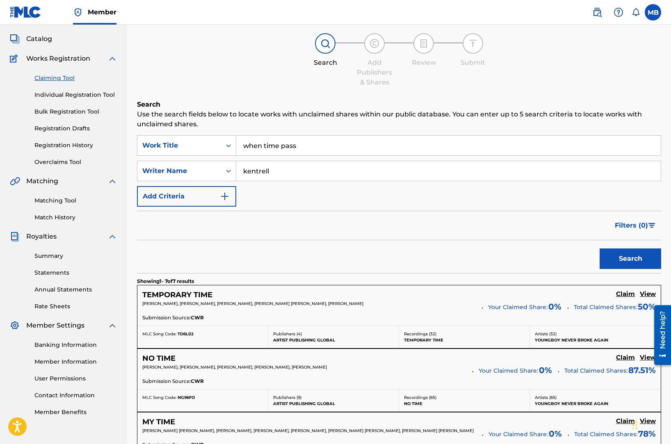
scroll to position [48, 0]
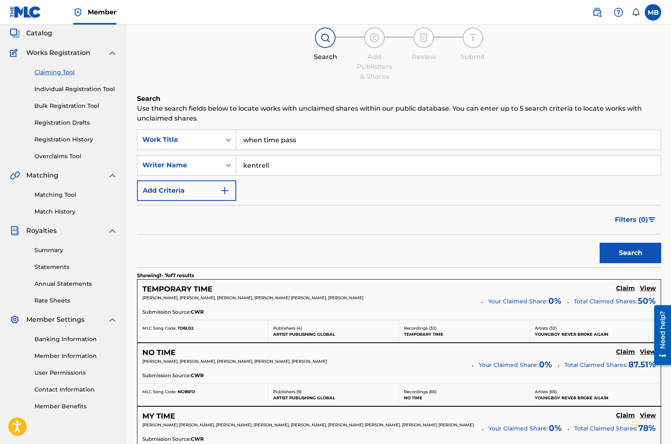
click at [335, 178] on div "SearchWithCriteria87df6942-b4d7-428d-8612-d046974884b5 Work Title when time pas…" at bounding box center [399, 165] width 524 height 71
click at [332, 169] on input "kentrell" at bounding box center [448, 165] width 424 height 20
click at [600, 243] on button "Search" at bounding box center [631, 253] width 62 height 21
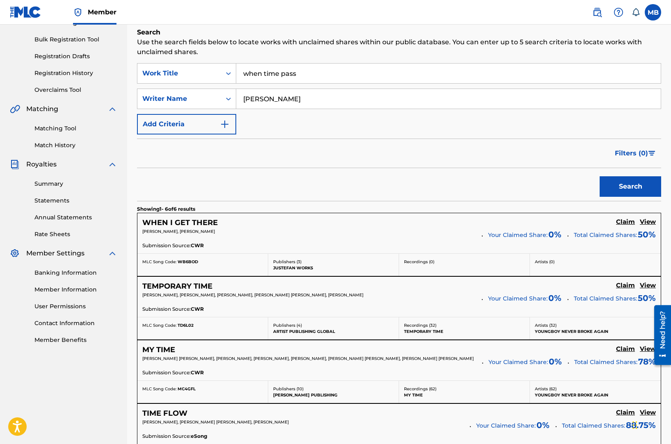
scroll to position [123, 0]
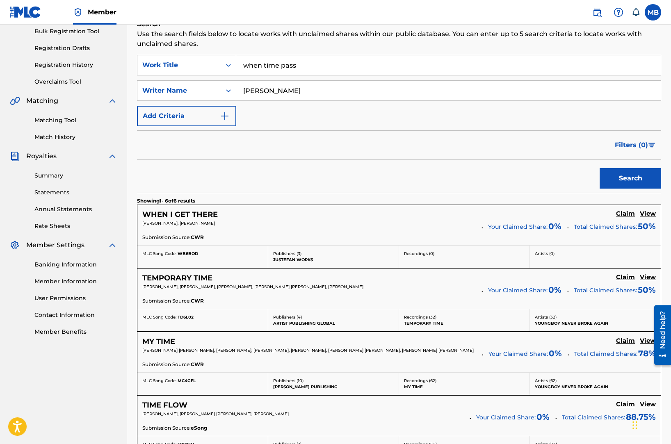
click at [379, 96] on input "[PERSON_NAME]" at bounding box center [448, 91] width 424 height 20
type input "[PERSON_NAME]"
click at [600, 168] on button "Search" at bounding box center [631, 178] width 62 height 21
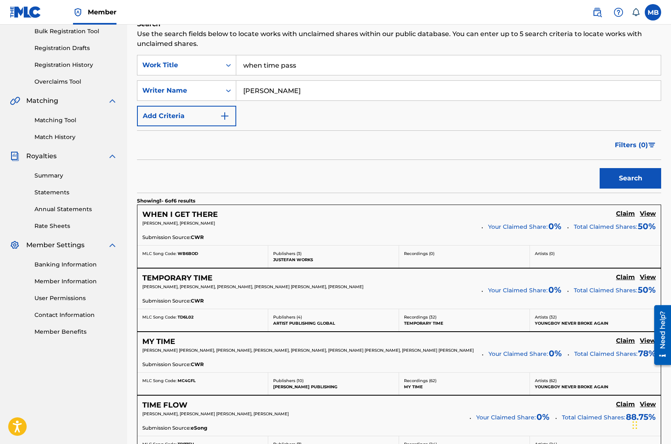
scroll to position [64, 0]
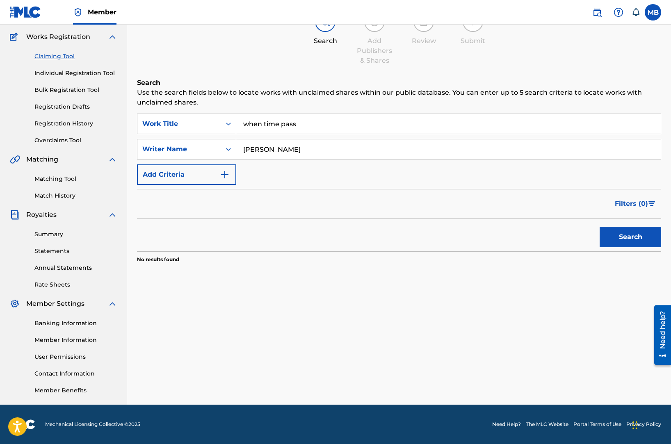
click at [314, 132] on input "when time pass" at bounding box center [448, 124] width 424 height 20
type input "c"
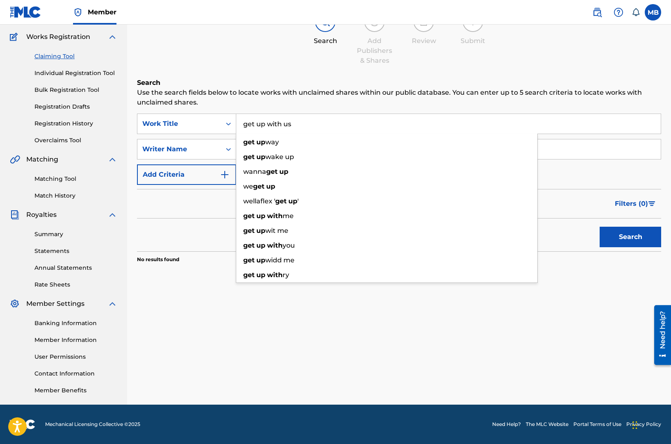
click at [600, 227] on button "Search" at bounding box center [631, 237] width 62 height 21
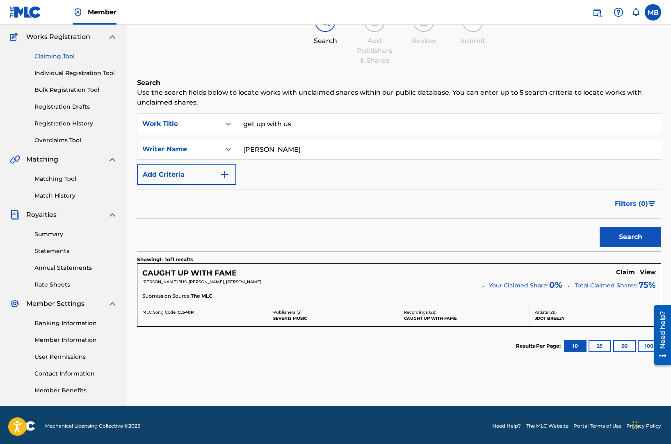
click at [207, 239] on div "Search" at bounding box center [399, 235] width 524 height 33
click at [293, 123] on input "get up with us" at bounding box center [448, 124] width 424 height 20
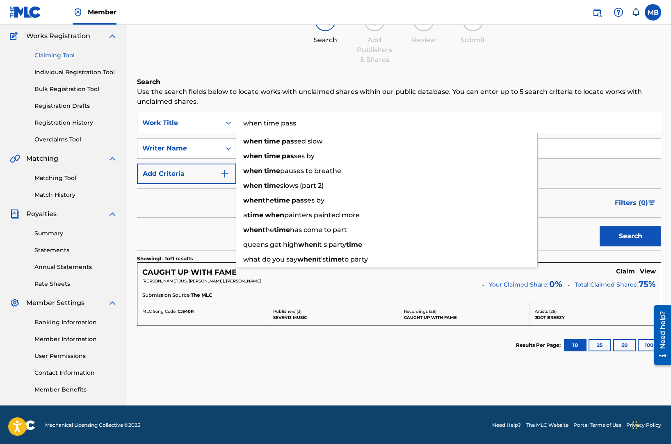
type input "when time pass"
click at [600, 226] on button "Search" at bounding box center [631, 236] width 62 height 21
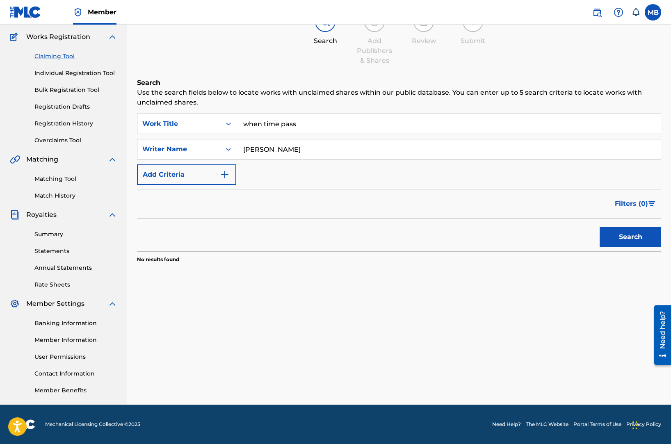
drag, startPoint x: 266, startPoint y: 150, endPoint x: 386, endPoint y: 150, distance: 120.2
click at [386, 150] on input "simone di franco" at bounding box center [448, 149] width 424 height 20
type input "simone"
click at [600, 227] on button "Search" at bounding box center [631, 237] width 62 height 21
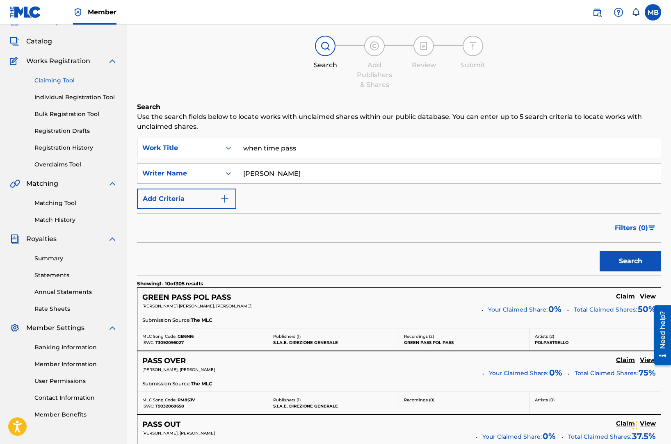
scroll to position [0, 0]
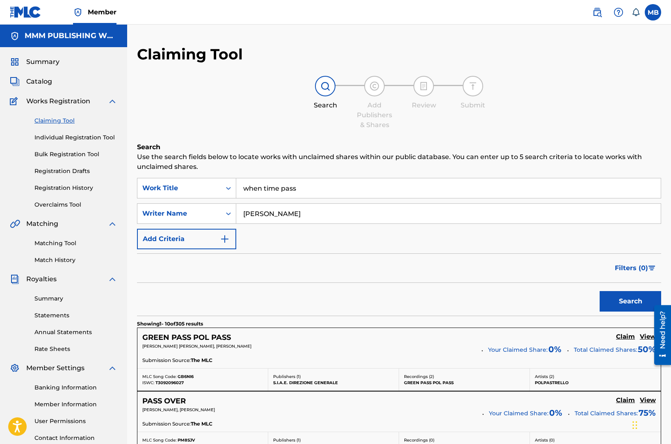
click at [48, 86] on span "Catalog" at bounding box center [39, 82] width 26 height 10
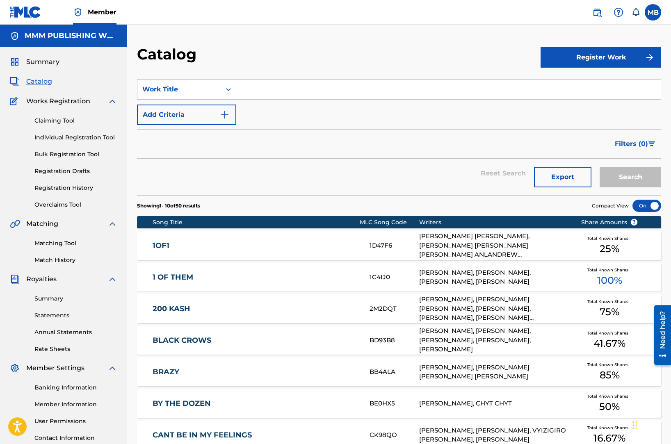
click at [269, 94] on input "Search Form" at bounding box center [448, 90] width 424 height 20
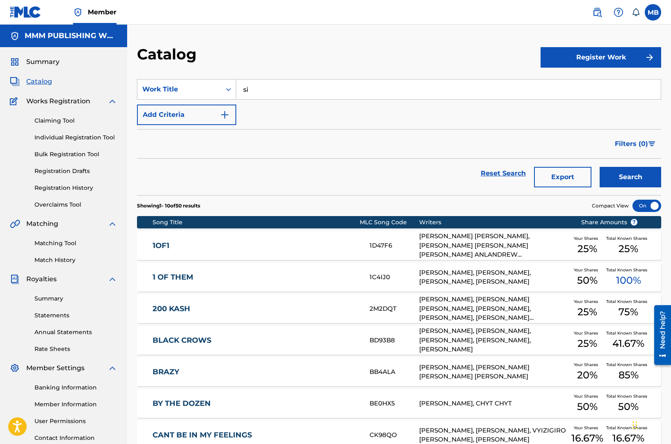
type input "s"
click at [600, 167] on button "Search" at bounding box center [631, 177] width 62 height 21
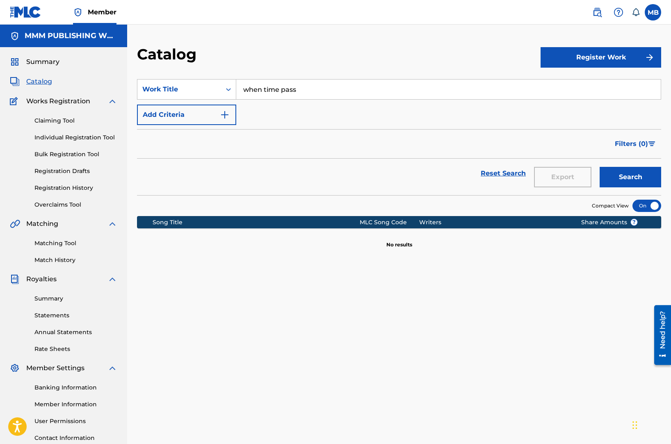
click at [278, 112] on div "SearchWithCriteria65db4784-f36d-4b4c-a283-5fe89867d17c Work Title when time pas…" at bounding box center [399, 102] width 524 height 46
click at [278, 102] on div "SearchWithCriteria65db4784-f36d-4b4c-a283-5fe89867d17c Work Title when time pas…" at bounding box center [399, 102] width 524 height 46
click at [278, 91] on input "when time pass" at bounding box center [448, 90] width 424 height 20
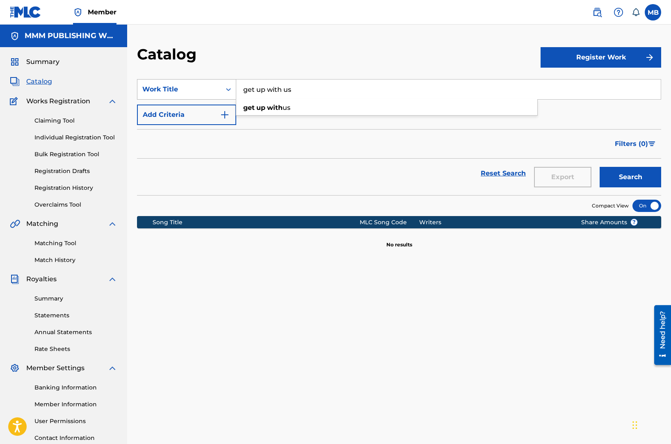
type input "get up with us"
click at [600, 167] on button "Search" at bounding box center [631, 177] width 62 height 21
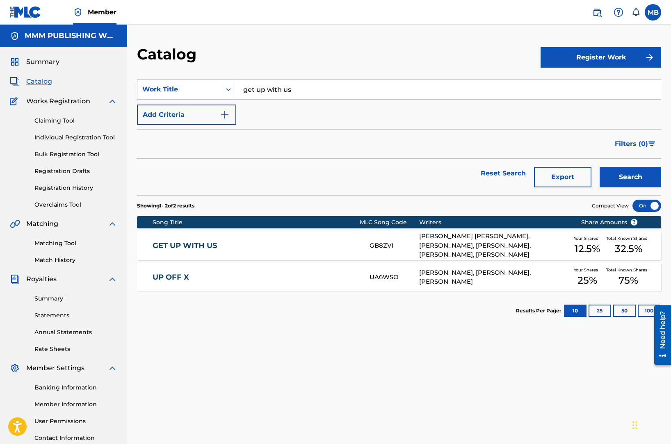
click at [522, 253] on div "[PERSON_NAME] [PERSON_NAME], [PERSON_NAME], [PERSON_NAME], [PERSON_NAME], [PERS…" at bounding box center [493, 246] width 149 height 28
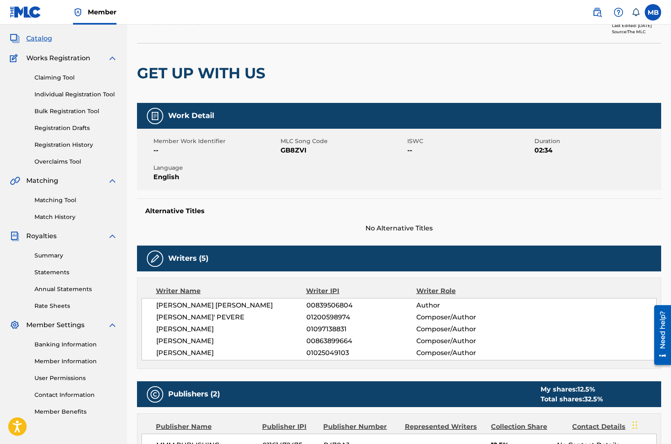
scroll to position [34, 0]
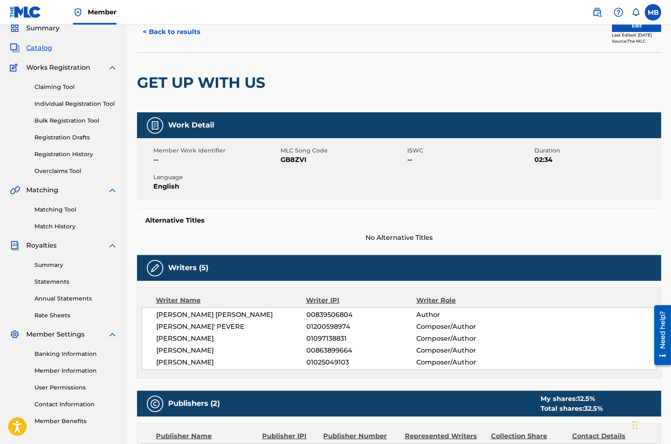
click at [627, 30] on button "Edit" at bounding box center [636, 26] width 49 height 12
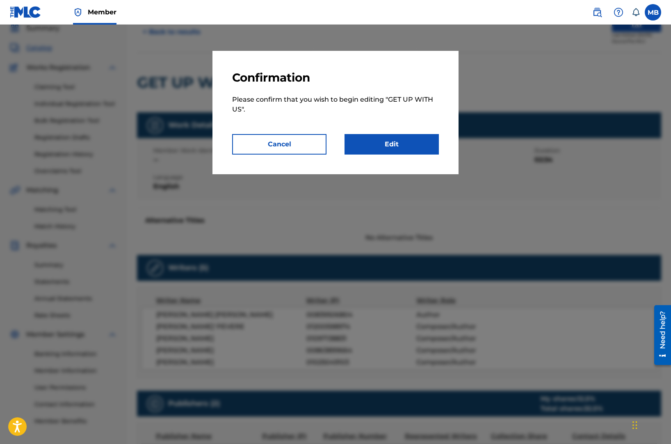
click at [413, 143] on link "Edit" at bounding box center [391, 144] width 94 height 21
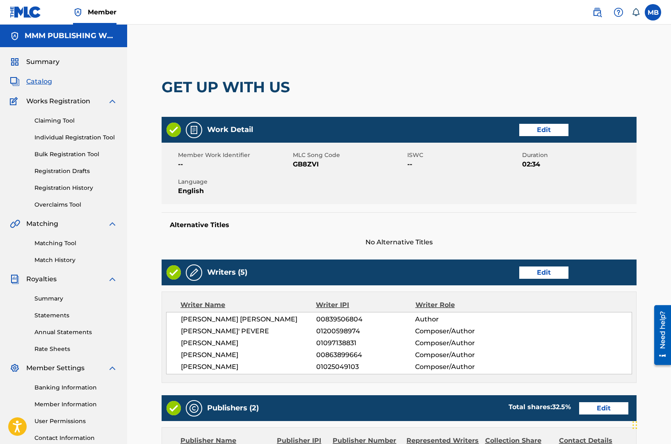
scroll to position [259, 0]
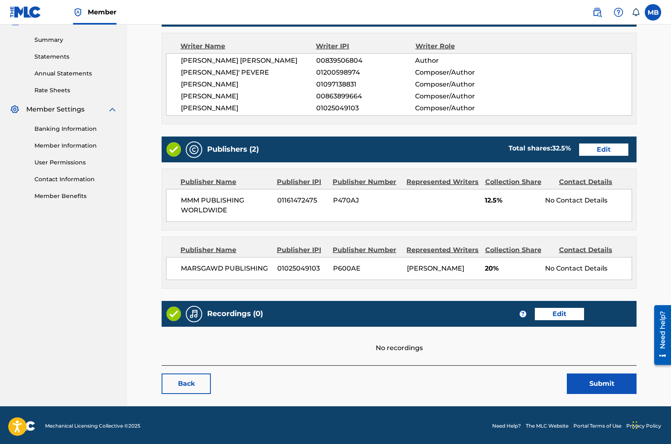
click at [597, 150] on link "Edit" at bounding box center [603, 150] width 49 height 12
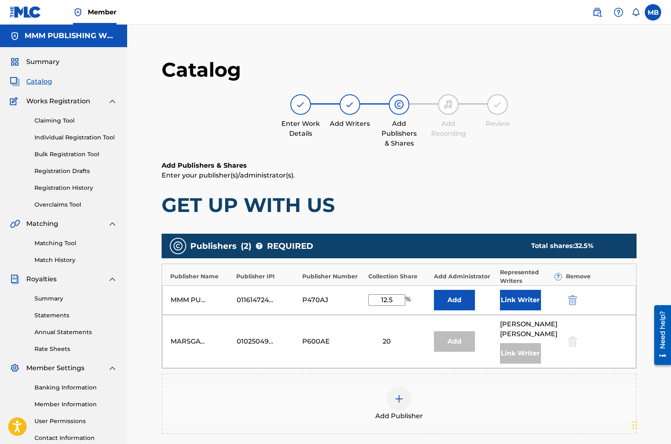
click at [397, 298] on input "12.5" at bounding box center [386, 299] width 37 height 11
type input "25"
click at [521, 299] on button "Link Writer" at bounding box center [520, 300] width 41 height 21
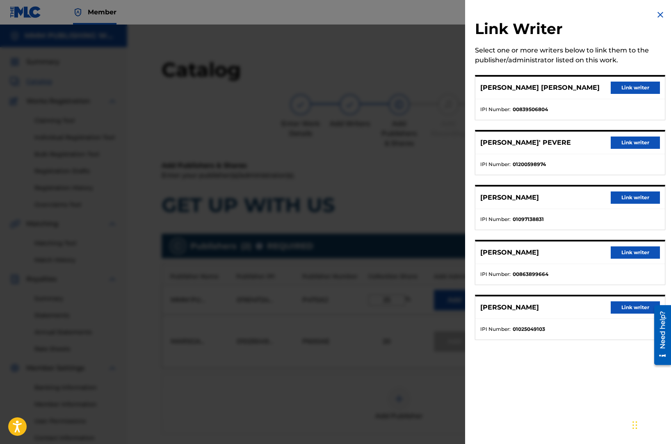
click at [627, 144] on button "Link writer" at bounding box center [635, 143] width 49 height 12
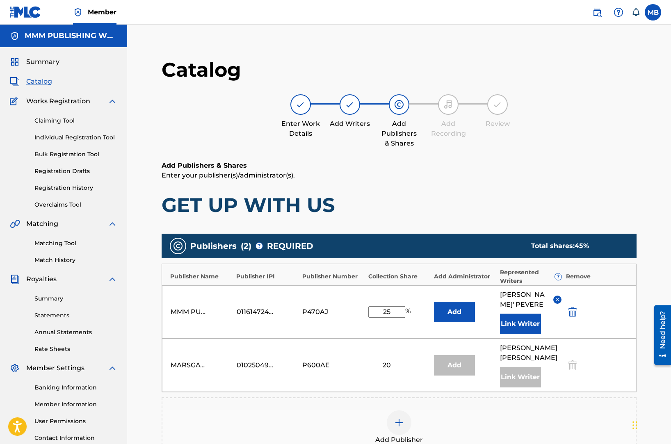
click at [530, 318] on button "Link Writer" at bounding box center [520, 324] width 41 height 21
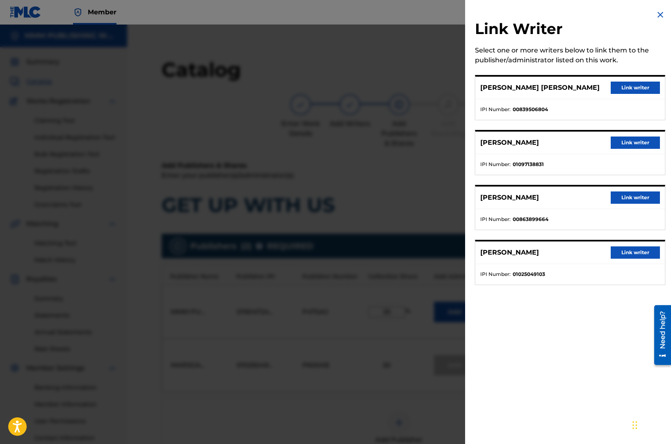
click at [626, 143] on button "Link writer" at bounding box center [635, 143] width 49 height 12
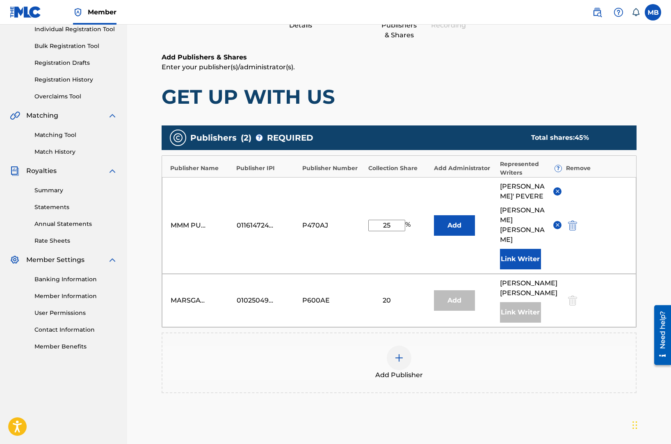
scroll to position [171, 0]
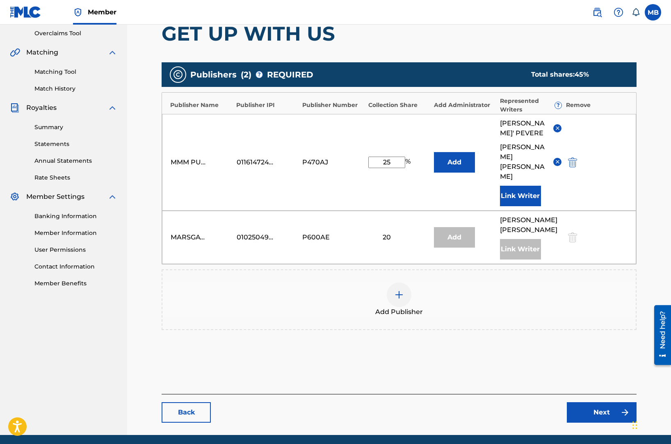
click at [590, 402] on link "Next" at bounding box center [602, 412] width 70 height 21
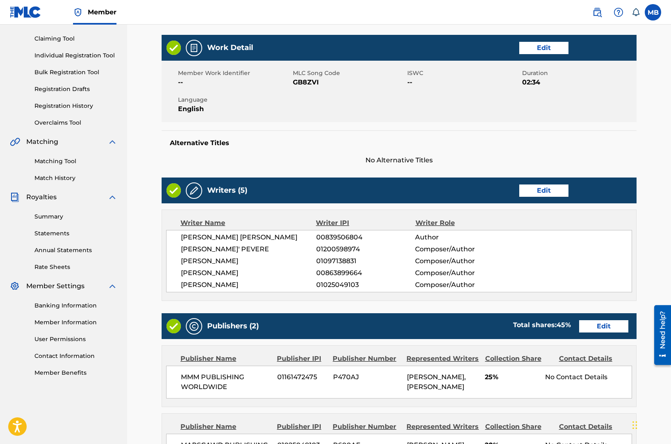
scroll to position [259, 0]
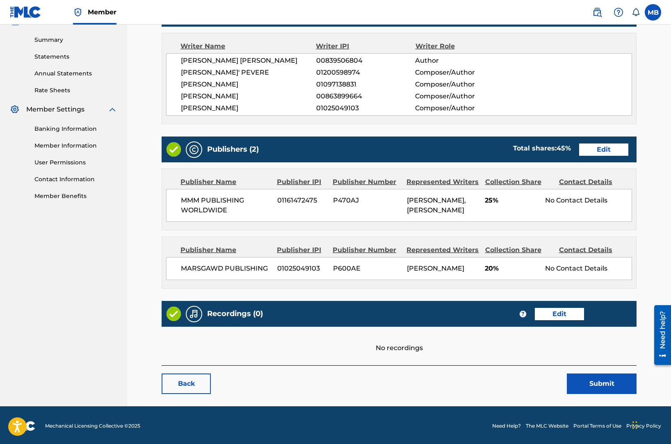
click at [595, 388] on button "Submit" at bounding box center [602, 384] width 70 height 21
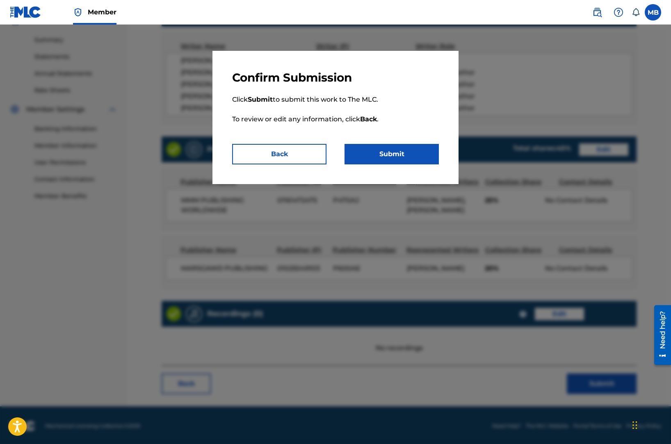
click at [393, 161] on button "Submit" at bounding box center [391, 154] width 94 height 21
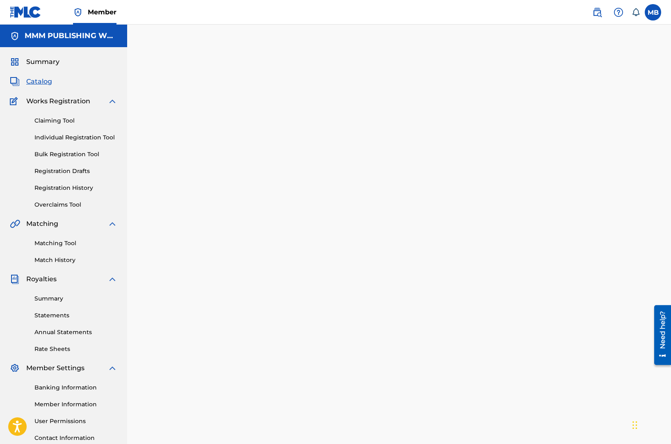
click at [61, 123] on link "Claiming Tool" at bounding box center [75, 120] width 83 height 9
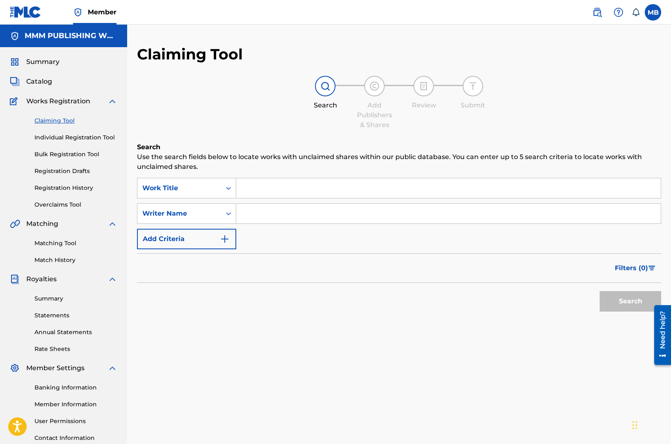
click at [267, 200] on div "SearchWithCriteria87df6942-b4d7-428d-8612-d046974884b5 Work Title SearchWithCri…" at bounding box center [399, 213] width 524 height 71
click at [267, 190] on input "Search Form" at bounding box center [448, 188] width 424 height 20
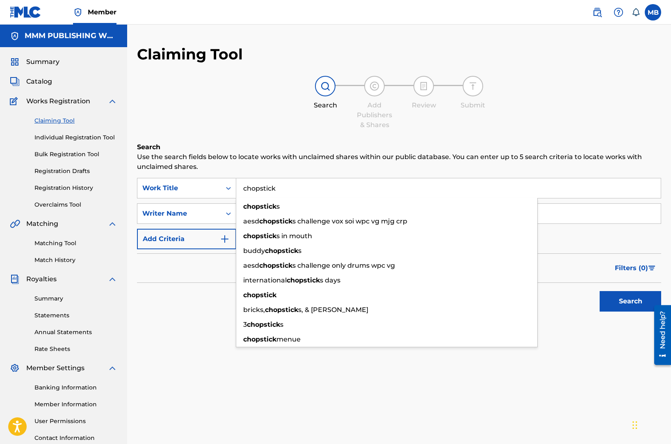
type input "chopstick"
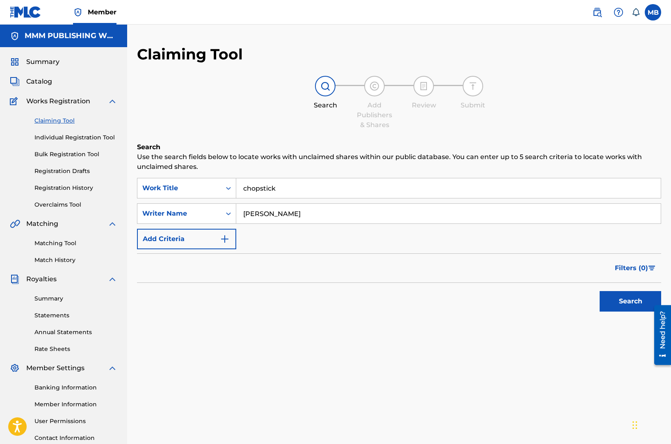
type input "fredrick"
click at [600, 291] on button "Search" at bounding box center [631, 301] width 62 height 21
click at [257, 188] on input "chopstick" at bounding box center [448, 188] width 424 height 20
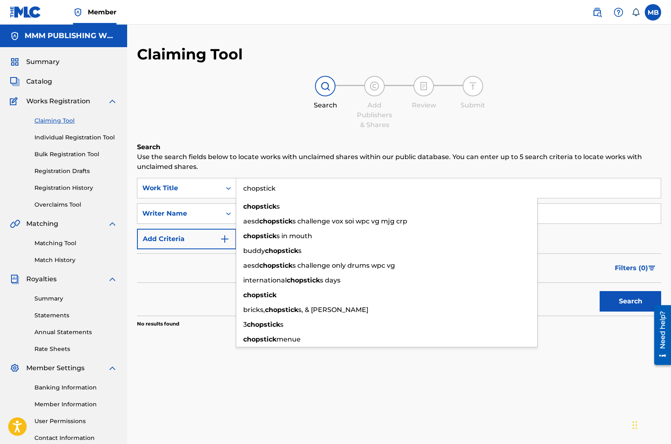
click at [257, 188] on input "chopstick" at bounding box center [448, 188] width 424 height 20
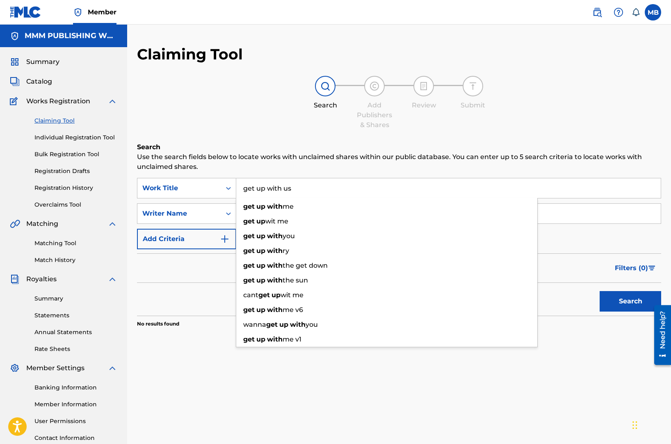
type input "get up with us"
click at [600, 291] on button "Search" at bounding box center [631, 301] width 62 height 21
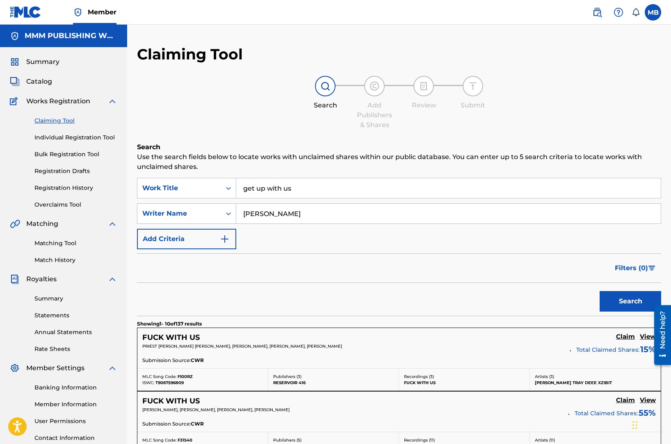
click at [268, 221] on input "fredrick" at bounding box center [448, 214] width 424 height 20
click at [600, 291] on button "Search" at bounding box center [631, 301] width 62 height 21
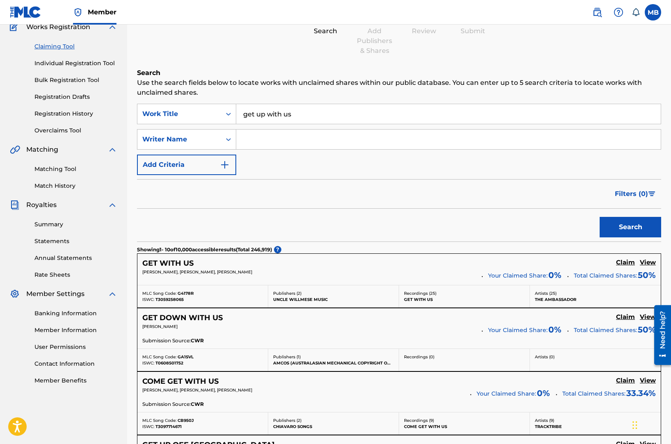
scroll to position [52, 0]
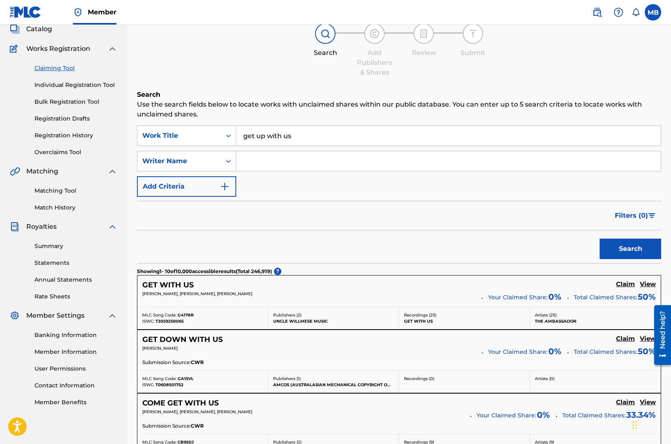
click at [76, 83] on link "Individual Registration Tool" at bounding box center [75, 85] width 83 height 9
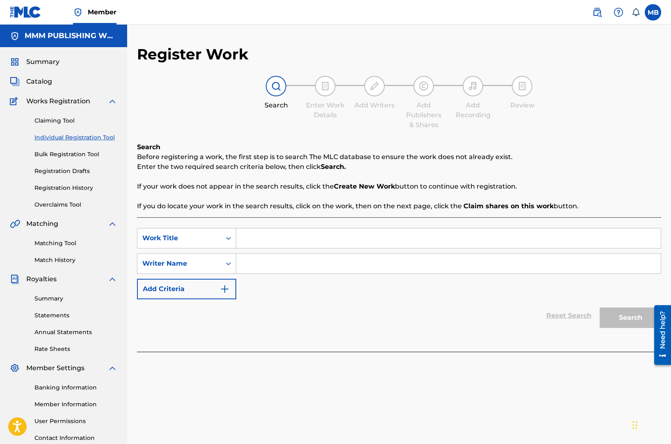
click at [251, 232] on input "Search Form" at bounding box center [448, 238] width 424 height 20
type input "get u"
click at [86, 192] on link "Registration History" at bounding box center [75, 188] width 83 height 9
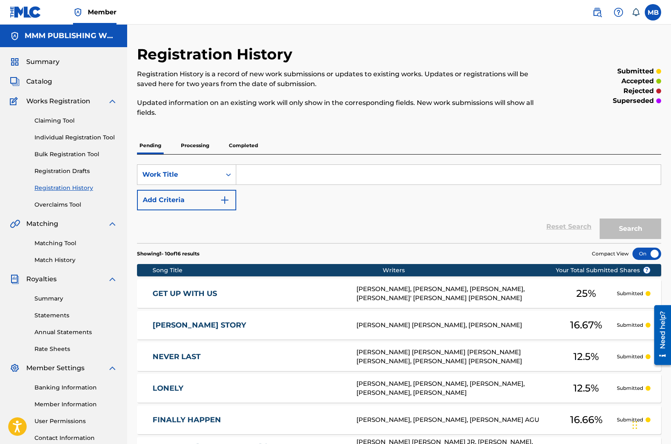
click at [235, 286] on div "GET UP WITH US GB8ZVI JOSH JOSEPH, JASON GOLDBERG, SIMONE DI FRANCO, NICOLO' PE…" at bounding box center [399, 293] width 524 height 29
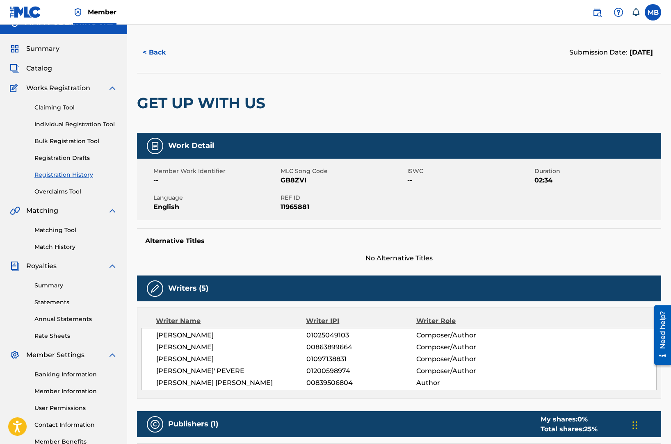
scroll to position [25, 0]
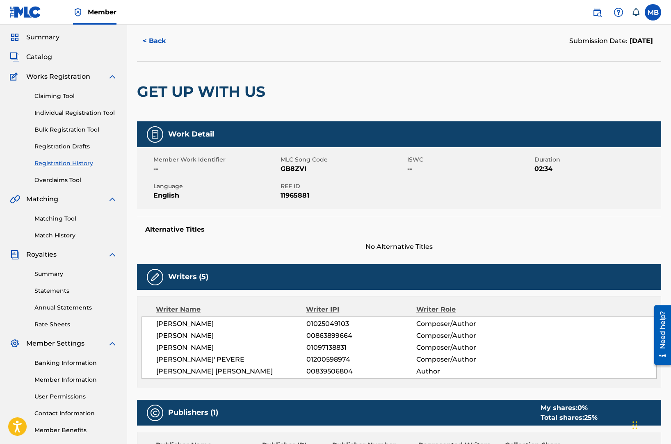
click at [64, 96] on link "Claiming Tool" at bounding box center [75, 96] width 83 height 9
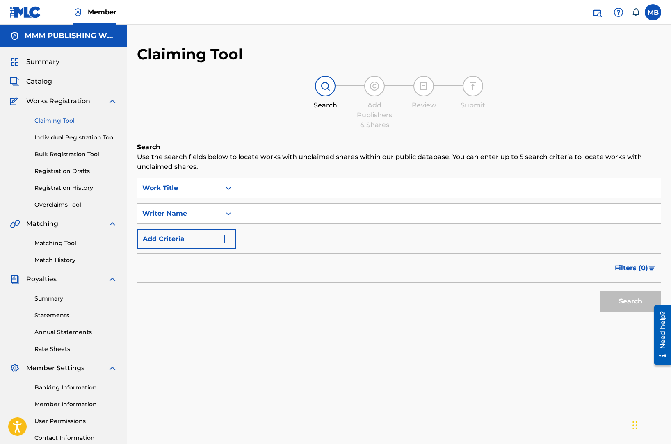
click at [255, 213] on input "Search Form" at bounding box center [448, 214] width 424 height 20
click at [283, 214] on input "pablo valles" at bounding box center [448, 214] width 424 height 20
type input "pablo valles"
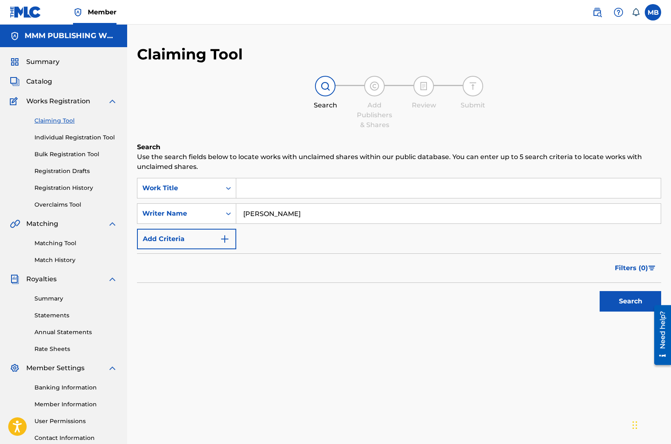
click at [278, 181] on input "Search Form" at bounding box center [448, 188] width 424 height 20
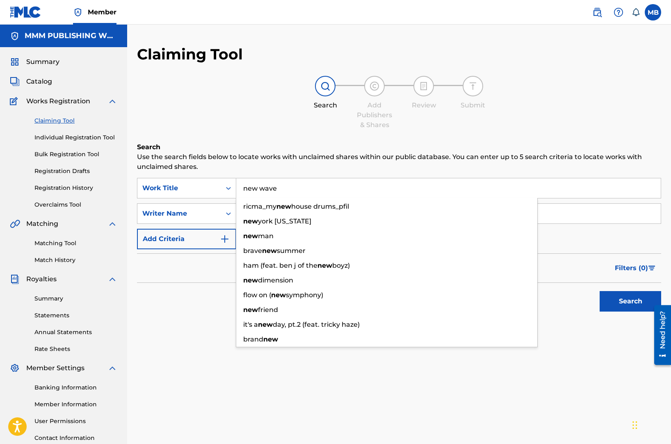
type input "new wave"
click at [600, 291] on button "Search" at bounding box center [631, 301] width 62 height 21
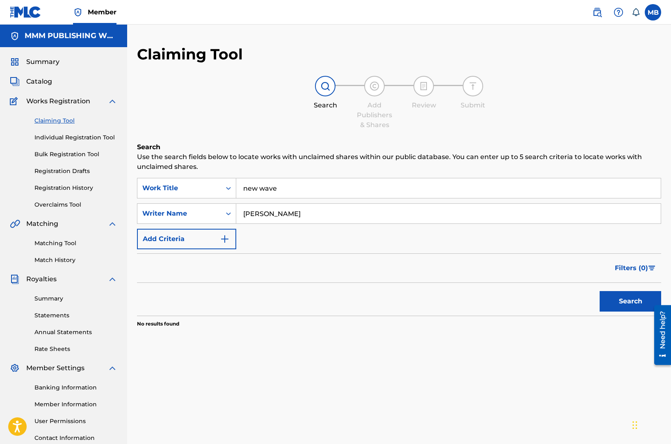
click at [485, 138] on div "Claiming Tool Search Add Publishers & Shares Review Submit Search Use the searc…" at bounding box center [399, 207] width 524 height 324
click at [352, 214] on input "pablo valles" at bounding box center [448, 214] width 424 height 20
type input "devin"
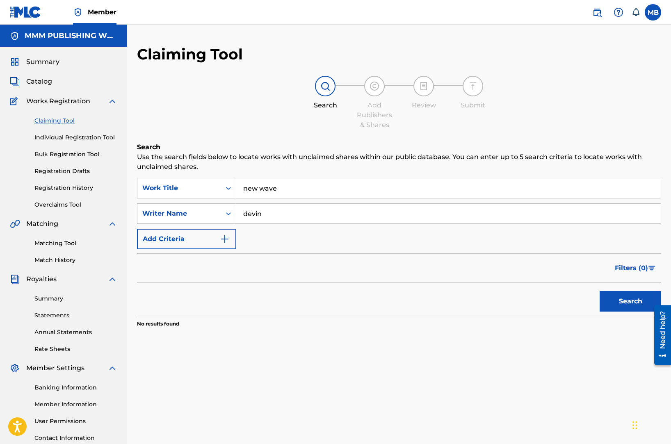
click at [600, 291] on button "Search" at bounding box center [631, 301] width 62 height 21
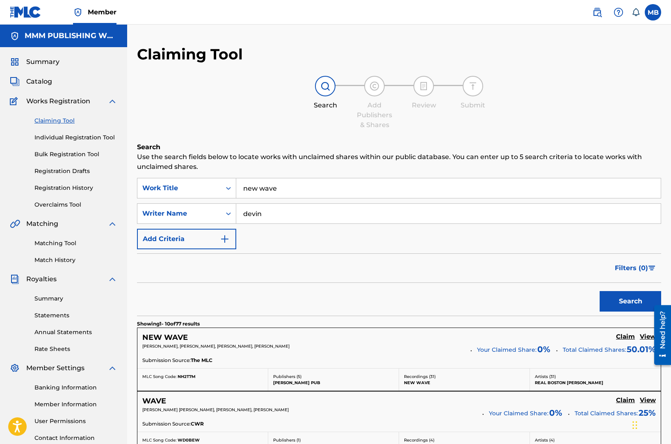
click at [622, 340] on h5 "Claim" at bounding box center [625, 337] width 19 height 8
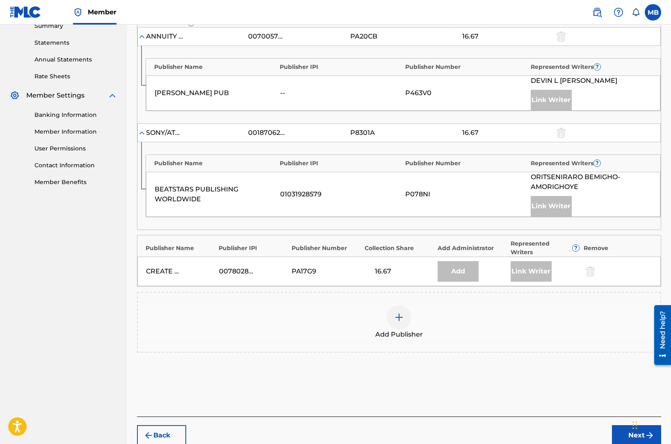
scroll to position [278, 0]
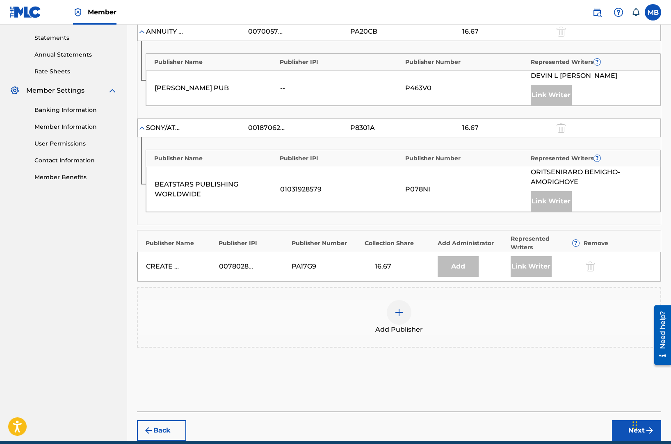
click at [400, 315] on div at bounding box center [399, 312] width 25 height 25
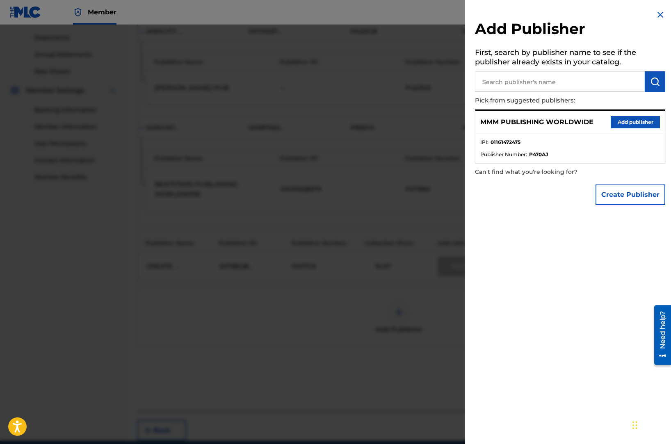
click at [623, 116] on button "Add publisher" at bounding box center [635, 122] width 49 height 12
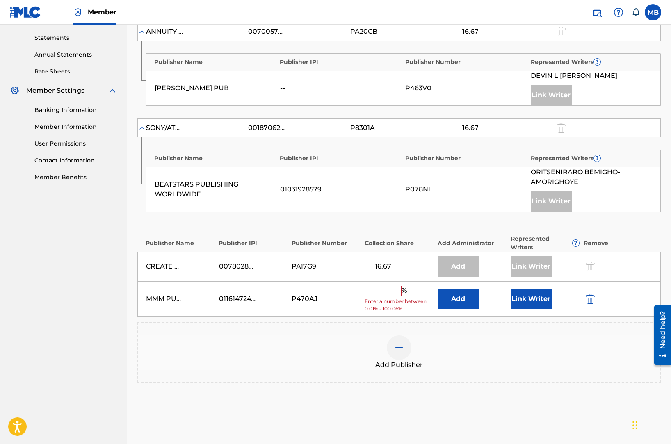
click at [540, 294] on button "Link Writer" at bounding box center [531, 299] width 41 height 21
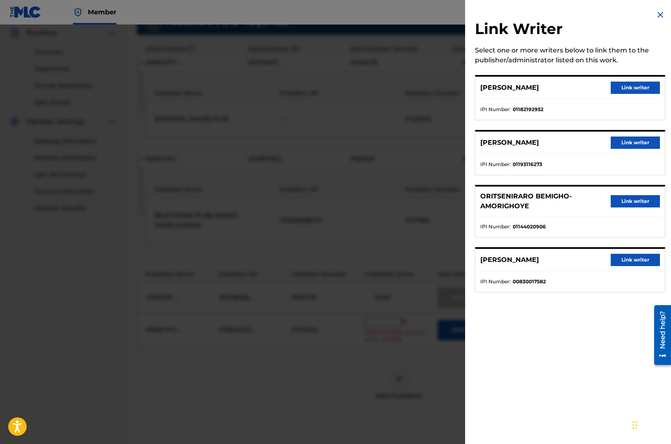
scroll to position [248, 0]
click at [655, 18] on img at bounding box center [660, 15] width 10 height 10
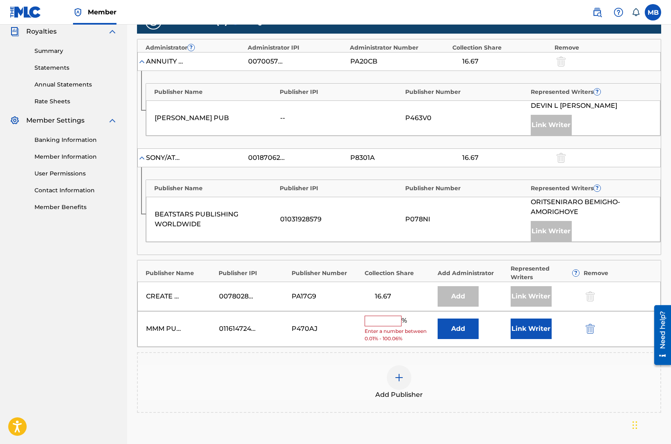
click at [383, 318] on input "text" at bounding box center [383, 321] width 37 height 11
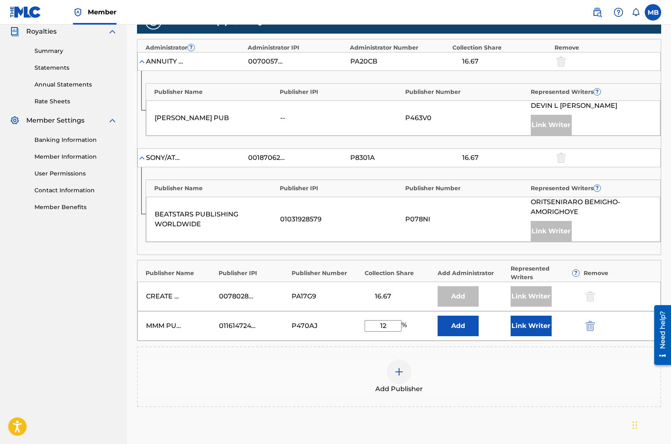
type input "1"
type input "16.67"
click at [523, 324] on button "Link Writer" at bounding box center [531, 326] width 41 height 21
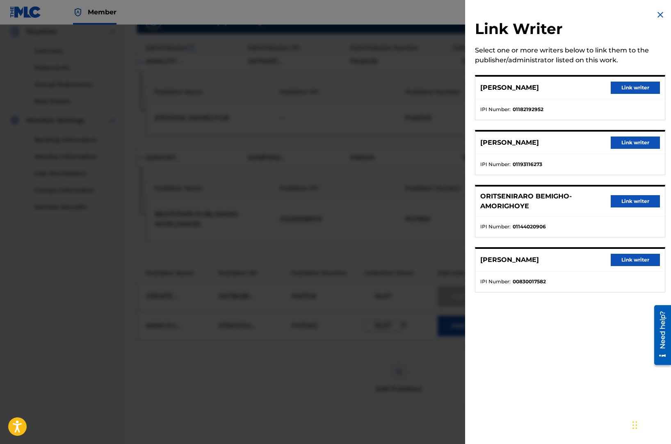
click at [426, 267] on div at bounding box center [335, 247] width 671 height 444
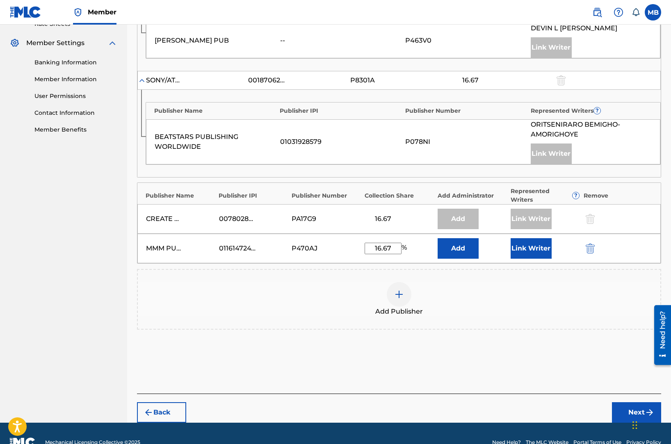
scroll to position [340, 0]
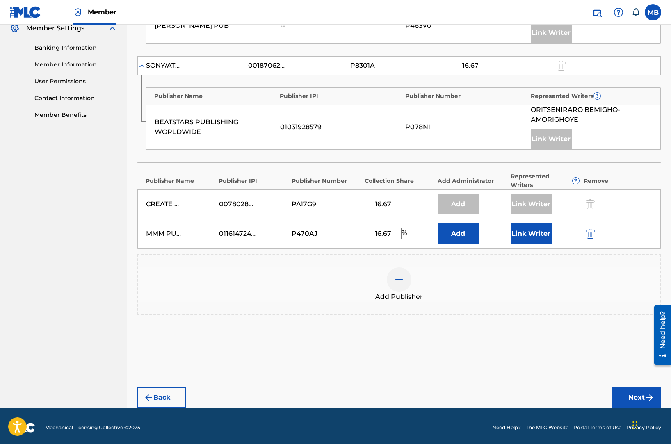
click at [627, 398] on button "Next" at bounding box center [636, 398] width 49 height 21
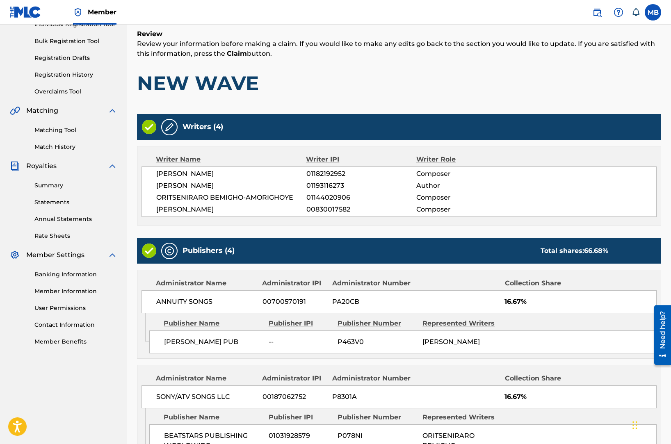
scroll to position [344, 0]
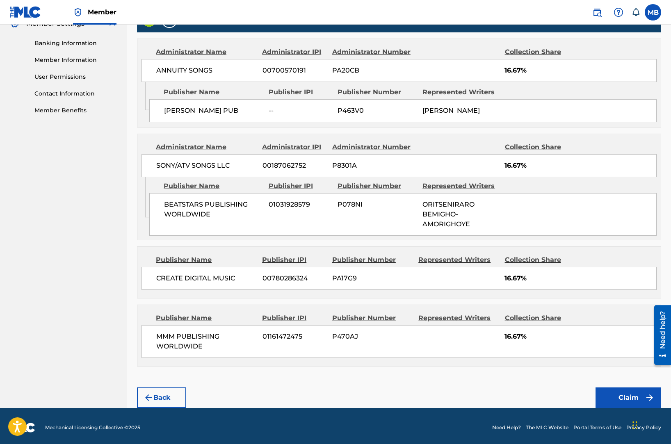
click at [613, 393] on button "Claim" at bounding box center [628, 398] width 66 height 21
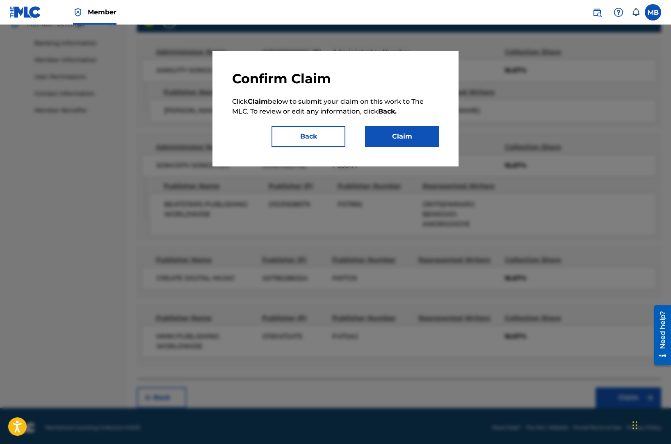
click at [385, 137] on button "Claim" at bounding box center [402, 136] width 74 height 21
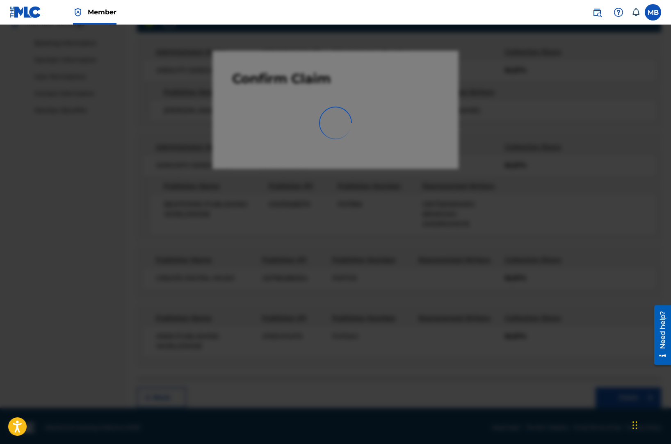
scroll to position [64, 0]
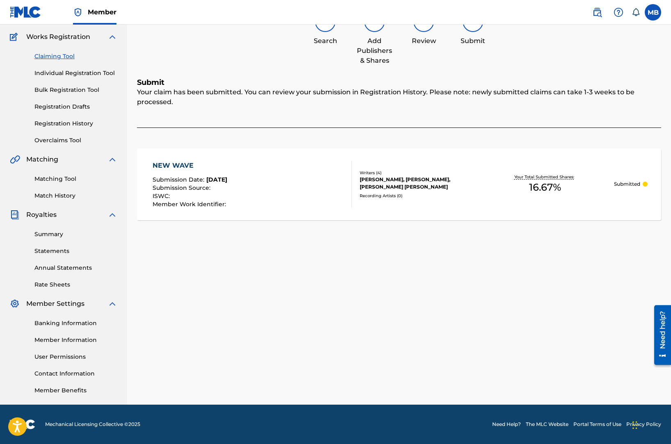
click at [66, 58] on link "Claiming Tool" at bounding box center [75, 56] width 83 height 9
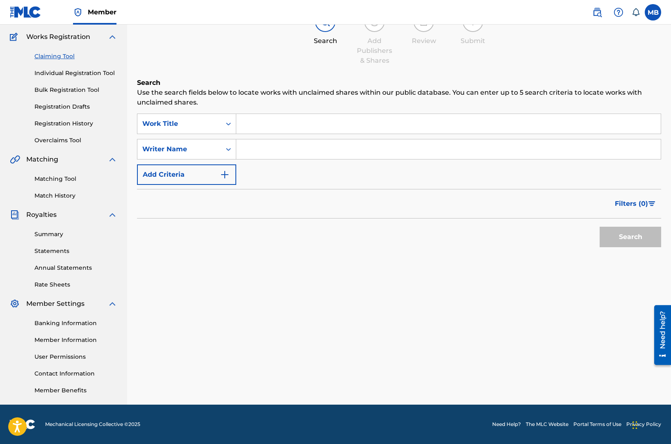
scroll to position [0, 0]
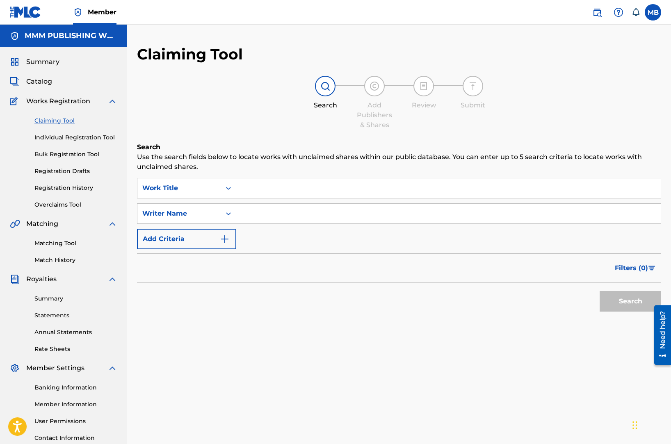
click at [284, 185] on input "Search Form" at bounding box center [448, 188] width 424 height 20
paste input "Maybach"
type input "Maybach"
type input "pablo valles"
click at [600, 291] on button "Search" at bounding box center [631, 301] width 62 height 21
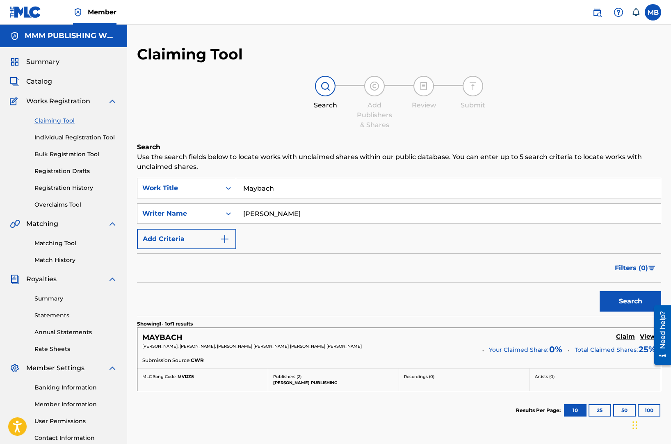
click at [620, 342] on div "MAYBACH Claim View JOHN EARL LOTTS, CAMERON HOLMES, PABLO VALLES BUIGUES, ERIC …" at bounding box center [398, 348] width 523 height 40
click at [620, 338] on h5 "Claim" at bounding box center [625, 337] width 19 height 8
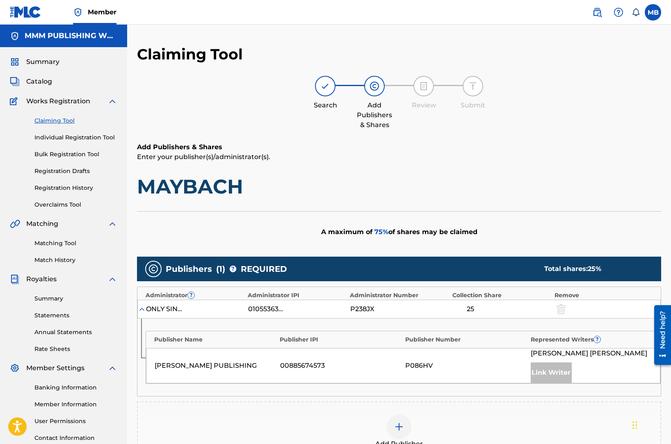
click at [620, 339] on div "Represented Writers ?" at bounding box center [591, 339] width 121 height 9
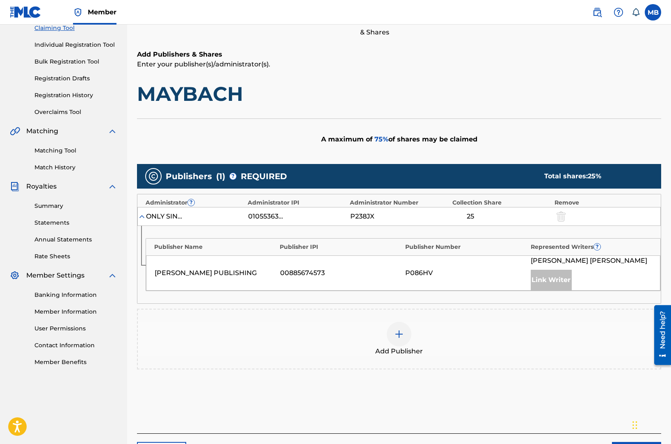
scroll to position [91, 0]
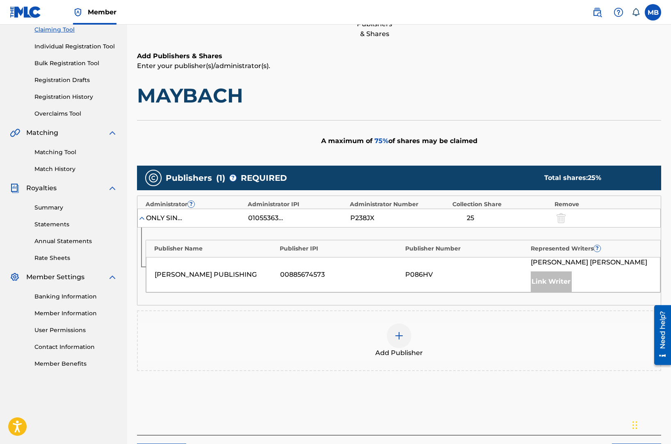
click at [400, 338] on img at bounding box center [399, 336] width 10 height 10
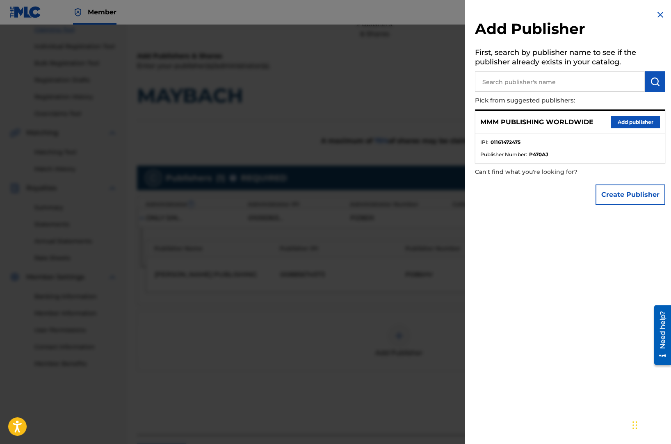
click at [611, 126] on button "Add publisher" at bounding box center [635, 122] width 49 height 12
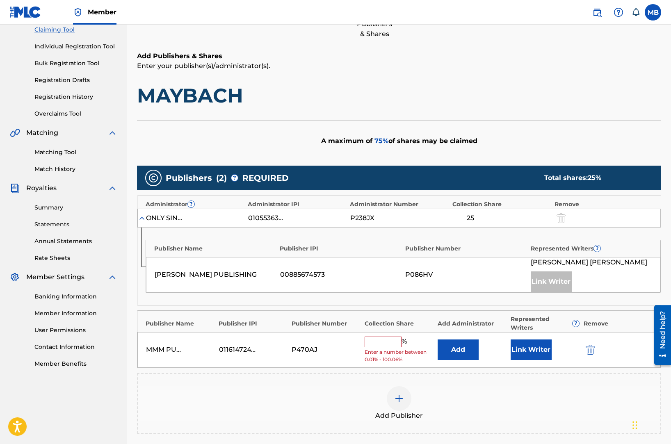
click at [384, 341] on input "text" at bounding box center [383, 342] width 37 height 11
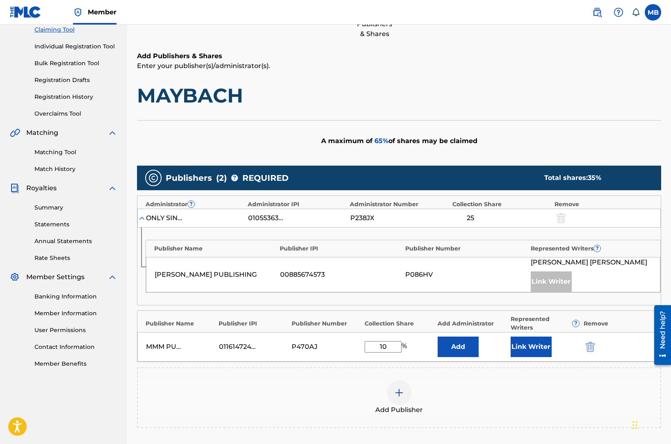
type input "10"
click at [532, 344] on button "Link Writer" at bounding box center [531, 347] width 41 height 21
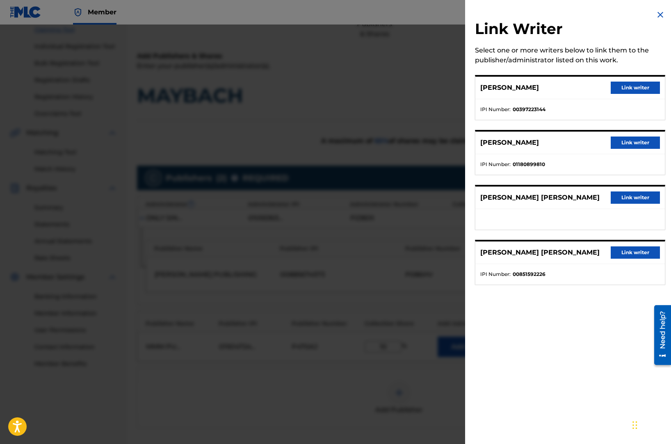
click at [619, 206] on div "PABLO VALLES BUIGUES Link writer" at bounding box center [569, 198] width 189 height 23
click at [620, 203] on button "Link writer" at bounding box center [635, 198] width 49 height 12
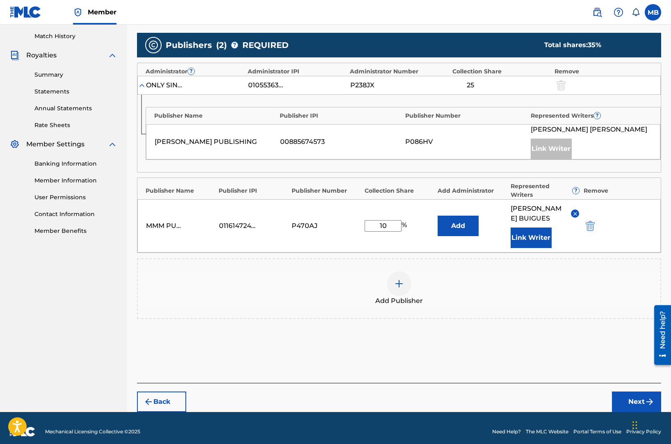
scroll to position [229, 0]
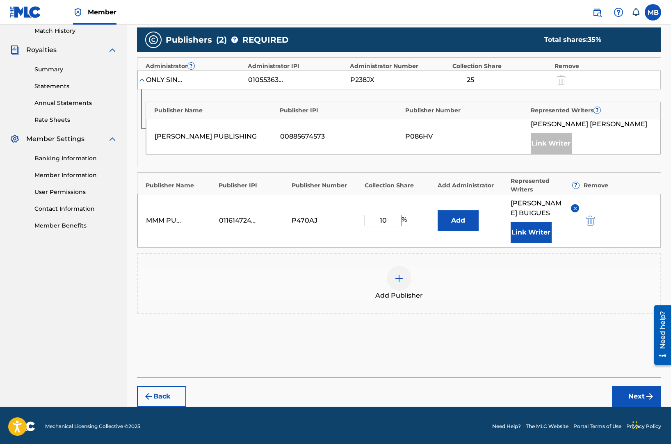
click at [622, 394] on button "Next" at bounding box center [636, 396] width 49 height 21
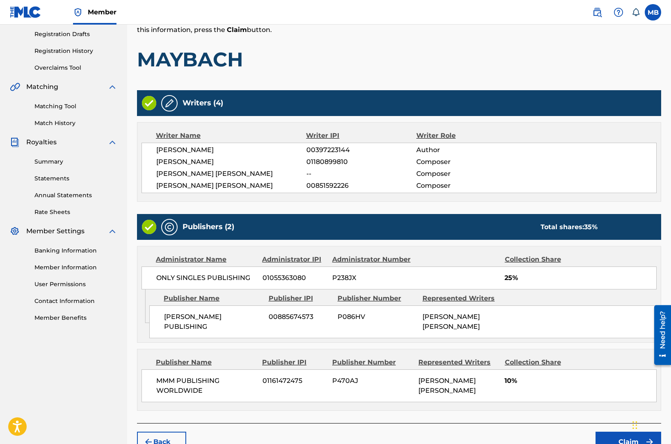
scroll to position [175, 0]
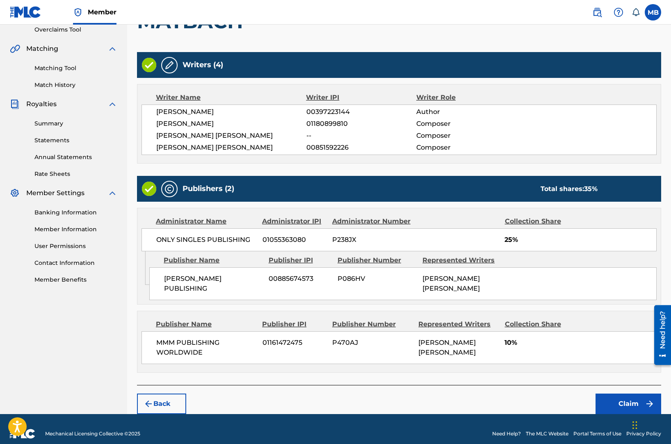
click at [610, 394] on button "Claim" at bounding box center [628, 404] width 66 height 21
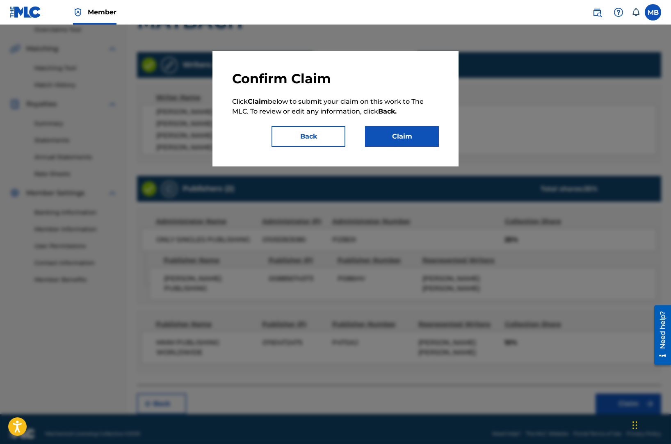
click at [399, 136] on button "Claim" at bounding box center [402, 136] width 74 height 21
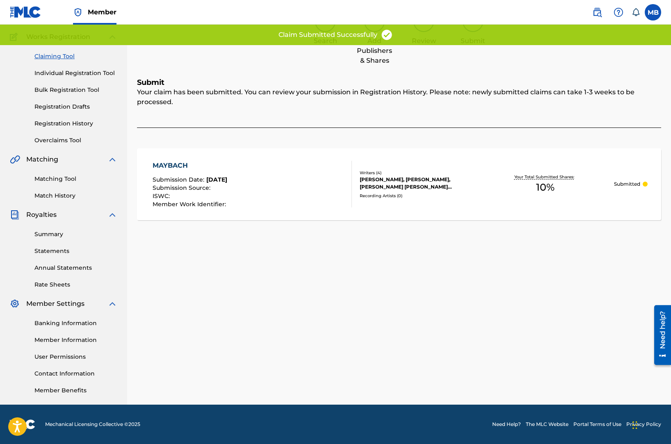
scroll to position [64, 0]
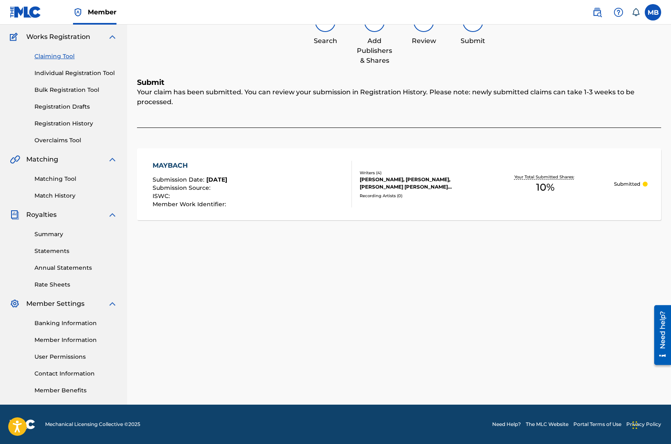
click at [61, 60] on link "Claiming Tool" at bounding box center [75, 56] width 83 height 9
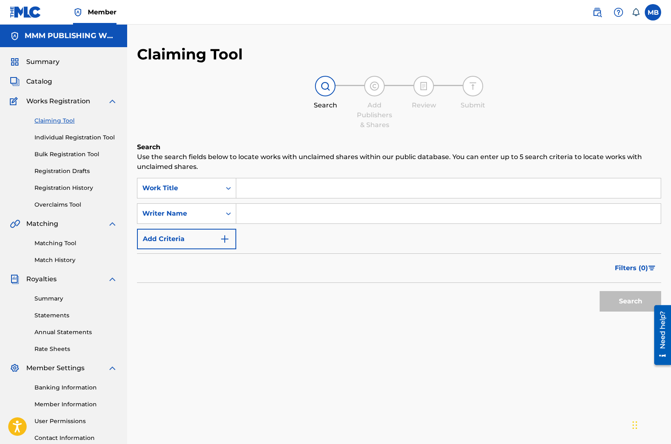
click at [241, 189] on input "Search Form" at bounding box center [448, 188] width 424 height 20
paste input "Vision"
type input "Vision"
click at [262, 220] on input "Search Form" at bounding box center [448, 214] width 424 height 20
type input "pablo valles"
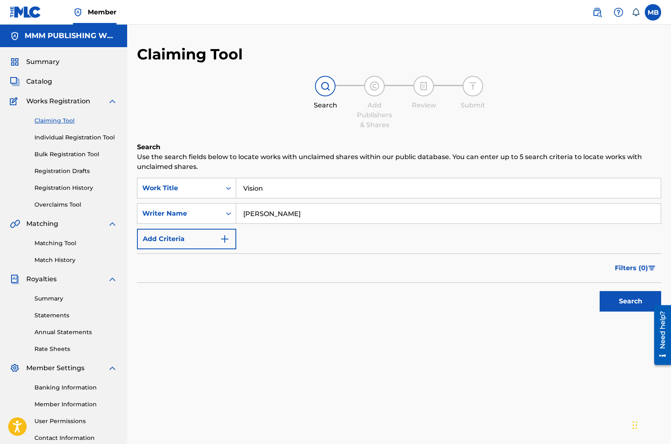
click at [600, 291] on button "Search" at bounding box center [631, 301] width 62 height 21
click at [275, 182] on input "Vision" at bounding box center [448, 188] width 424 height 20
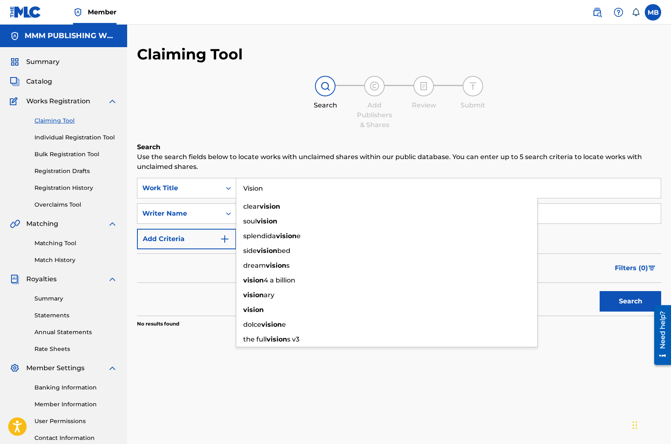
click at [275, 184] on input "Vision" at bounding box center [448, 188] width 424 height 20
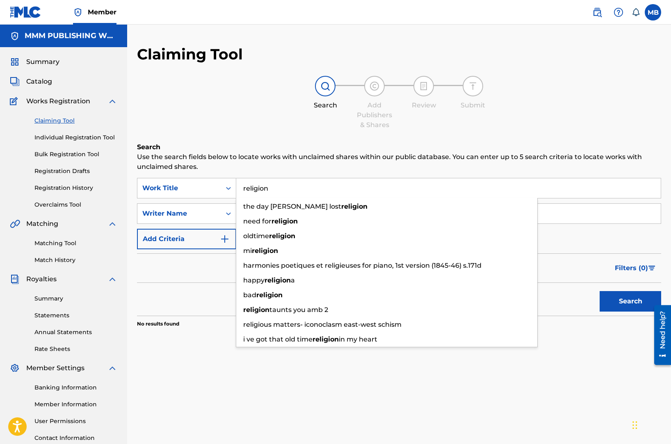
click at [600, 291] on button "Search" at bounding box center [631, 301] width 62 height 21
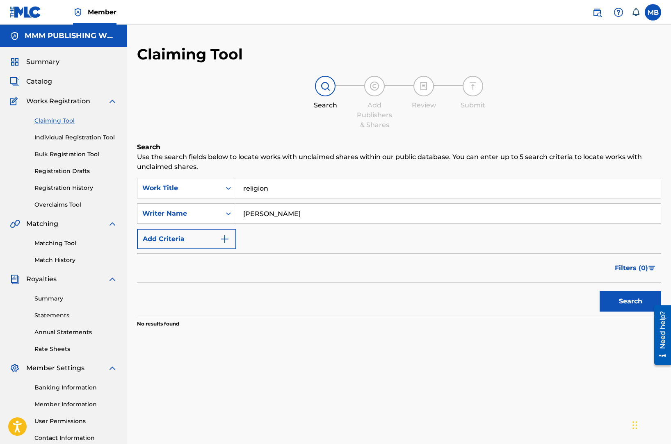
click at [192, 318] on section "No results found" at bounding box center [399, 322] width 524 height 12
click at [264, 189] on input "religion" at bounding box center [448, 188] width 424 height 20
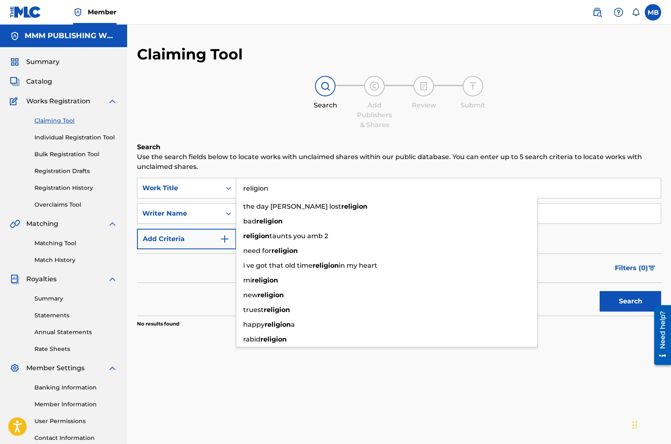
click at [264, 189] on input "religion" at bounding box center [448, 188] width 424 height 20
paste input "Add a K pt 2"
type input "Add a K pt 2"
click at [600, 291] on button "Search" at bounding box center [631, 301] width 62 height 21
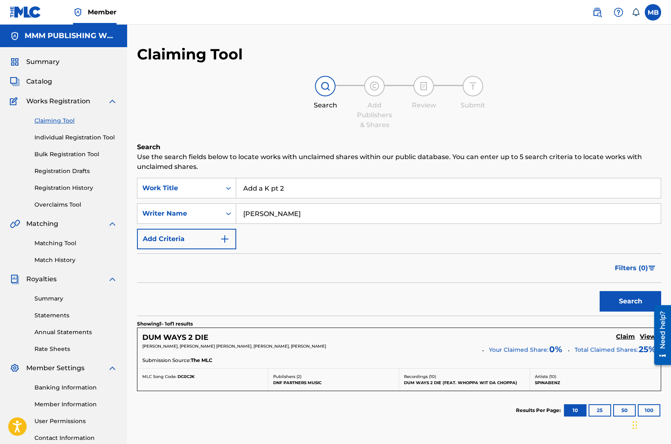
click at [620, 338] on h5 "Claim" at bounding box center [625, 337] width 19 height 8
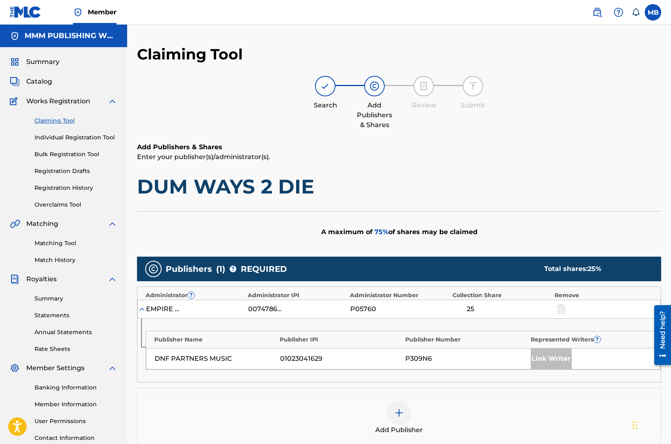
click at [384, 402] on div "Add Publisher" at bounding box center [399, 418] width 522 height 34
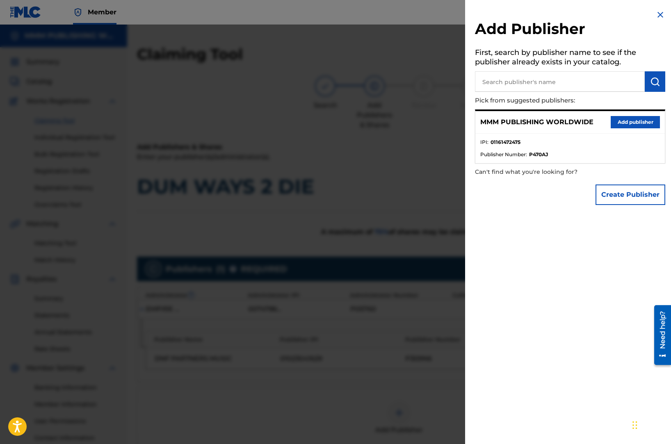
click at [613, 120] on button "Add publisher" at bounding box center [635, 122] width 49 height 12
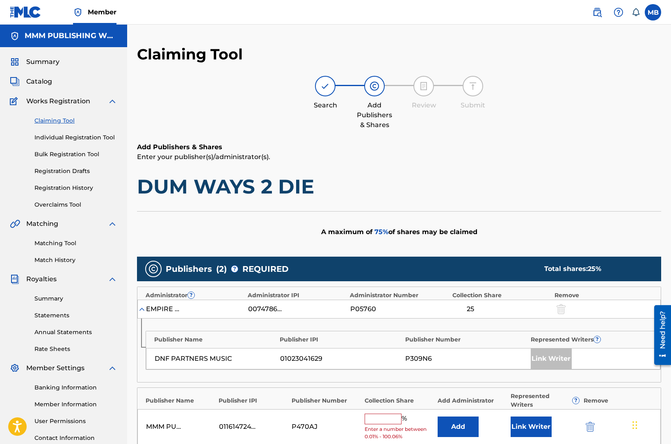
click at [388, 417] on input "text" at bounding box center [383, 419] width 37 height 11
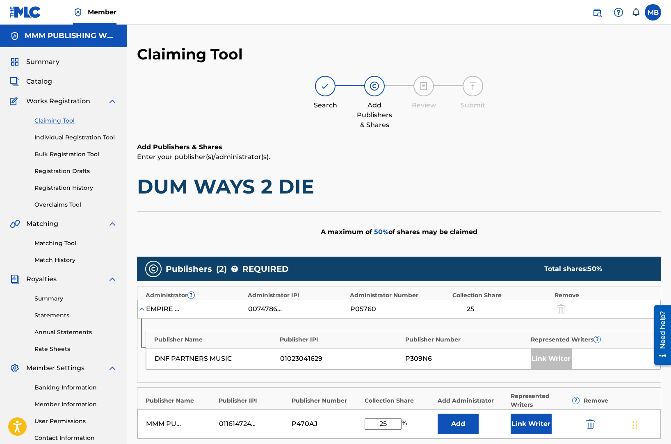
type input "25"
click at [530, 416] on button "Link Writer" at bounding box center [531, 424] width 41 height 21
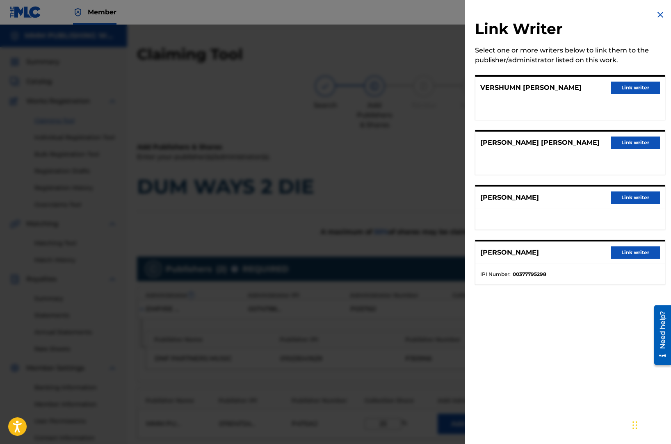
click at [638, 143] on button "Link writer" at bounding box center [635, 143] width 49 height 12
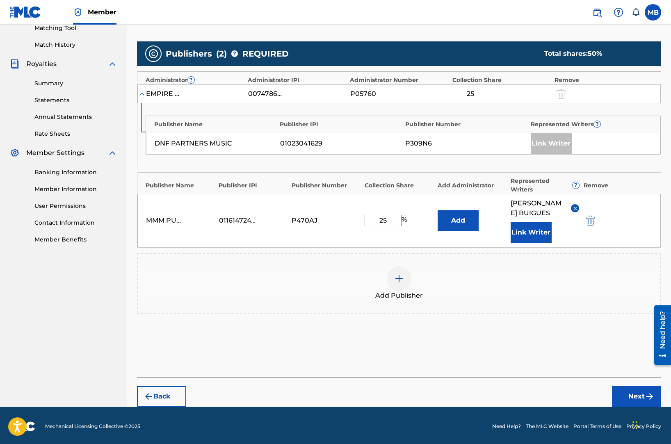
click at [629, 389] on button "Next" at bounding box center [636, 396] width 49 height 21
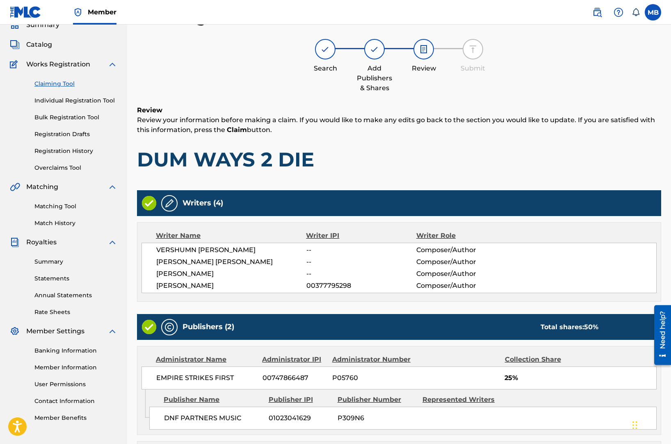
scroll to position [175, 0]
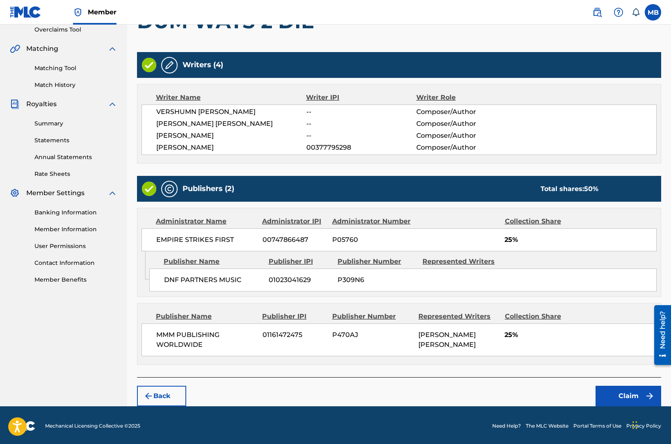
click at [613, 390] on button "Claim" at bounding box center [628, 396] width 66 height 21
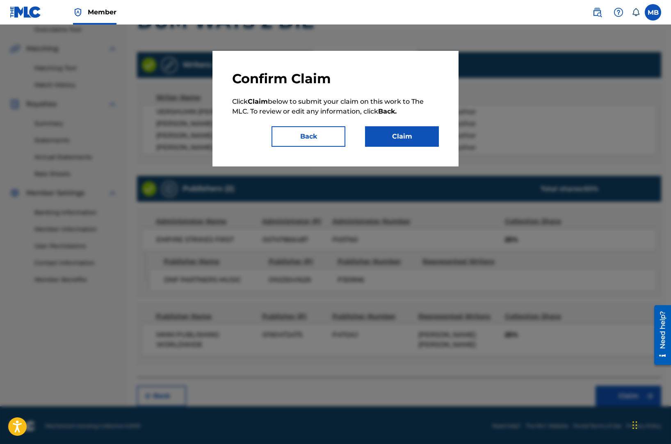
click at [390, 139] on button "Claim" at bounding box center [402, 136] width 74 height 21
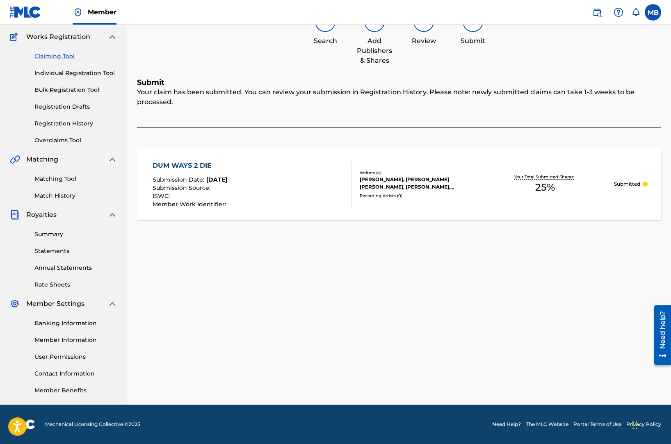
scroll to position [64, 0]
click at [55, 57] on link "Claiming Tool" at bounding box center [75, 56] width 83 height 9
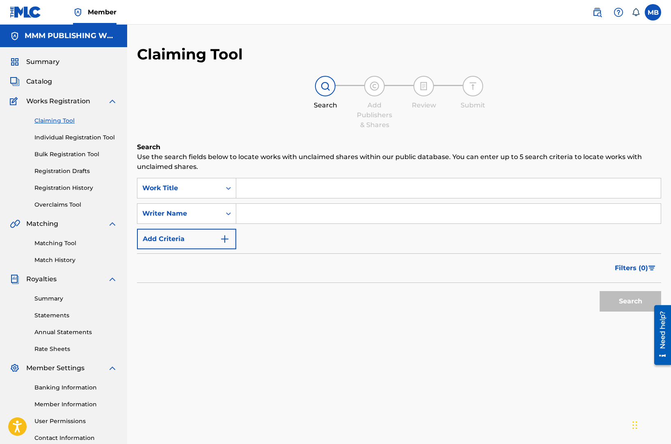
click at [329, 185] on input "Search Form" at bounding box center [448, 188] width 424 height 20
paste input "chicken man"
type input "chicken man"
click at [316, 214] on input "Search Form" at bounding box center [448, 214] width 424 height 20
type input "pablo valles"
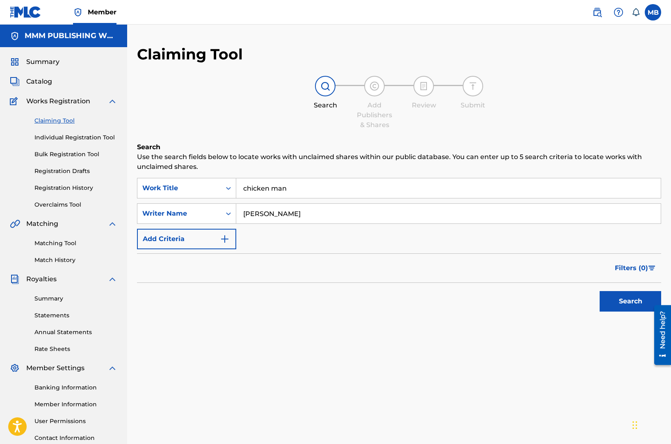
click at [600, 291] on button "Search" at bounding box center [631, 301] width 62 height 21
click at [262, 190] on input "chicken man" at bounding box center [448, 188] width 424 height 20
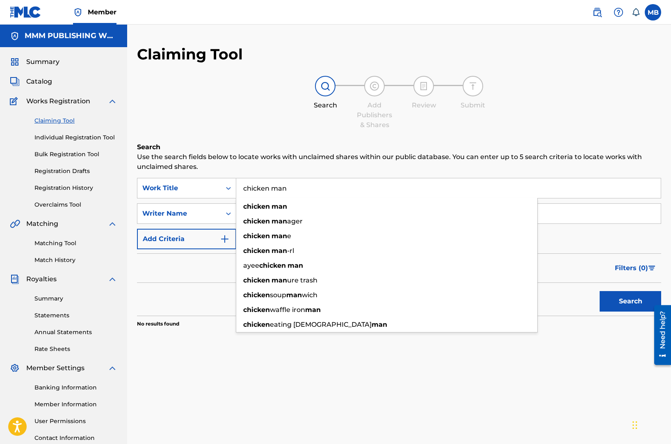
click at [262, 189] on input "chicken man" at bounding box center [448, 188] width 424 height 20
click at [262, 188] on input "chicken man" at bounding box center [448, 188] width 424 height 20
paste input "Hiccup"
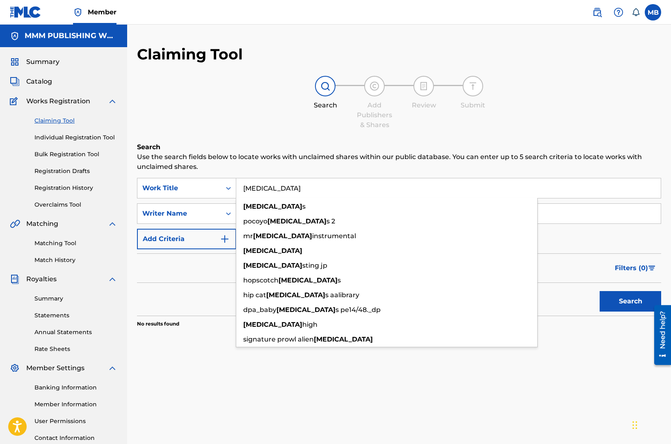
type input "Hiccup"
click at [600, 291] on button "Search" at bounding box center [631, 301] width 62 height 21
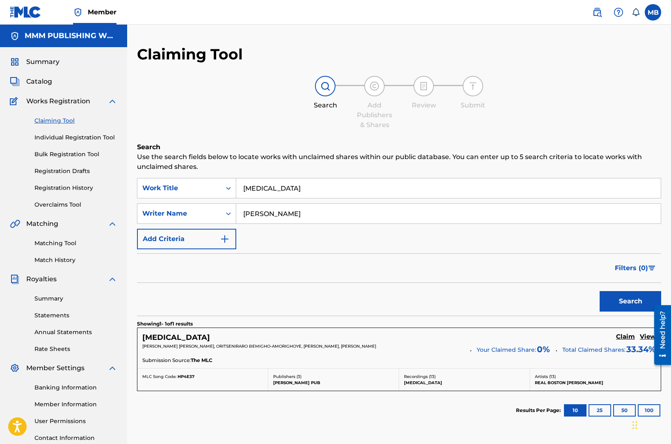
click at [618, 337] on h5 "Claim" at bounding box center [625, 337] width 19 height 8
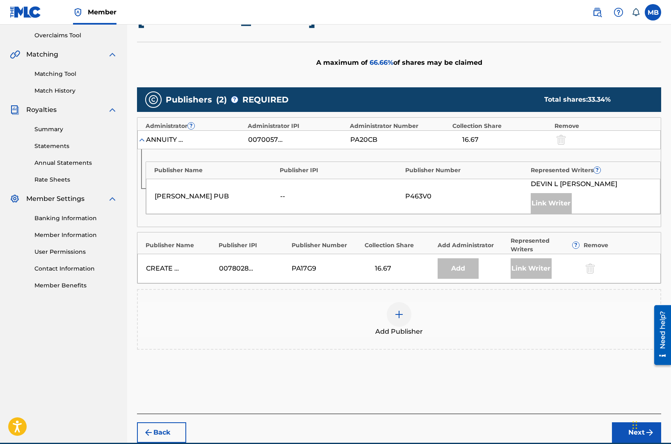
scroll to position [205, 0]
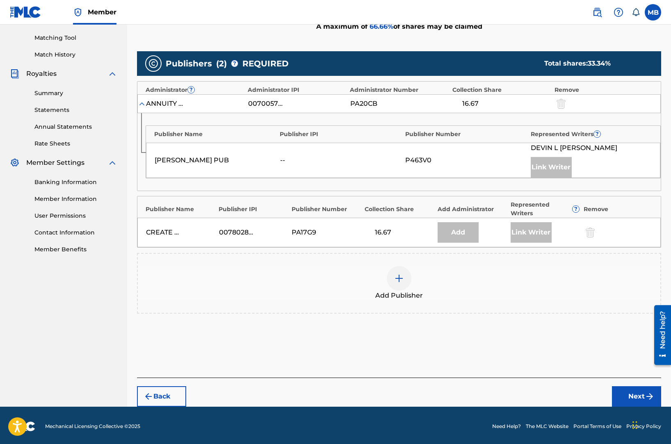
click at [397, 283] on div at bounding box center [399, 278] width 25 height 25
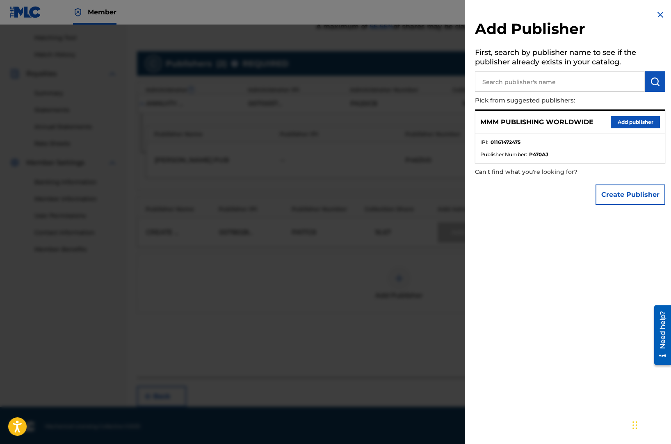
click at [627, 126] on button "Add publisher" at bounding box center [635, 122] width 49 height 12
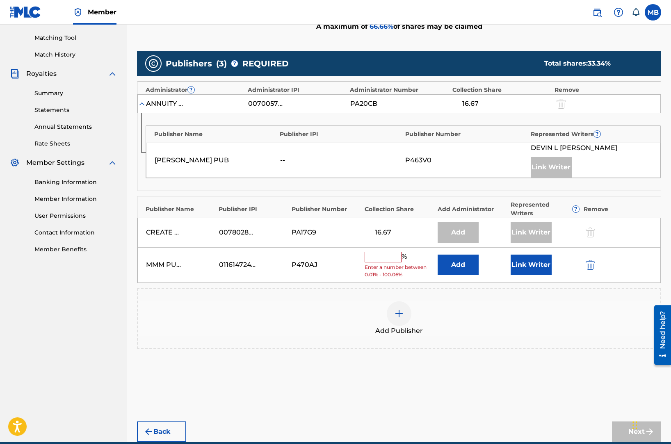
click at [392, 253] on input "text" at bounding box center [383, 257] width 37 height 11
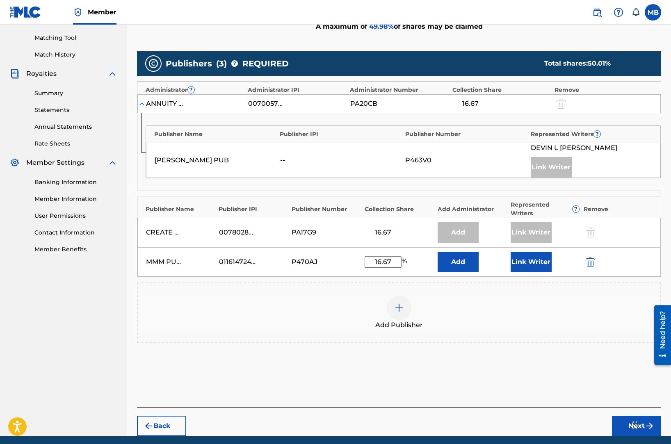
type input "16.67"
click at [531, 255] on button "Link Writer" at bounding box center [531, 262] width 41 height 21
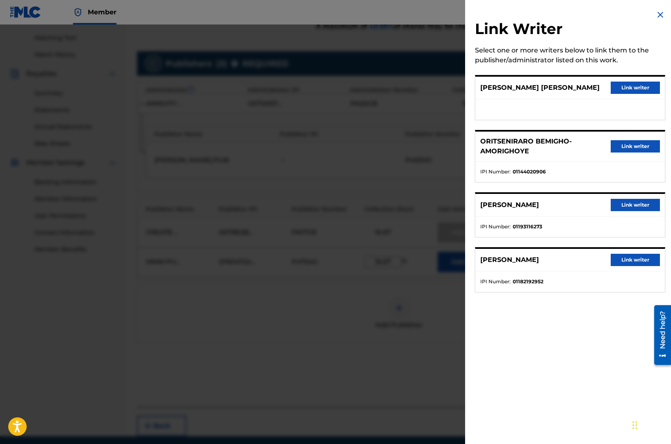
click at [630, 96] on div "PABLO VALLES BUIGUES Link writer" at bounding box center [569, 88] width 189 height 23
click at [630, 92] on button "Link writer" at bounding box center [635, 88] width 49 height 12
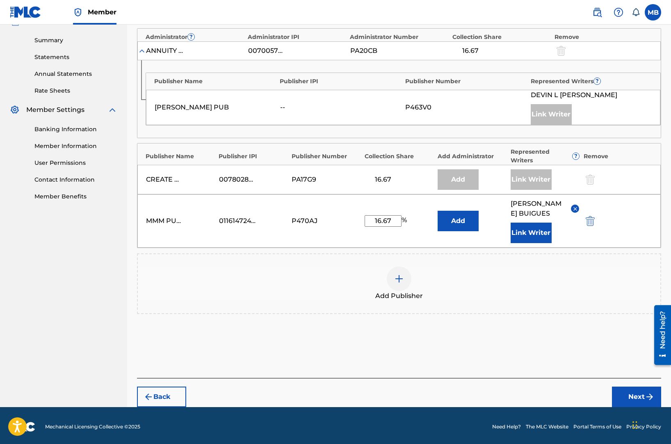
click at [617, 398] on button "Next" at bounding box center [636, 397] width 49 height 21
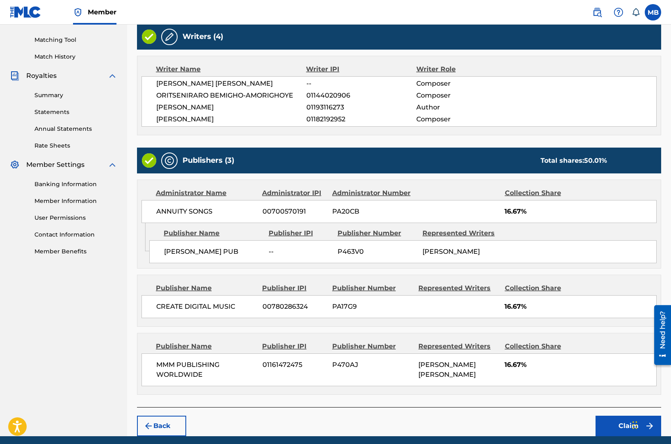
scroll to position [233, 0]
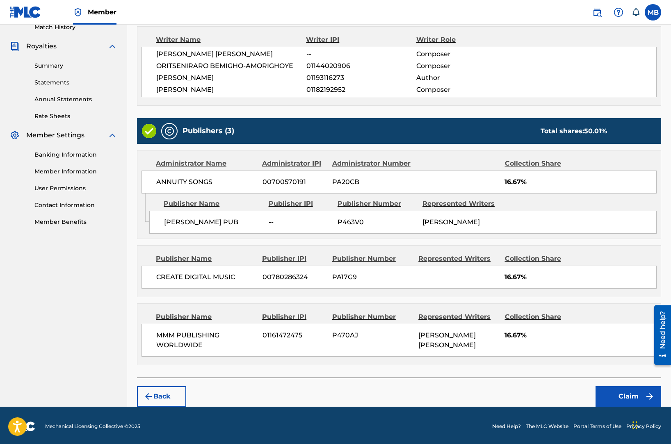
click at [629, 402] on button "Claim" at bounding box center [628, 396] width 66 height 21
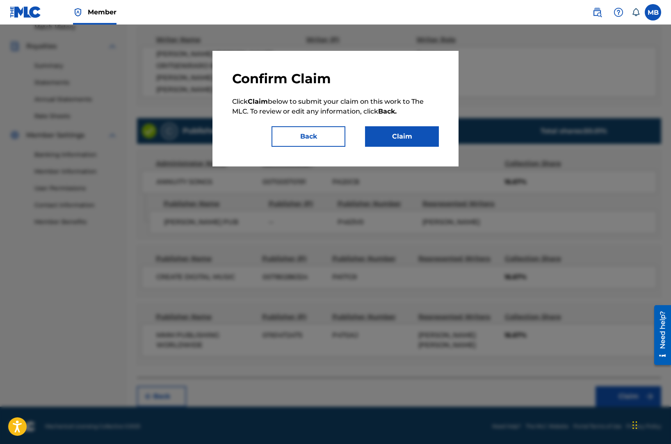
click at [403, 137] on button "Claim" at bounding box center [402, 136] width 74 height 21
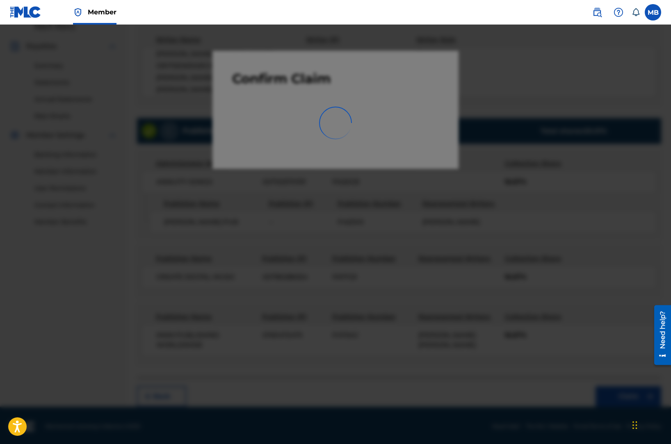
scroll to position [64, 0]
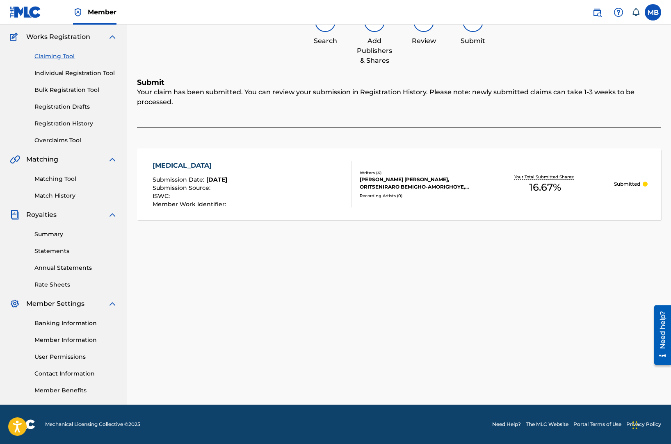
click at [62, 55] on link "Claiming Tool" at bounding box center [75, 56] width 83 height 9
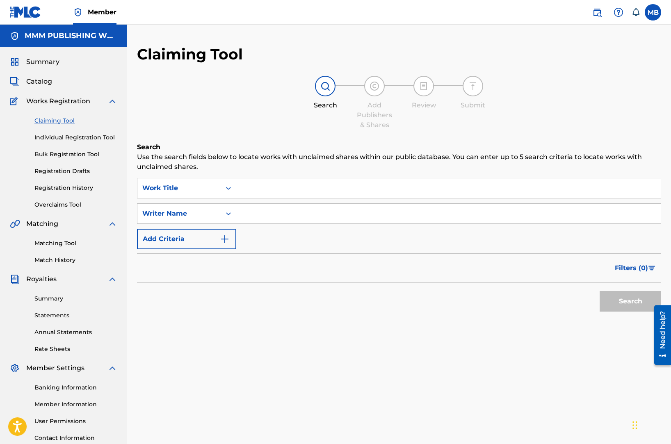
click at [281, 187] on input "Search Form" at bounding box center [448, 188] width 424 height 20
paste input "Cuando ya no esté"
type input "Cuando ya no esté"
click at [287, 211] on input "Search Form" at bounding box center [448, 214] width 424 height 20
type input "pablo valles"
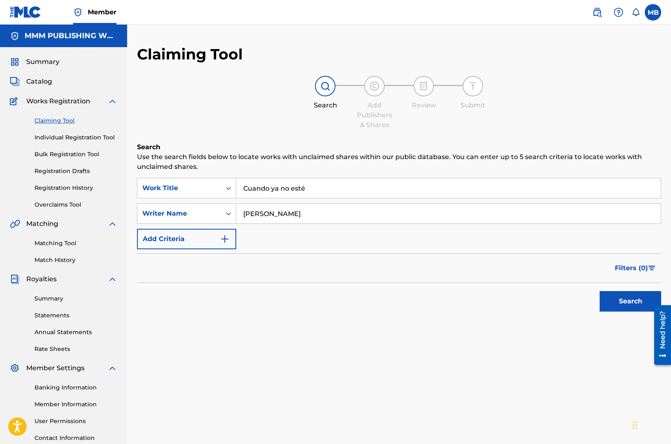
click at [600, 291] on button "Search" at bounding box center [631, 301] width 62 height 21
click at [271, 180] on input "Cuando ya no esté" at bounding box center [448, 188] width 424 height 20
paste input "Mda ya lo hizo"
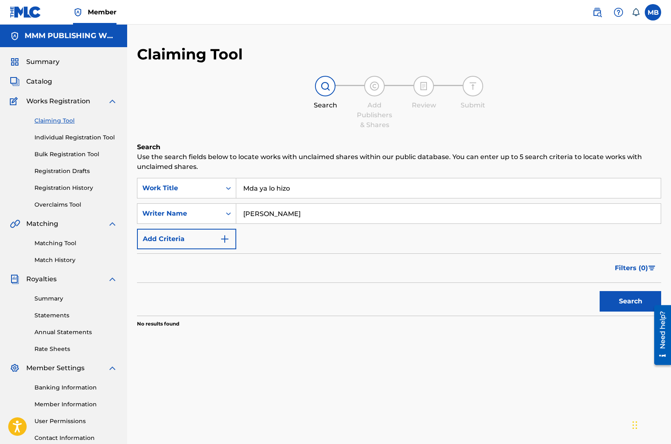
type input "Mda ya lo hizo"
click at [600, 291] on button "Search" at bounding box center [631, 301] width 62 height 21
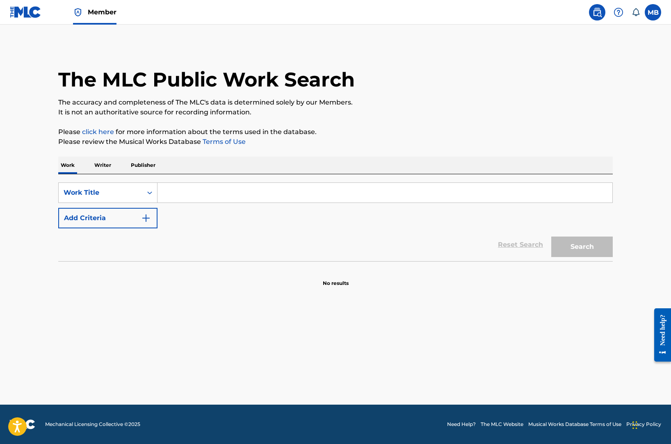
click at [315, 190] on input "Search Form" at bounding box center [384, 193] width 455 height 20
click at [113, 16] on span "Member" at bounding box center [102, 11] width 29 height 9
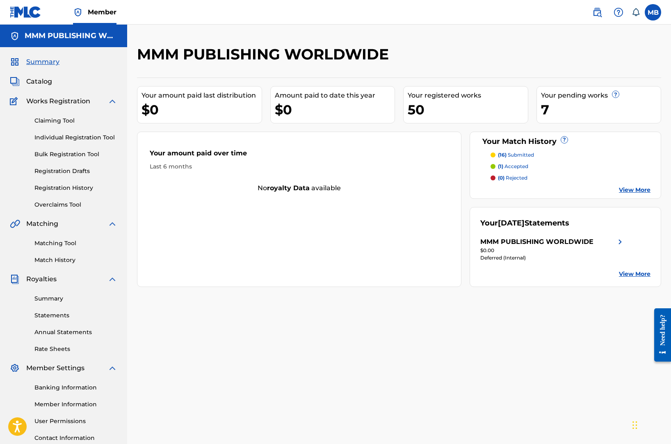
click at [44, 80] on span "Catalog" at bounding box center [39, 82] width 26 height 10
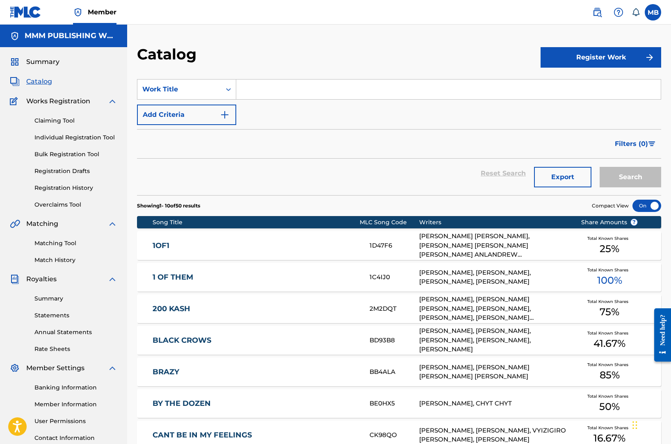
click at [271, 91] on input "Search Form" at bounding box center [448, 90] width 424 height 20
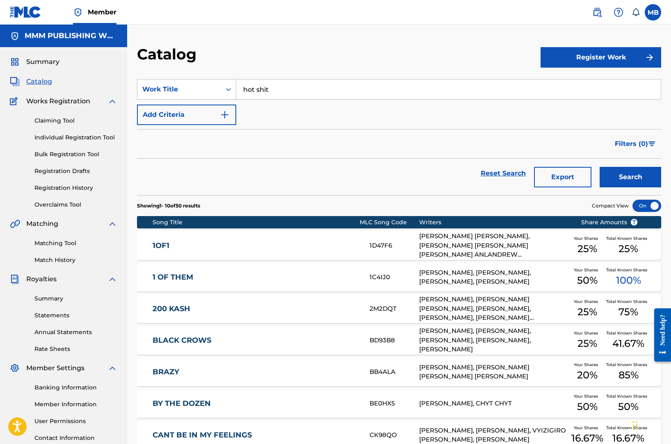
click at [600, 167] on button "Search" at bounding box center [631, 177] width 62 height 21
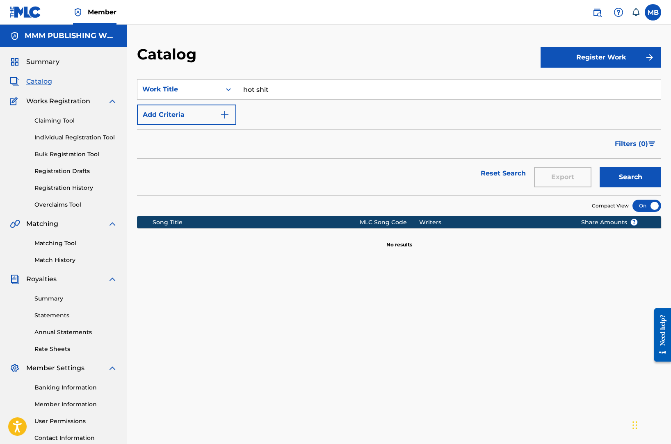
drag, startPoint x: 283, startPoint y: 93, endPoint x: 245, endPoint y: 93, distance: 38.1
click at [245, 93] on input "hot shit" at bounding box center [448, 90] width 424 height 20
click at [600, 167] on button "Search" at bounding box center [631, 177] width 62 height 21
click at [263, 95] on input "hot" at bounding box center [448, 90] width 424 height 20
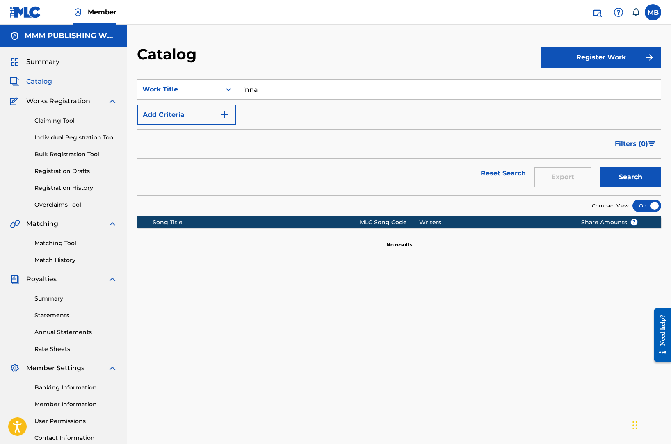
type input "inna"
click at [600, 167] on button "Search" at bounding box center [631, 177] width 62 height 21
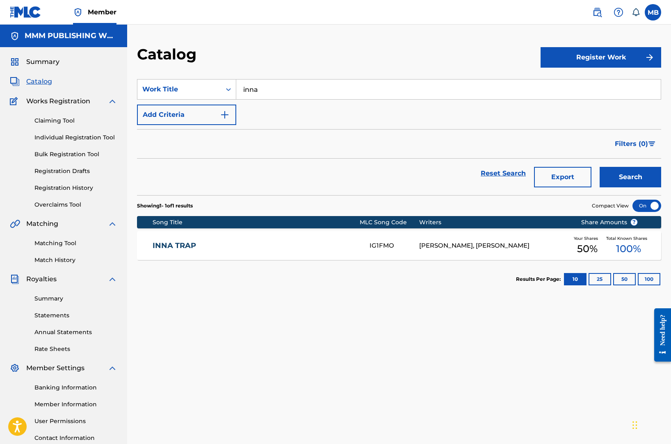
click at [73, 191] on link "Registration History" at bounding box center [75, 188] width 83 height 9
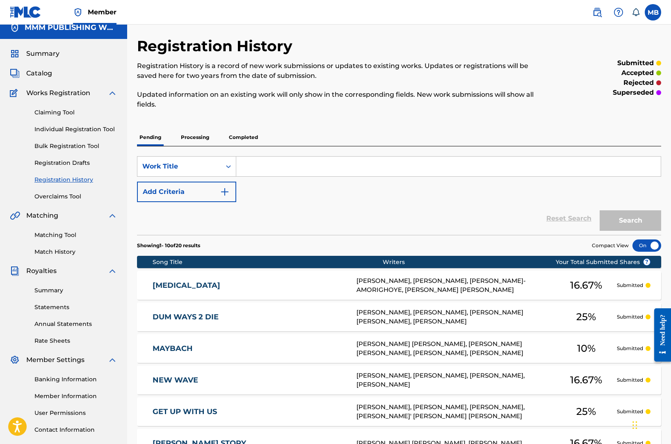
scroll to position [7, 0]
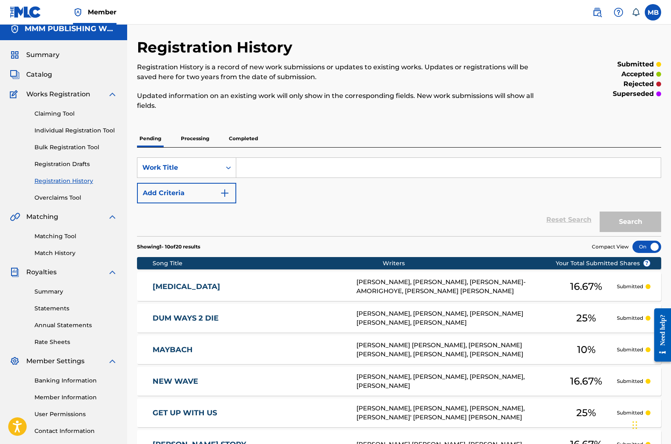
click at [196, 134] on p "Processing" at bounding box center [194, 138] width 33 height 17
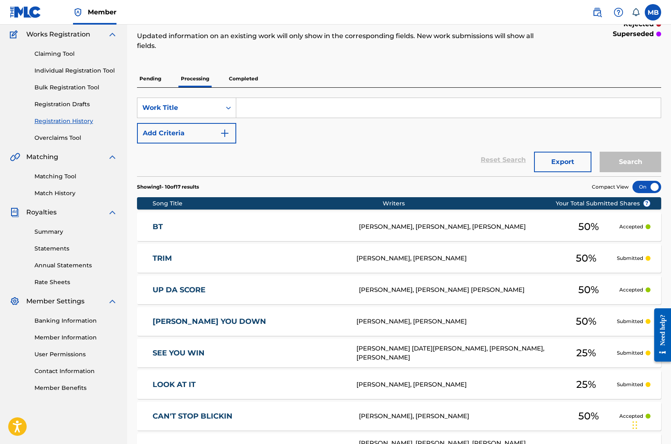
scroll to position [50, 0]
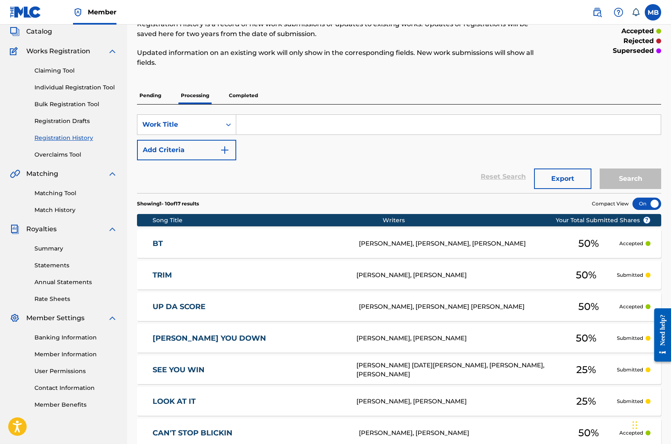
click at [237, 95] on p "Completed" at bounding box center [243, 95] width 34 height 17
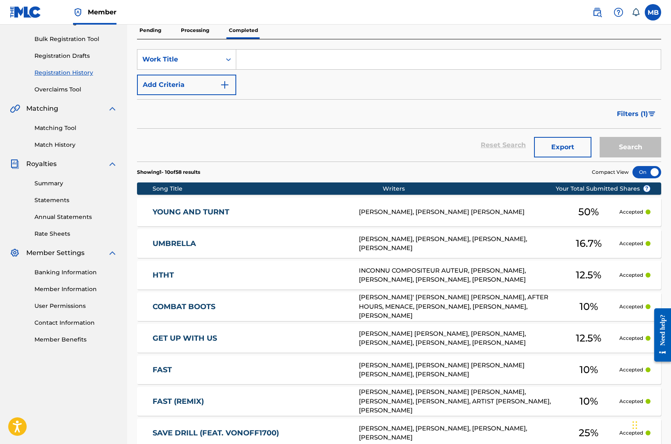
scroll to position [25, 0]
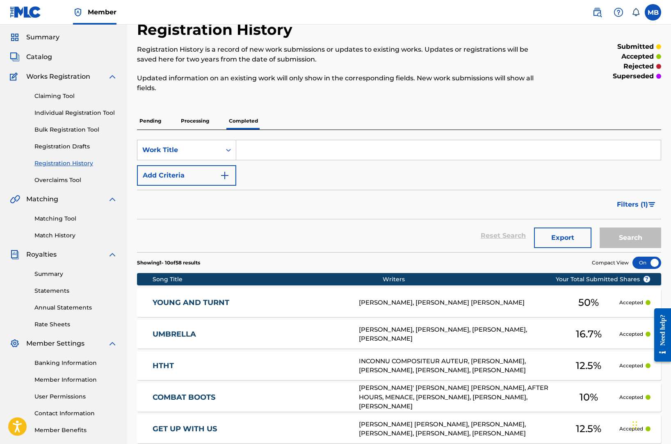
click at [44, 56] on span "Catalog" at bounding box center [39, 57] width 26 height 10
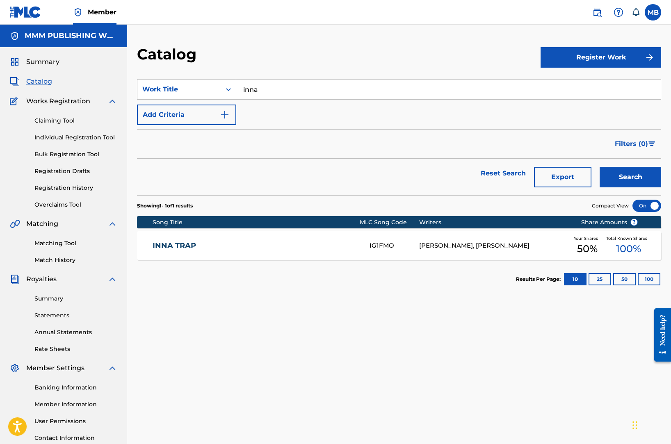
click at [249, 90] on input "inna" at bounding box center [448, 90] width 424 height 20
paste input "Hot Shit Inna Benz"
type input "Hot Shit Inna Benz"
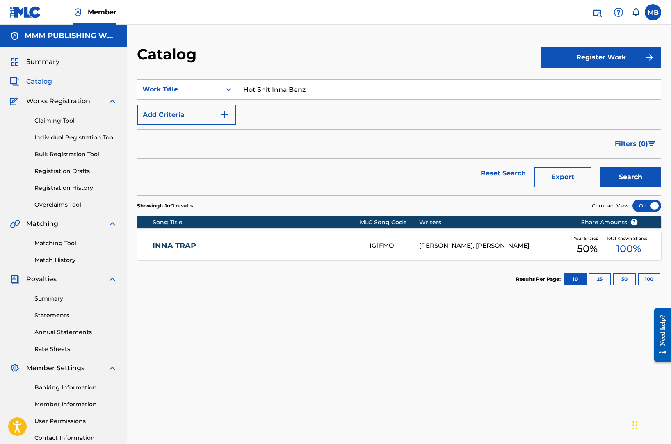
click at [600, 167] on button "Search" at bounding box center [631, 177] width 62 height 21
click at [591, 11] on link at bounding box center [597, 12] width 16 height 16
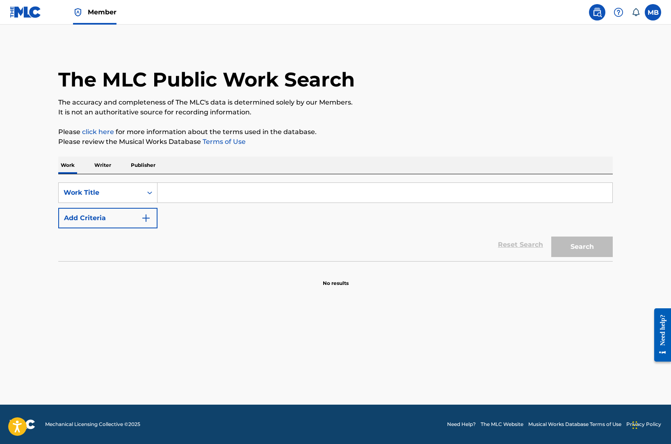
click at [366, 189] on input "Search Form" at bounding box center [384, 193] width 455 height 20
paste input "Hot Shit Inna Benz"
type input "Hot Shit Inna Benz"
click at [551, 237] on button "Search" at bounding box center [582, 247] width 62 height 21
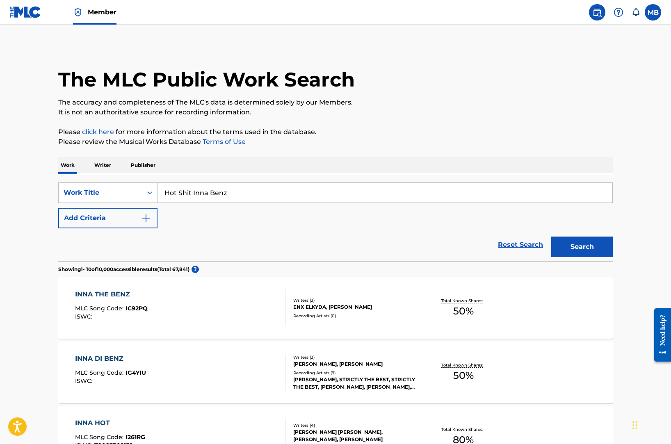
click at [109, 219] on button "Add Criteria" at bounding box center [107, 218] width 99 height 21
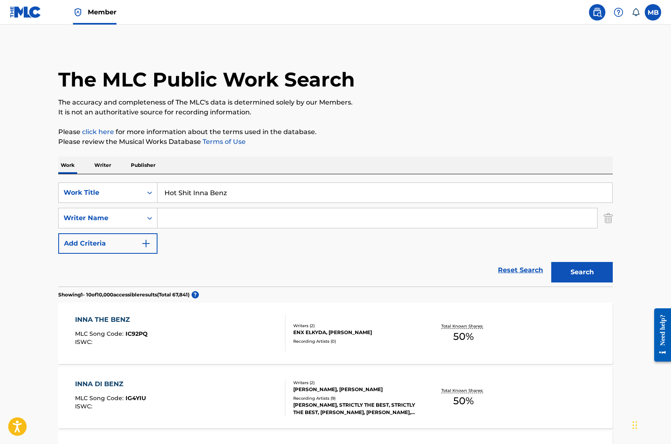
click at [196, 219] on input "Search Form" at bounding box center [377, 218] width 440 height 20
type input "con"
click at [551, 262] on button "Search" at bounding box center [582, 272] width 62 height 21
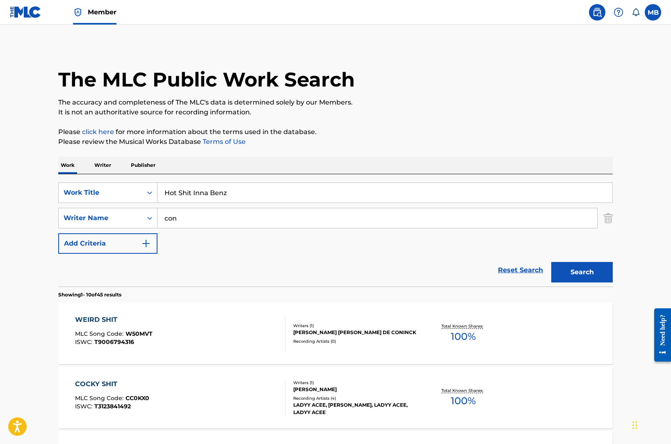
click at [190, 190] on input "Hot Shit Inna Benz" at bounding box center [384, 193] width 455 height 20
paste input "Trillionaire (ft. Youngboy Never Broke Again)"
type input "Trillionaire (ft. Youngboy Never Broke Again)"
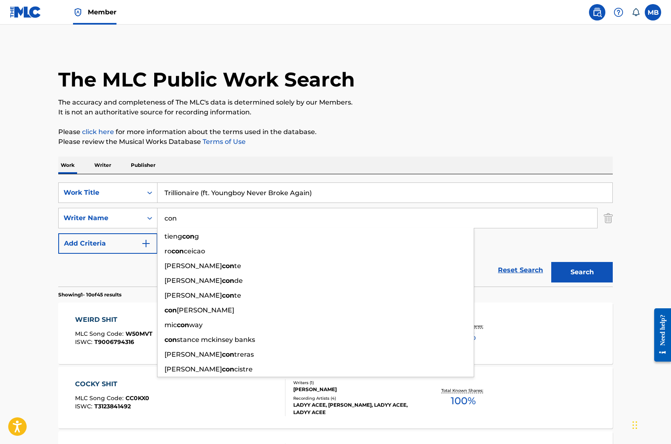
click at [185, 221] on input "con" at bounding box center [377, 218] width 440 height 20
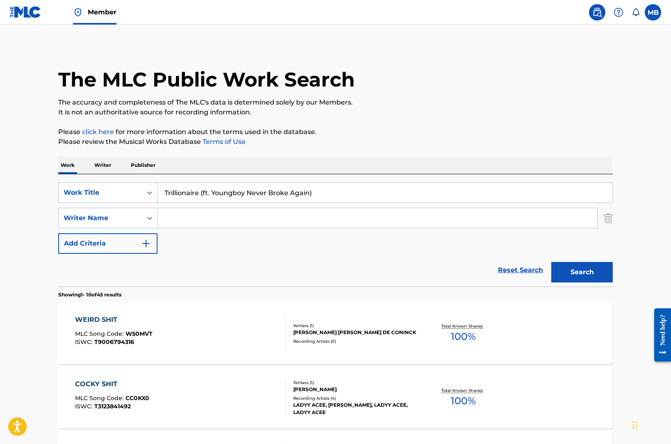
click at [551, 262] on button "Search" at bounding box center [582, 272] width 62 height 21
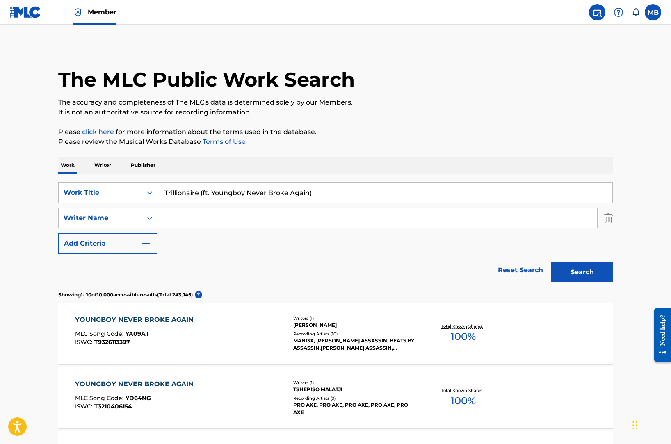
drag, startPoint x: 198, startPoint y: 194, endPoint x: 344, endPoint y: 197, distance: 146.4
click at [344, 196] on input "Trillionaire (ft. Youngboy Never Broke Again)" at bounding box center [384, 193] width 455 height 20
type input "Trillionaire"
click at [551, 262] on button "Search" at bounding box center [582, 272] width 62 height 21
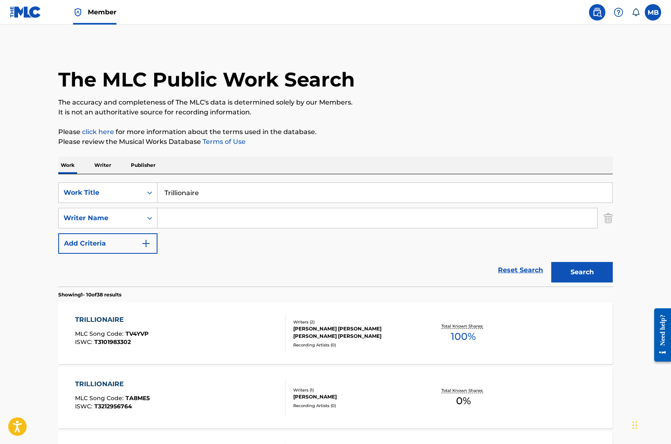
click at [289, 217] on input "Search Form" at bounding box center [377, 218] width 440 height 20
paste input "Nayvadius DeMun Cash"
click at [551, 262] on button "Search" at bounding box center [582, 272] width 62 height 21
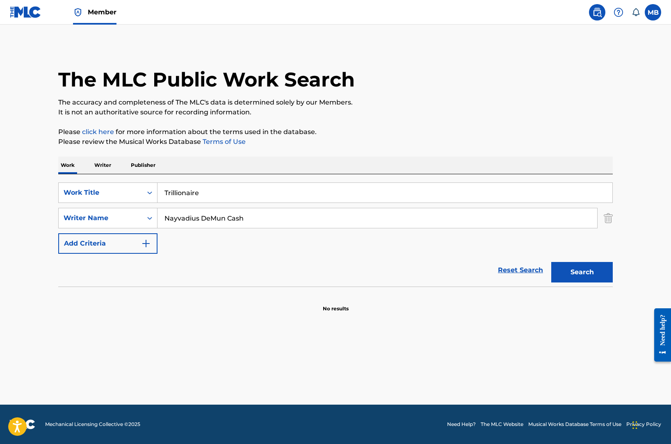
click at [252, 152] on div "The MLC Public Work Search The accuracy and completeness of The MLC's data is d…" at bounding box center [335, 178] width 574 height 267
drag, startPoint x: 225, startPoint y: 218, endPoint x: 208, endPoint y: 218, distance: 17.6
click at [208, 218] on input "Nayvadius DeMun Cash" at bounding box center [377, 218] width 440 height 20
click at [551, 262] on button "Search" at bounding box center [582, 272] width 62 height 21
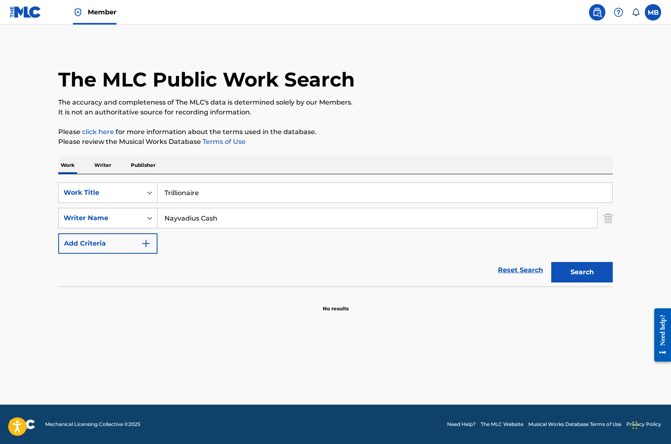
drag, startPoint x: 202, startPoint y: 219, endPoint x: 139, endPoint y: 214, distance: 62.5
click at [141, 215] on div "SearchWithCriteriaf522bd93-f12d-420d-bc30-6fef2c7284d0 Writer Name [PERSON_NAME]" at bounding box center [335, 218] width 554 height 21
type input "Cash"
click at [551, 262] on button "Search" at bounding box center [582, 272] width 62 height 21
click at [232, 196] on input "Trillionaire" at bounding box center [384, 193] width 455 height 20
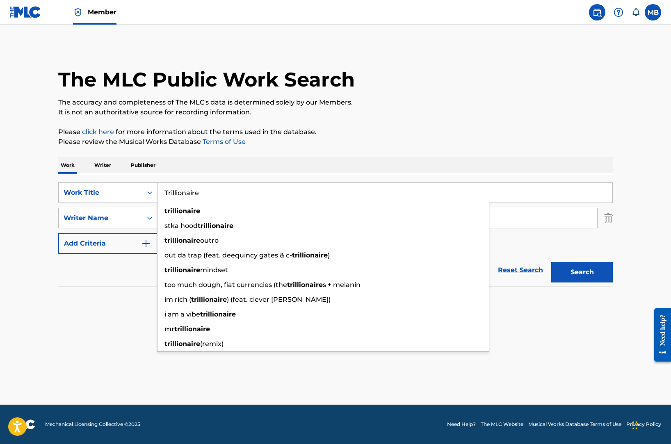
click at [232, 196] on input "Trillionaire" at bounding box center [384, 193] width 455 height 20
paste input "Bigger Jeans (ft. NoCap)"
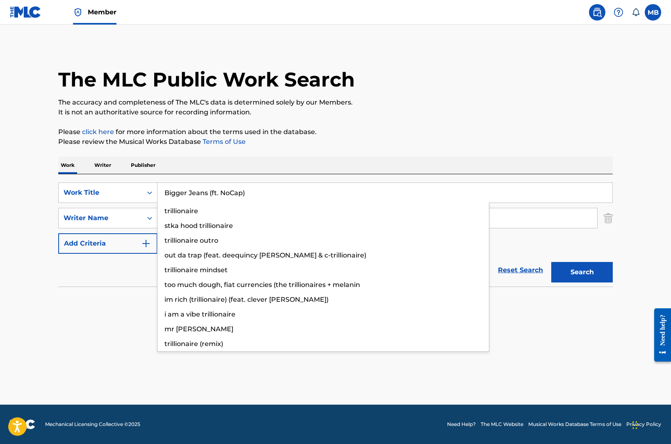
type input "Bigger Jeans (ft. NoCap)"
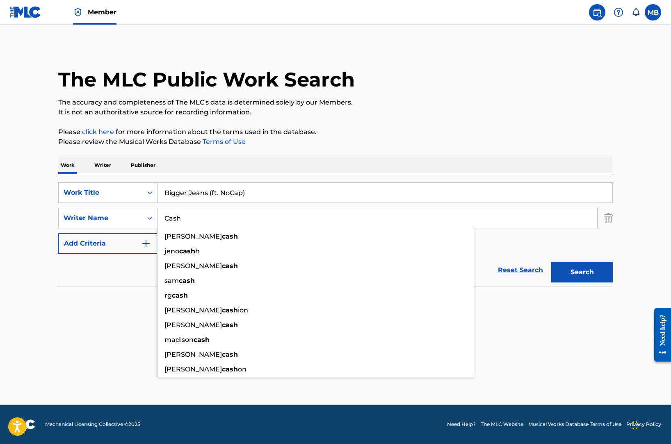
click at [551, 262] on button "Search" at bounding box center [582, 272] width 62 height 21
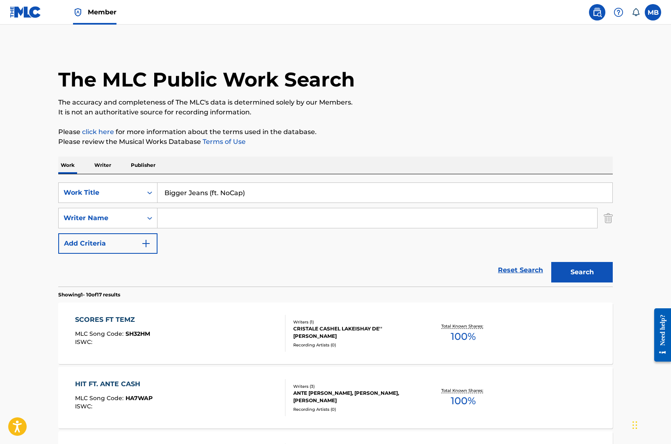
click at [551, 262] on button "Search" at bounding box center [582, 272] width 62 height 21
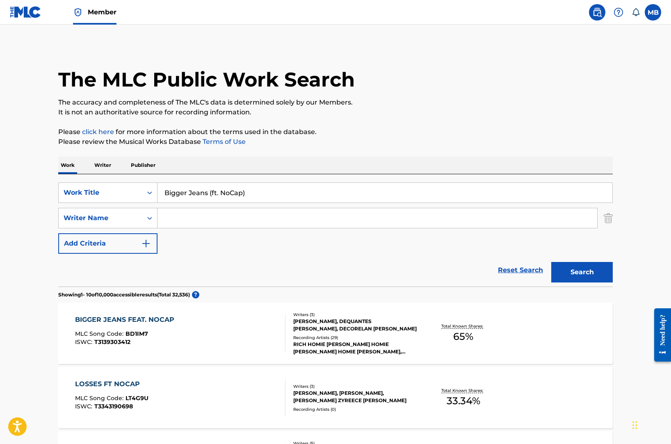
click at [208, 313] on div "BIGGER JEANS FEAT. NOCAP MLC Song Code : BD1IM7 ISWC : T3139303412 Writers ( 3 …" at bounding box center [335, 334] width 554 height 62
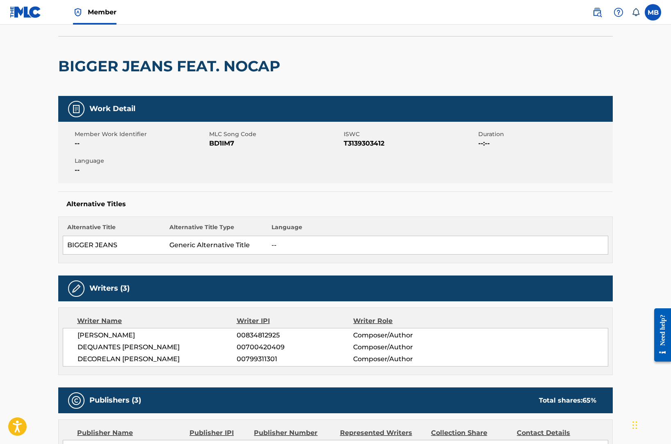
scroll to position [50, 0]
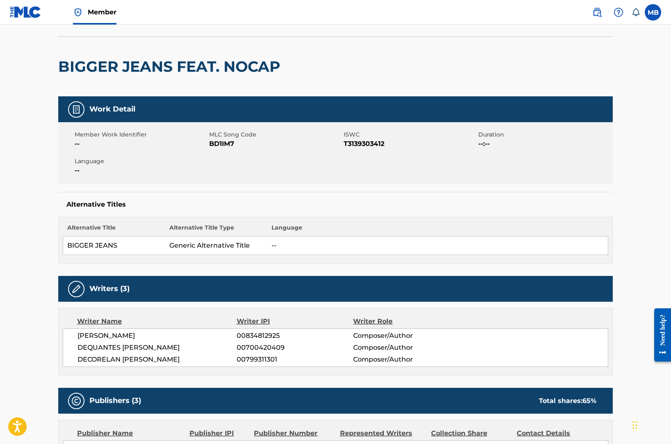
click at [246, 353] on div "[PERSON_NAME] 00834812925 Composer/Author DEQUANTES [PERSON_NAME] 00700420409 C…" at bounding box center [335, 347] width 545 height 39
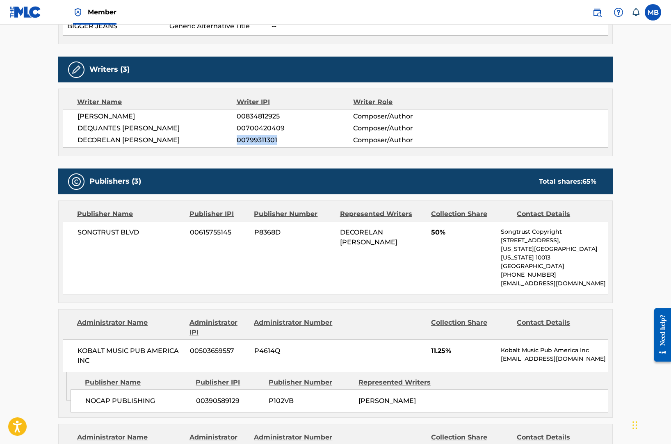
copy span "00799311301"
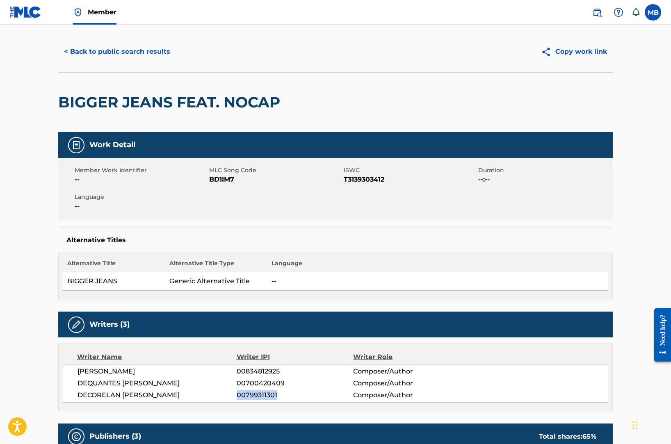
scroll to position [0, 0]
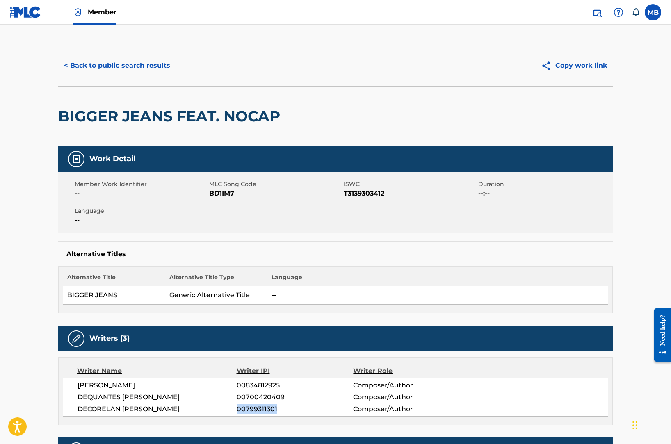
click at [118, 67] on button "< Back to public search results" at bounding box center [117, 65] width 118 height 21
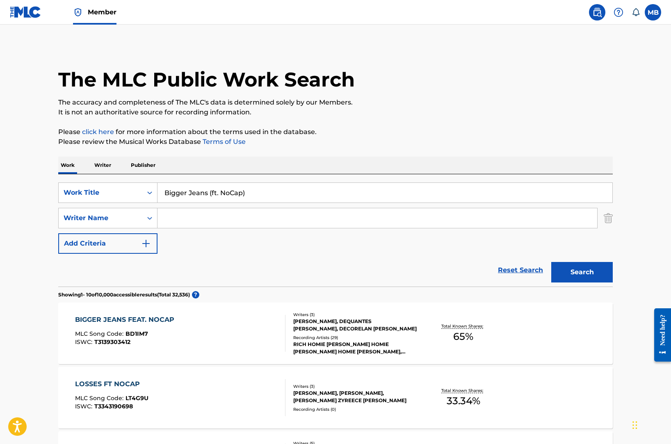
click at [105, 162] on p "Writer" at bounding box center [103, 165] width 22 height 17
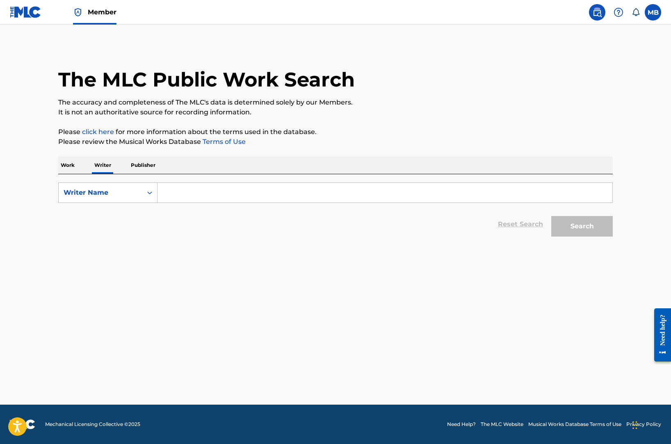
click at [178, 196] on input "Search Form" at bounding box center [384, 193] width 455 height 20
paste input "00799311301"
type input "00799311301"
click at [551, 216] on button "Search" at bounding box center [582, 226] width 62 height 21
click at [131, 201] on div "Writer Name" at bounding box center [107, 192] width 99 height 21
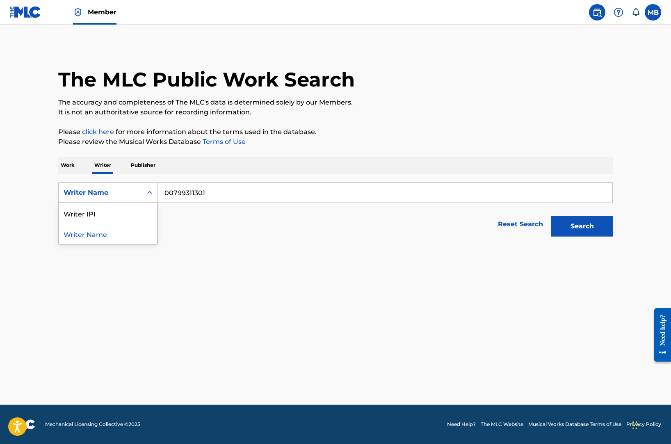
click at [128, 214] on div "Writer IPI" at bounding box center [108, 213] width 98 height 21
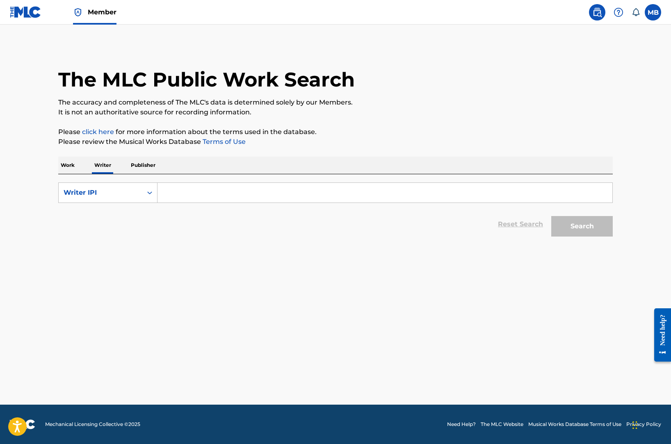
click at [209, 198] on input "Search Form" at bounding box center [384, 193] width 455 height 20
paste input "00799311301"
type input "00799311301"
click at [551, 216] on button "Search" at bounding box center [582, 226] width 62 height 21
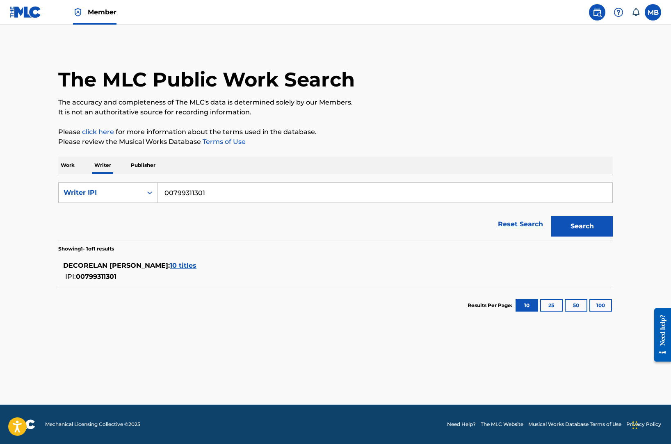
click at [170, 265] on span "10 titles" at bounding box center [183, 266] width 27 height 8
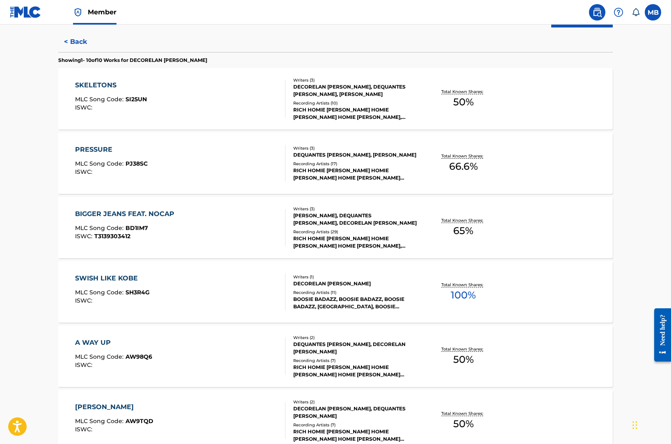
scroll to position [391, 0]
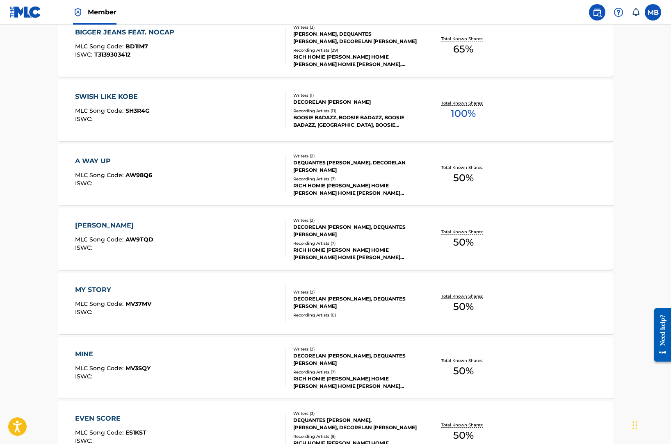
click at [164, 251] on div "[PERSON_NAME] MLC Song Code : AW9TQD ISWC :" at bounding box center [180, 239] width 211 height 37
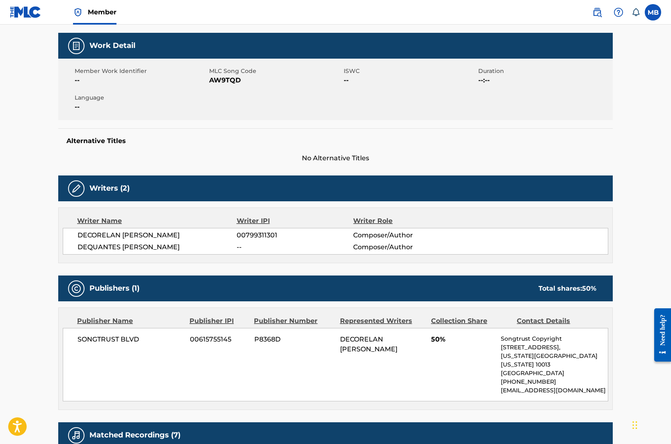
scroll to position [124, 0]
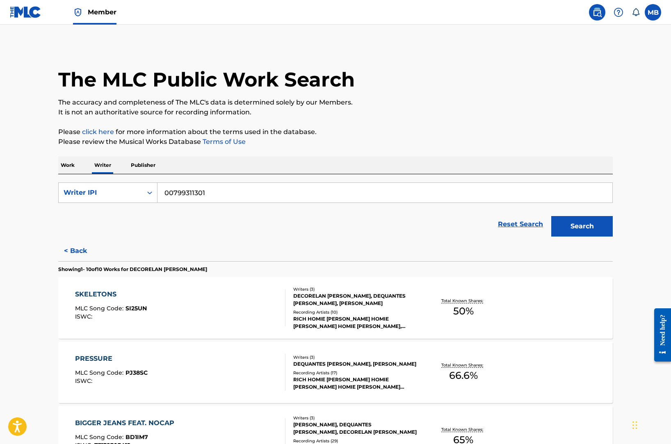
click at [71, 159] on p "Work" at bounding box center [67, 165] width 19 height 17
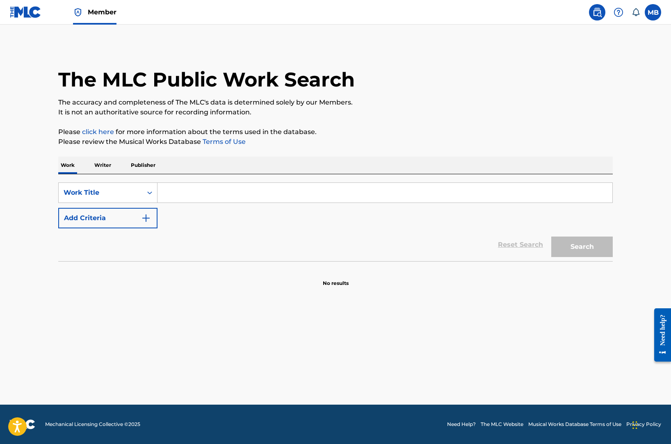
click at [203, 177] on div "SearchWithCriteria5d6727ce-a966-4d5c-a522-039ea85bf724 Work Title Add Criteria …" at bounding box center [335, 217] width 554 height 87
click at [194, 197] on input "Search Form" at bounding box center [384, 193] width 455 height 20
type input "trillioniare"
click at [121, 221] on button "Add Criteria" at bounding box center [107, 218] width 99 height 21
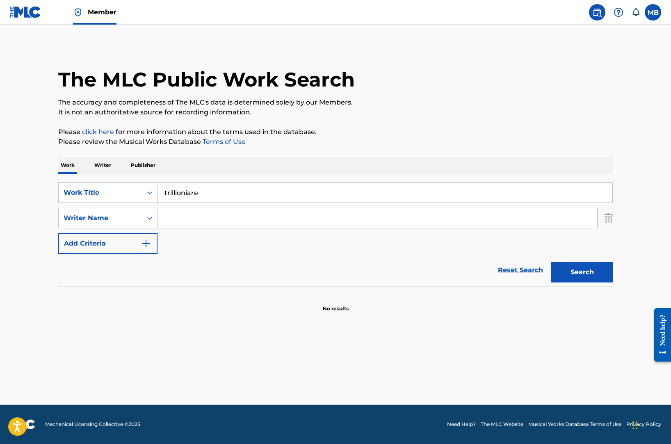
click at [185, 223] on input "Search Form" at bounding box center [377, 218] width 440 height 20
paste input "00799311301"
type input "00799311301"
click at [551, 262] on button "Search" at bounding box center [582, 272] width 62 height 21
click at [207, 197] on input "trillioniare" at bounding box center [384, 193] width 455 height 20
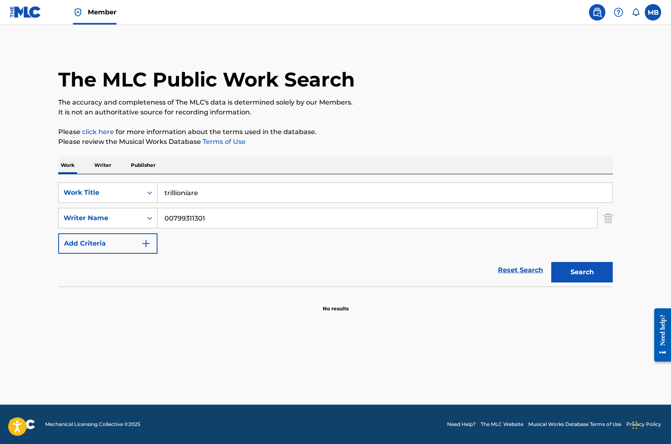
click at [136, 215] on div "Writer Name" at bounding box center [101, 218] width 74 height 10
click at [136, 237] on div "Writer IPI" at bounding box center [108, 238] width 98 height 21
click at [193, 224] on input "Search Form" at bounding box center [377, 218] width 440 height 20
paste input "00799311301"
type input "00799311301"
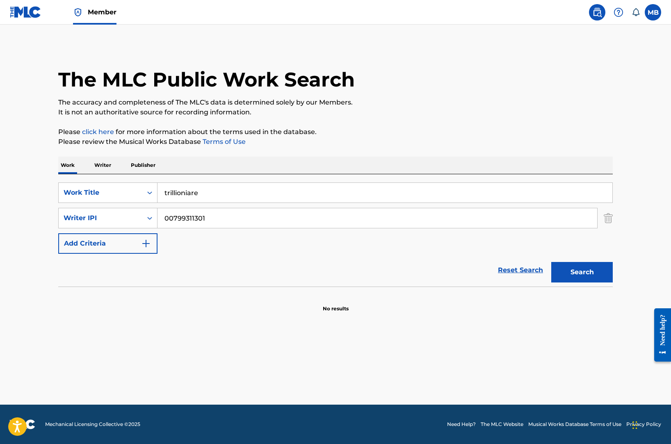
click at [551, 262] on button "Search" at bounding box center [582, 272] width 62 height 21
drag, startPoint x: 206, startPoint y: 193, endPoint x: 108, endPoint y: 188, distance: 98.2
click at [111, 190] on div "SearchWithCriteria5d6727ce-a966-4d5c-a522-039ea85bf724 Work Title trillioniare" at bounding box center [335, 192] width 554 height 21
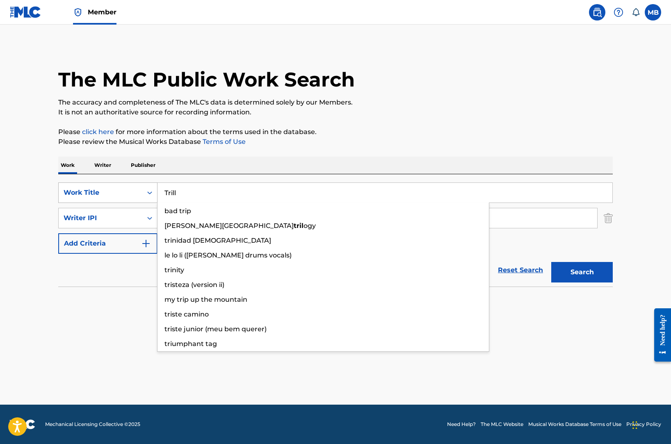
click at [551, 262] on button "Search" at bounding box center [582, 272] width 62 height 21
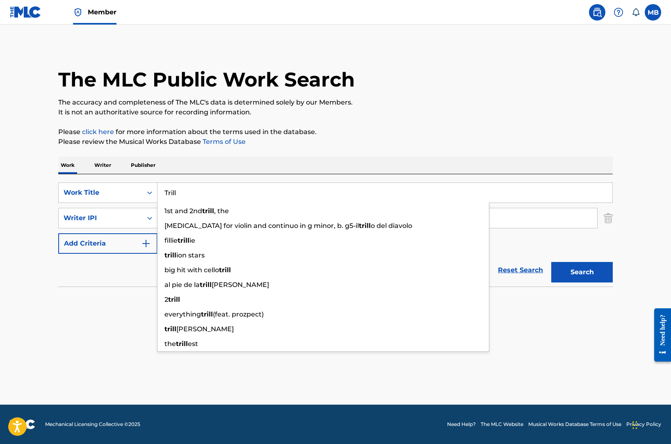
click at [80, 300] on section "No results" at bounding box center [335, 301] width 554 height 21
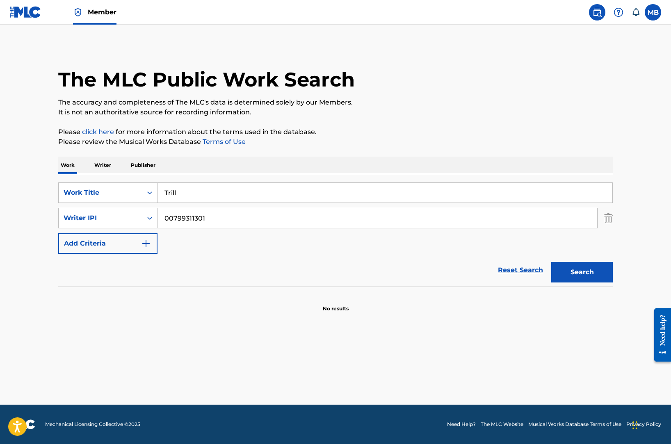
click at [205, 192] on input "Trill" at bounding box center [384, 193] width 455 height 20
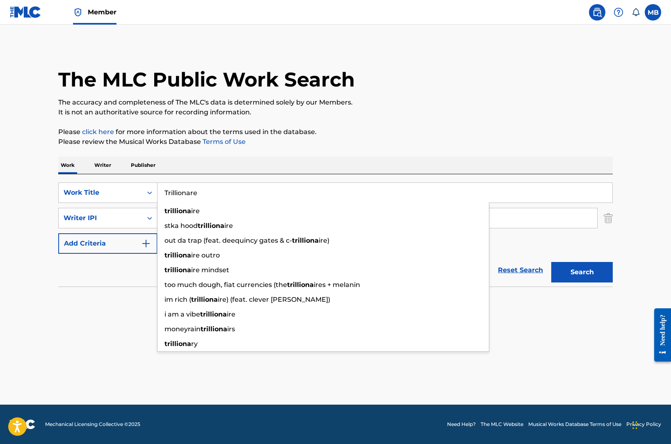
click at [551, 262] on button "Search" at bounding box center [582, 272] width 62 height 21
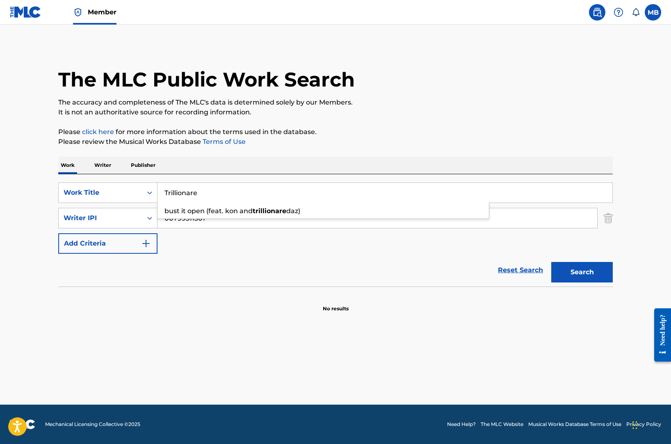
click at [214, 196] on input "Trillionare" at bounding box center [384, 193] width 455 height 20
paste input "i"
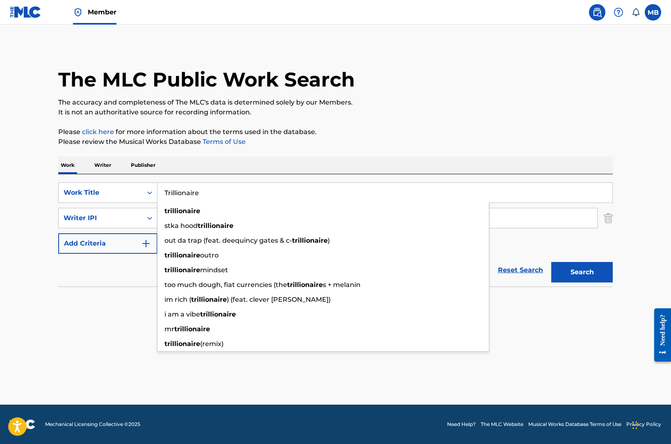
type input "Trillionaire"
click at [551, 262] on button "Search" at bounding box center [582, 272] width 62 height 21
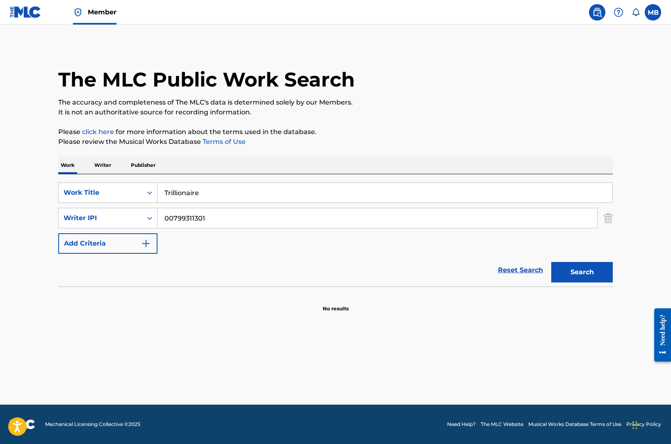
click at [212, 214] on input "00799311301" at bounding box center [377, 218] width 440 height 20
click at [551, 262] on button "Search" at bounding box center [582, 272] width 62 height 21
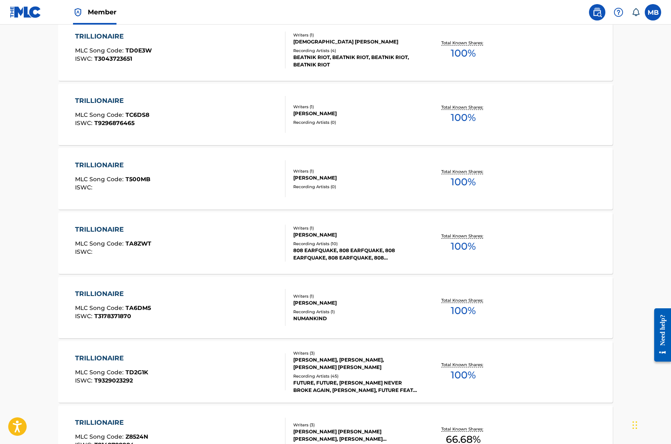
scroll to position [585, 0]
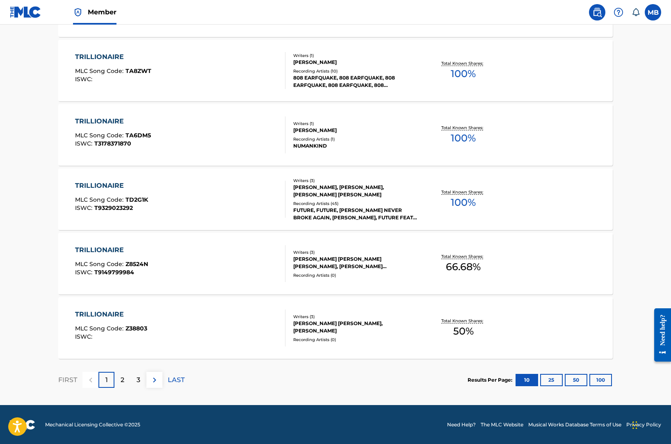
click at [175, 209] on div "TRILLIONAIRE MLC Song Code : TD2G1K ISWC : T9329023292" at bounding box center [180, 199] width 211 height 37
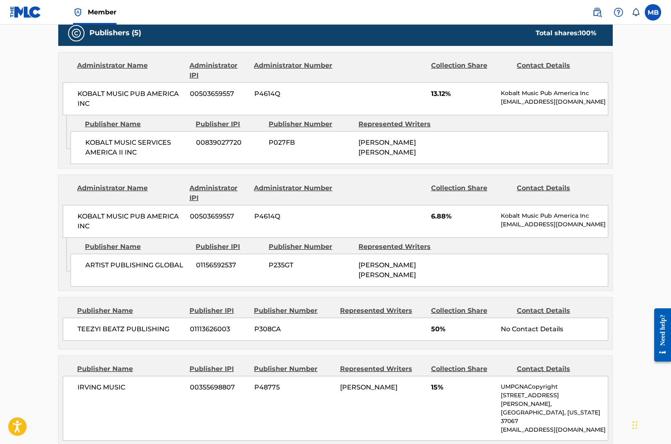
scroll to position [299, 0]
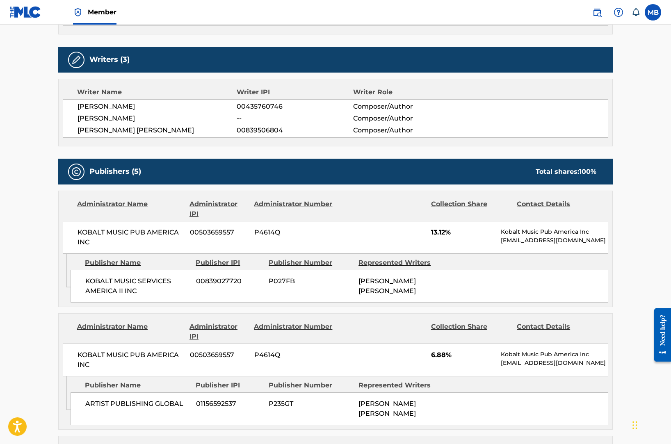
click at [119, 25] on table "Alternative Title Alternative Title Type Language TRILLIONAIRE (FEAT. [PERSON_N…" at bounding box center [335, 0] width 545 height 51
click at [112, 14] on span "Member" at bounding box center [102, 11] width 29 height 9
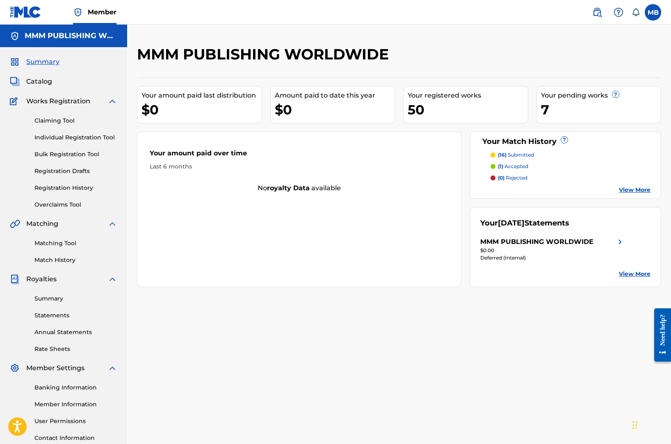
click at [53, 118] on link "Claiming Tool" at bounding box center [75, 120] width 83 height 9
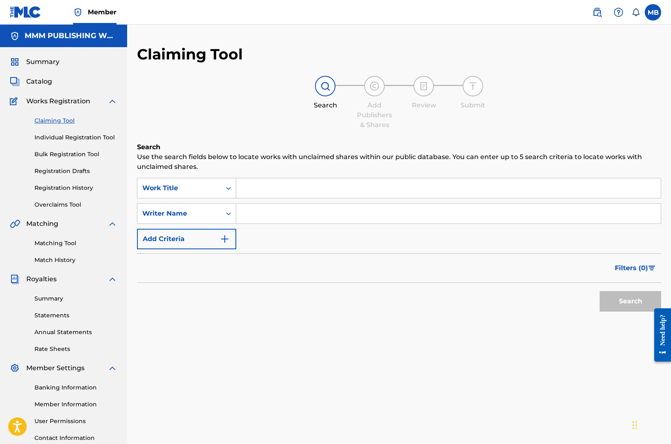
click at [251, 188] on input "Search Form" at bounding box center [448, 188] width 424 height 20
paste input "Cabo"
click at [600, 291] on button "Search" at bounding box center [631, 301] width 62 height 21
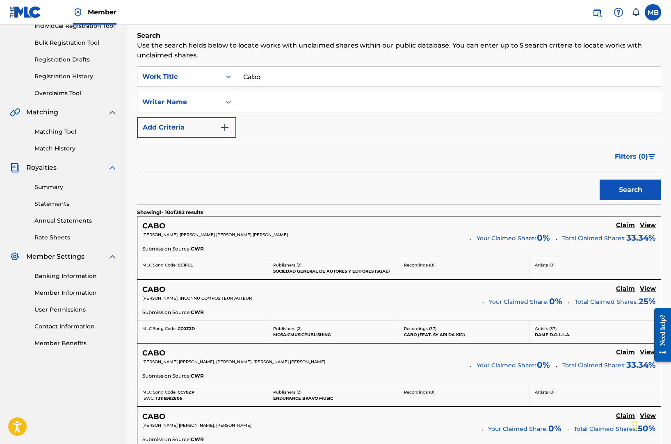
scroll to position [87, 0]
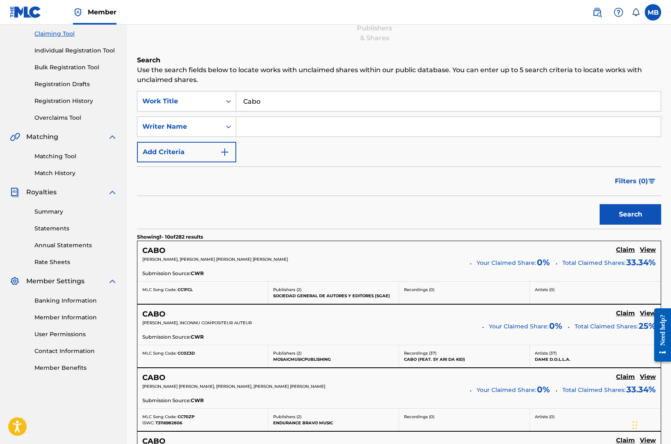
click at [258, 99] on input "Cabo" at bounding box center [448, 101] width 424 height 20
paste input "Touchable"
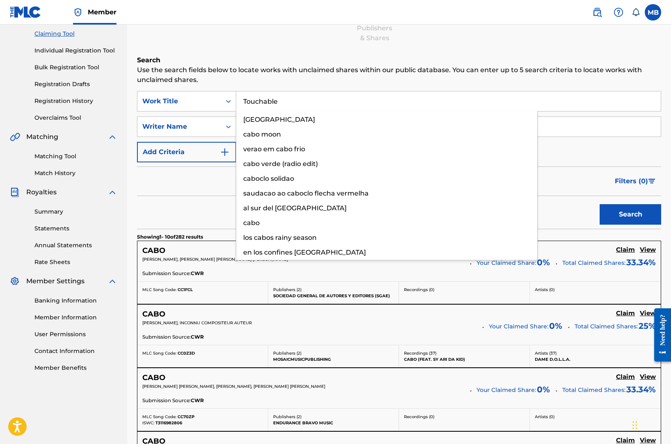
type input "Touchable"
click at [600, 204] on button "Search" at bounding box center [631, 214] width 62 height 21
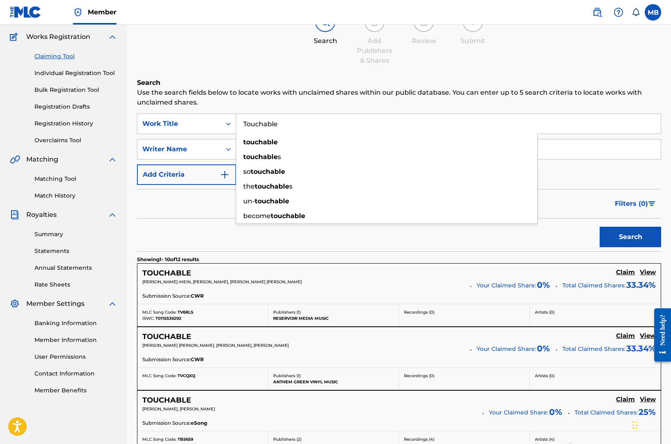
click at [257, 259] on section "Showing 1 - 10 of 12 results" at bounding box center [399, 257] width 524 height 12
click at [642, 271] on h5 "View" at bounding box center [648, 273] width 16 height 8
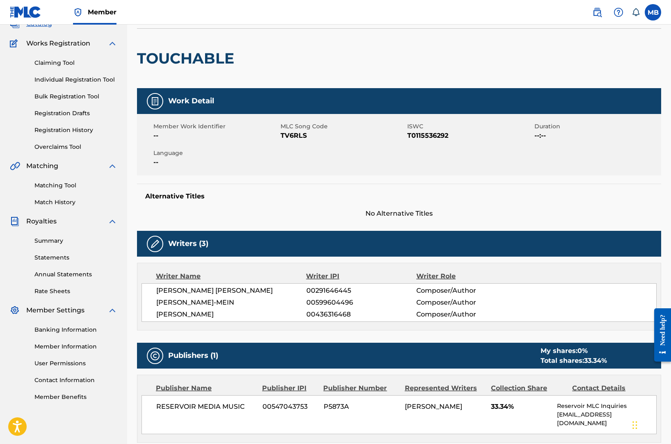
scroll to position [57, 0]
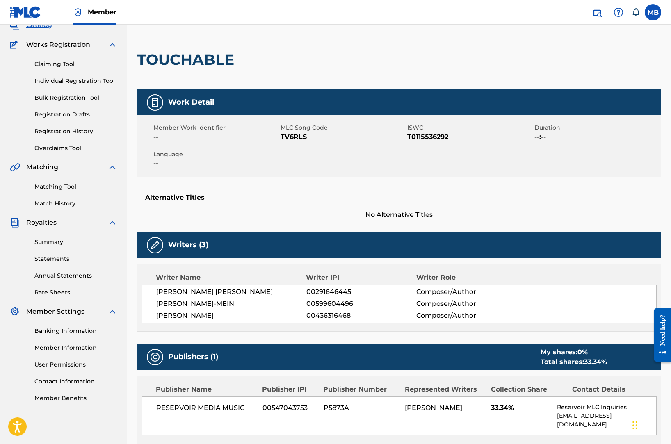
click at [185, 305] on span "JAMES BAUER-MEIN" at bounding box center [231, 304] width 150 height 10
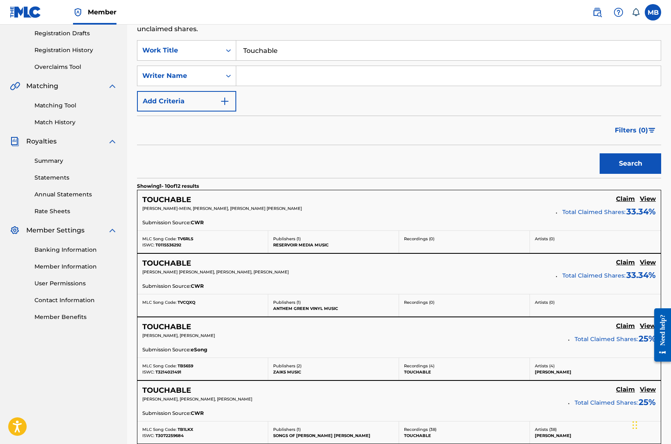
scroll to position [139, 0]
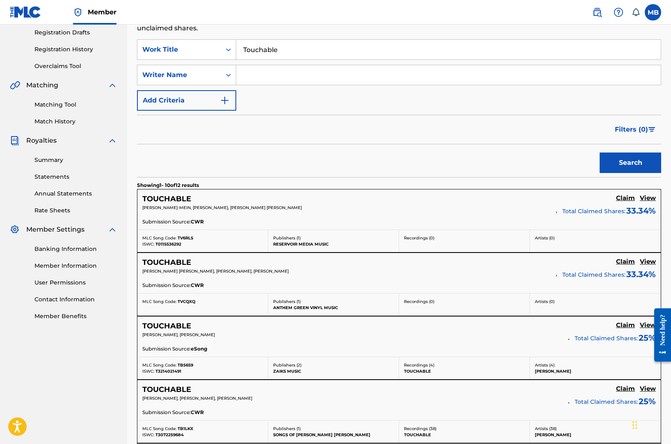
click at [263, 68] on input "Search Form" at bounding box center [448, 75] width 424 height 20
paste input "Jaasu Mallory"
type input "Jaasu Mallory"
click at [600, 153] on button "Search" at bounding box center [631, 163] width 62 height 21
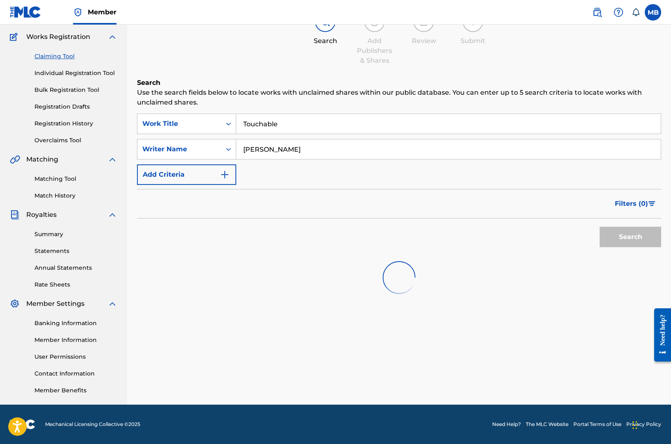
scroll to position [65, 0]
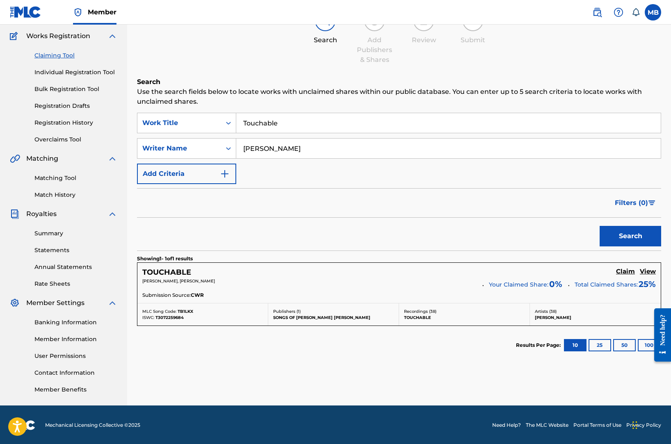
click at [646, 272] on h5 "View" at bounding box center [648, 272] width 16 height 8
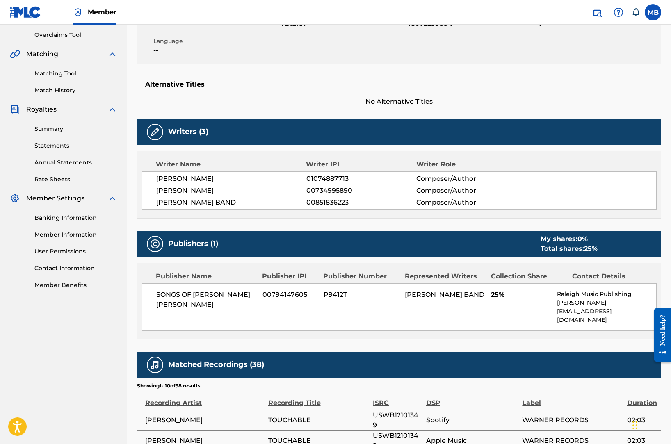
scroll to position [184, 0]
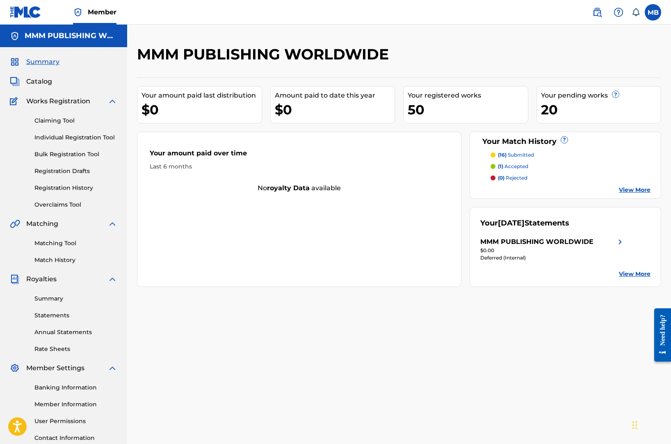
click at [42, 80] on span "Catalog" at bounding box center [39, 82] width 26 height 10
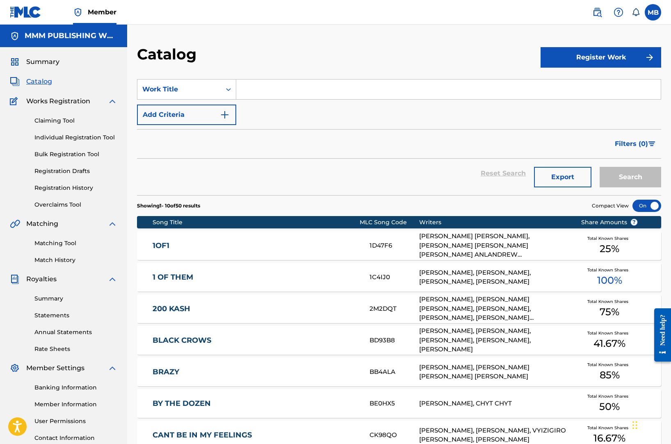
click at [250, 84] on input "Search Form" at bounding box center [448, 90] width 424 height 20
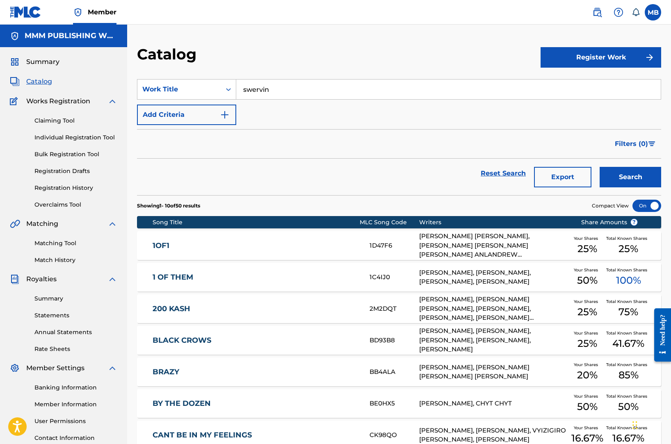
click at [600, 167] on button "Search" at bounding box center [631, 177] width 62 height 21
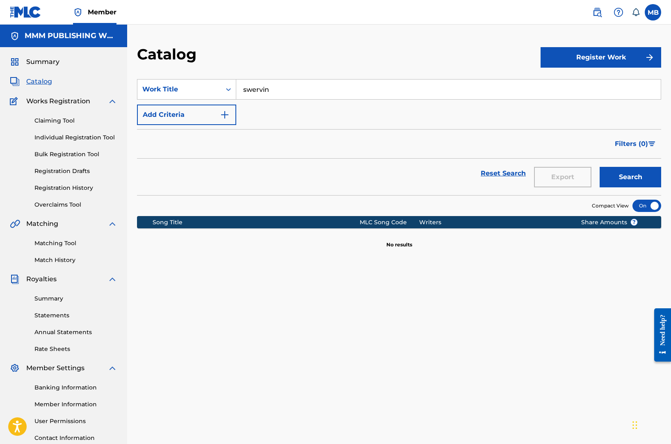
click at [278, 92] on input "swervin" at bounding box center [448, 90] width 424 height 20
type input "swerving"
click at [600, 167] on button "Search" at bounding box center [631, 177] width 62 height 21
click at [213, 88] on div "Work Title" at bounding box center [179, 89] width 74 height 10
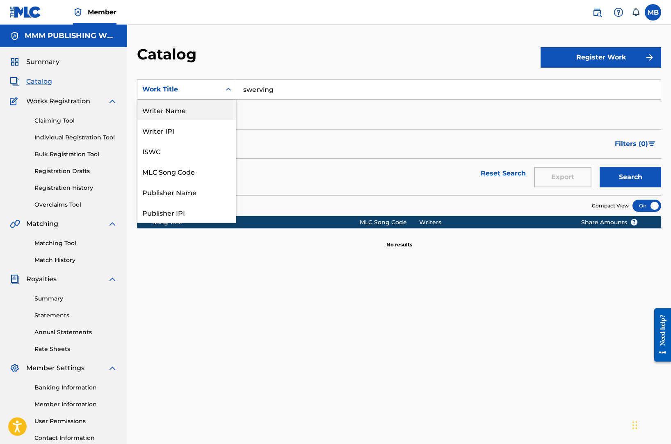
click at [213, 116] on div "Writer Name" at bounding box center [186, 110] width 98 height 21
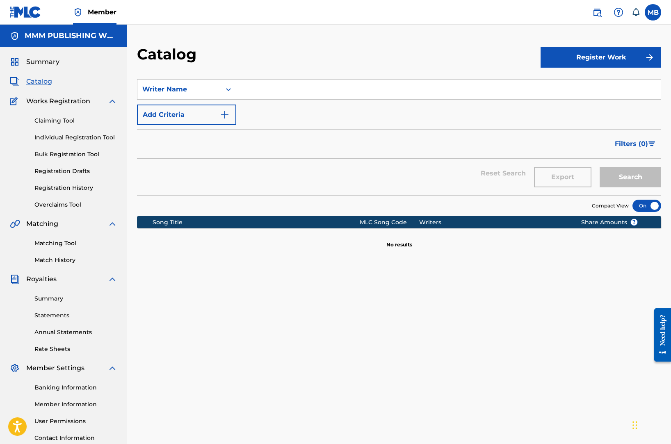
click at [265, 96] on input "Search Form" at bounding box center [448, 90] width 424 height 20
click at [600, 167] on button "Search" at bounding box center [631, 177] width 62 height 21
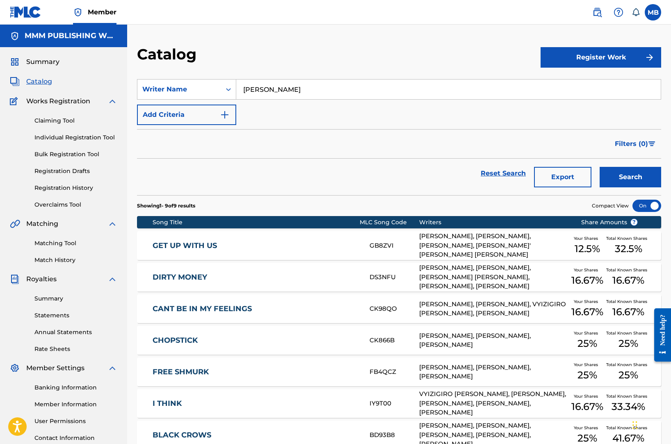
click at [285, 85] on input "[PERSON_NAME]" at bounding box center [448, 90] width 424 height 20
click at [294, 94] on input "[PERSON_NAME]" at bounding box center [448, 90] width 424 height 20
type input "[PERSON_NAME]"
click at [600, 167] on button "Search" at bounding box center [631, 177] width 62 height 21
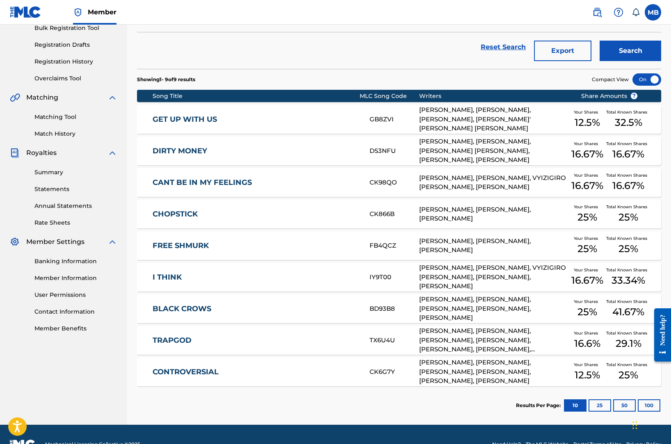
scroll to position [146, 0]
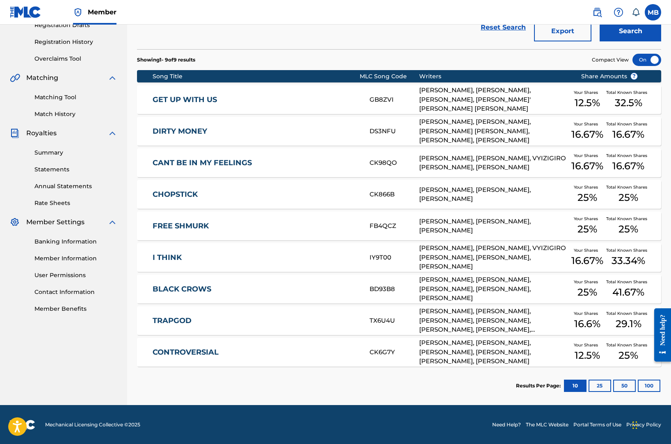
click at [277, 194] on link "CHOPSTICK" at bounding box center [255, 194] width 205 height 9
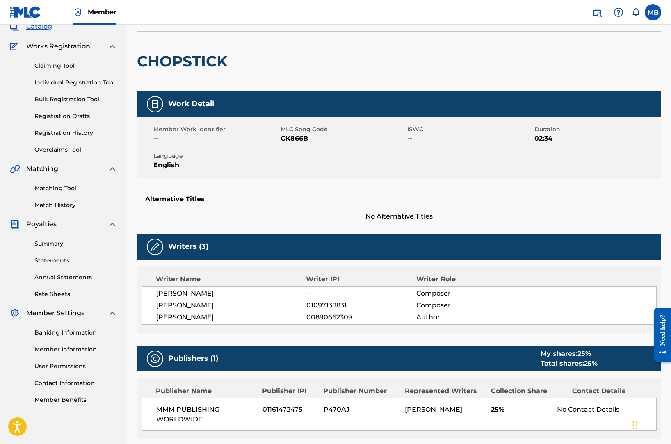
scroll to position [186, 0]
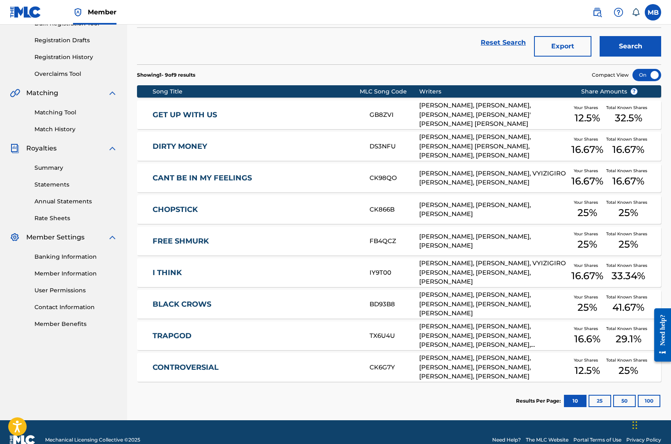
scroll to position [126, 0]
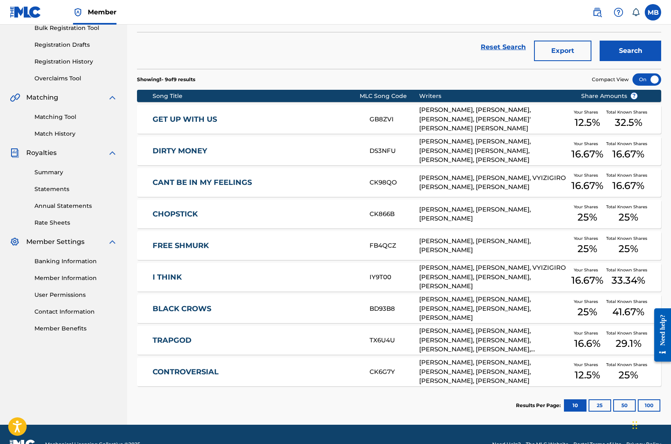
click at [226, 376] on div "CONTROVERSIAL CK6G7Y [PERSON_NAME], [PERSON_NAME], [PERSON_NAME], [PERSON_NAME]…" at bounding box center [399, 372] width 524 height 29
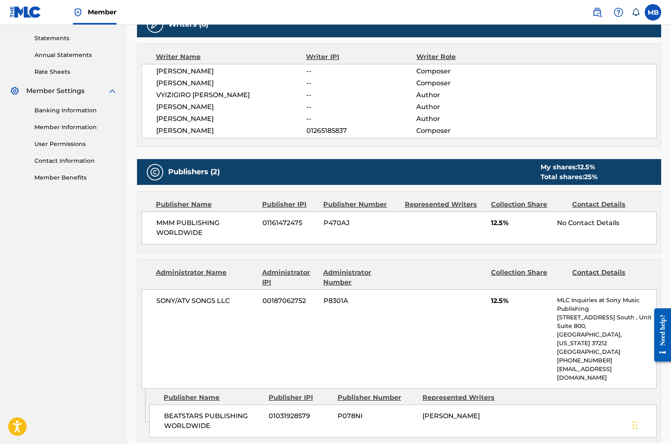
scroll to position [320, 0]
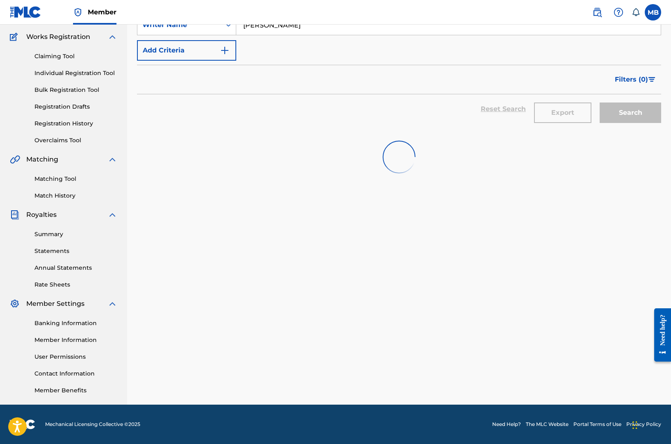
scroll to position [146, 0]
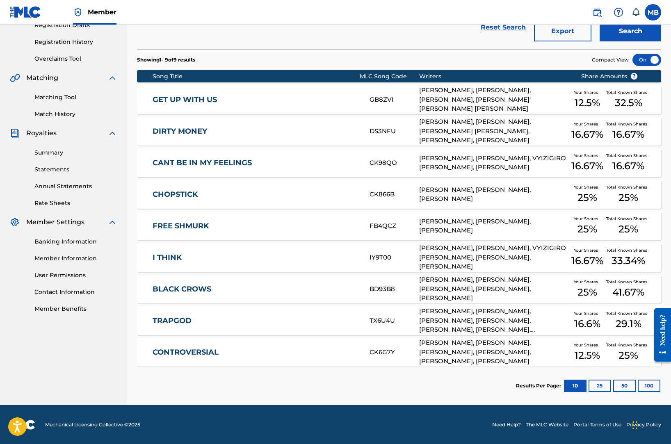
click at [231, 324] on link "TRAPGOD" at bounding box center [255, 320] width 205 height 9
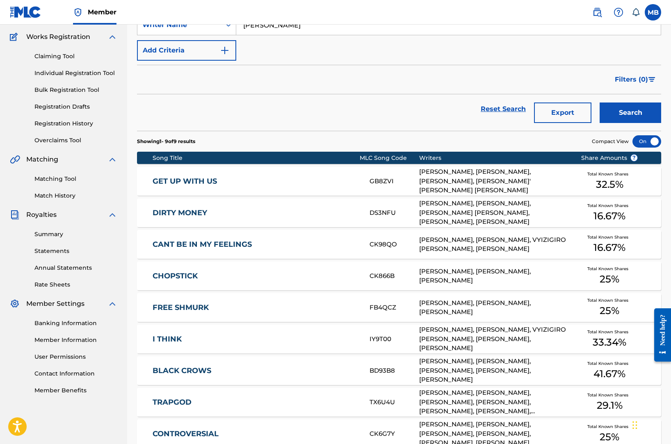
scroll to position [146, 0]
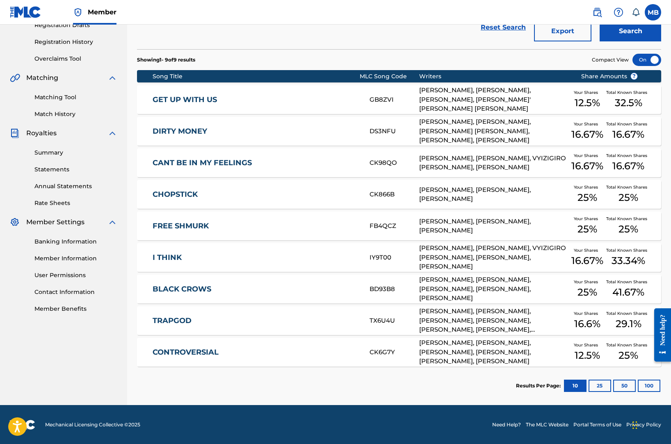
click at [229, 267] on div "I THINK IY9T00 [PERSON_NAME], [PERSON_NAME], [PERSON_NAME], [PERSON_NAME], [PER…" at bounding box center [399, 257] width 524 height 29
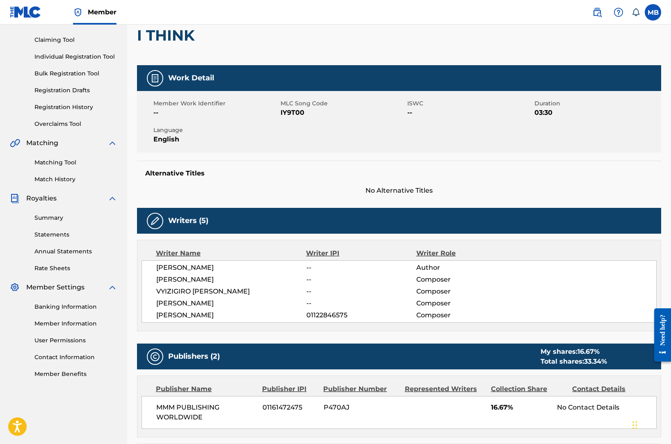
scroll to position [86, 0]
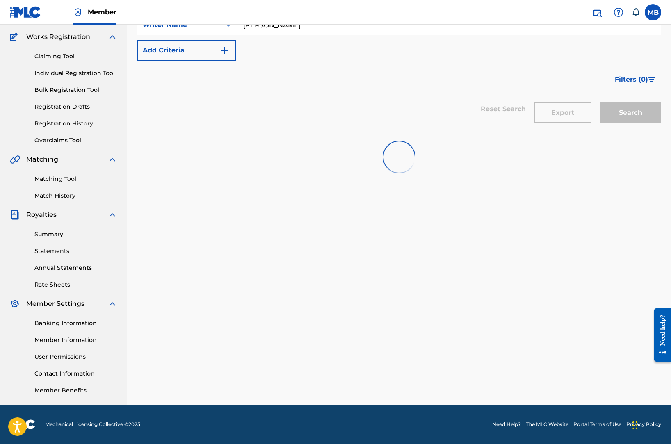
scroll to position [125, 0]
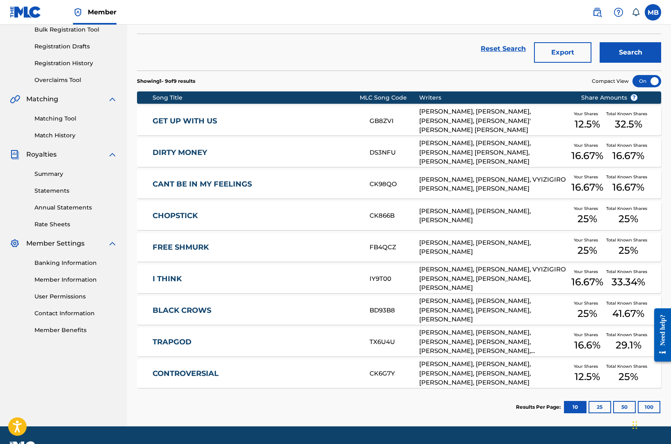
click at [218, 192] on div "CANT BE IN MY FEELINGS CK98QO [PERSON_NAME], [PERSON_NAME], VYIZIGIRO [PERSON_N…" at bounding box center [399, 184] width 524 height 29
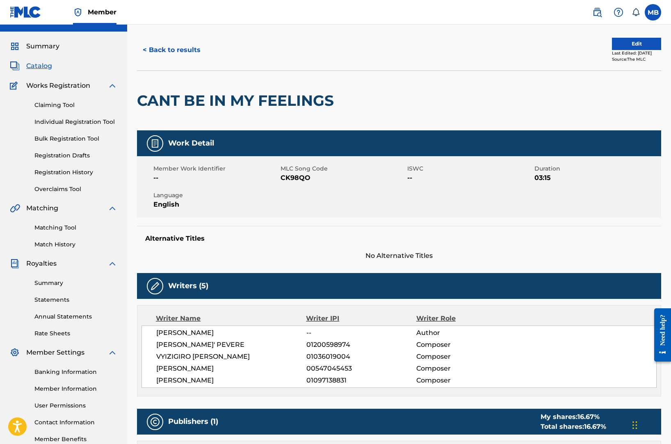
scroll to position [210, 0]
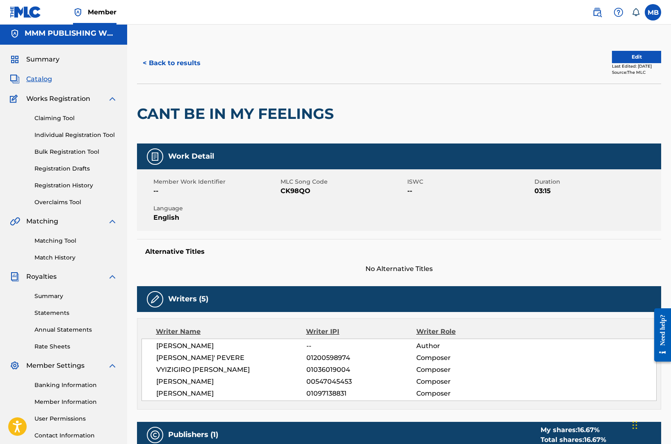
click at [182, 65] on button "< Back to results" at bounding box center [171, 63] width 69 height 21
